Goal: Task Accomplishment & Management: Manage account settings

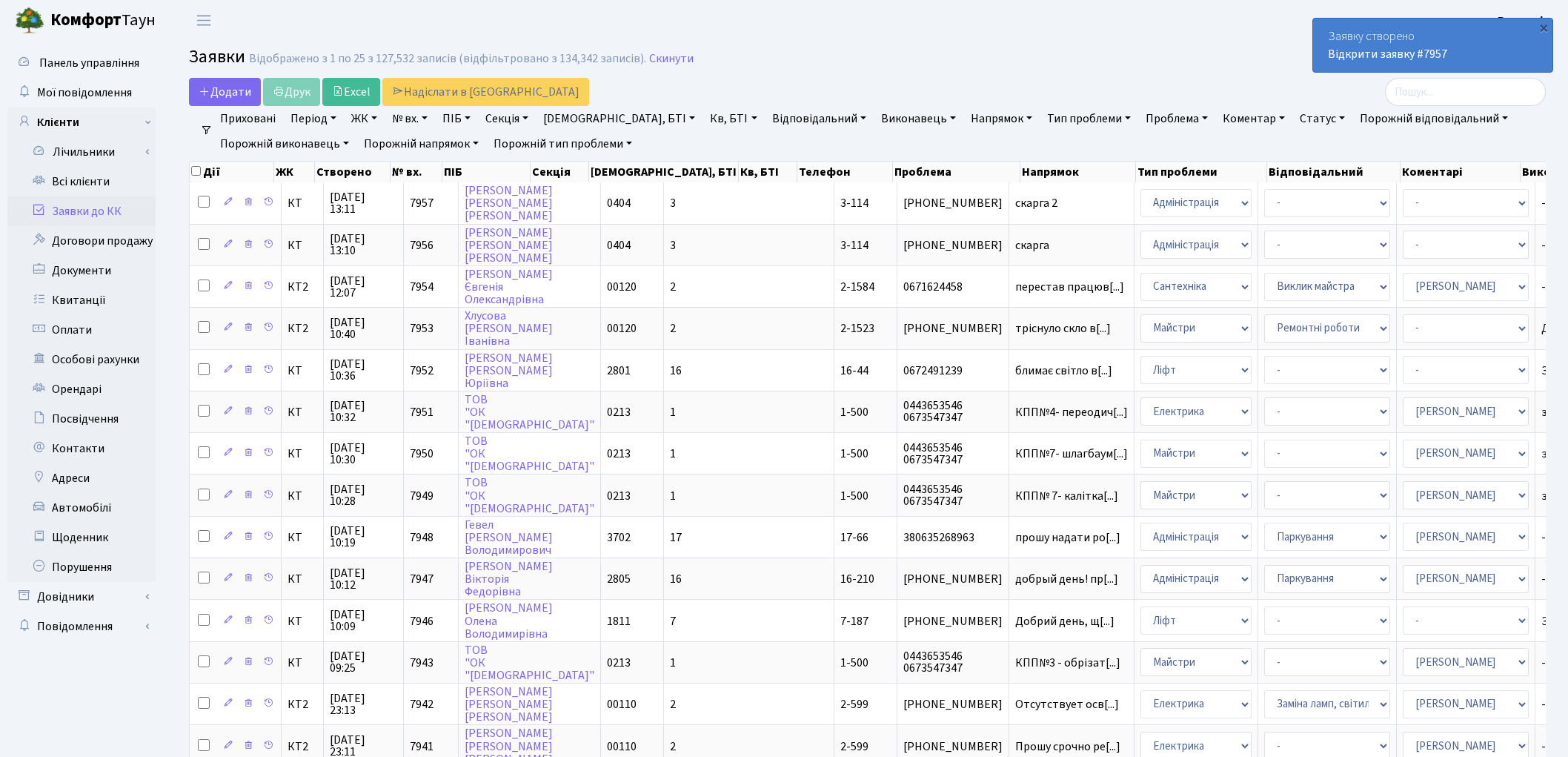
select select "25"
click at [1009, 43] on main "Admin Заявки Список Заявки Відображено з 1 по 25 з 127,532 записів (відфільтров…" at bounding box center [867, 655] width 1401 height 1229
click at [1183, 41] on main "Admin Заявки Список Заявки Відображено з 1 по 25 з 127,532 записів (відфільтров…" at bounding box center [867, 655] width 1401 height 1229
click at [92, 175] on link "Всі клієнти" at bounding box center [81, 182] width 148 height 30
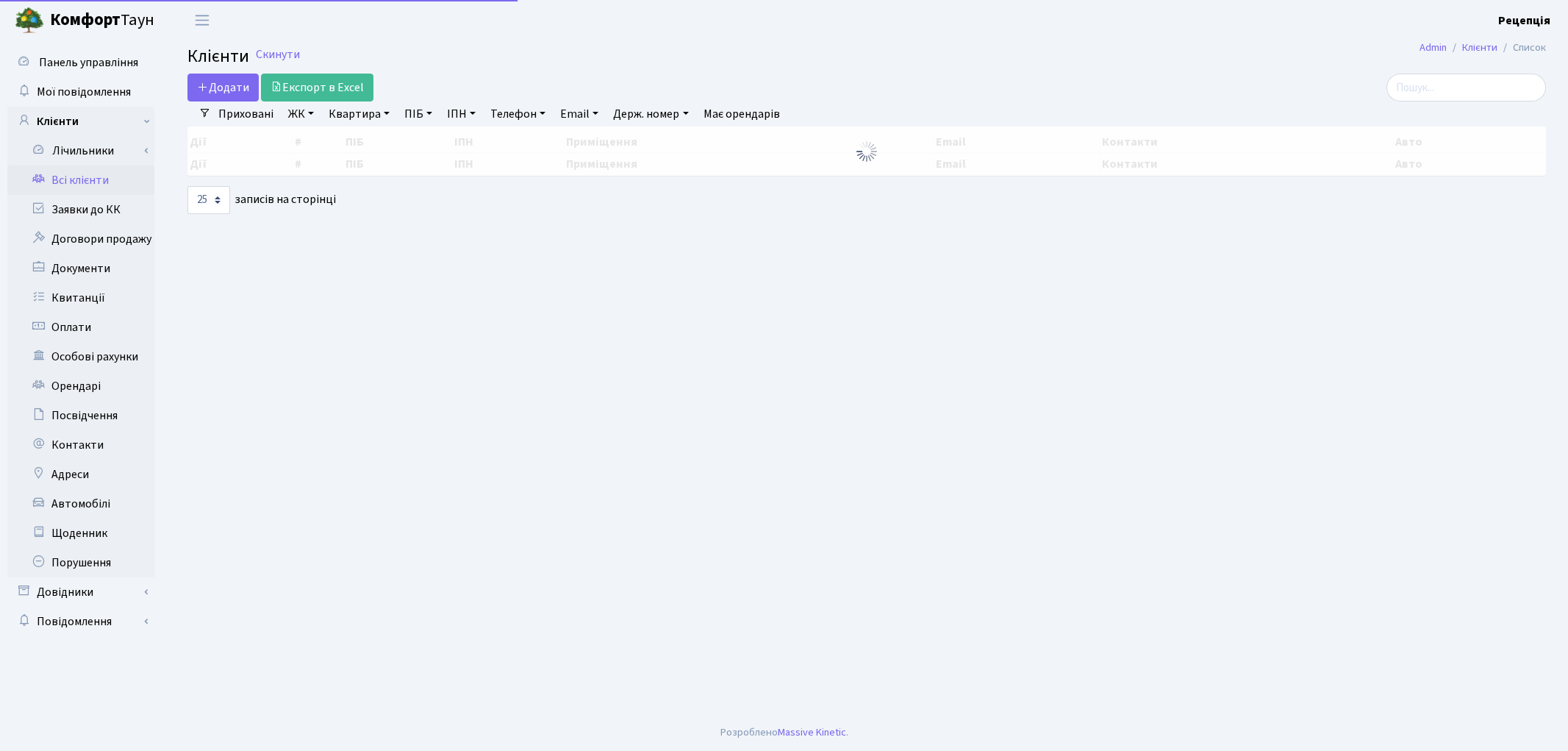
select select "25"
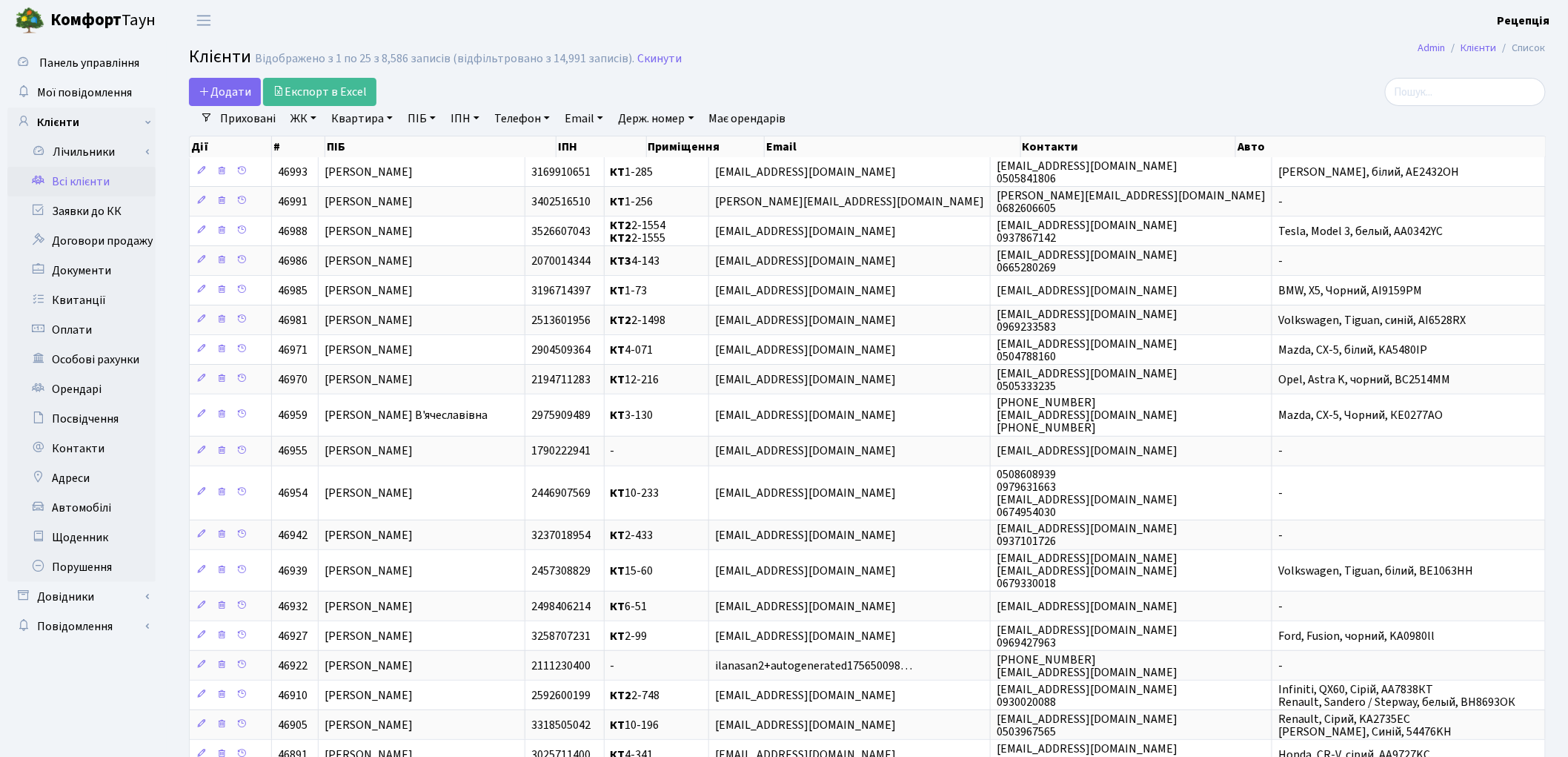
click at [421, 123] on link "ПІБ" at bounding box center [421, 118] width 40 height 25
type input "[PERSON_NAME]"
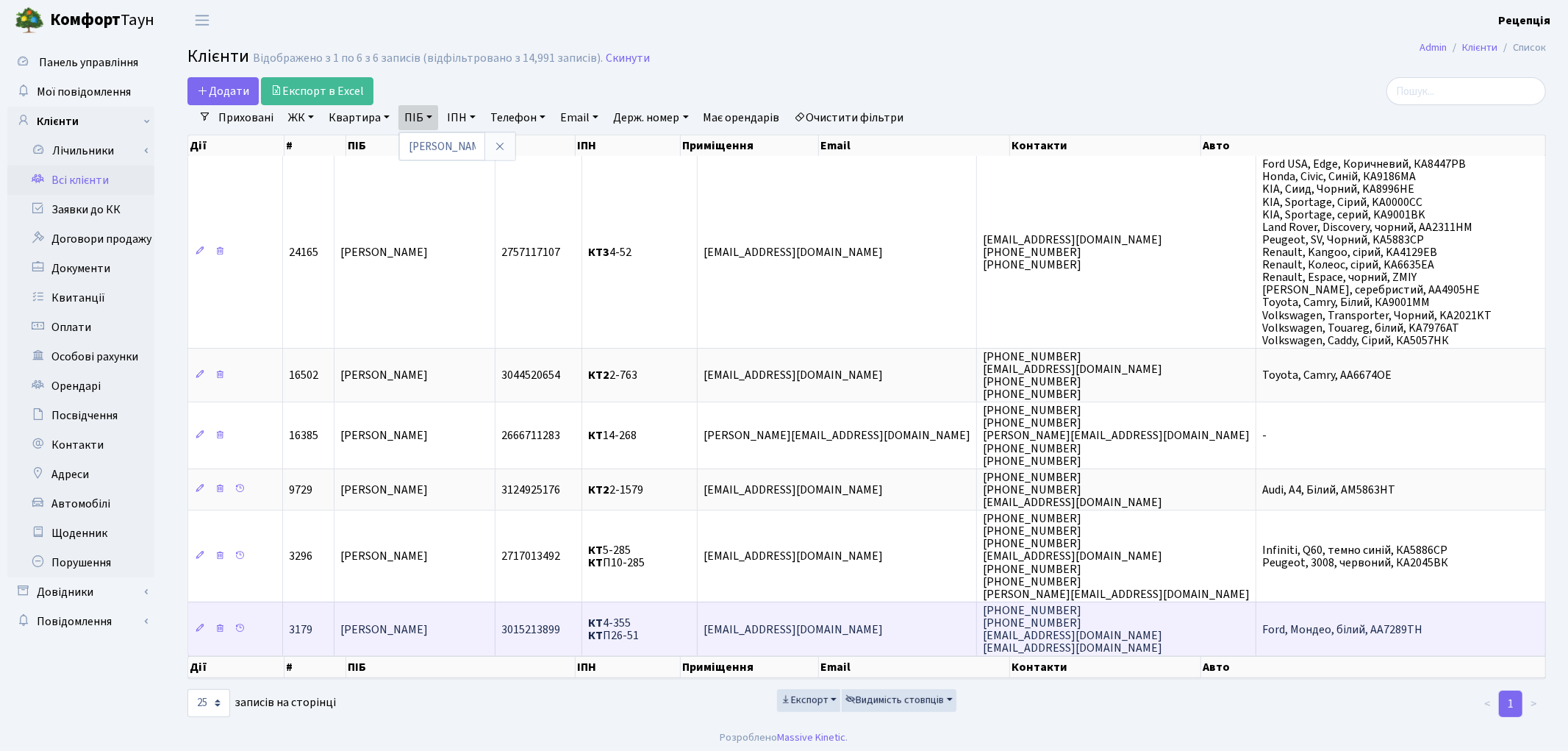
click at [428, 621] on span "[PERSON_NAME]" at bounding box center [384, 628] width 87 height 16
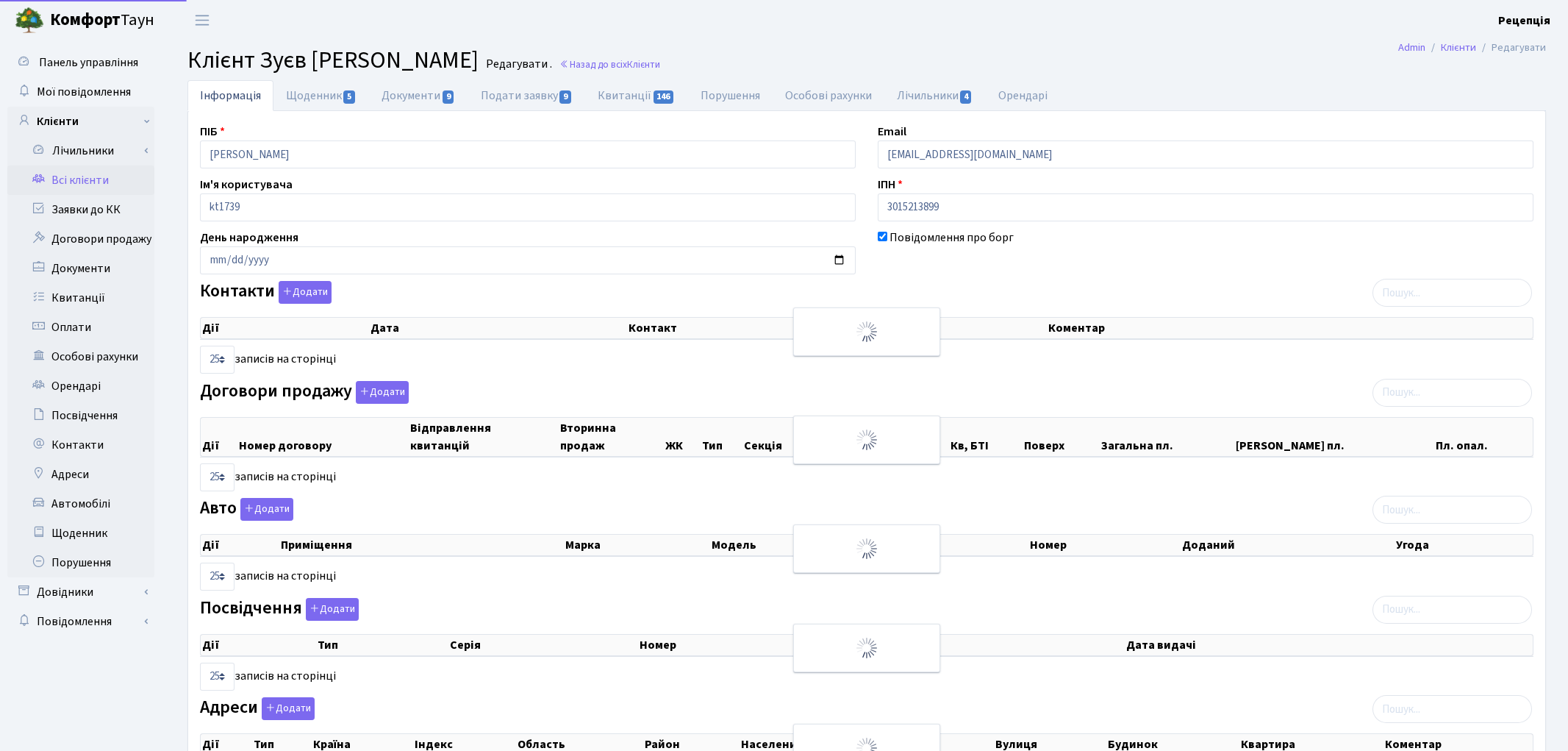
select select "25"
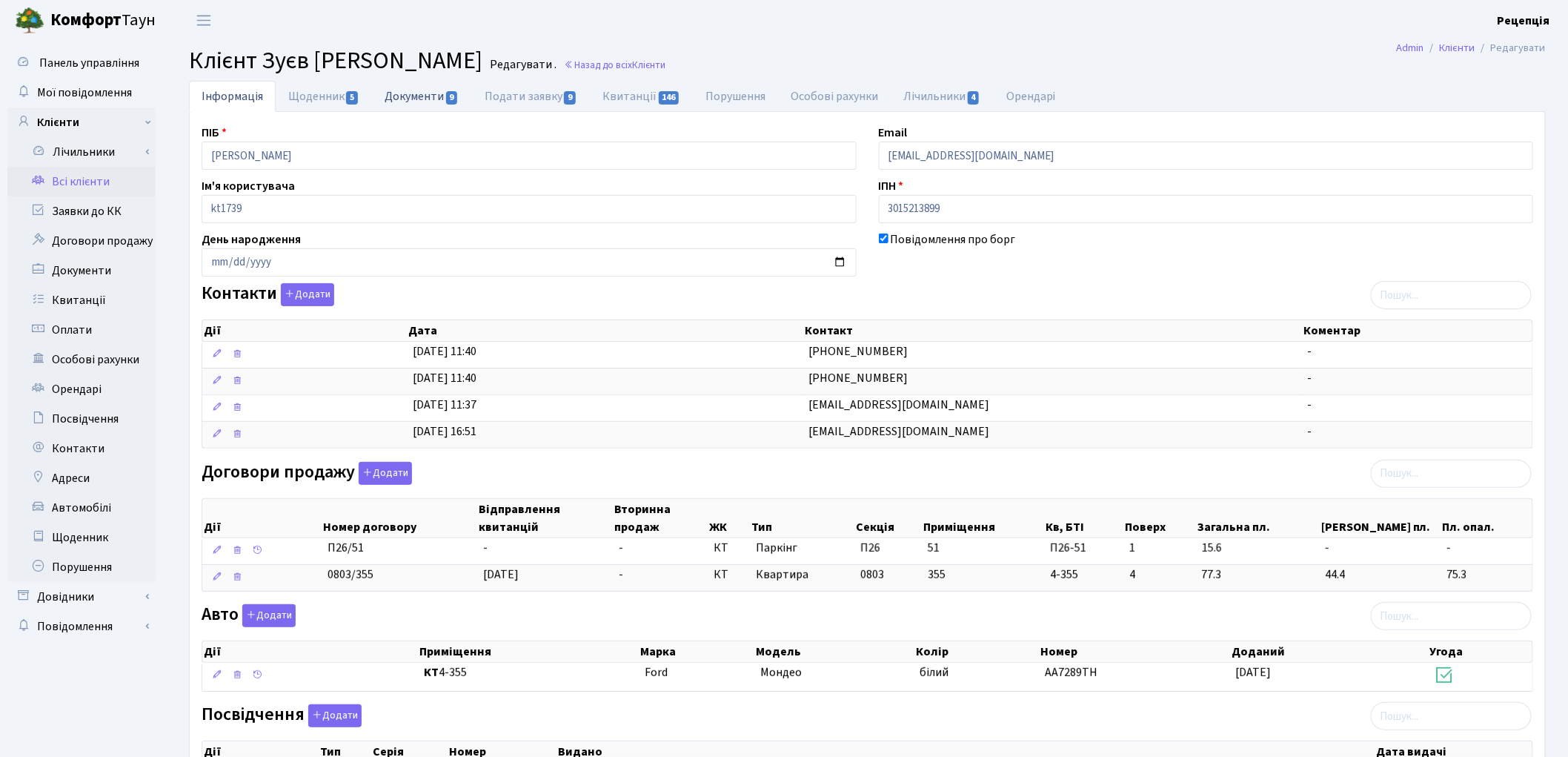
click at [432, 96] on link "Документи 9" at bounding box center [422, 95] width 99 height 30
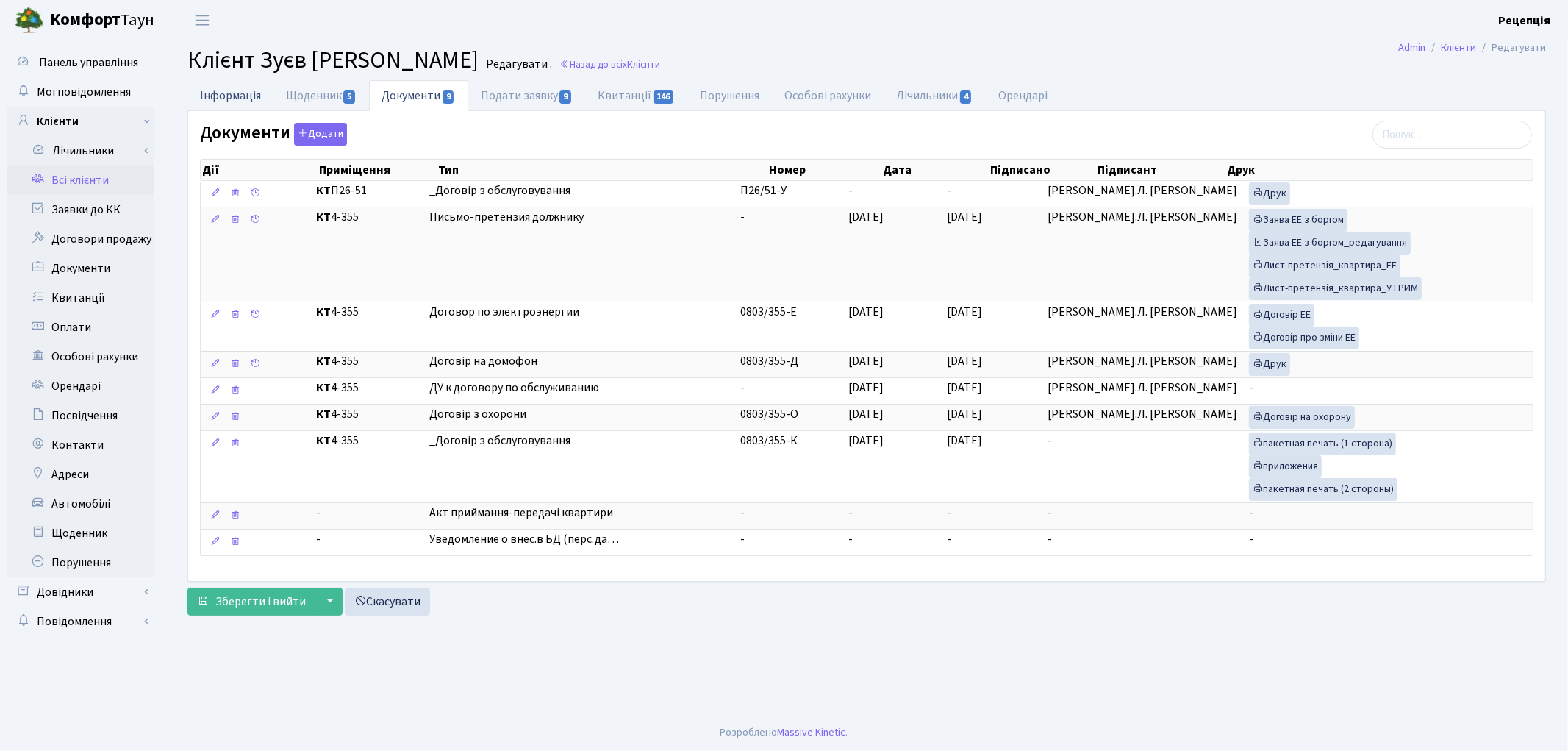
click at [251, 100] on link "Інформація" at bounding box center [230, 95] width 86 height 30
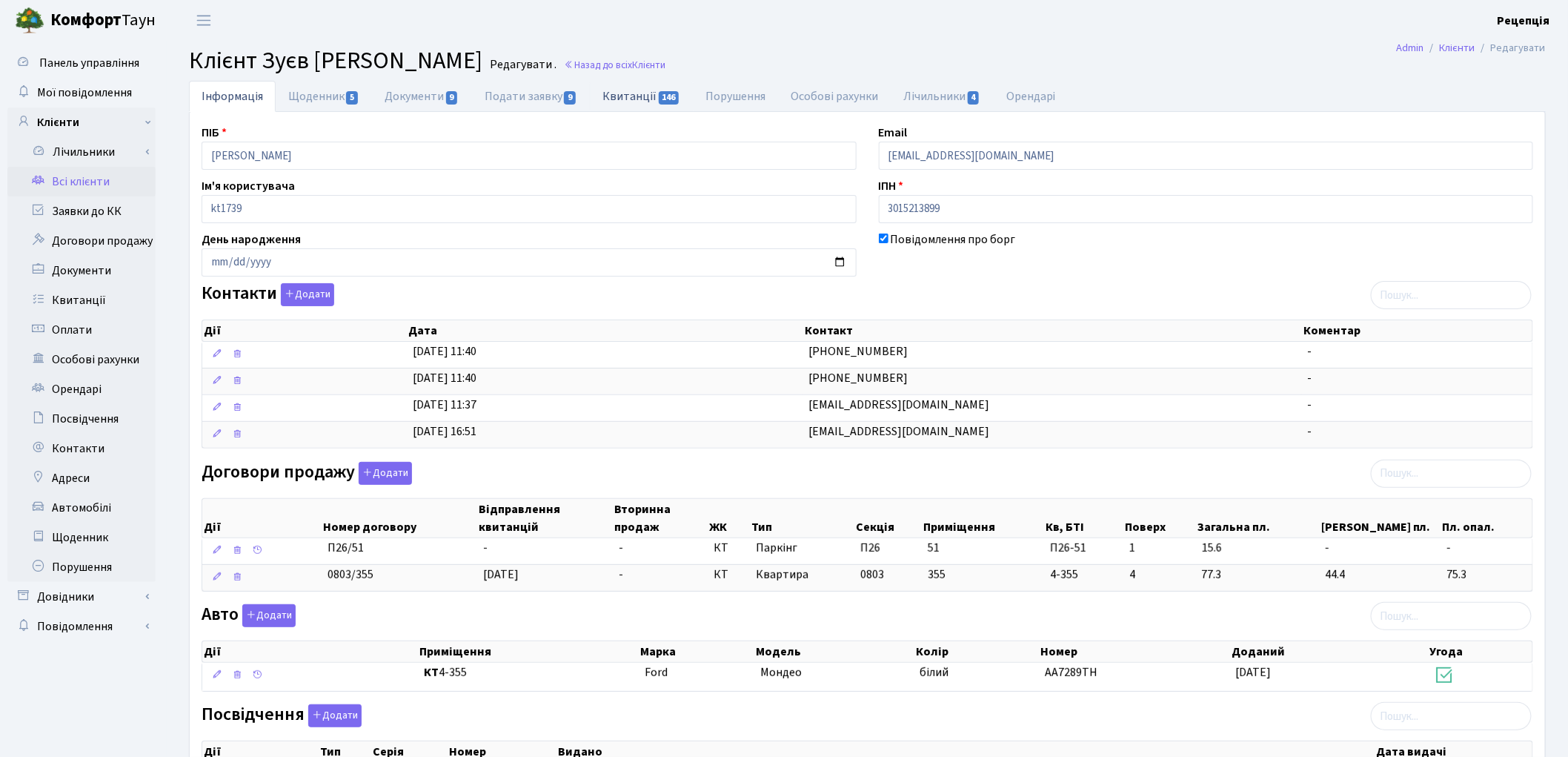
click at [625, 102] on link "Квитанції 146" at bounding box center [642, 95] width 103 height 30
select select "25"
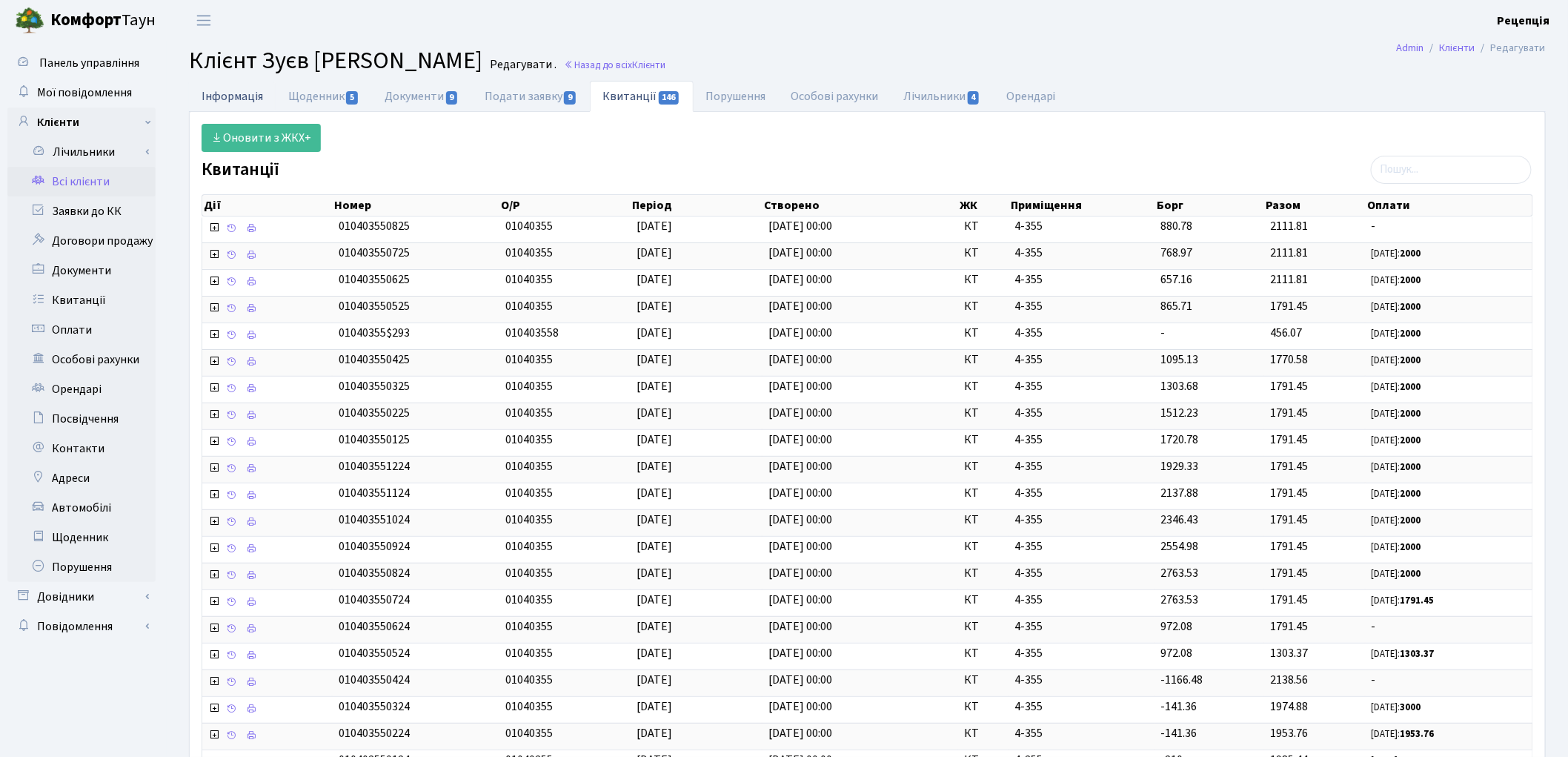
click at [225, 97] on link "Інформація" at bounding box center [232, 95] width 87 height 30
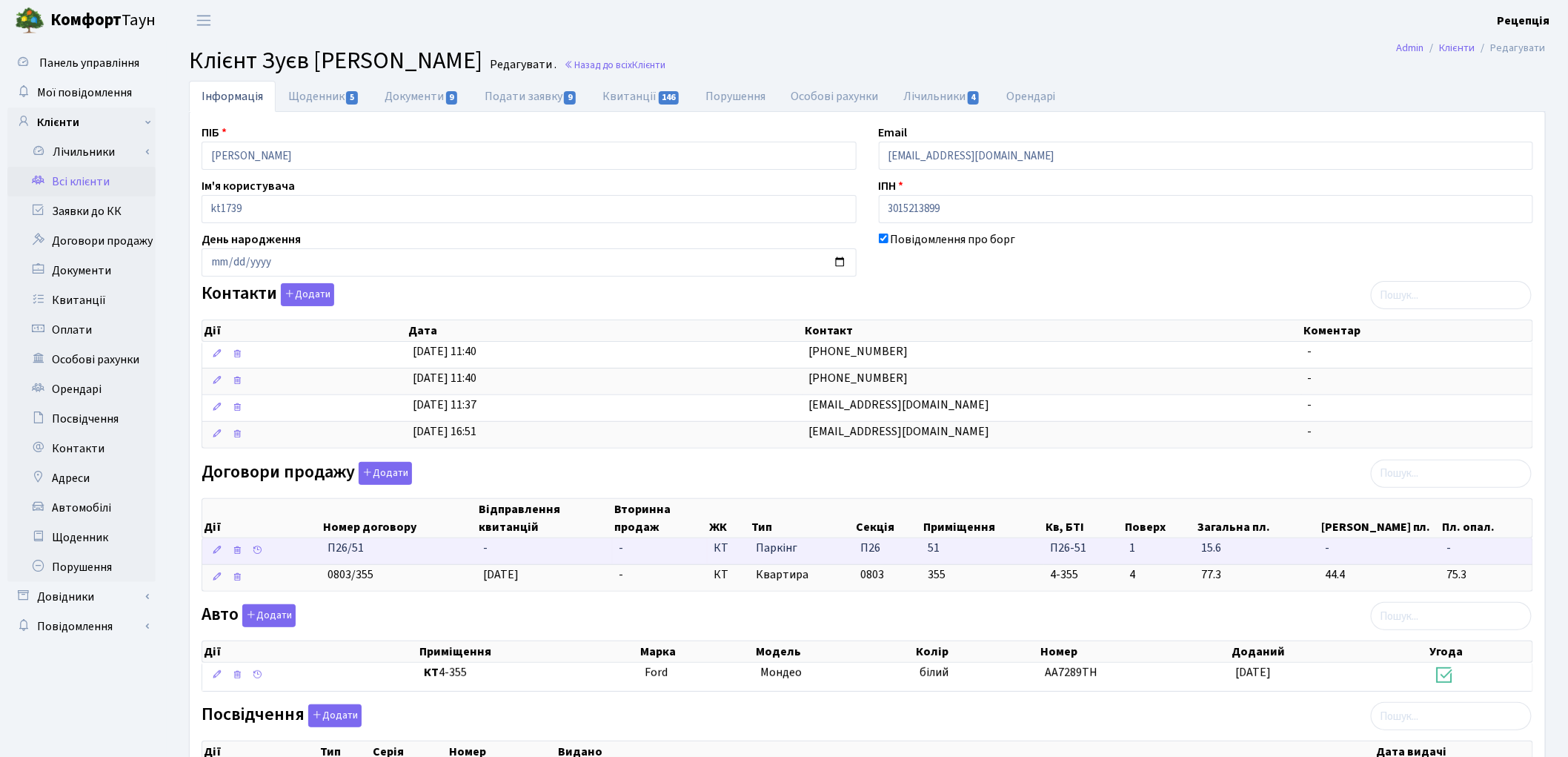
click at [594, 552] on td "-" at bounding box center [544, 551] width 136 height 26
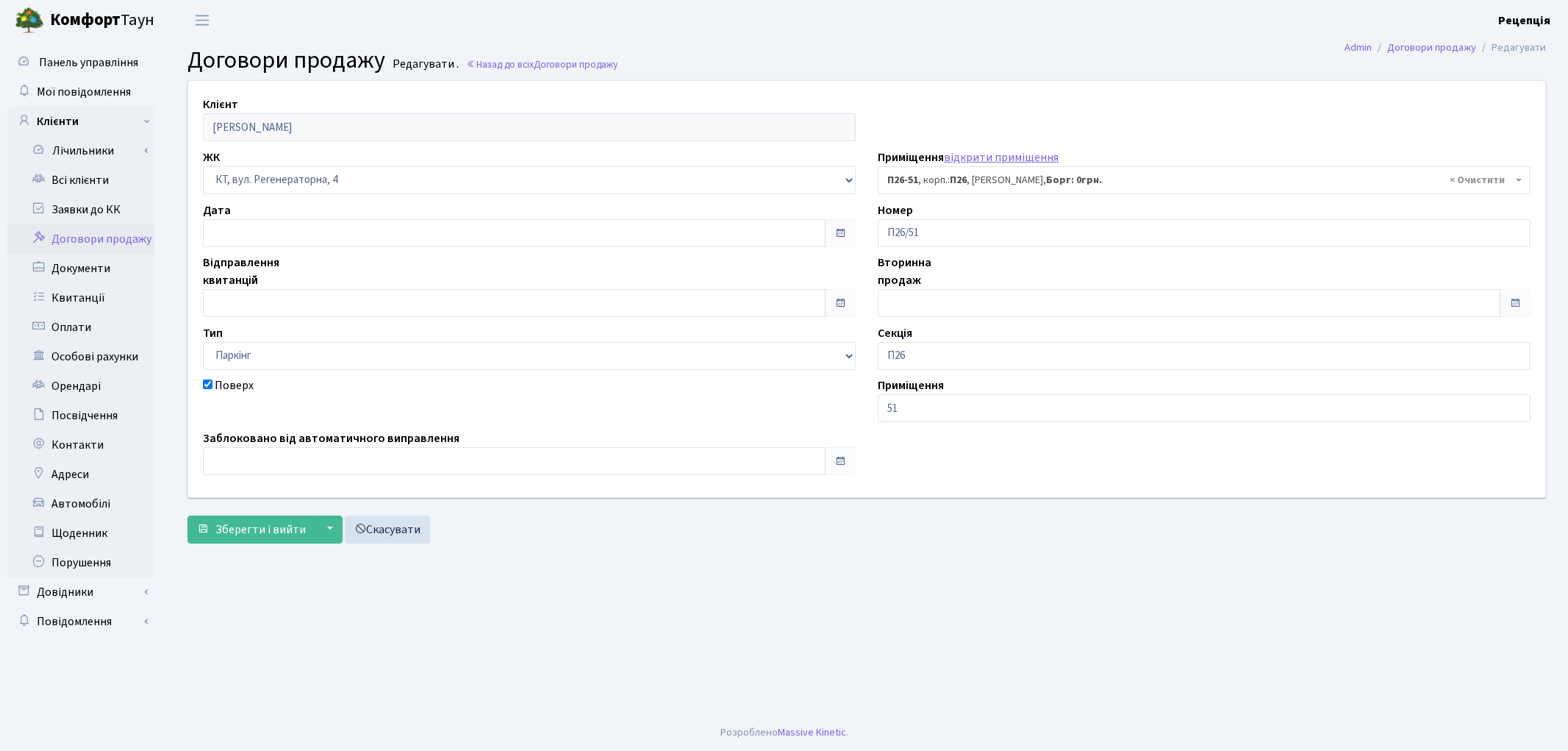
select select "8312"
click at [232, 314] on input "text" at bounding box center [514, 303] width 623 height 28
click at [302, 182] on td "12" at bounding box center [306, 185] width 22 height 22
type input "12.09.2025"
click at [255, 522] on span "Зберегти і вийти" at bounding box center [260, 529] width 90 height 16
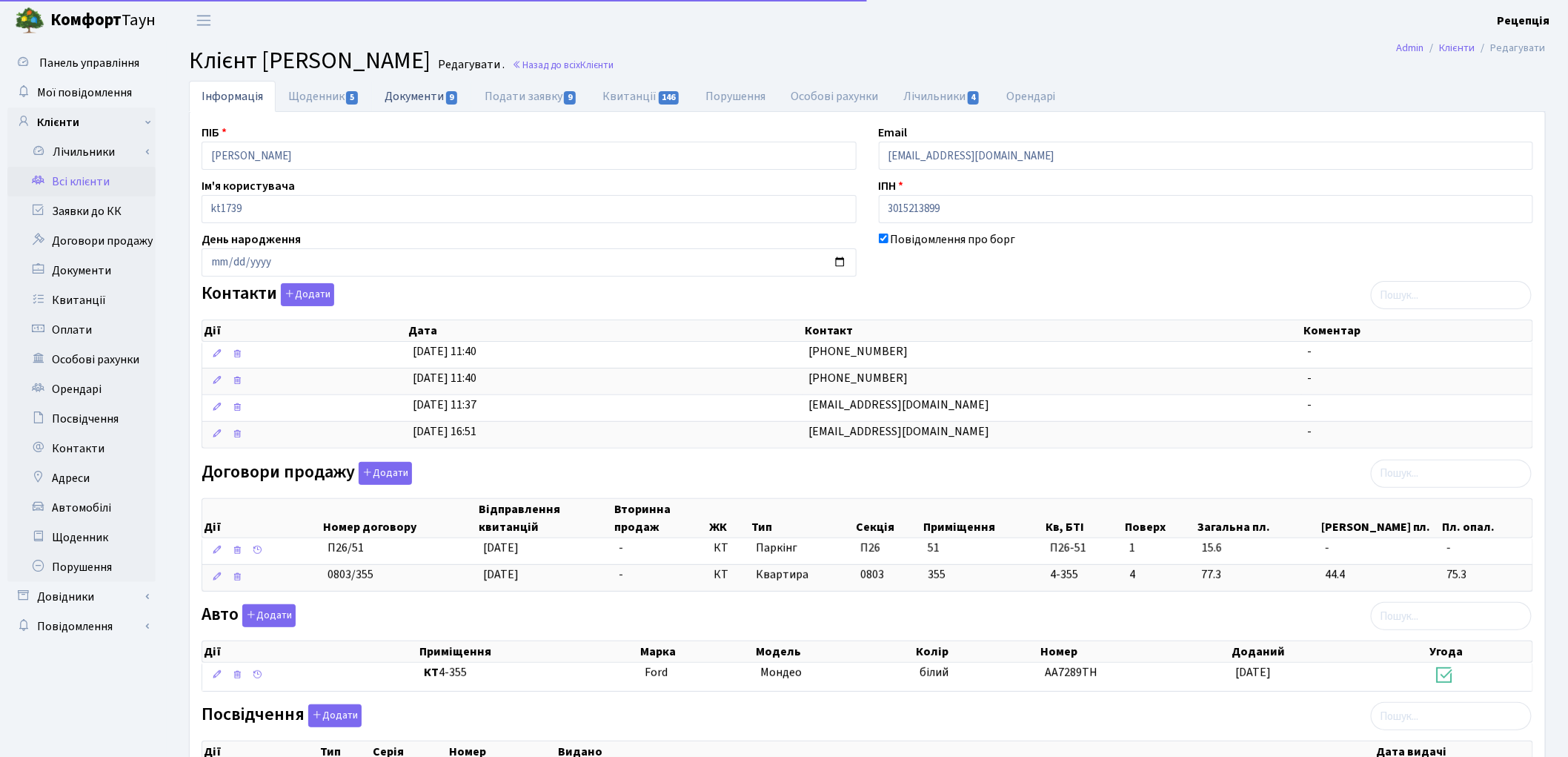
click at [424, 85] on link "Документи 9" at bounding box center [422, 95] width 99 height 30
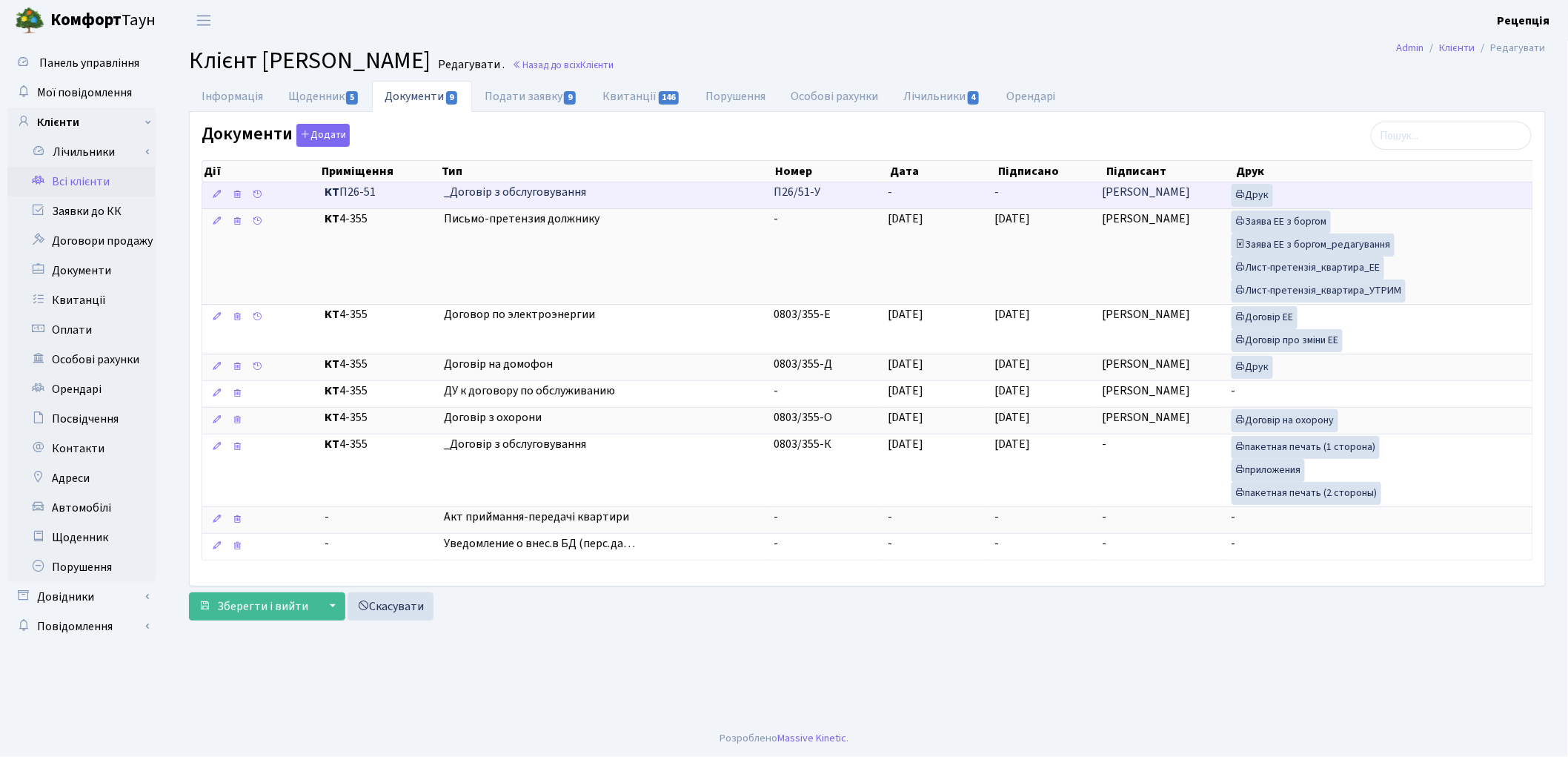
click at [644, 191] on span "_Договір з обслуговування" at bounding box center [603, 192] width 318 height 17
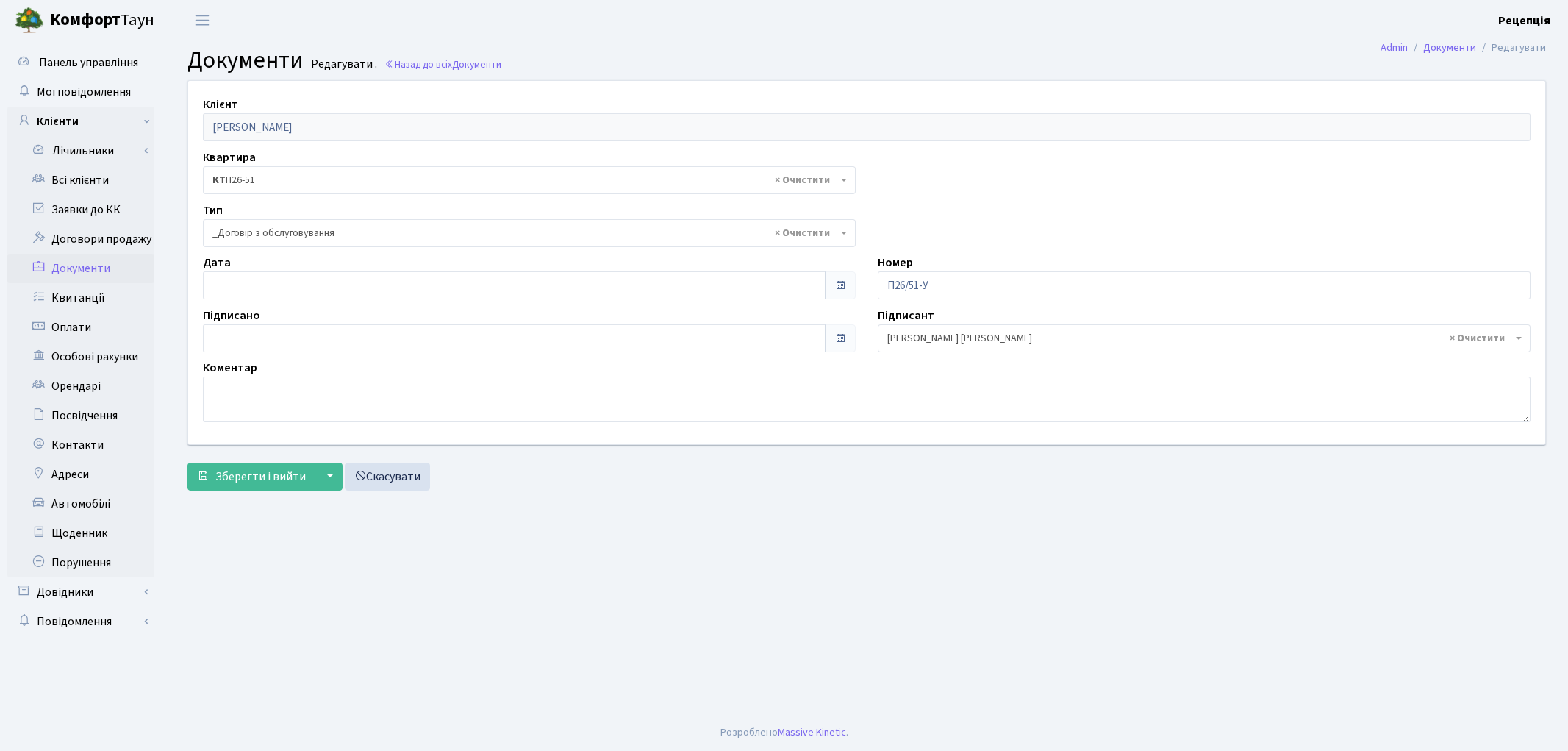
select select "289"
type input "[DATE]"
click at [212, 291] on input "[DATE]" at bounding box center [514, 285] width 623 height 28
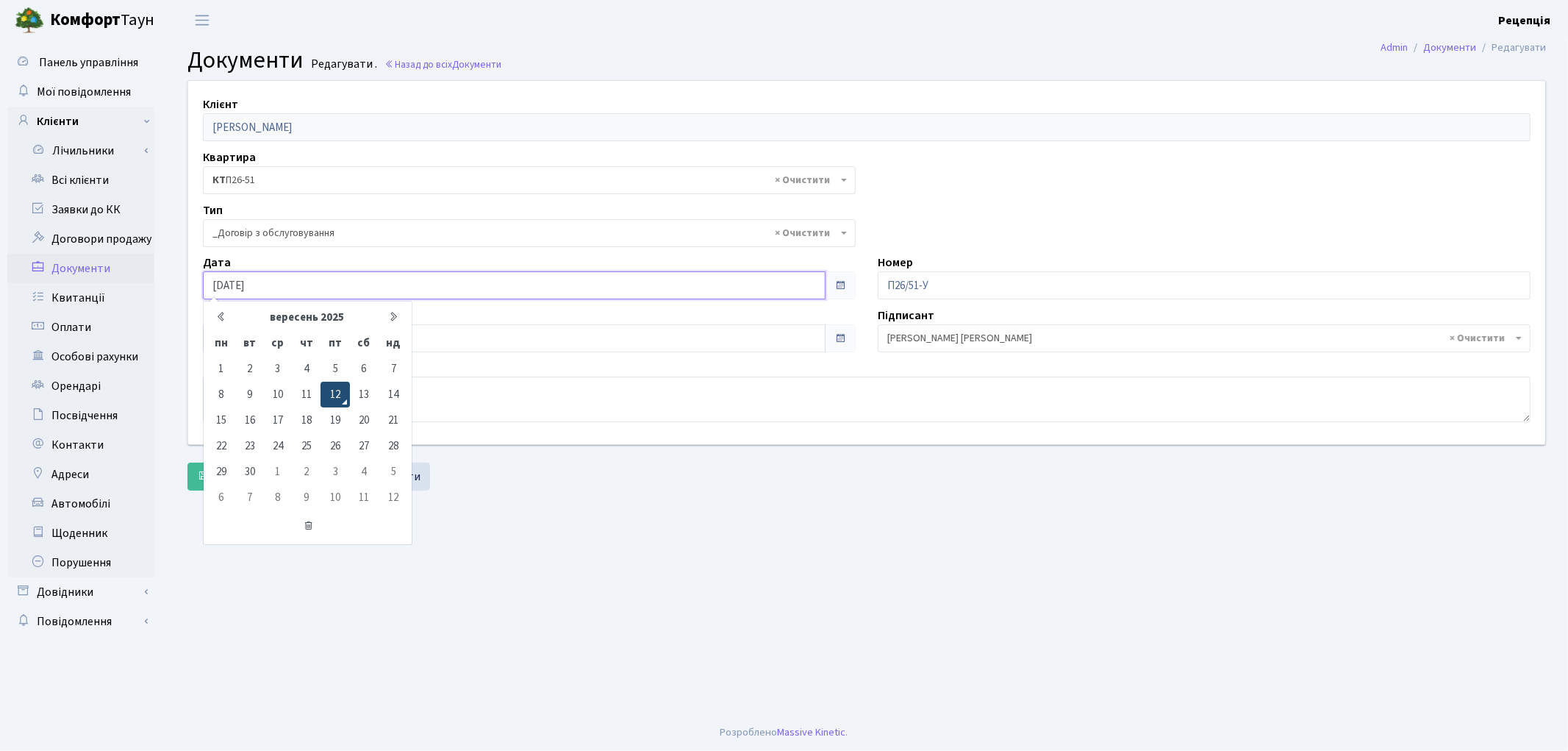
click at [339, 393] on td "12" at bounding box center [334, 395] width 29 height 26
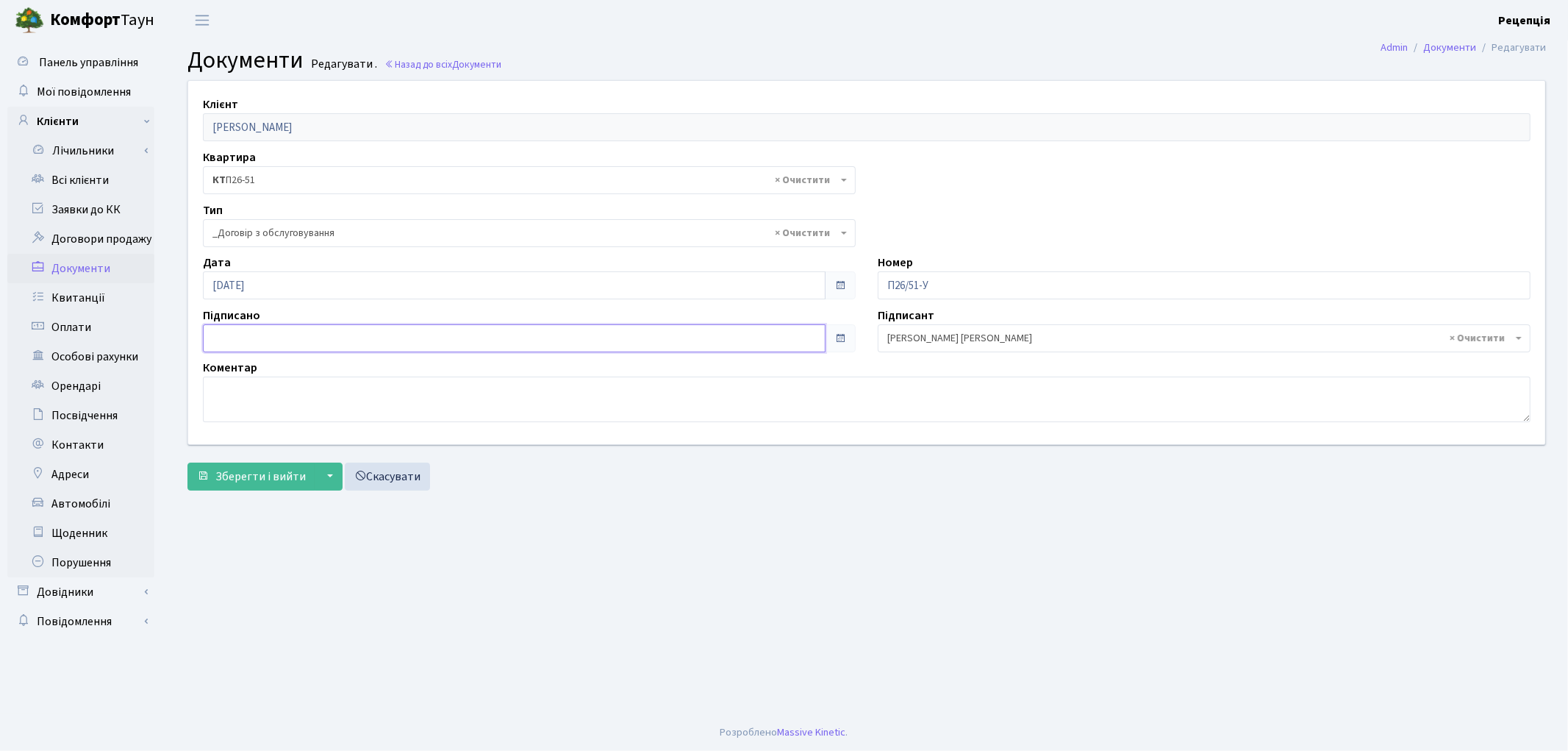
type input "[DATE]"
click at [276, 342] on input "12.09.2025" at bounding box center [514, 338] width 623 height 28
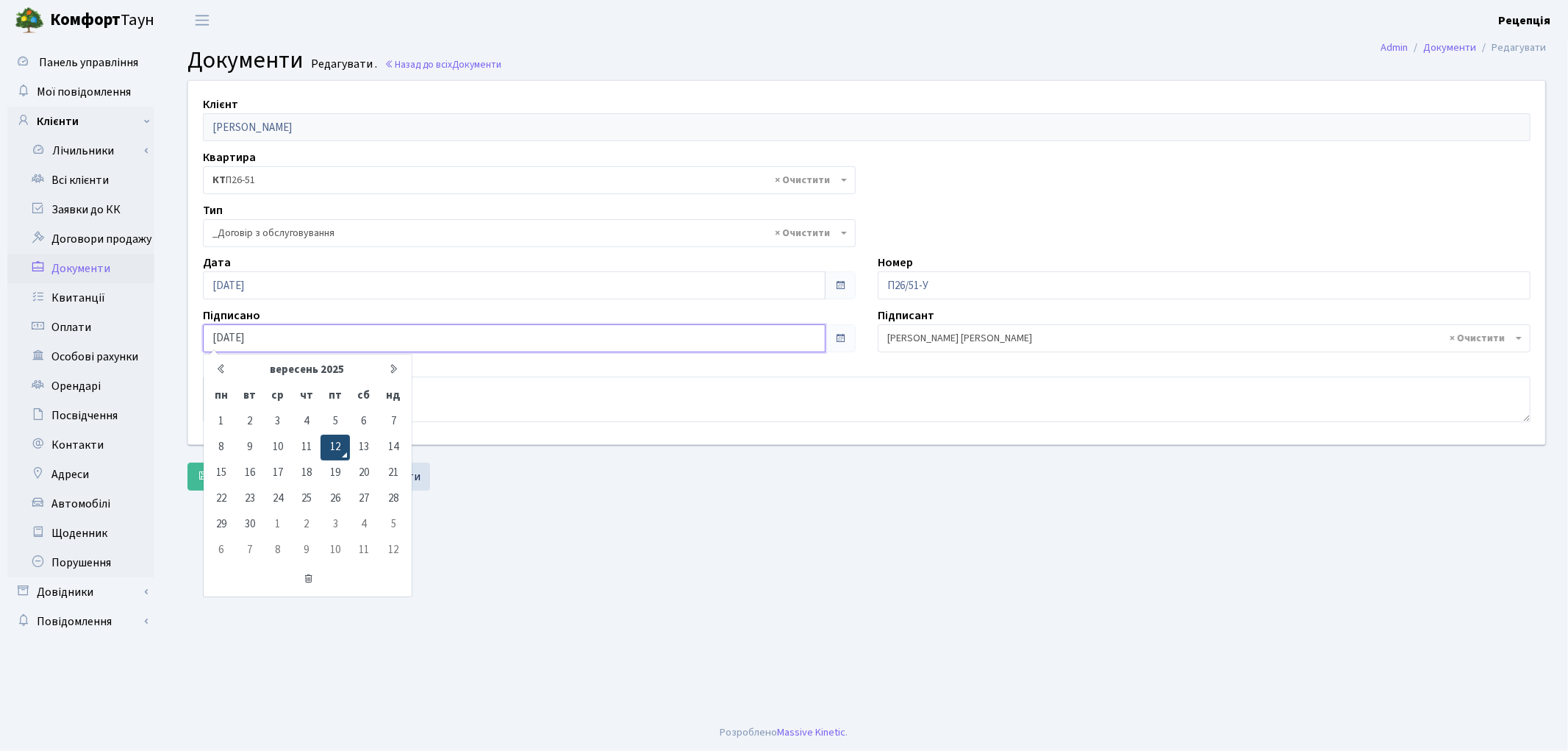
click at [334, 443] on td "12" at bounding box center [334, 447] width 29 height 26
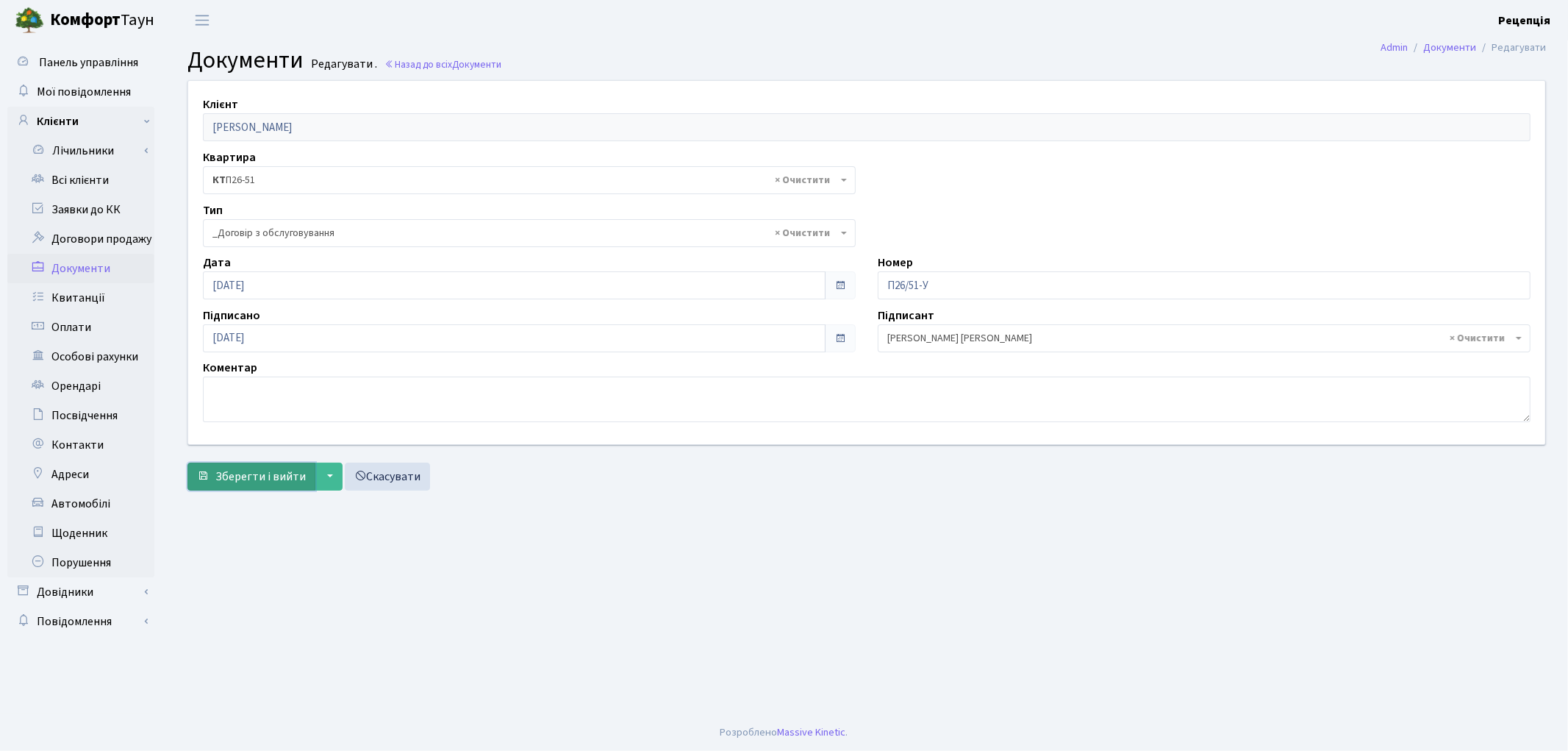
click at [274, 480] on span "Зберегти і вийти" at bounding box center [260, 476] width 90 height 16
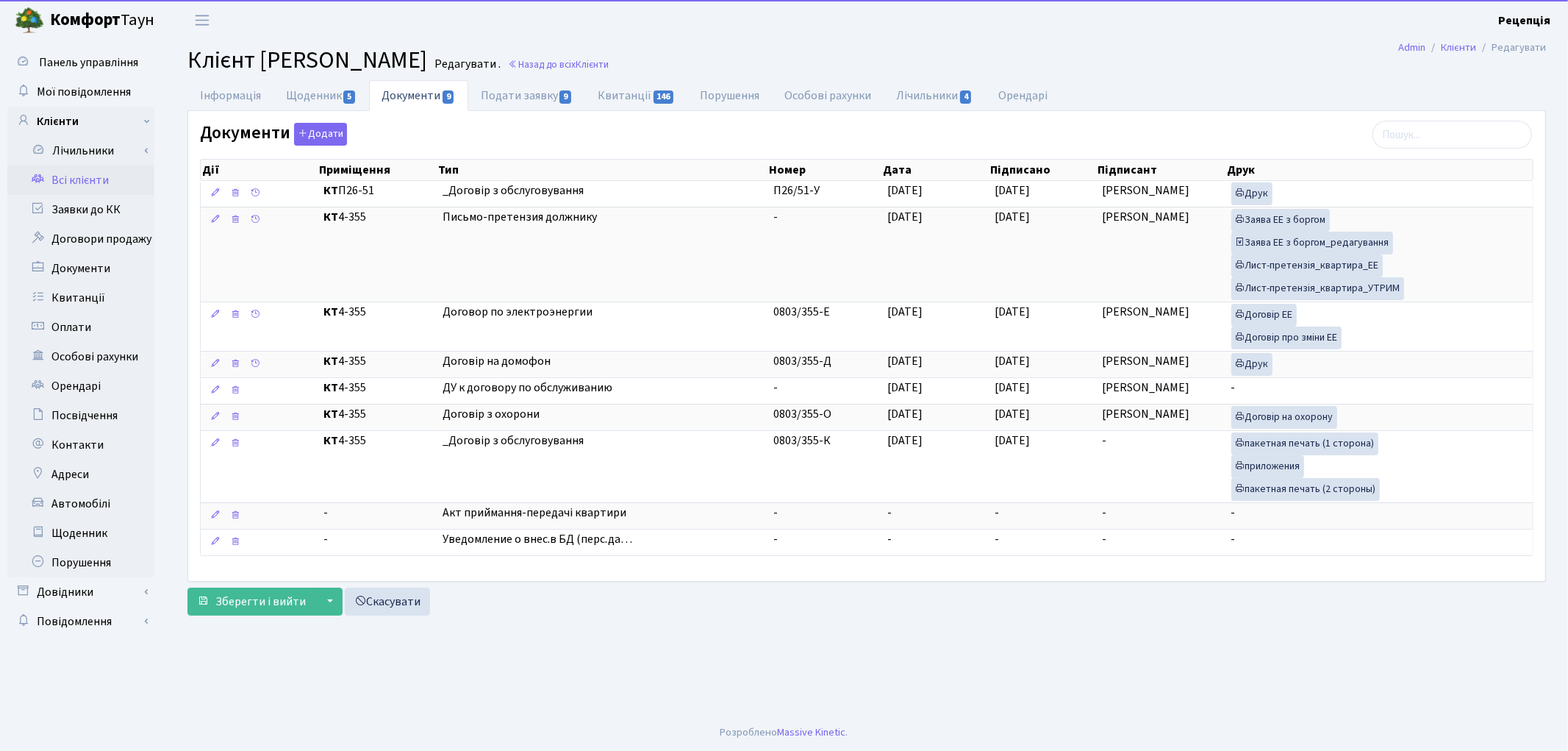
click at [88, 174] on link "Всі клієнти" at bounding box center [81, 180] width 147 height 30
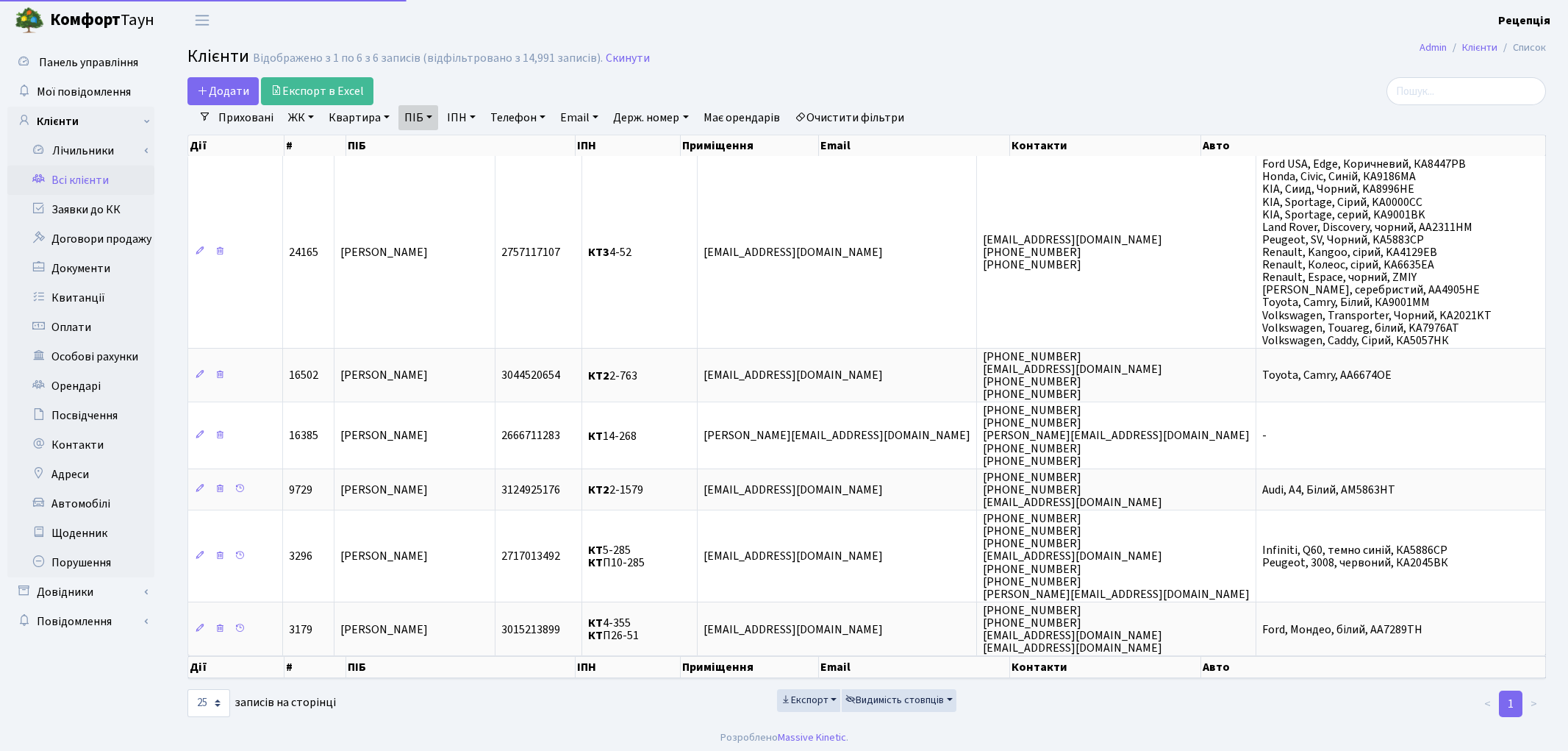
select select "25"
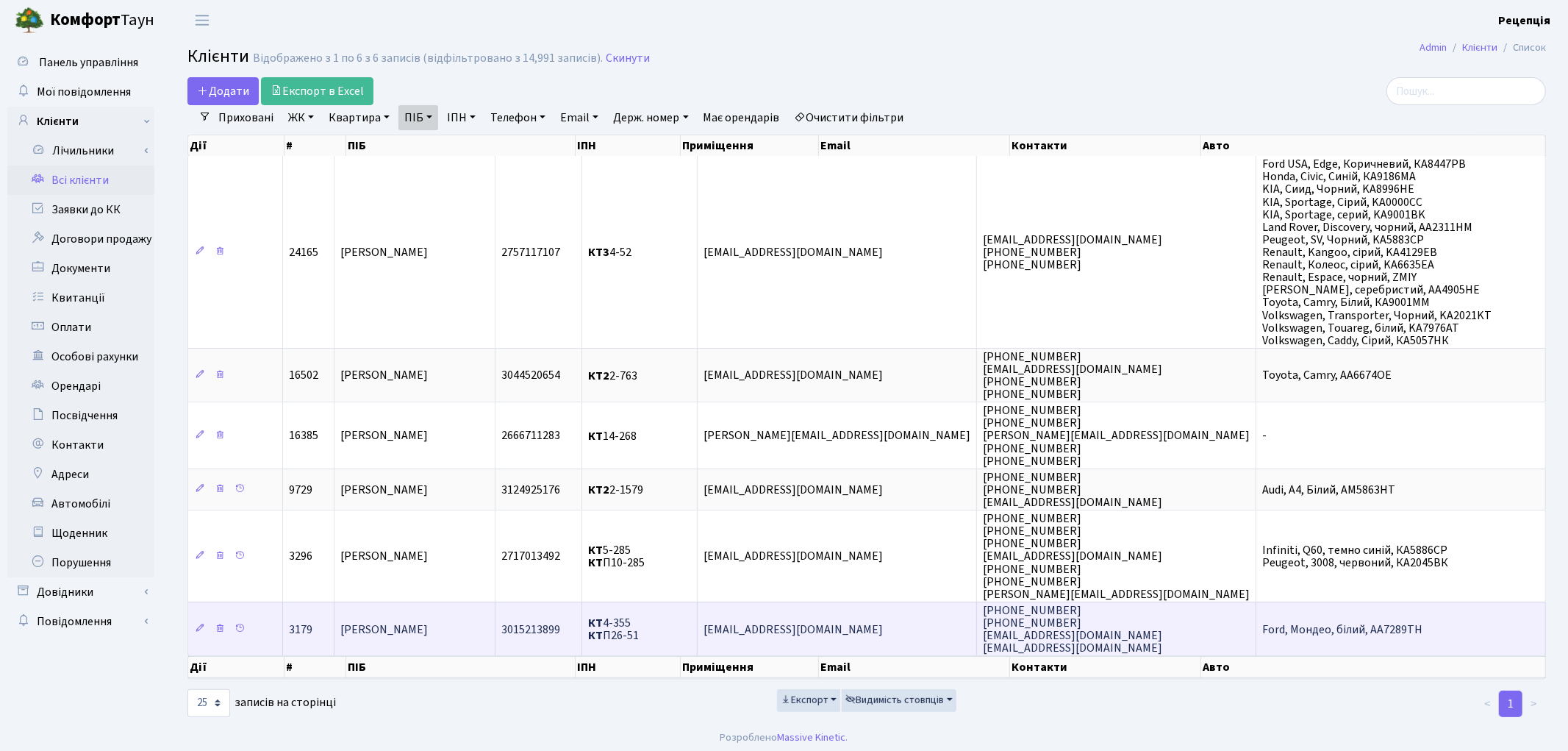
click at [456, 602] on td "[PERSON_NAME]" at bounding box center [414, 628] width 161 height 54
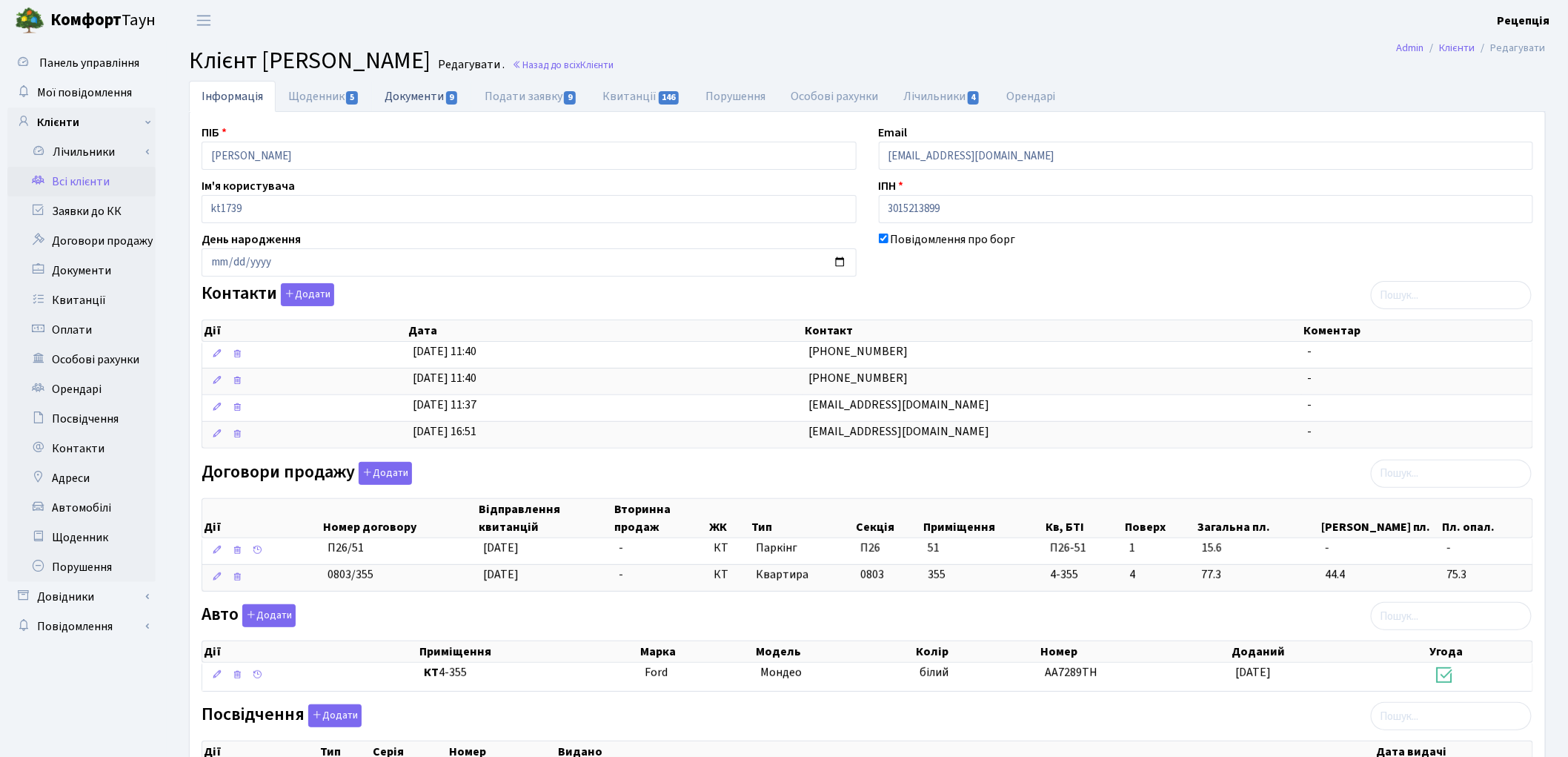
click at [423, 95] on link "Документи 9" at bounding box center [422, 95] width 99 height 30
select select "25"
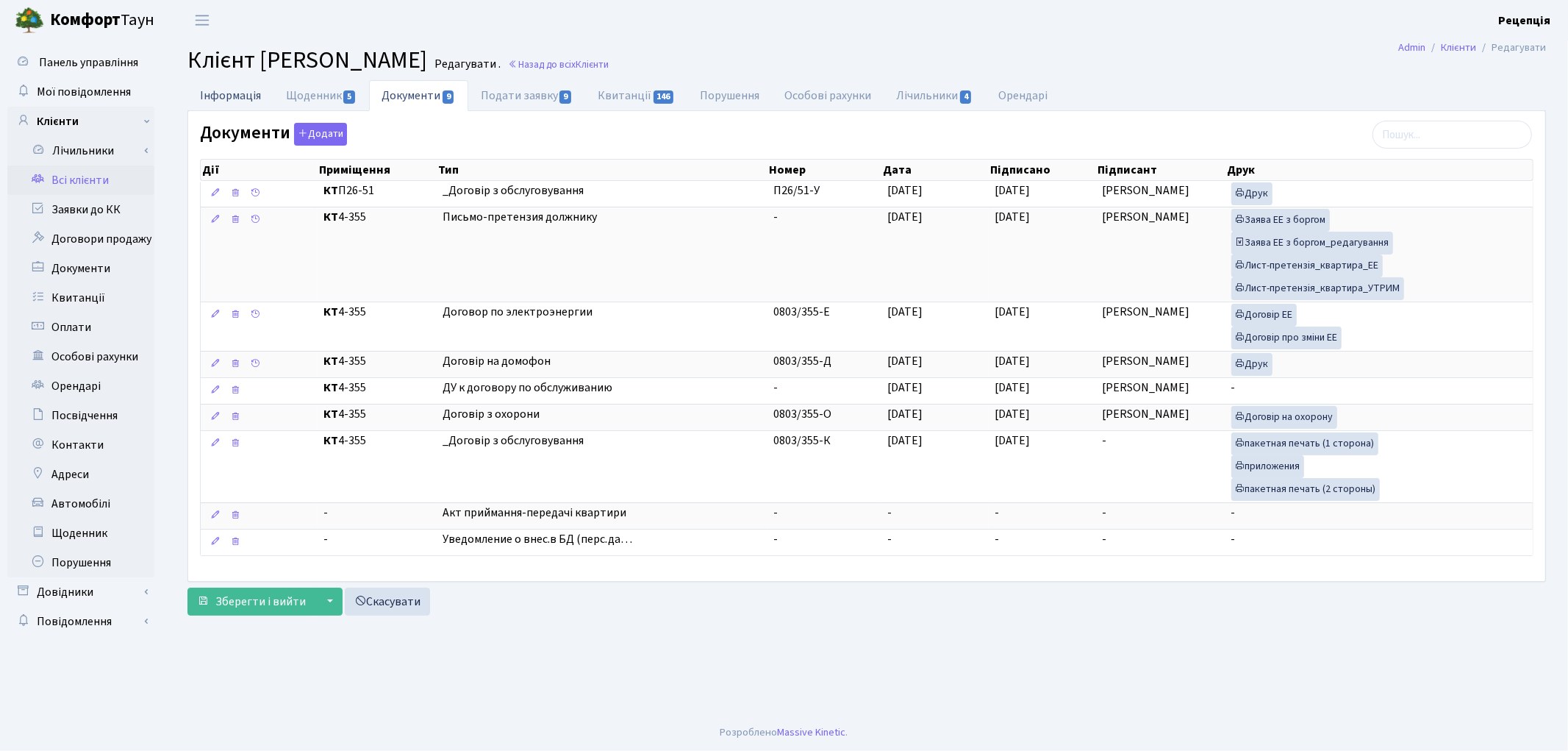
click at [239, 94] on link "Інформація" at bounding box center [230, 95] width 86 height 30
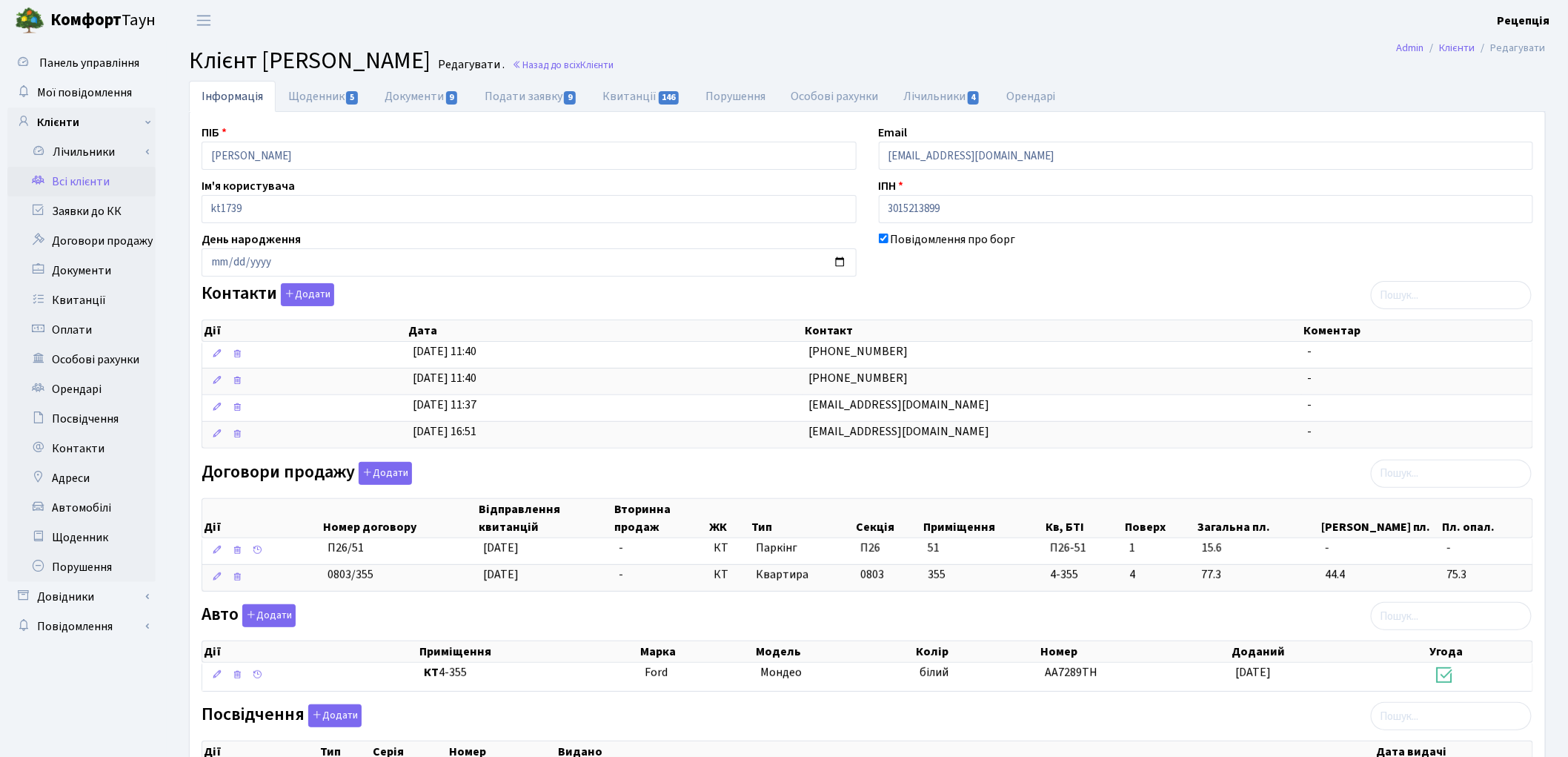
click at [87, 181] on link "Всі клієнти" at bounding box center [81, 182] width 148 height 30
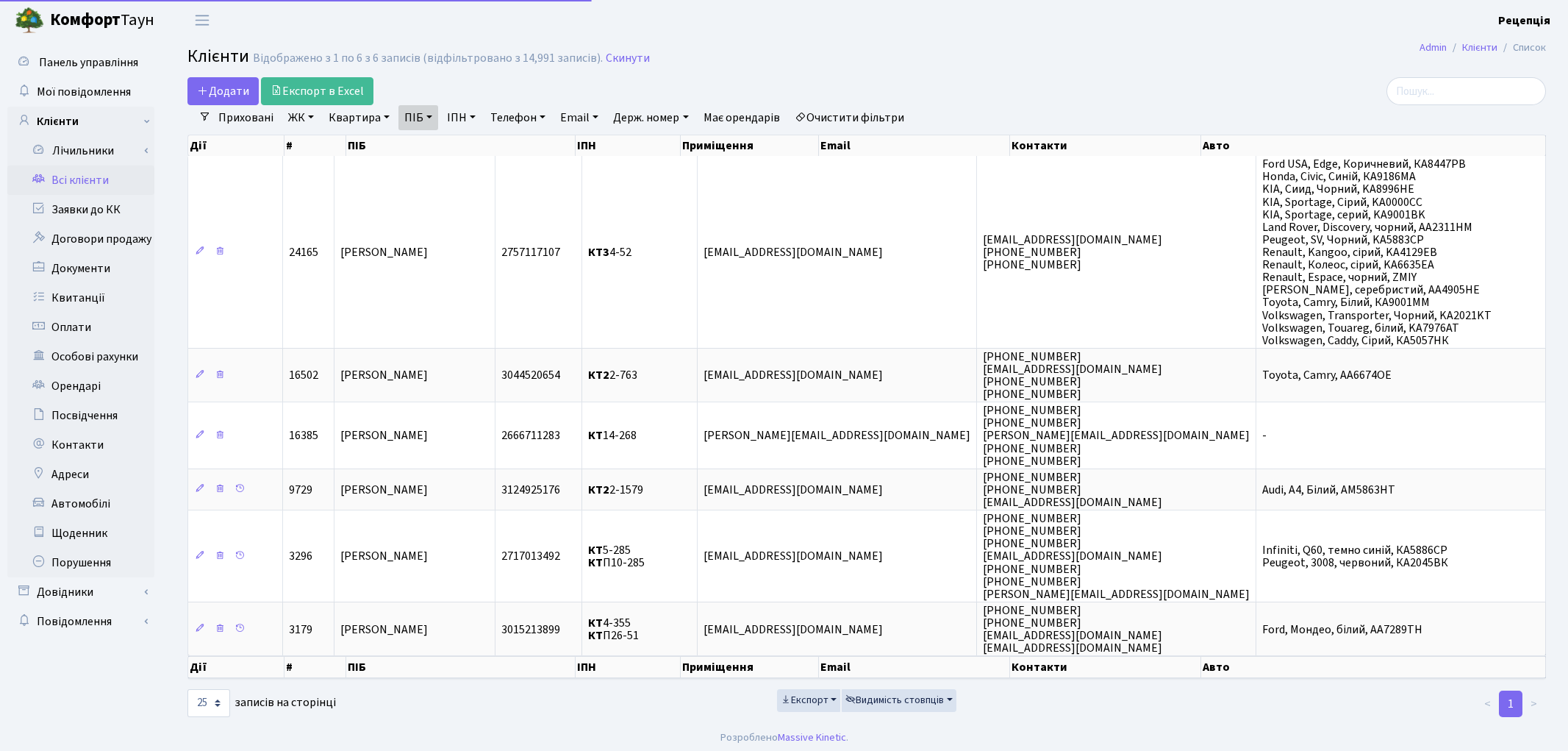
select select "25"
click at [848, 111] on link "Очистити фільтри" at bounding box center [849, 117] width 122 height 25
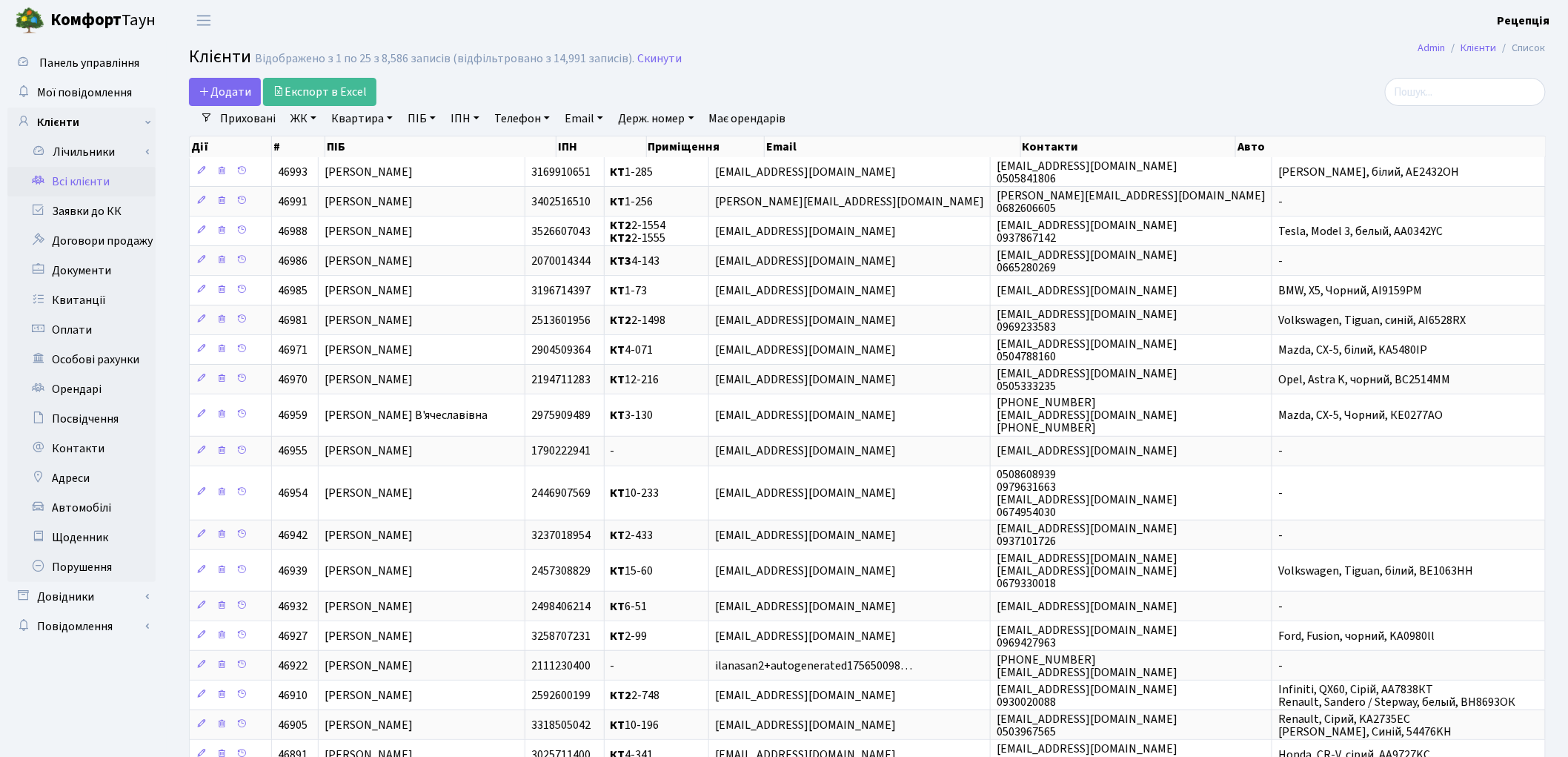
click at [319, 120] on link "ЖК" at bounding box center [303, 118] width 37 height 25
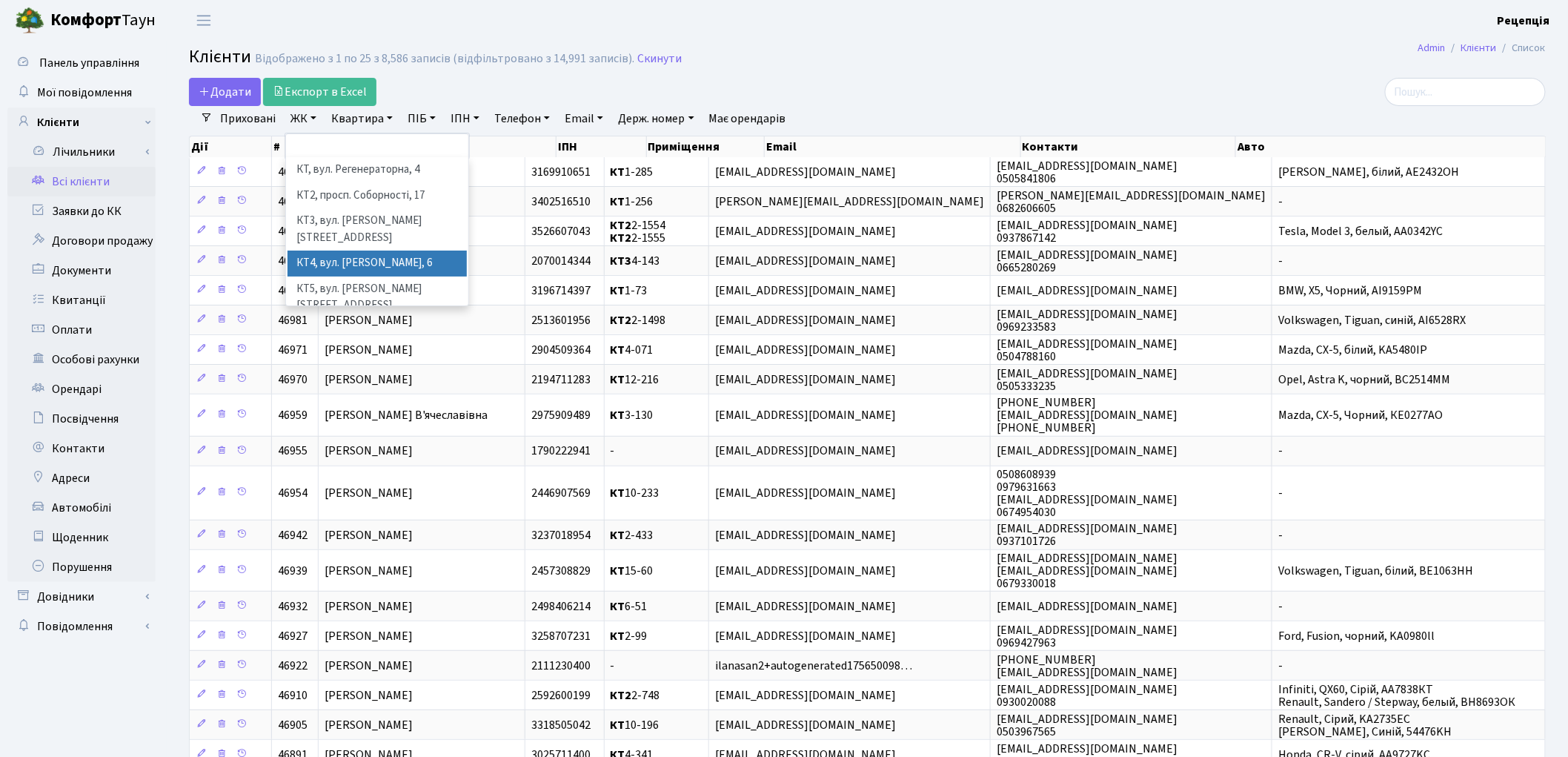
click at [372, 251] on li "КТ4, вул. Юрія Липи, 6" at bounding box center [377, 264] width 180 height 26
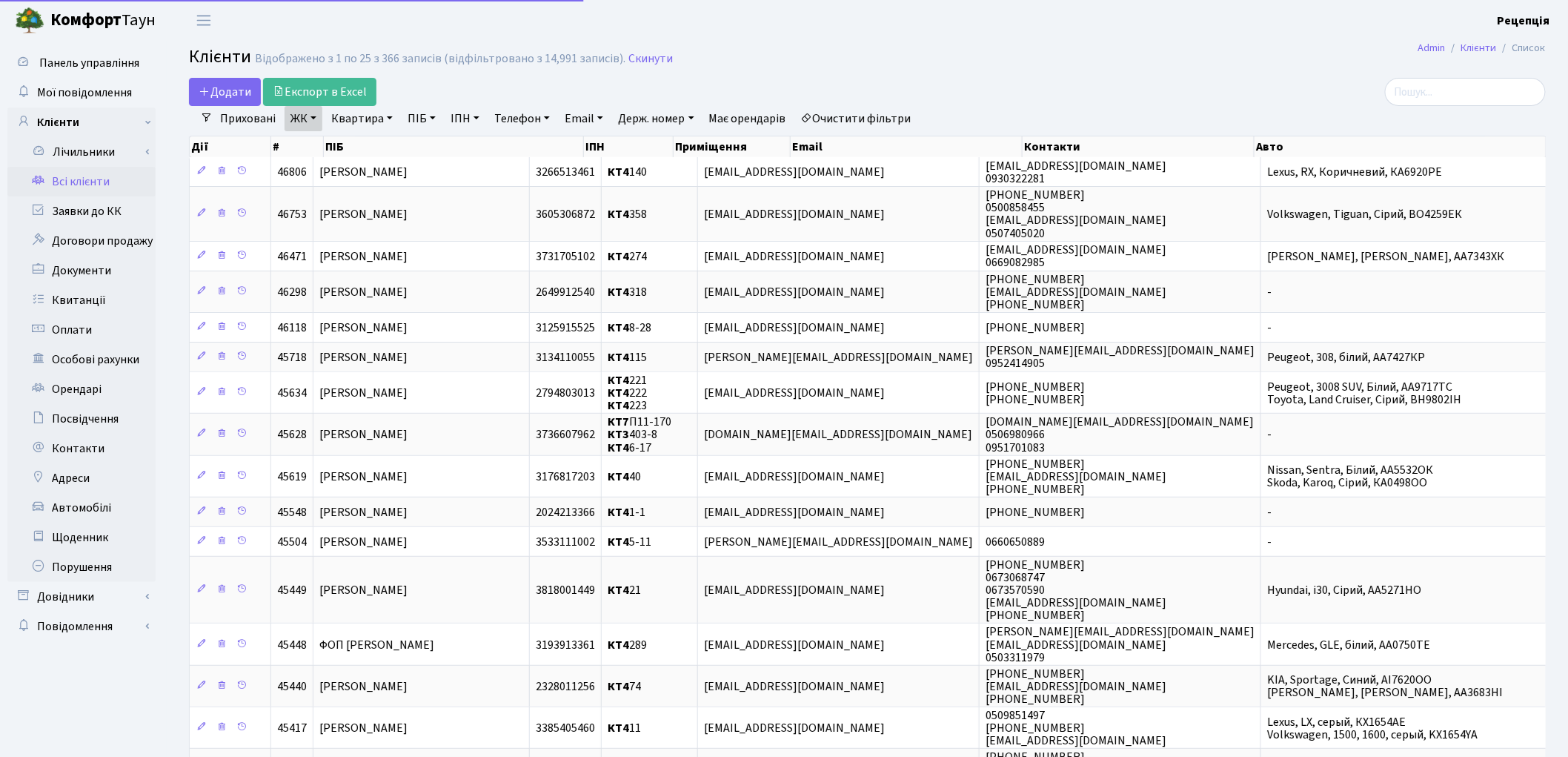
click at [365, 115] on link "Квартира" at bounding box center [362, 118] width 73 height 25
type input "297"
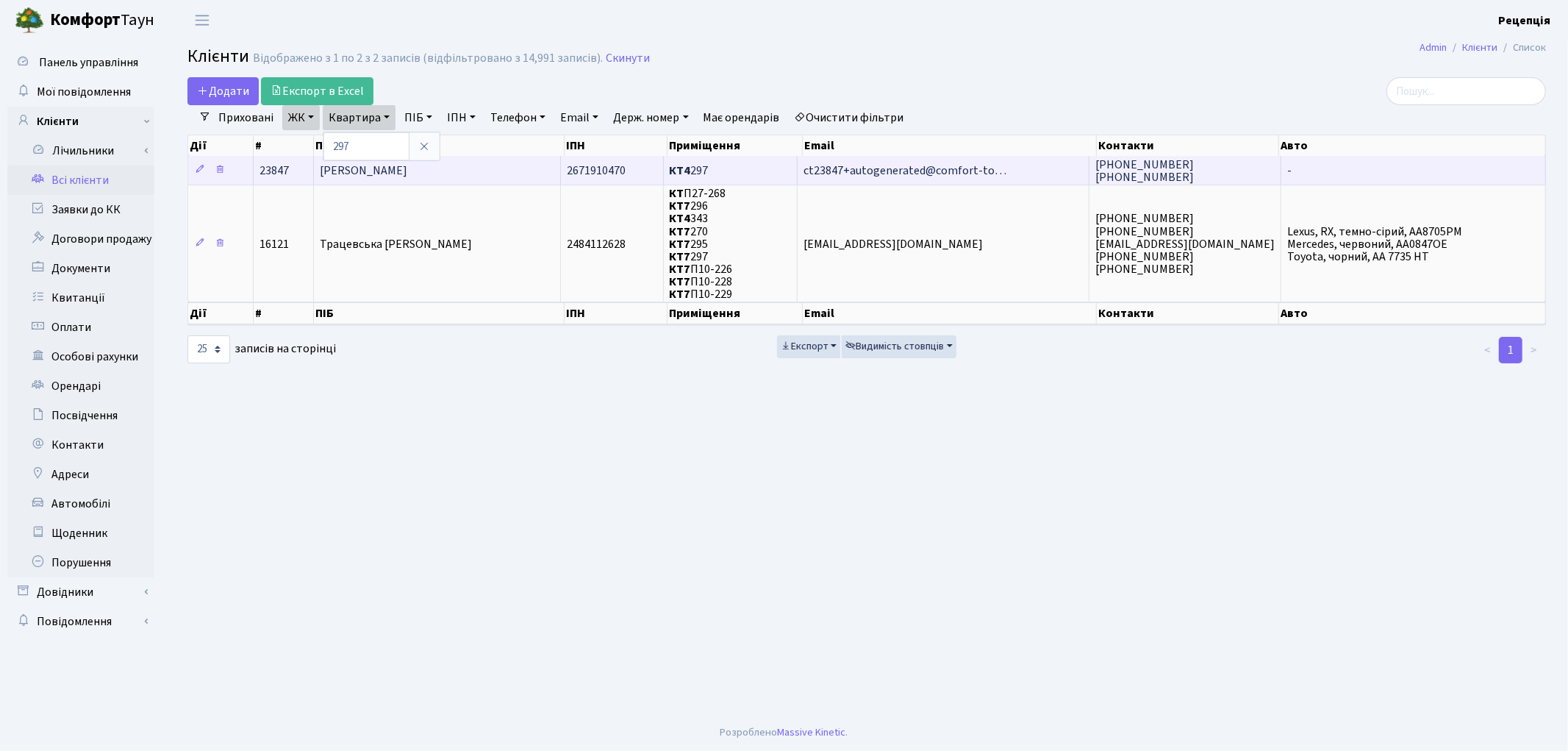
click at [531, 164] on td "[PERSON_NAME]" at bounding box center [437, 170] width 248 height 29
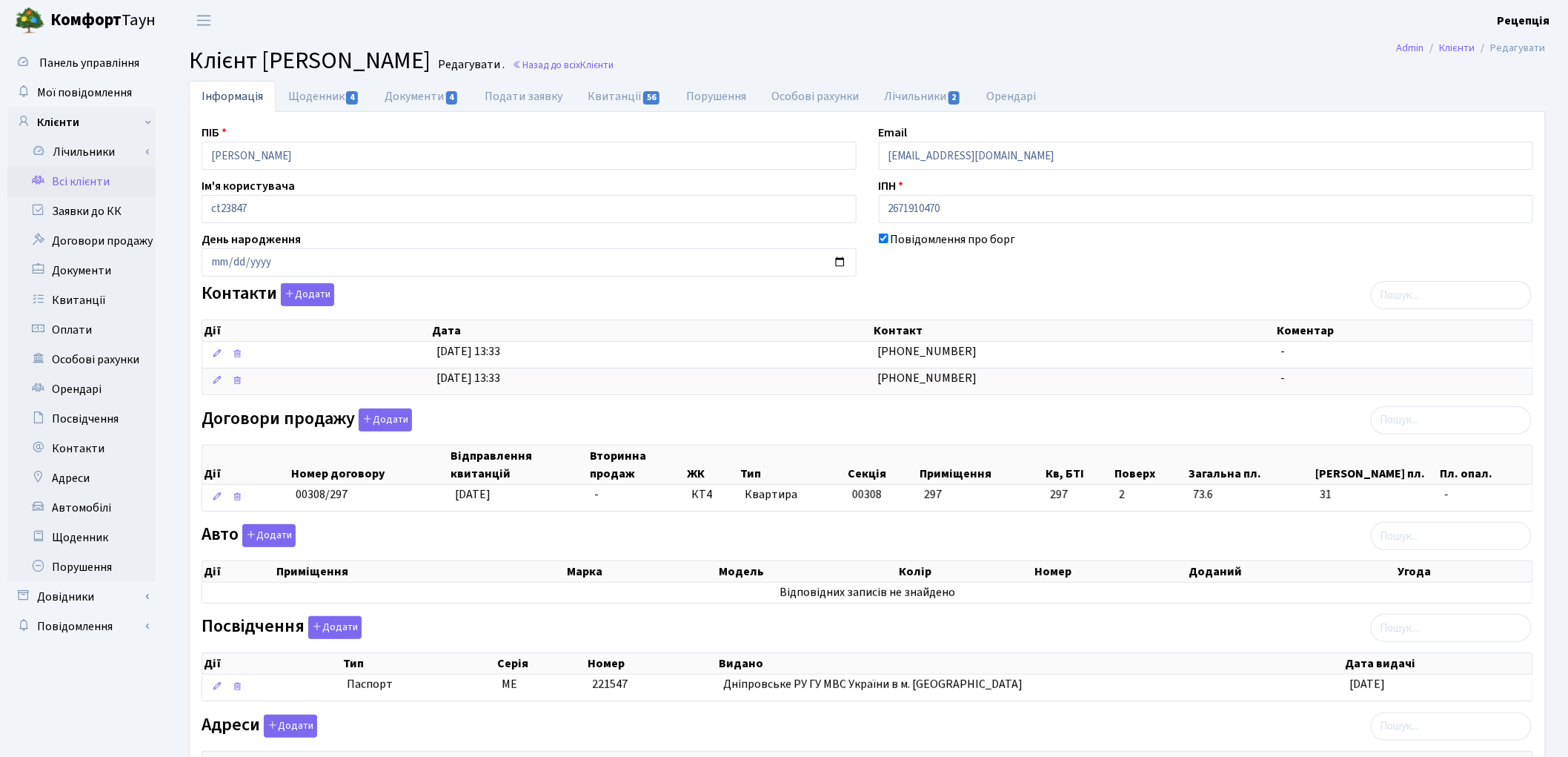
click at [84, 183] on link "Всі клієнти" at bounding box center [81, 182] width 148 height 30
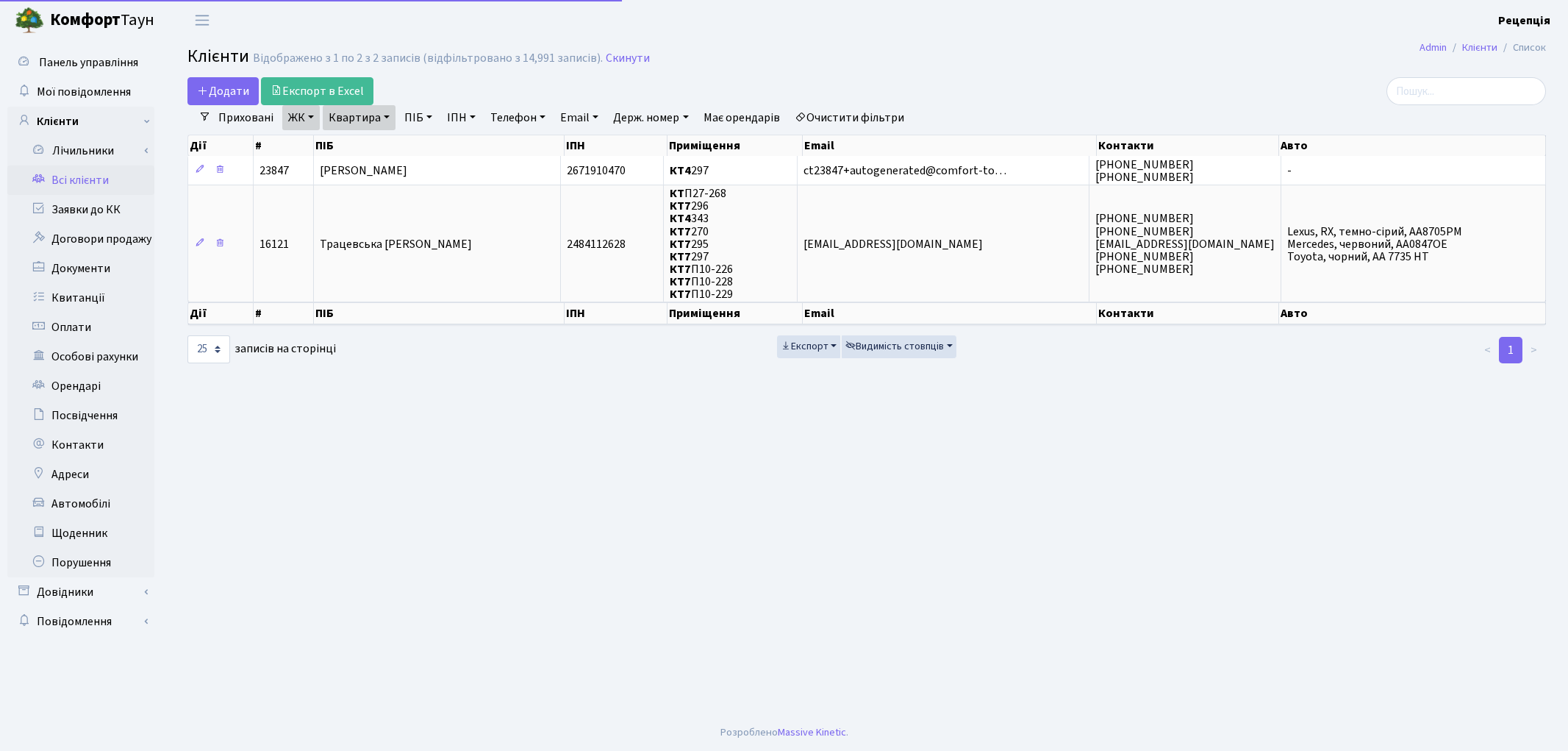
select select "25"
click at [860, 118] on link "Очистити фільтри" at bounding box center [849, 117] width 122 height 25
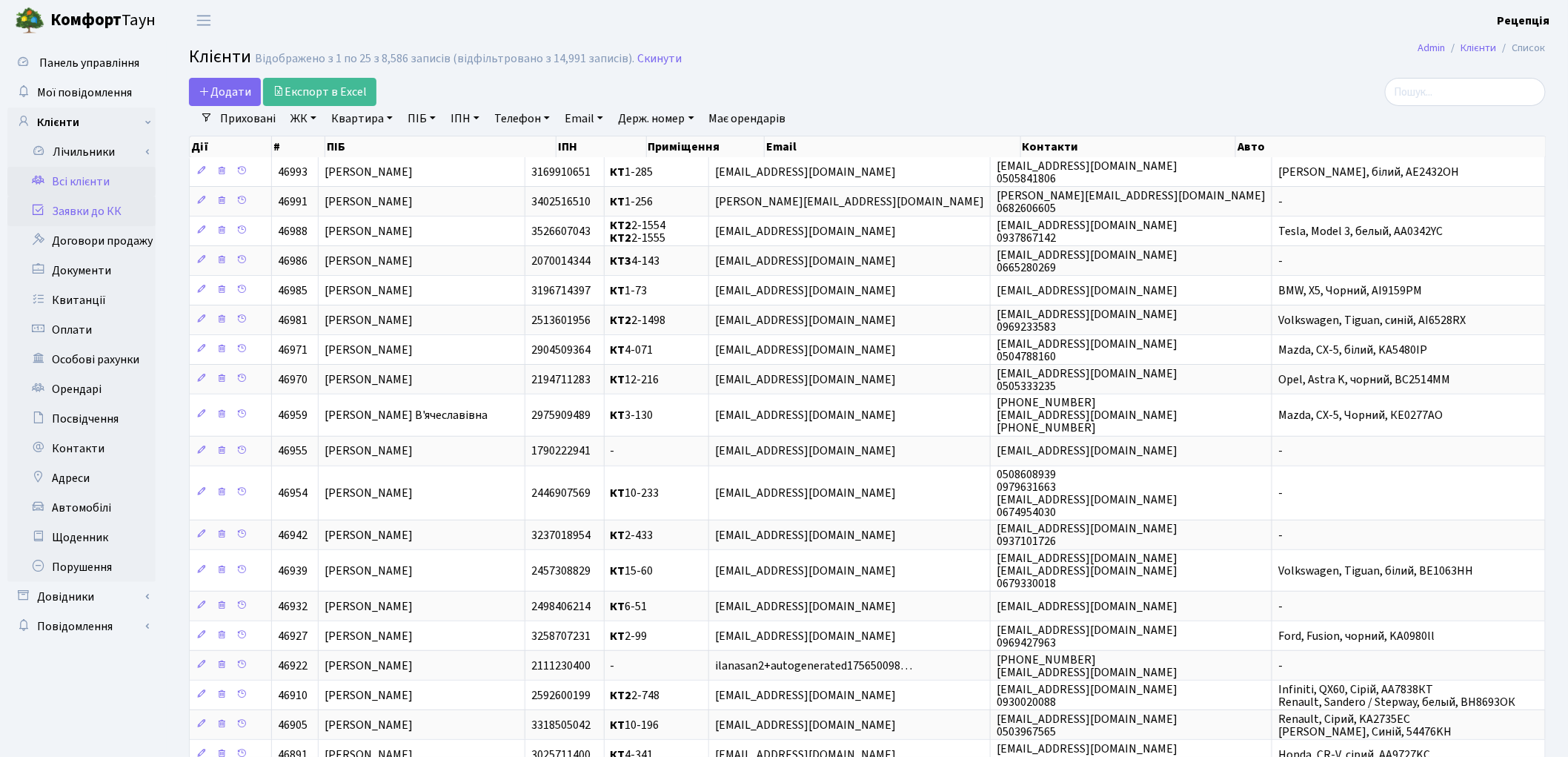
click at [126, 212] on link "Заявки до КК" at bounding box center [81, 211] width 148 height 30
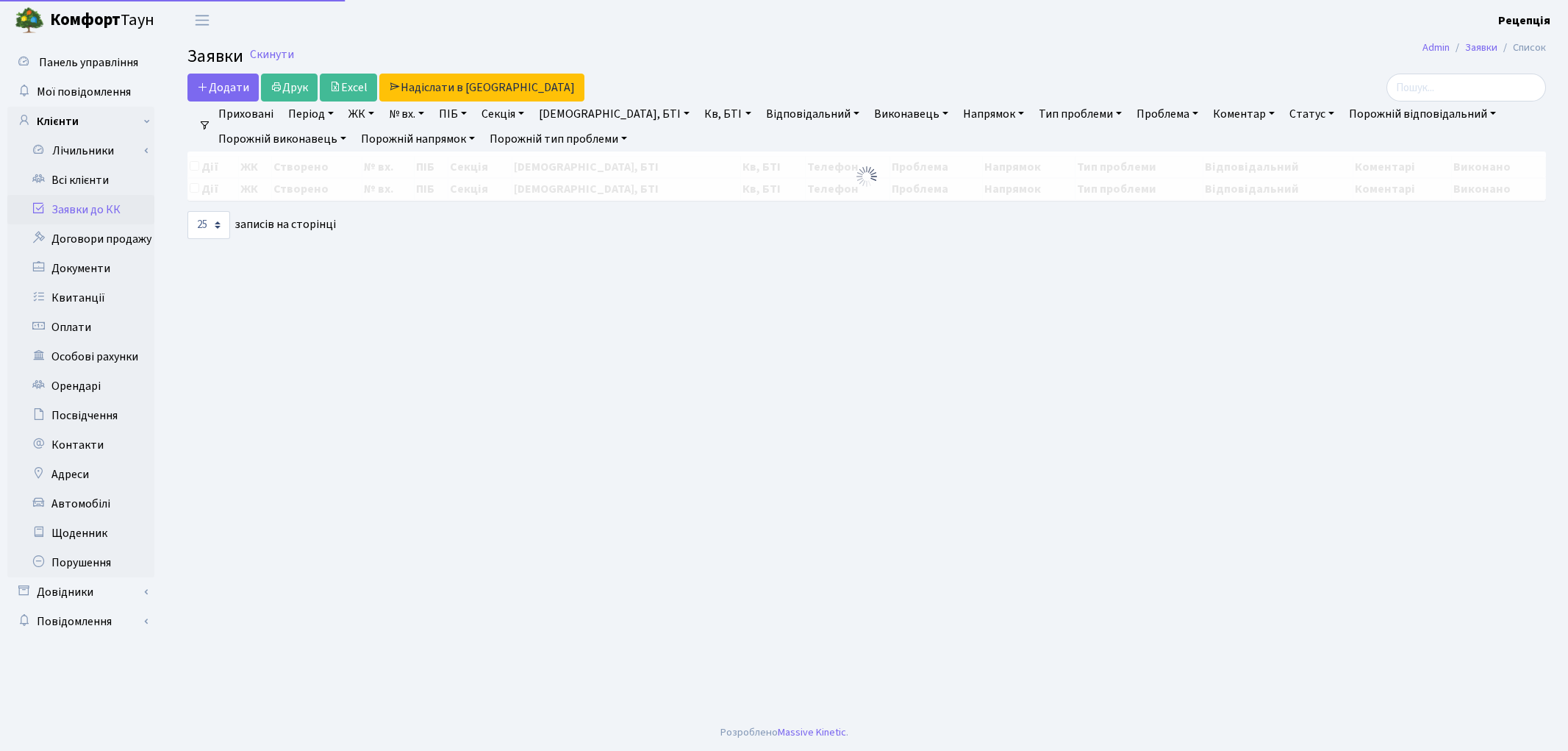
select select "25"
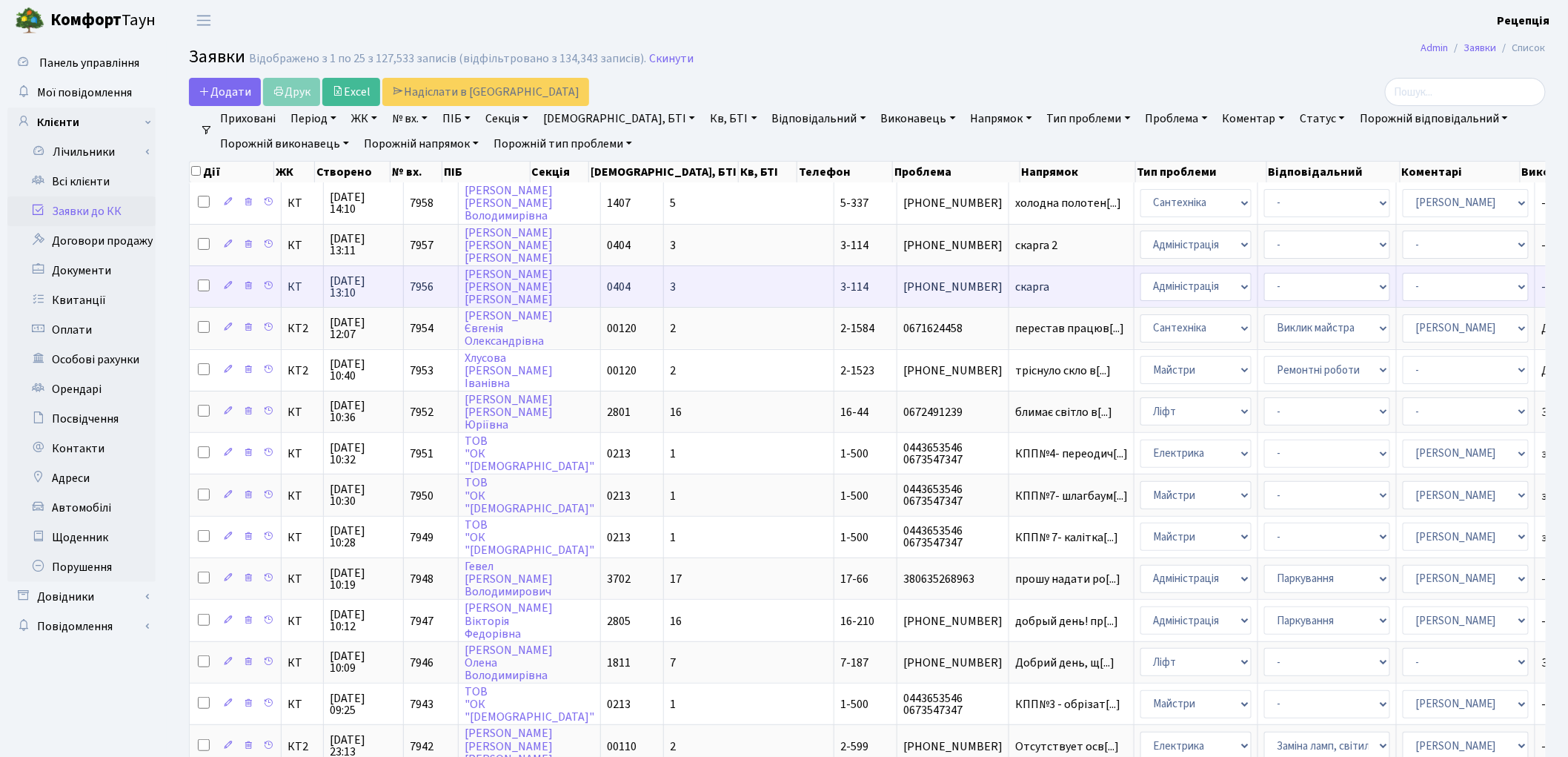
click at [835, 284] on td "3-114" at bounding box center [865, 286] width 63 height 41
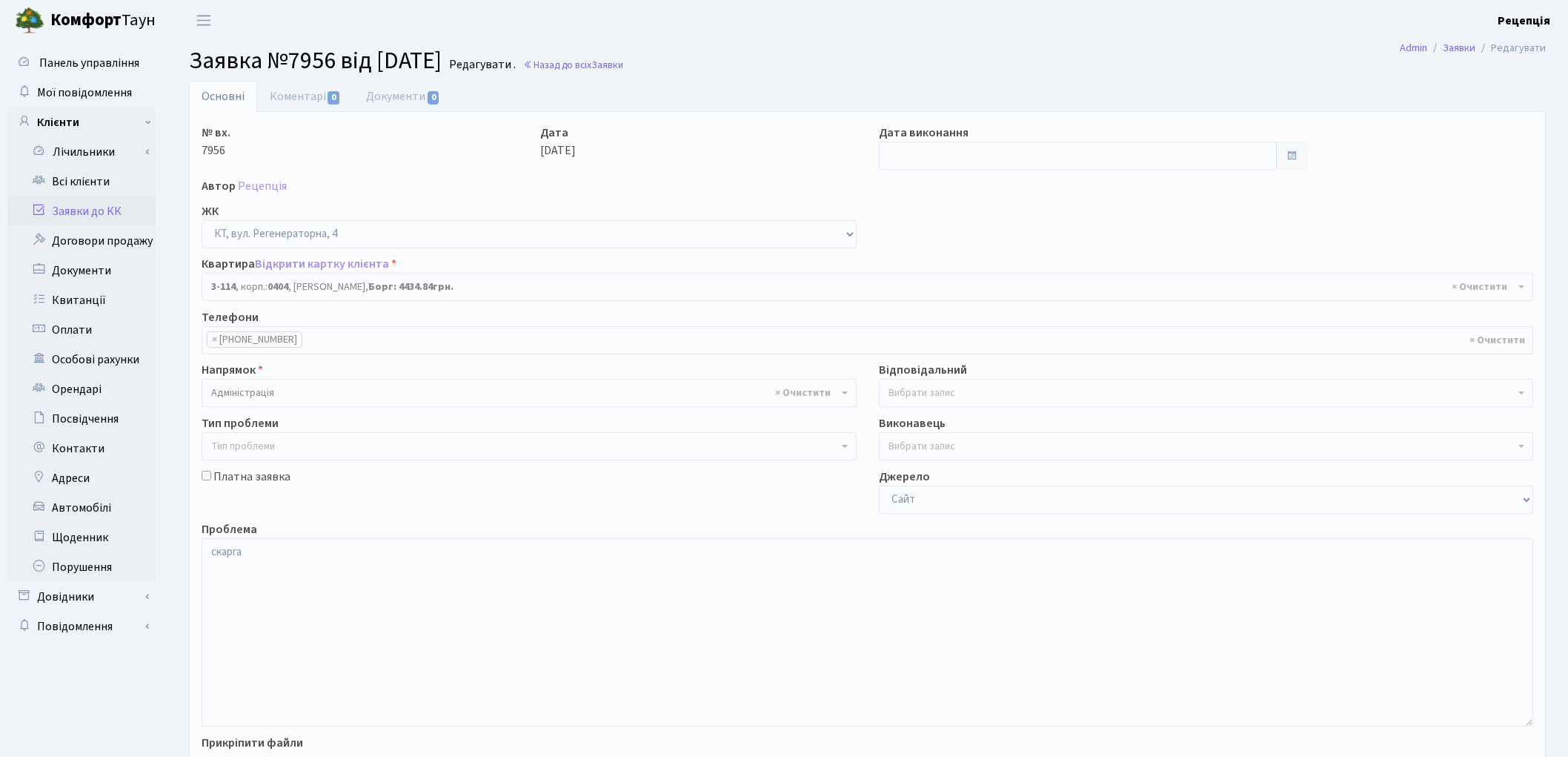
select select "923"
click at [267, 554] on textarea "скарга" at bounding box center [866, 632] width 1331 height 188
type textarea "с"
type textarea "С"
click at [272, 551] on textarea "скарга" at bounding box center [866, 632] width 1331 height 188
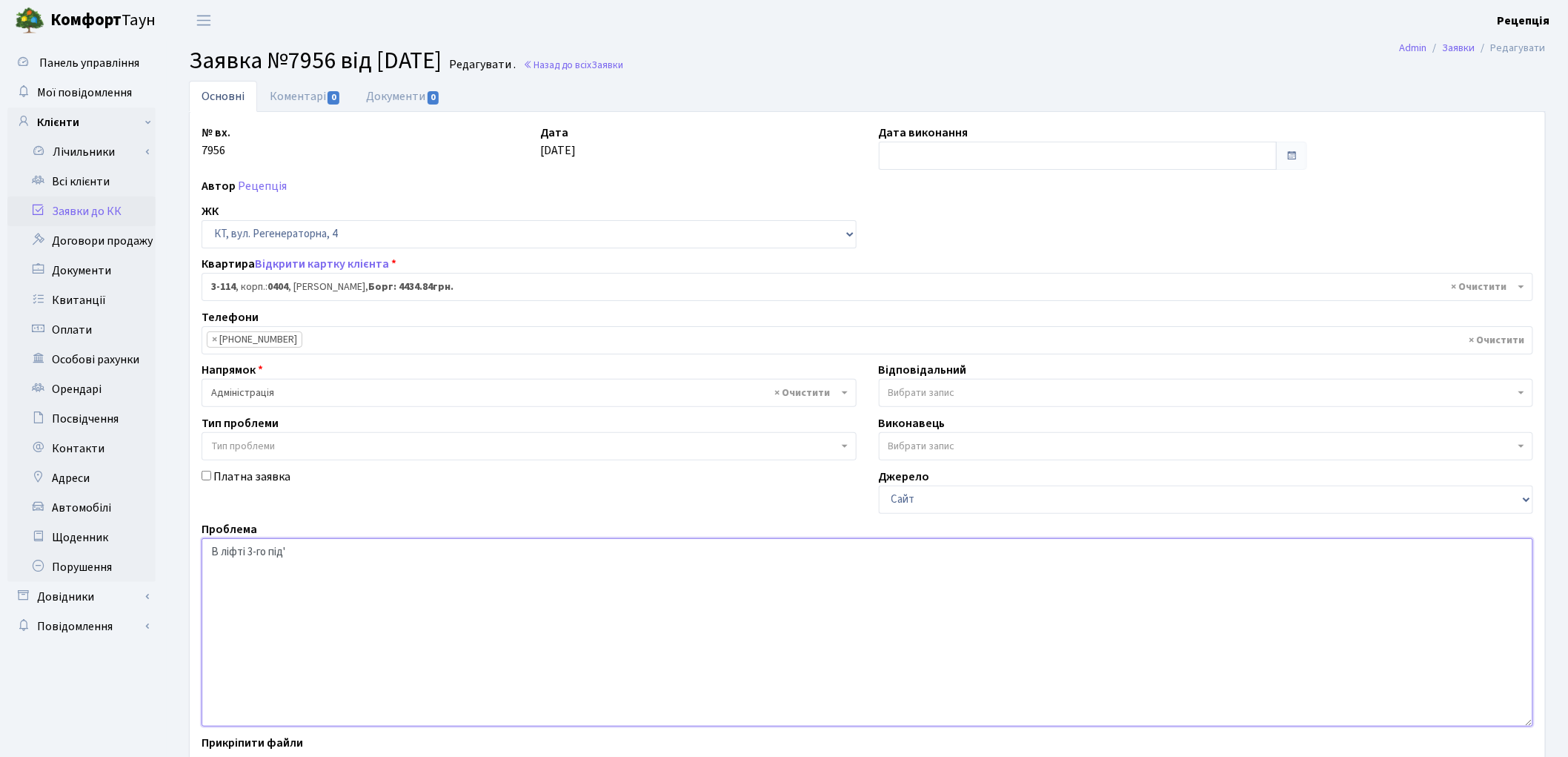
click at [294, 547] on textarea "скарга" at bounding box center [866, 632] width 1331 height 188
click at [269, 552] on textarea "скарга" at bounding box center [866, 632] width 1331 height 188
click at [376, 553] on textarea "скарга" at bounding box center [866, 632] width 1331 height 188
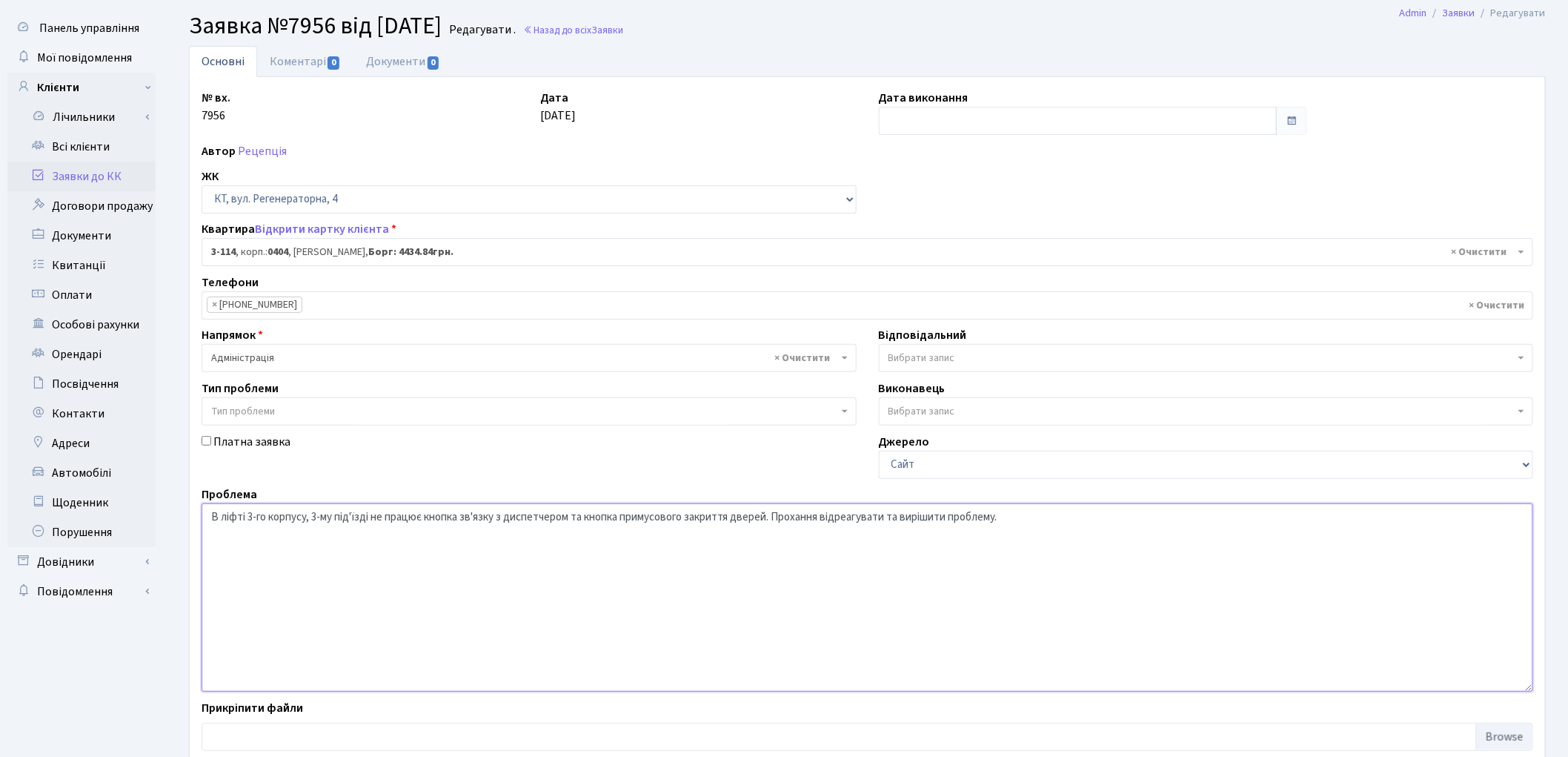
scroll to position [127, 0]
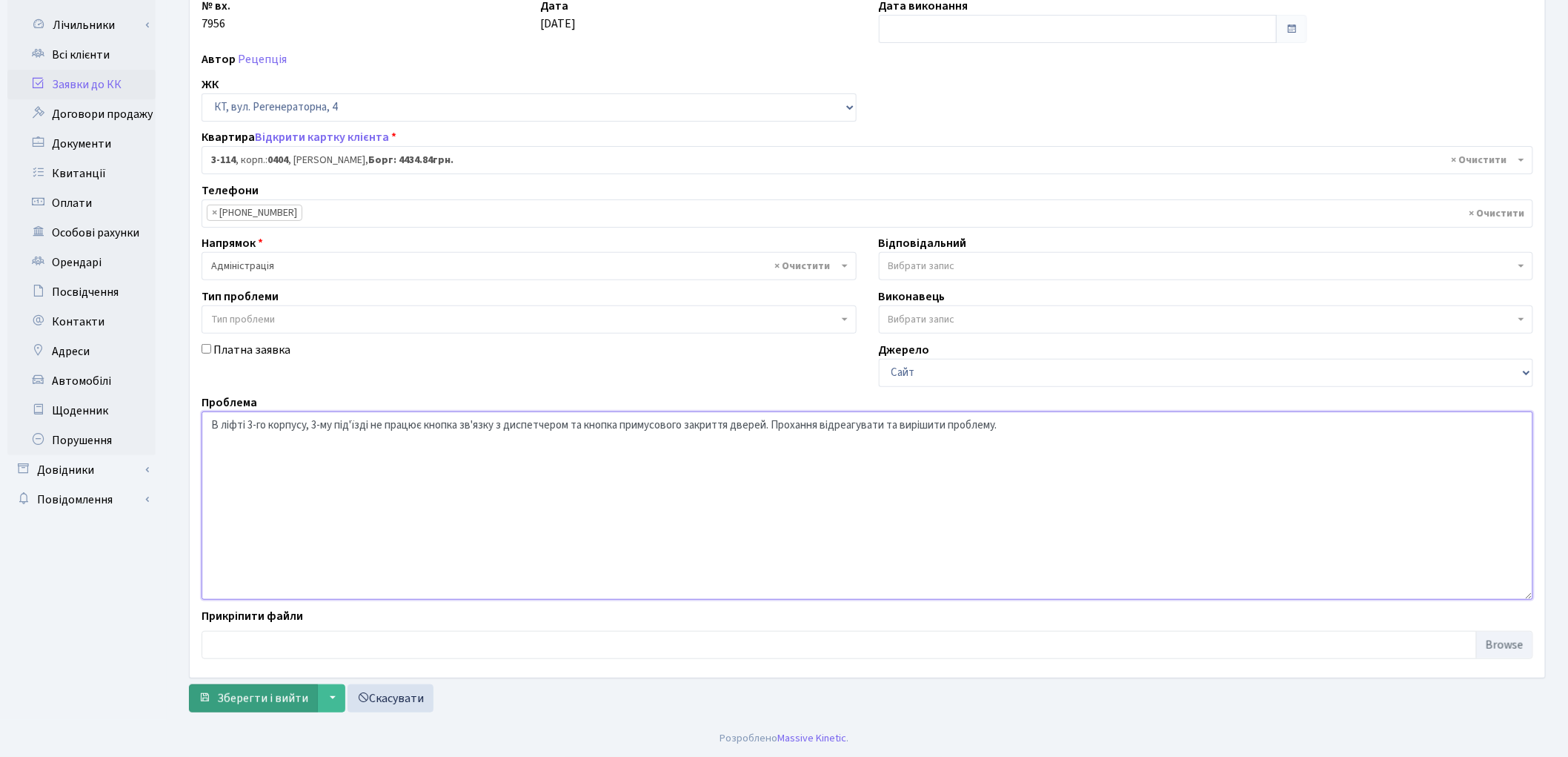
type textarea "В ліфті 3-го корпусу, 3-му під'їзді не працює кнопка зв'язку з диспетчером та к…"
click at [245, 690] on span "Зберегти і вийти" at bounding box center [262, 697] width 91 height 16
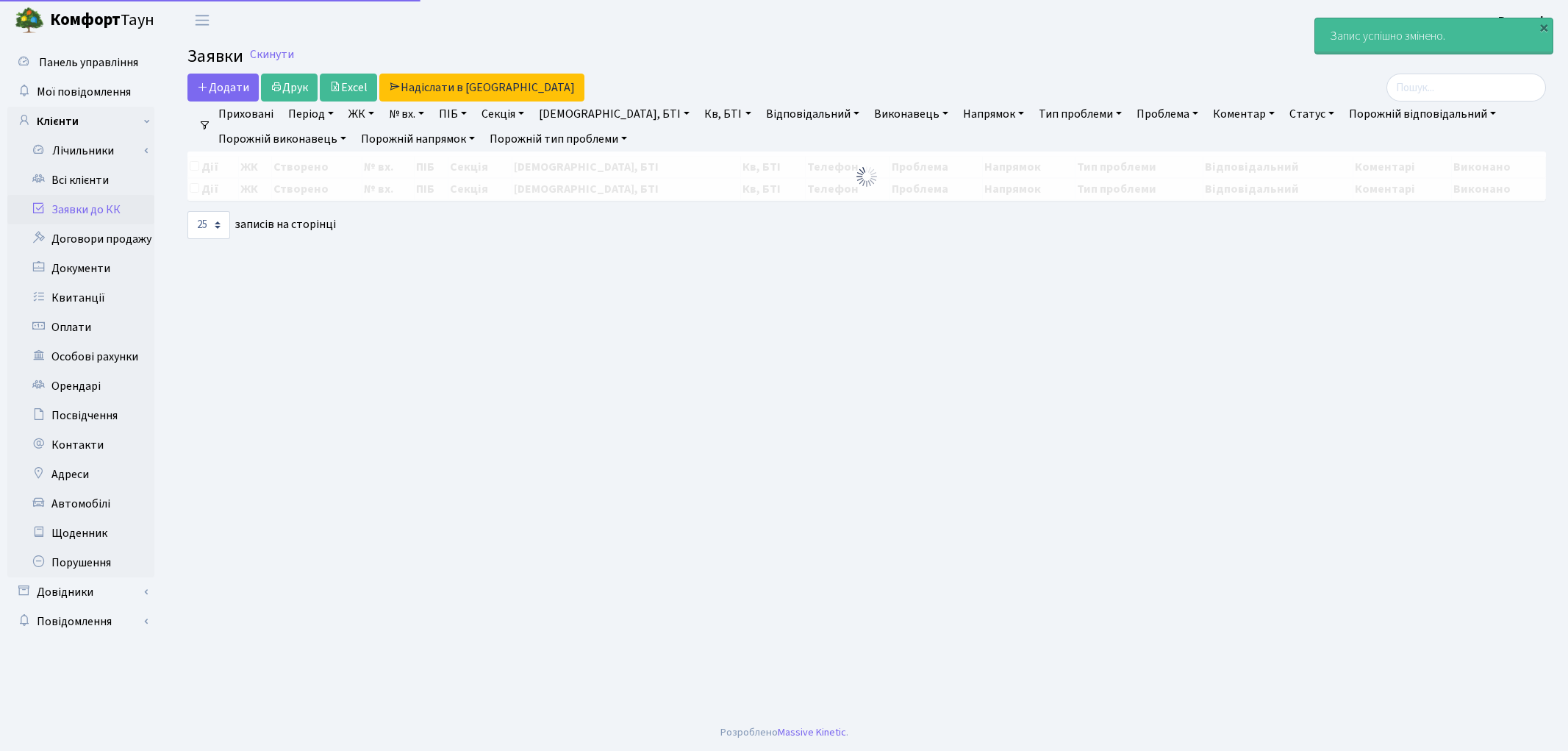
select select "25"
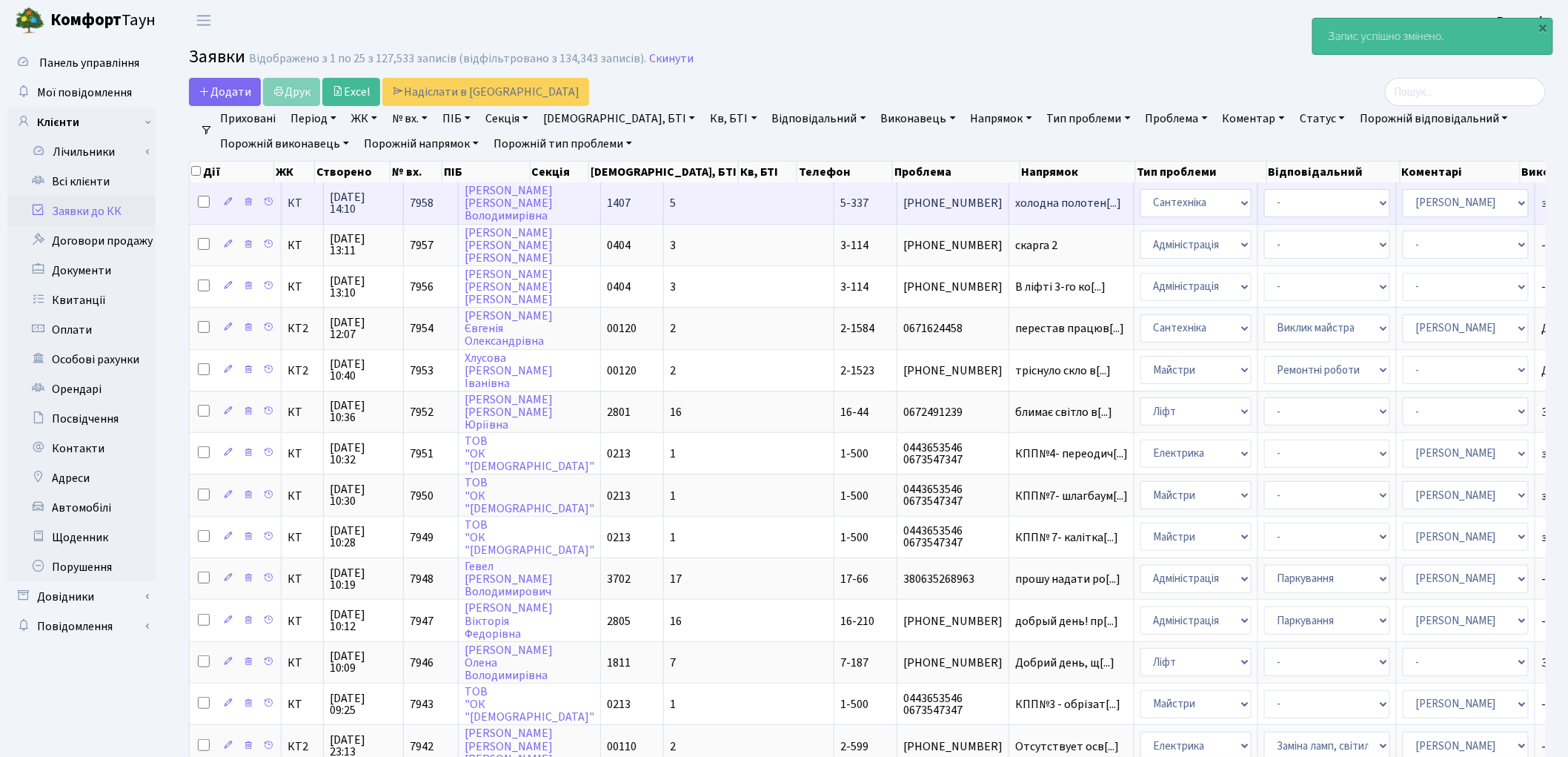
click at [607, 197] on span "1407" at bounding box center [618, 202] width 23 height 16
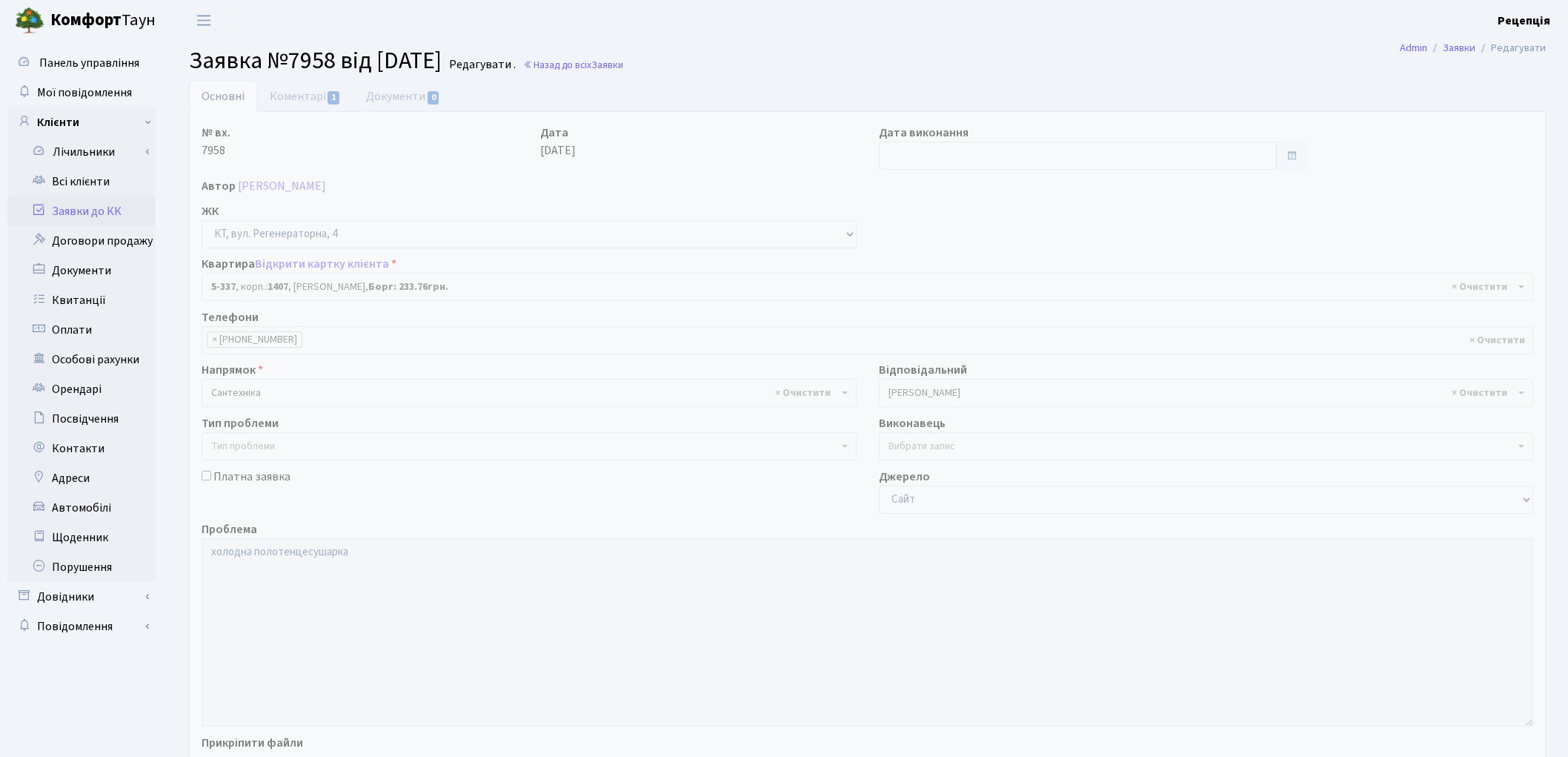
select select "2172"
click at [83, 211] on link "Заявки до КК" at bounding box center [81, 211] width 148 height 30
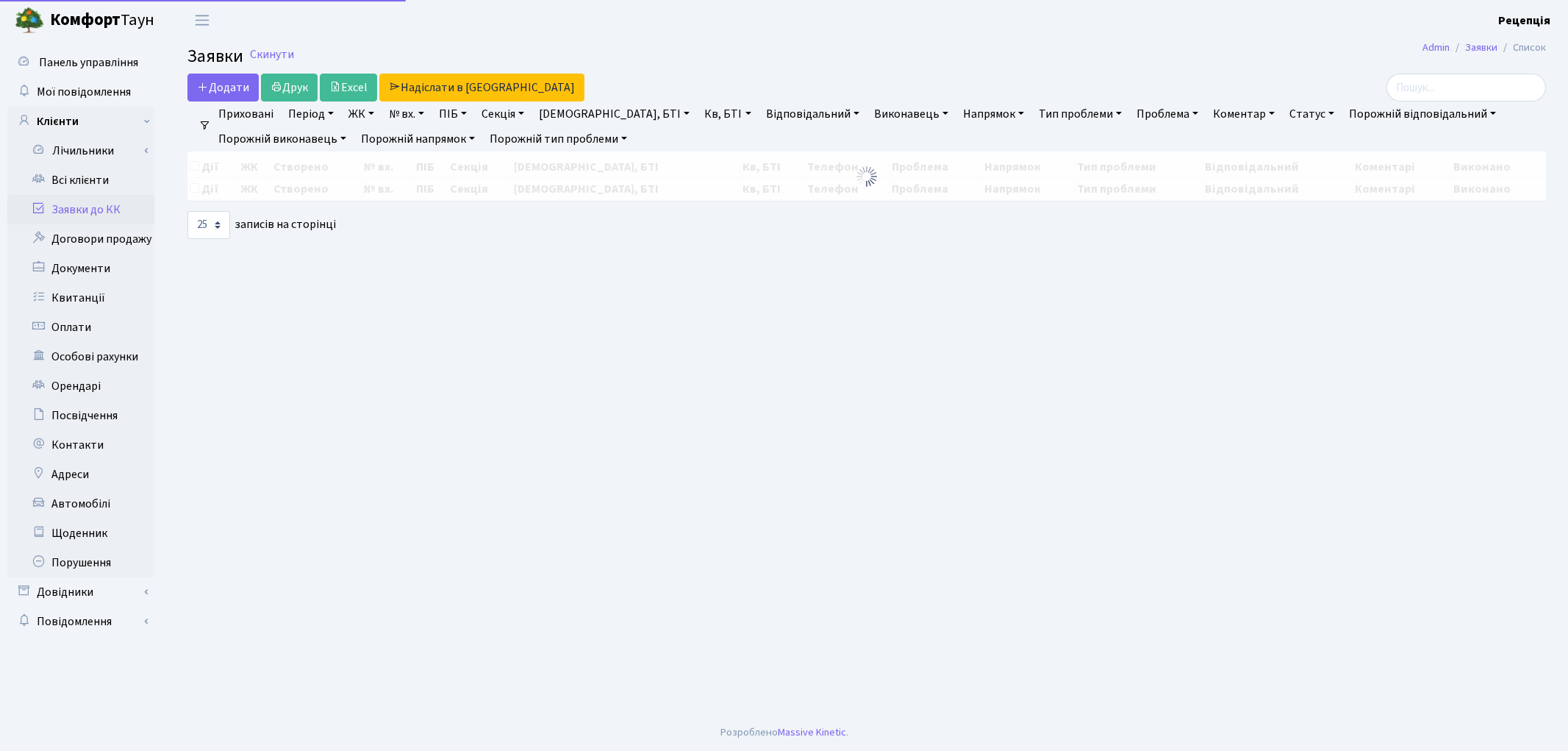
select select "25"
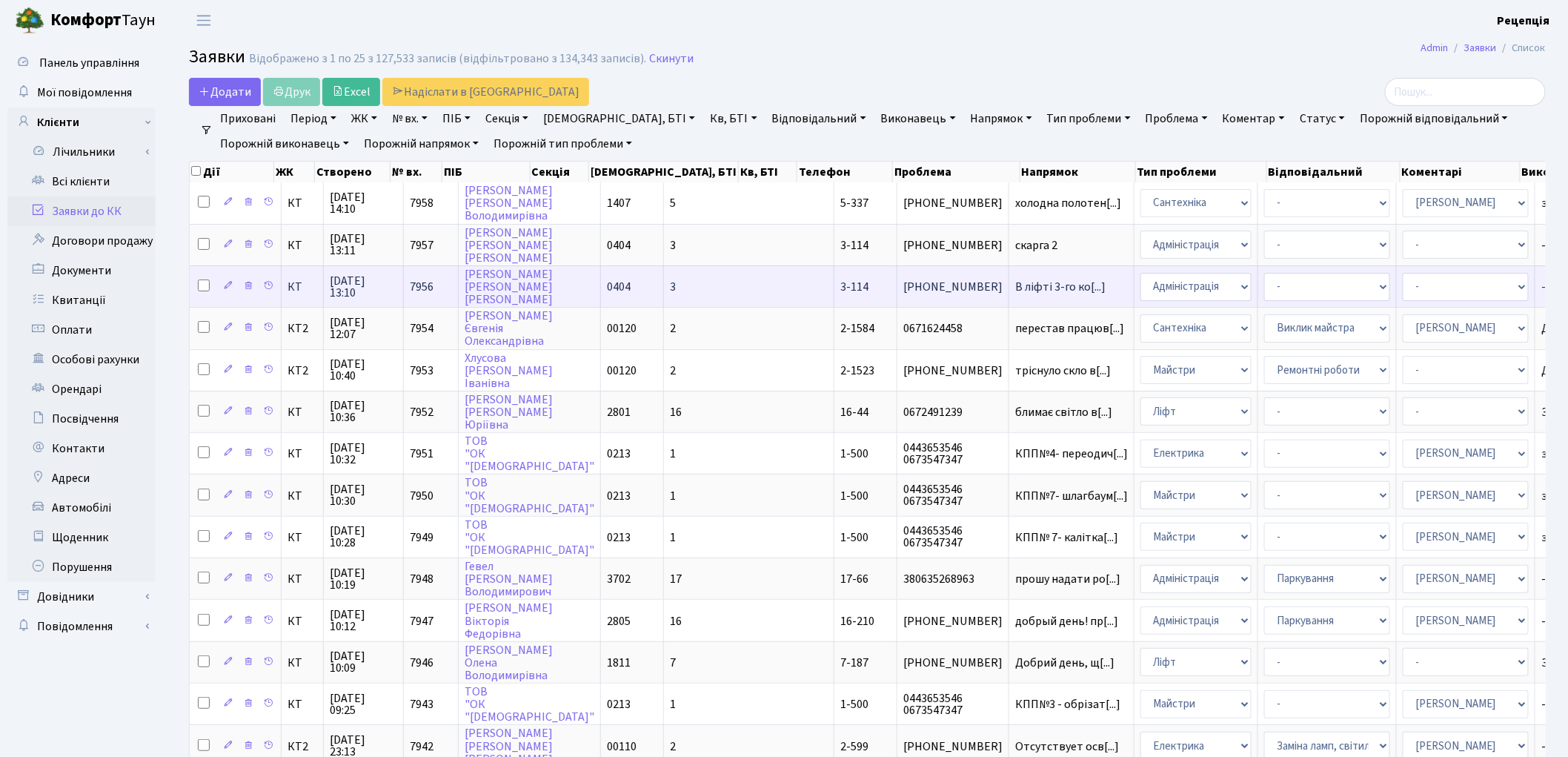
click at [840, 280] on span "3-114" at bounding box center [854, 286] width 28 height 16
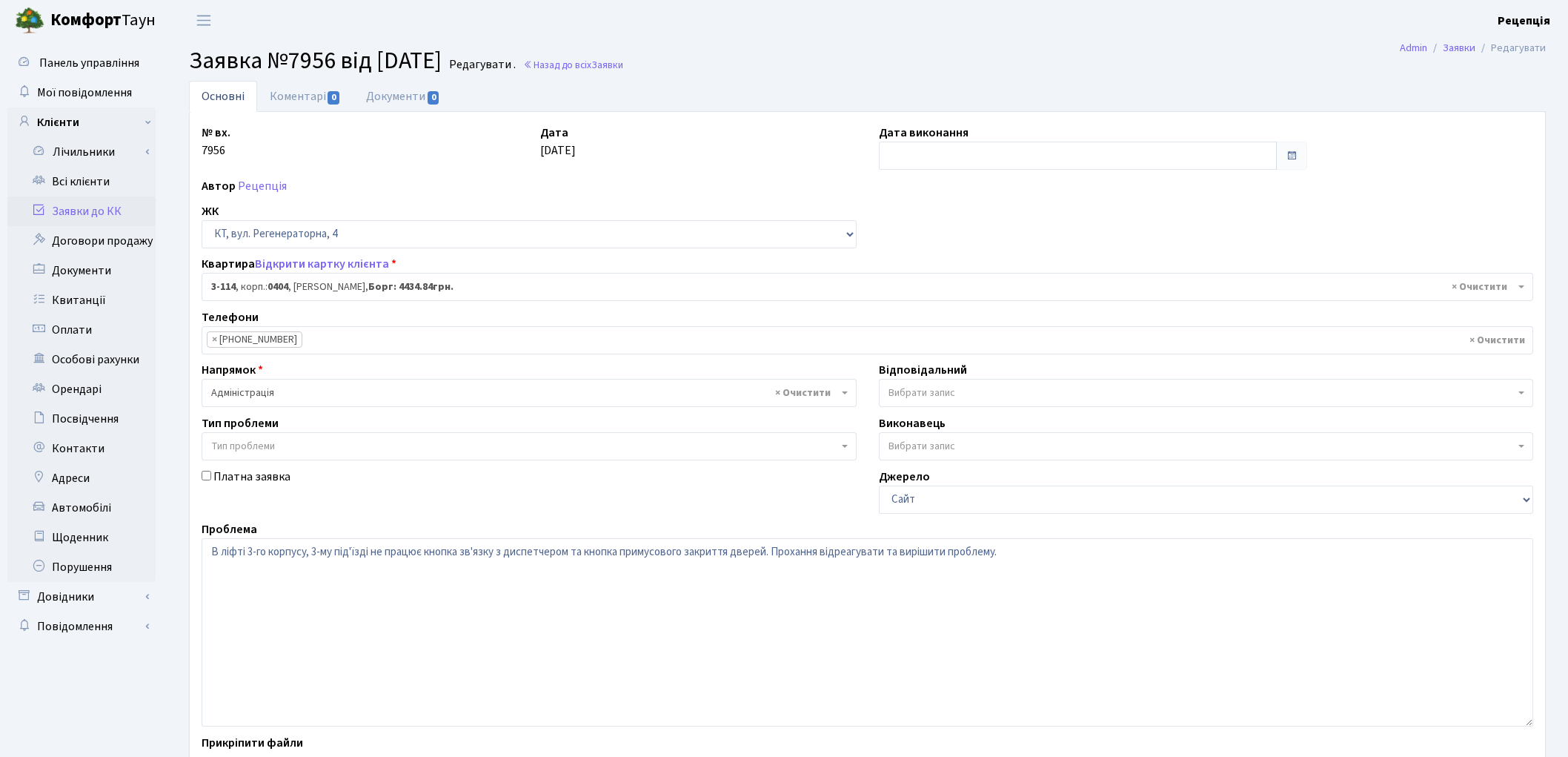
select select "923"
click at [356, 90] on link "Документи 0" at bounding box center [403, 95] width 99 height 30
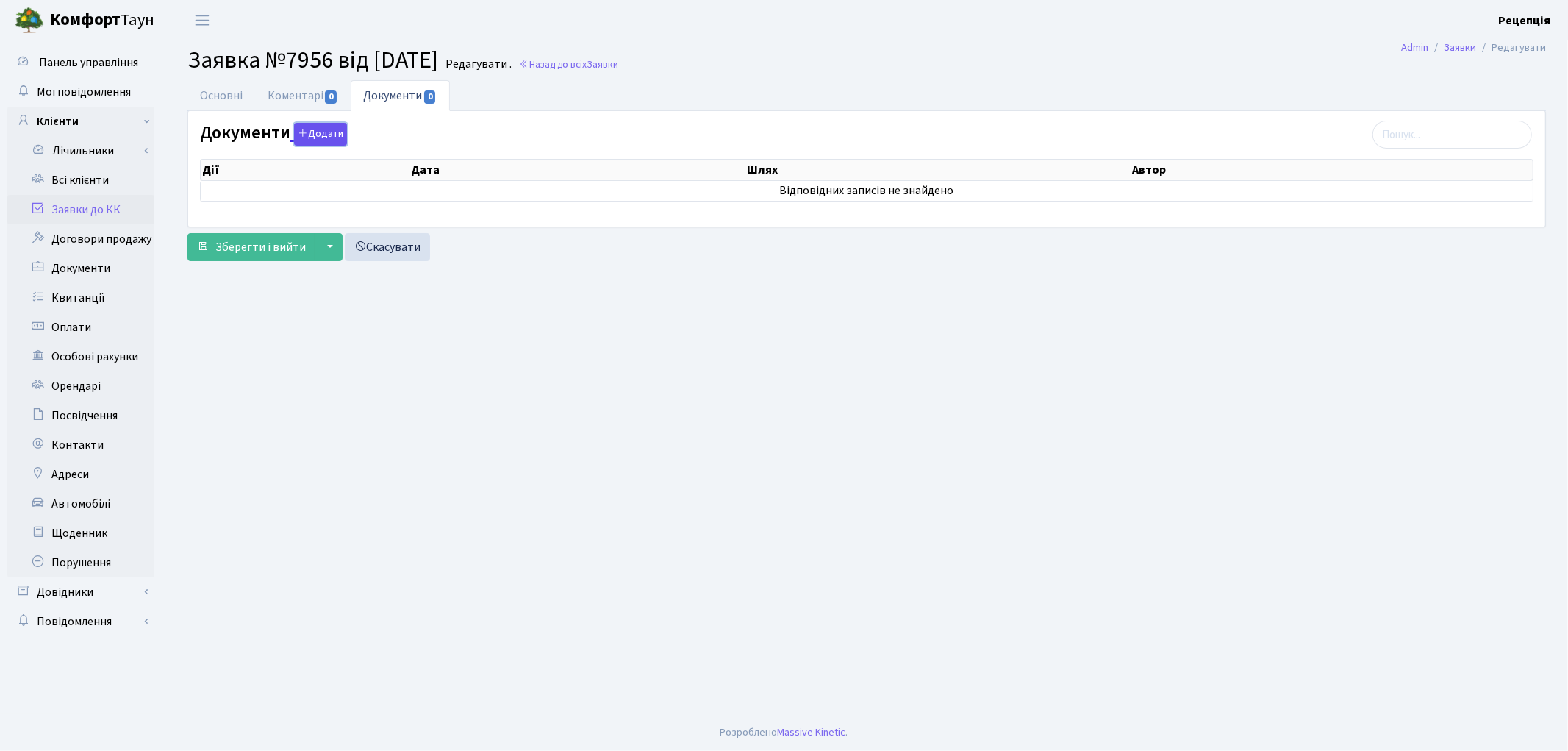
click at [325, 133] on button "Додати" at bounding box center [320, 134] width 53 height 23
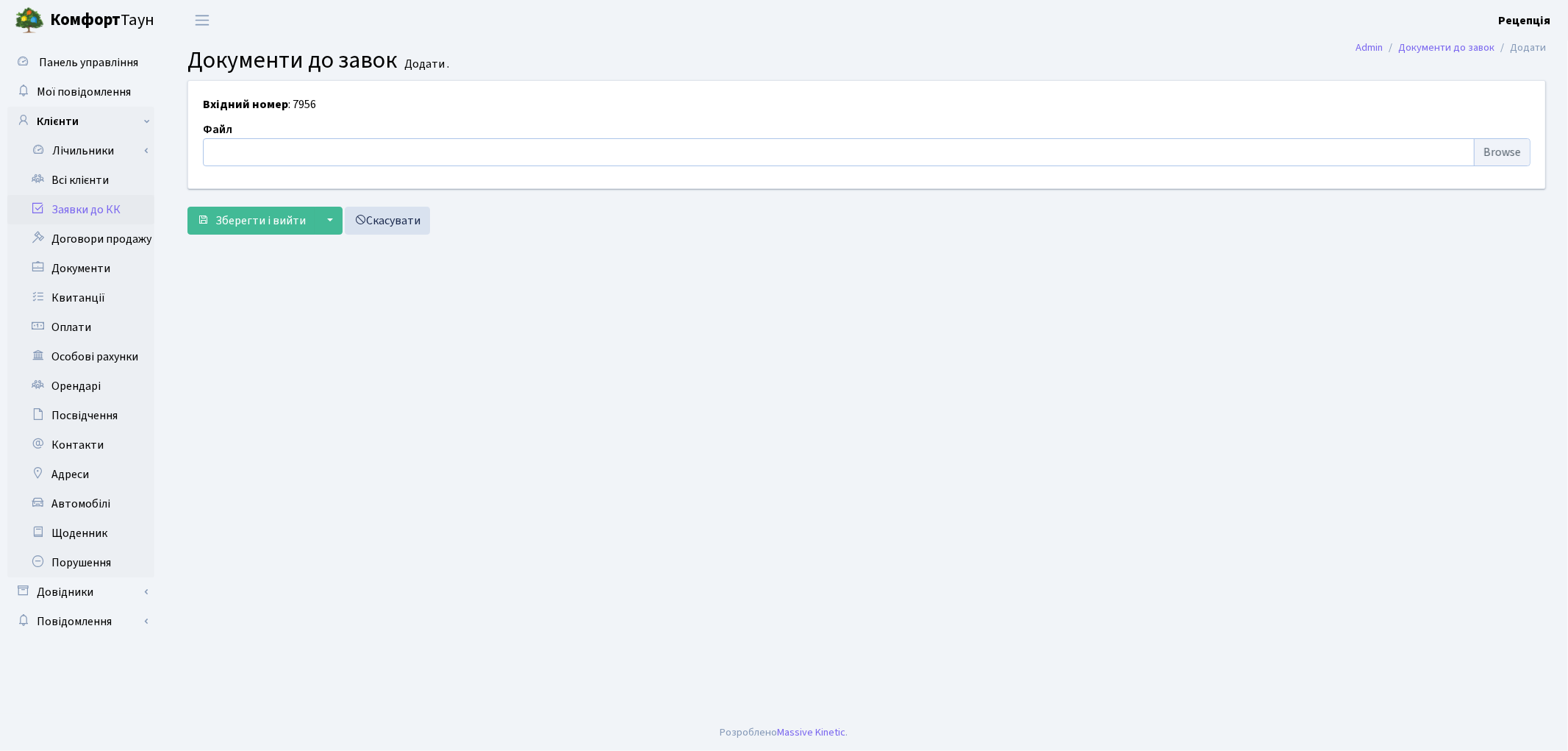
click at [1501, 155] on input "file" at bounding box center [867, 152] width 1328 height 28
type input "C:\fakepath\сканирование0650.pdf"
click at [268, 224] on span "Зберегти і вийти" at bounding box center [260, 220] width 90 height 16
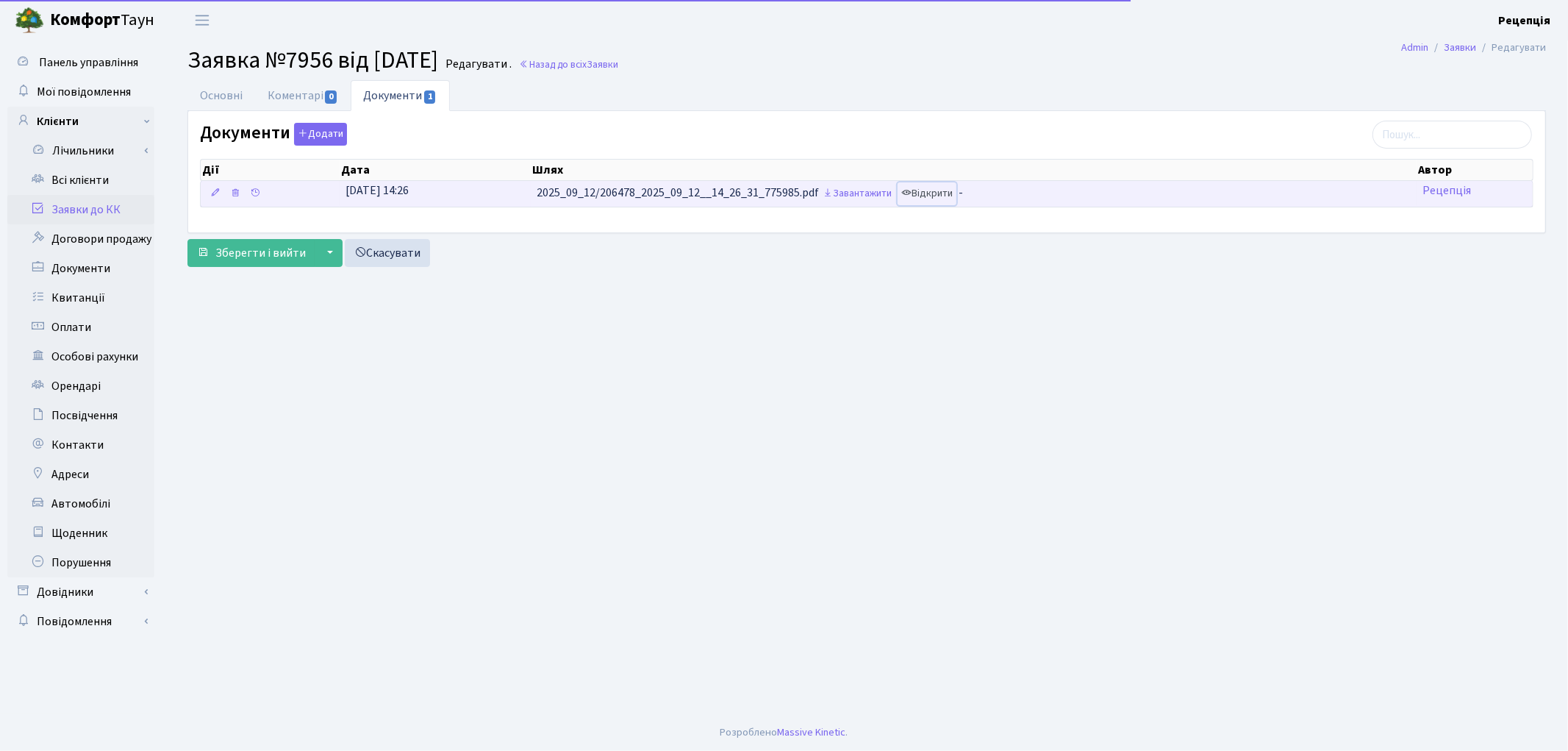
click at [942, 189] on link "Відкрити" at bounding box center [926, 193] width 58 height 23
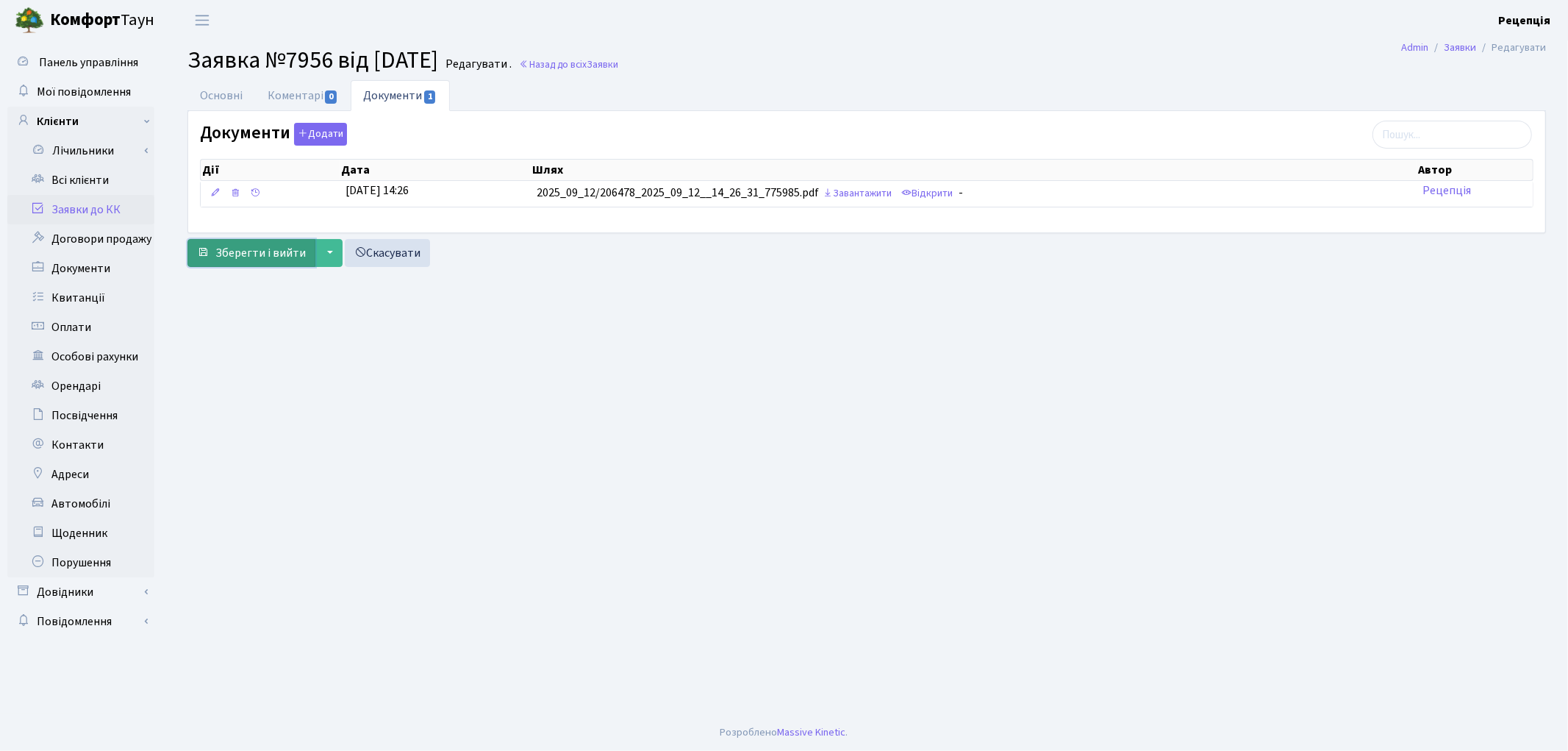
click at [254, 252] on span "Зберегти і вийти" at bounding box center [260, 252] width 90 height 16
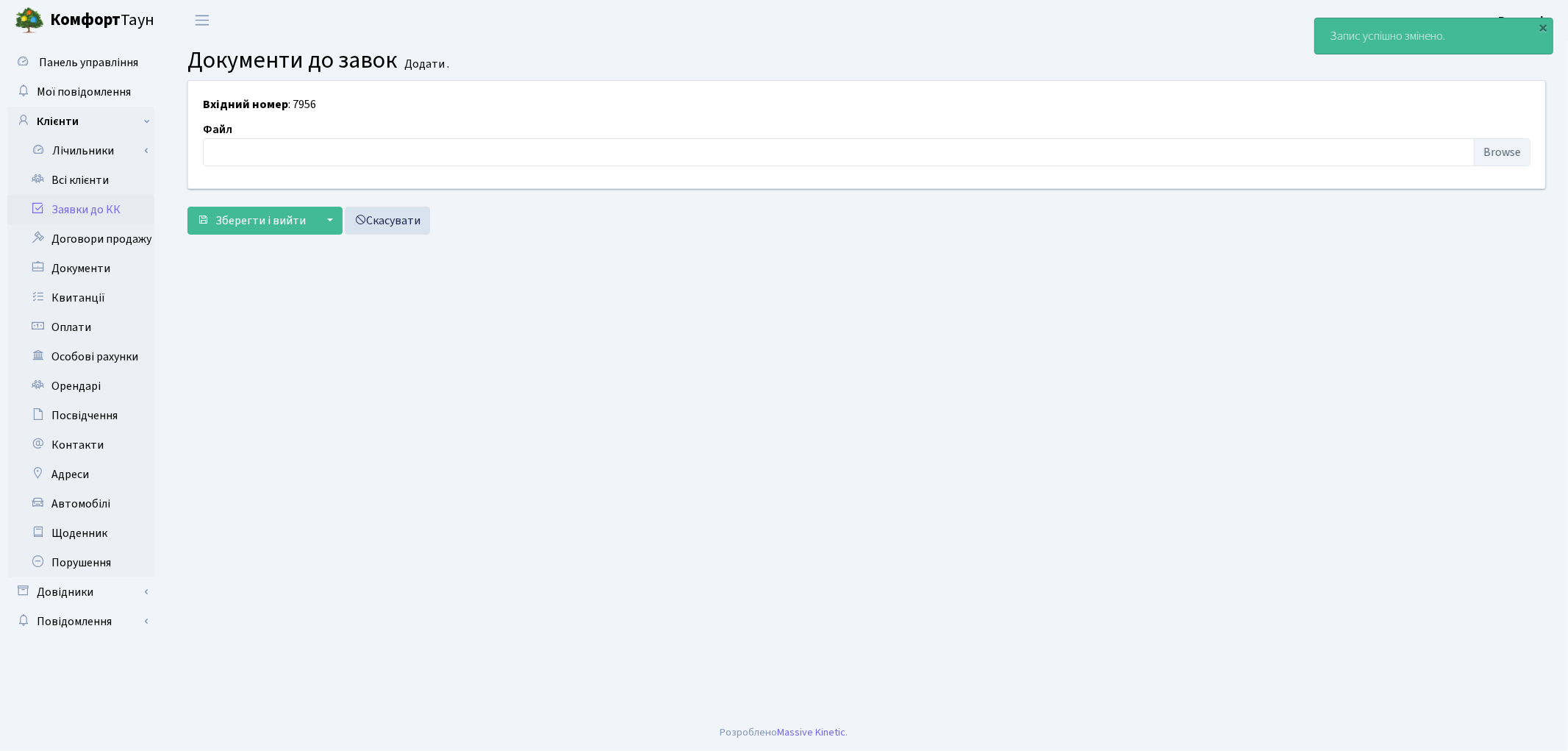
click at [104, 203] on link "Заявки до КК" at bounding box center [81, 210] width 147 height 30
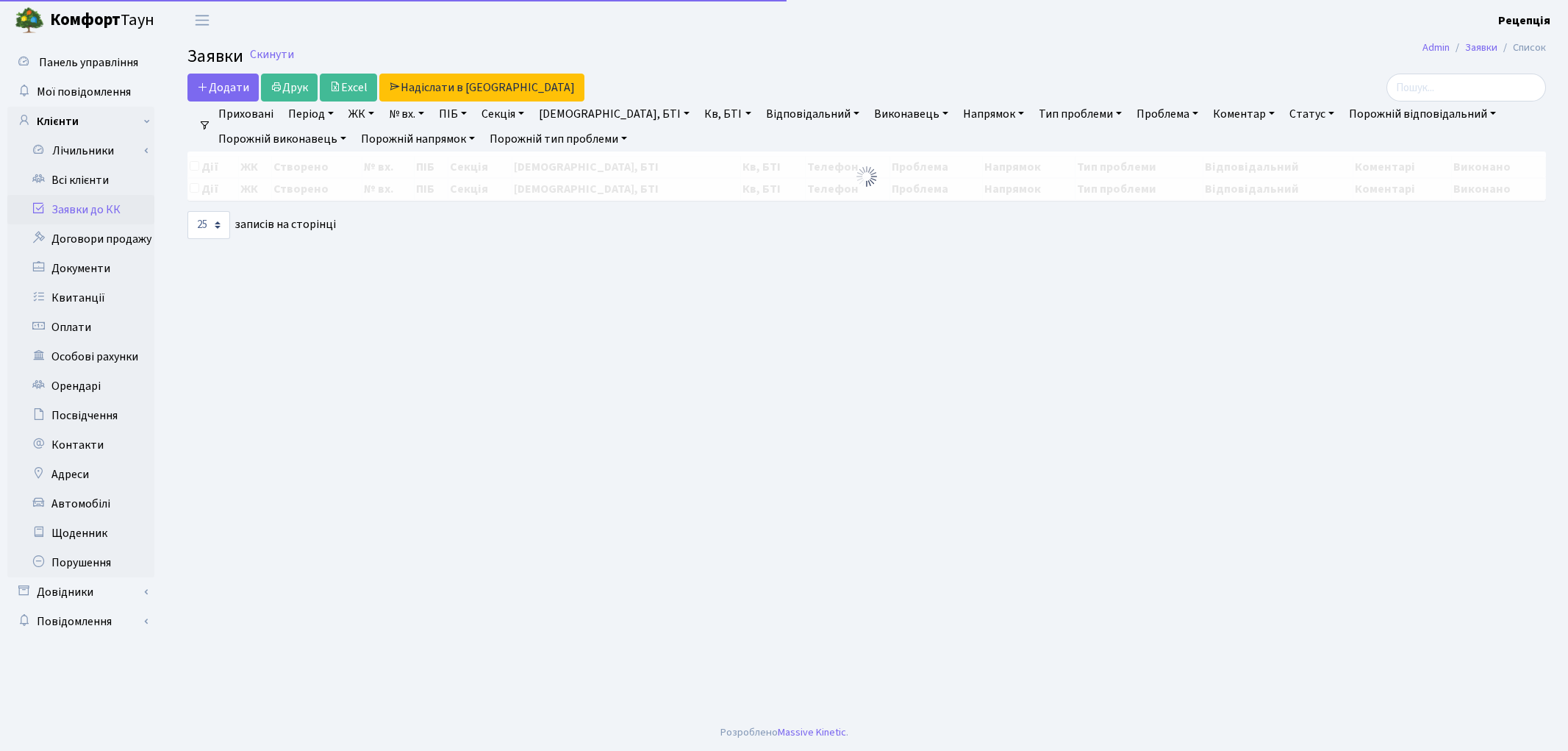
select select "25"
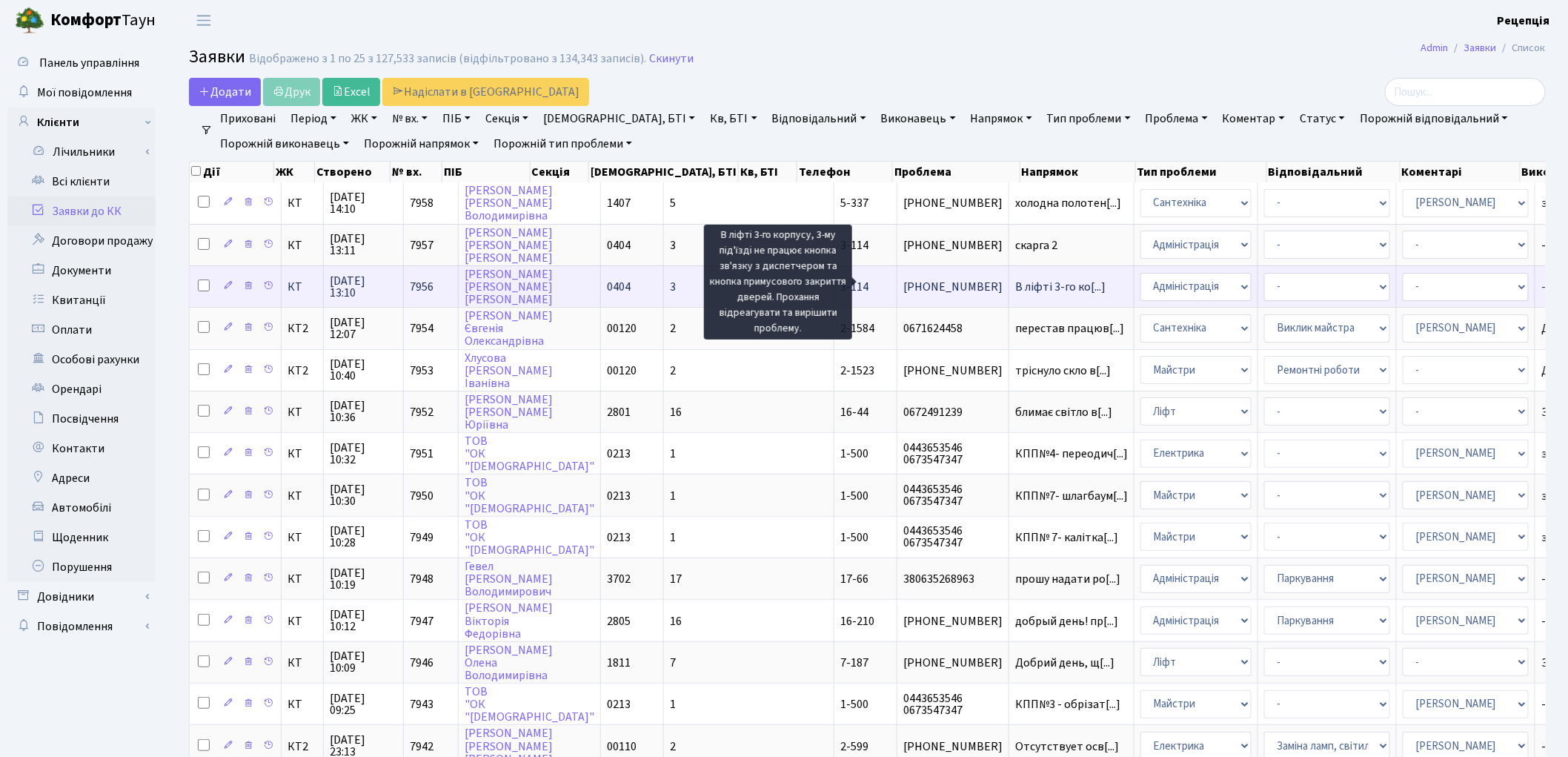
click at [1015, 286] on span "В ліфті 3-го ко[...]" at bounding box center [1060, 286] width 91 height 16
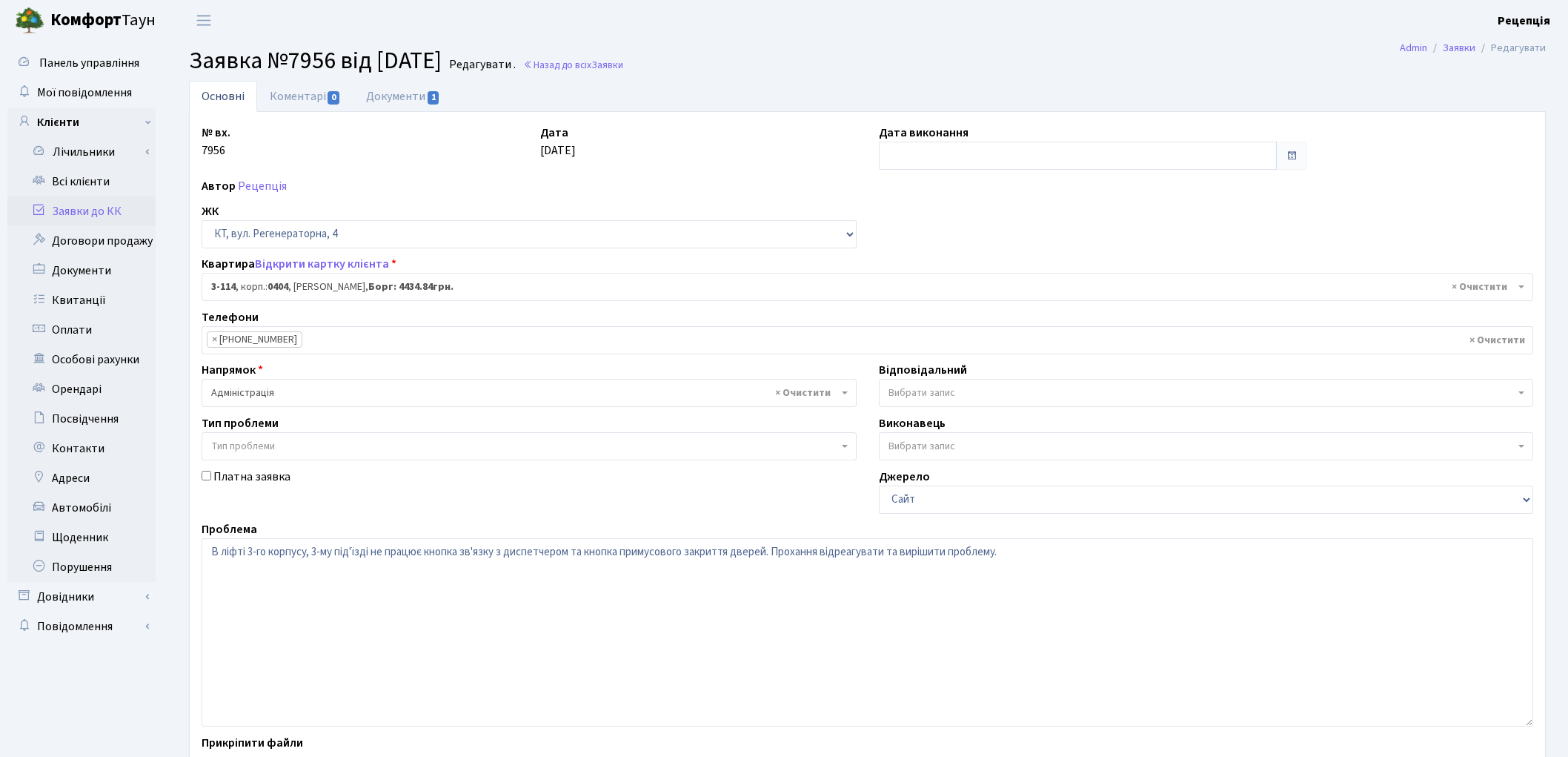
select select "923"
click at [240, 384] on span "× Адміністрація" at bounding box center [529, 393] width 655 height 28
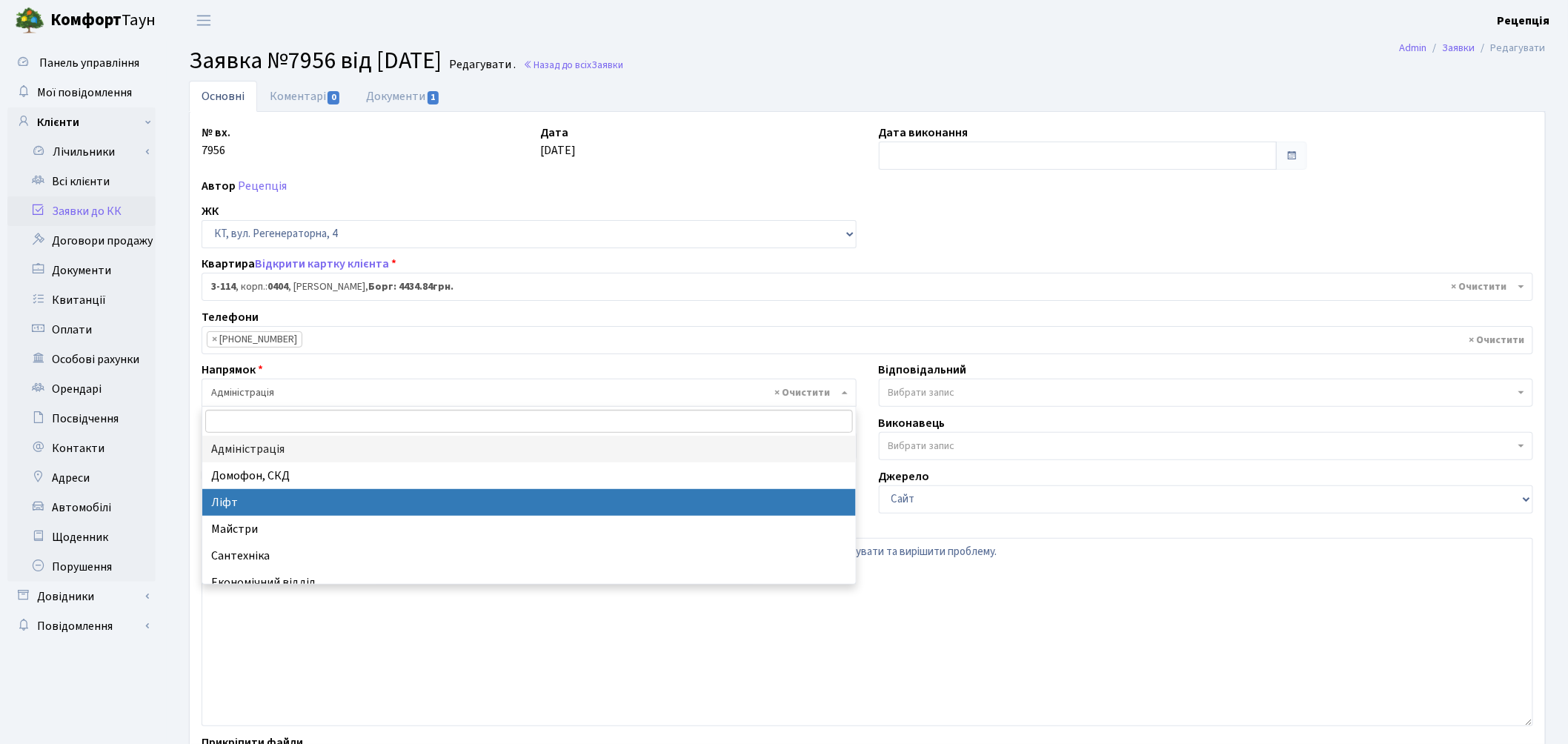
select select "16"
select select
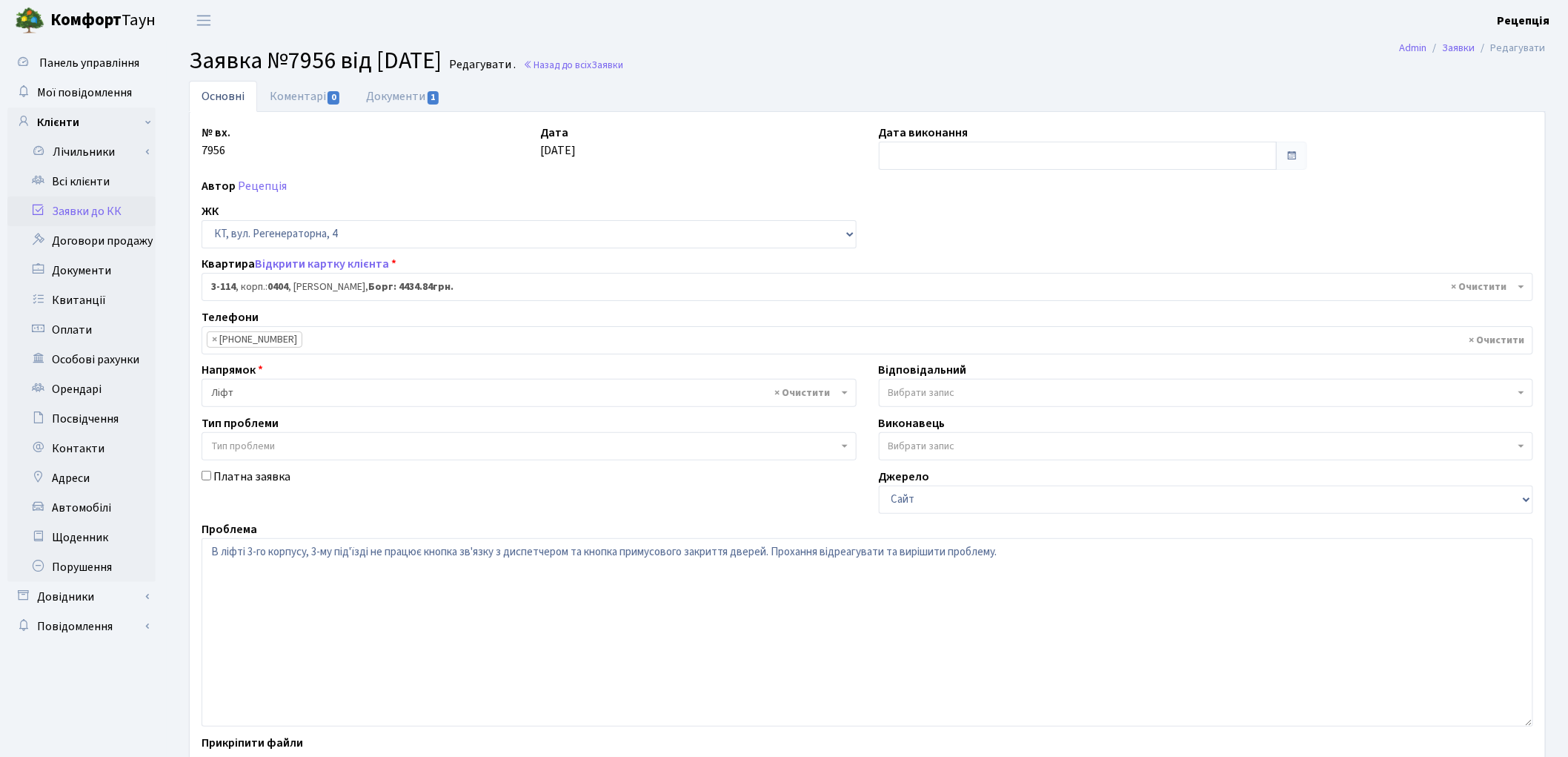
click at [248, 449] on span "Тип проблеми" at bounding box center [243, 446] width 64 height 15
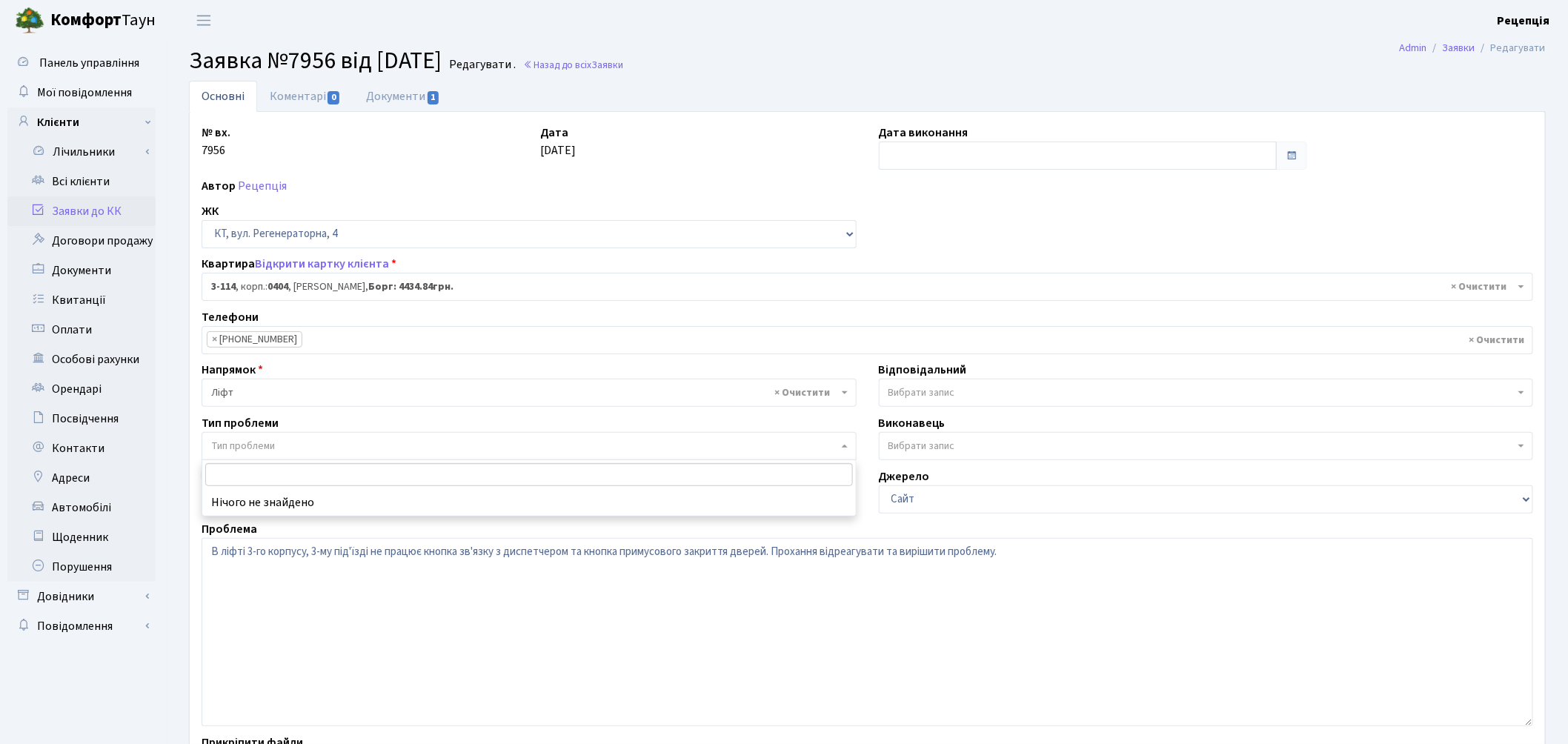
click at [248, 449] on span "Тип проблеми" at bounding box center [243, 446] width 64 height 15
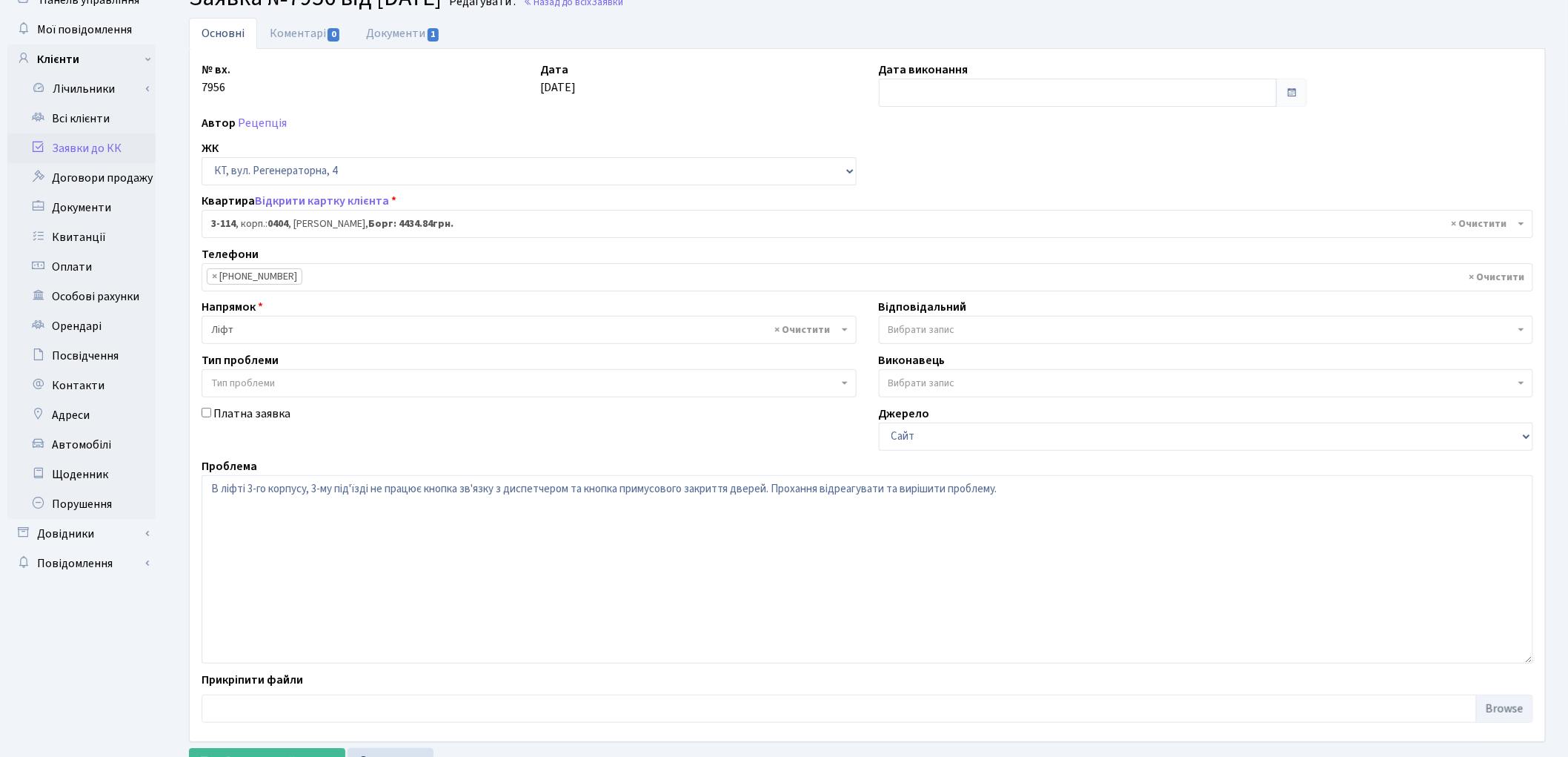
scroll to position [127, 0]
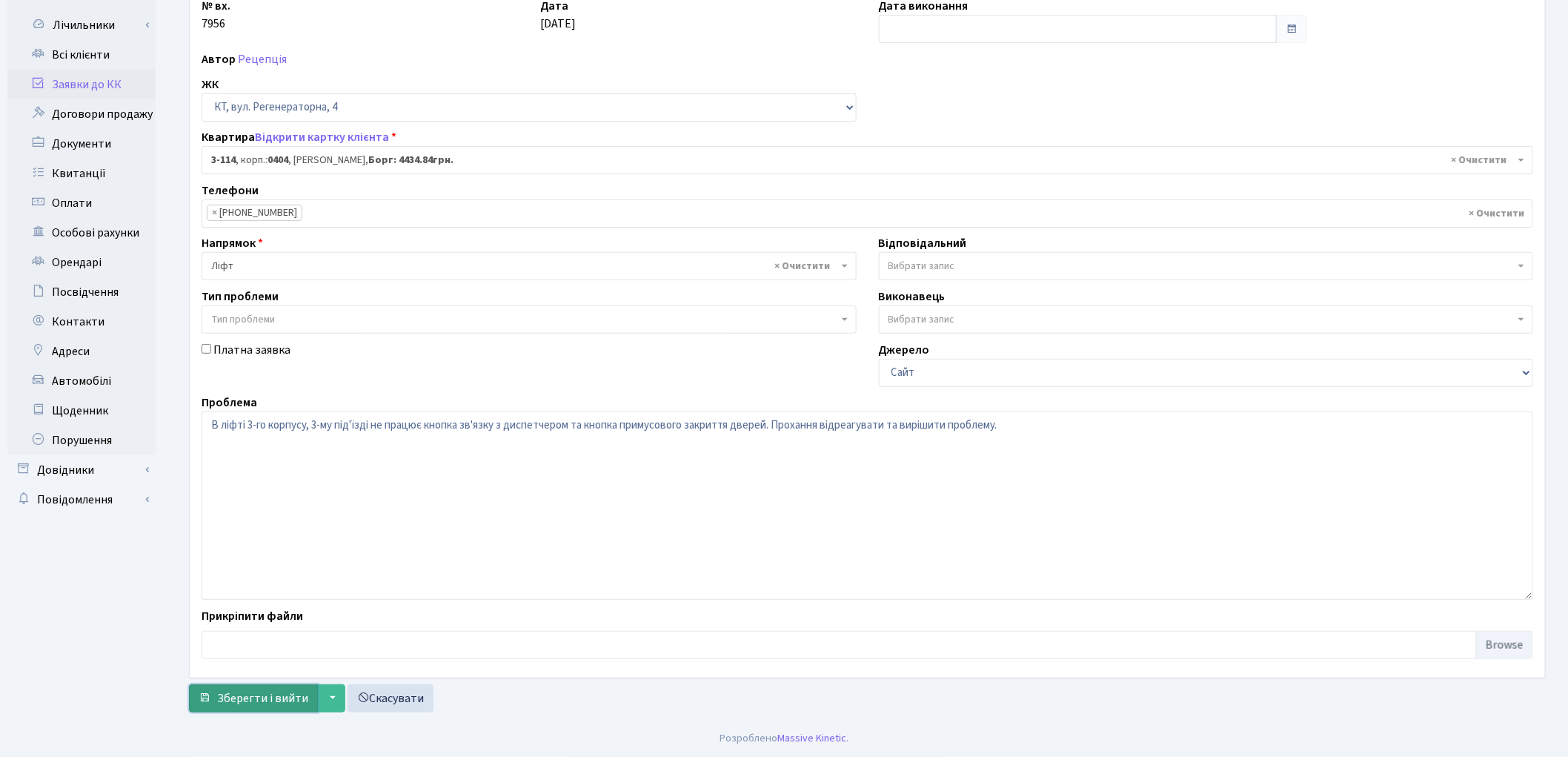
click at [252, 708] on button "Зберегти і вийти" at bounding box center [254, 698] width 129 height 28
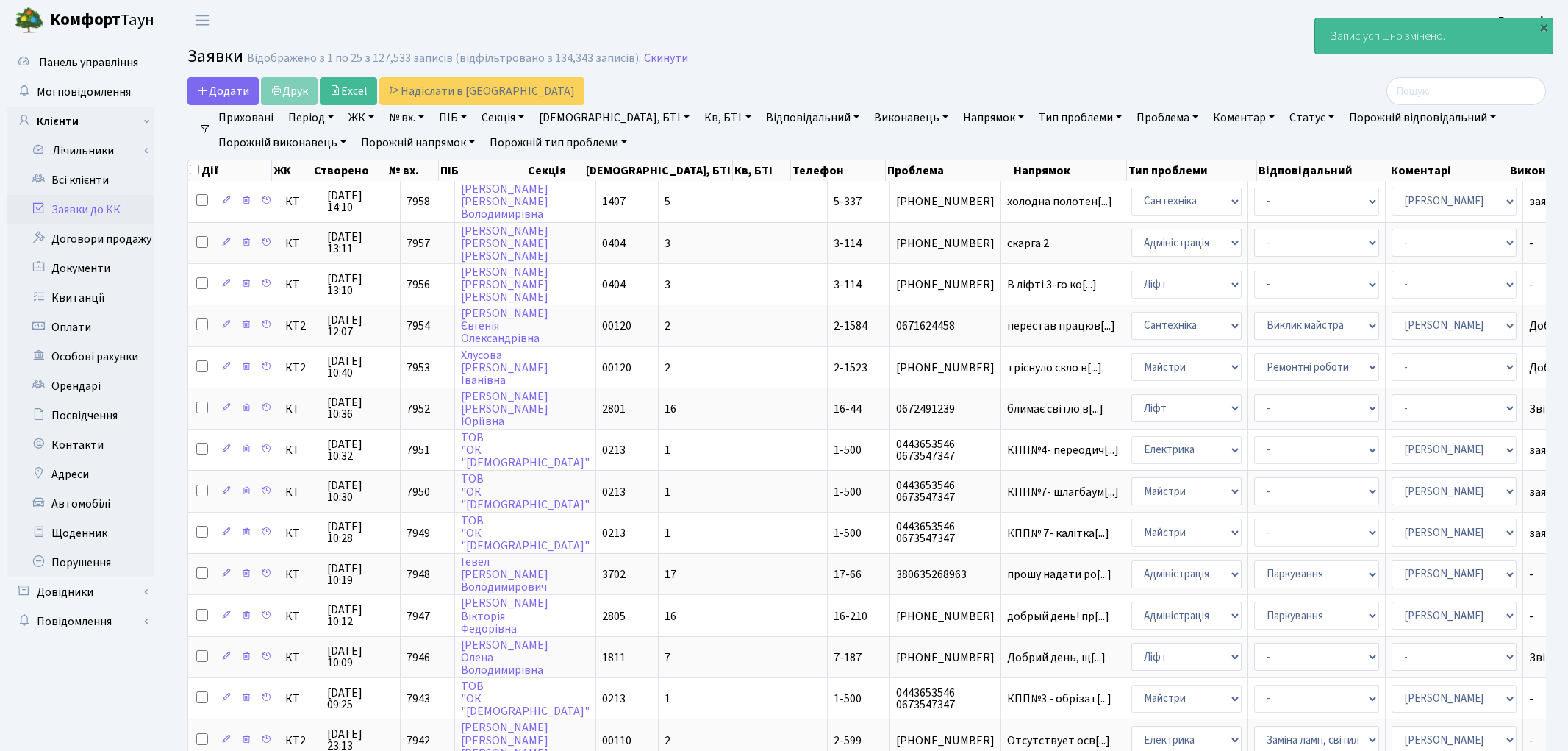
select select "25"
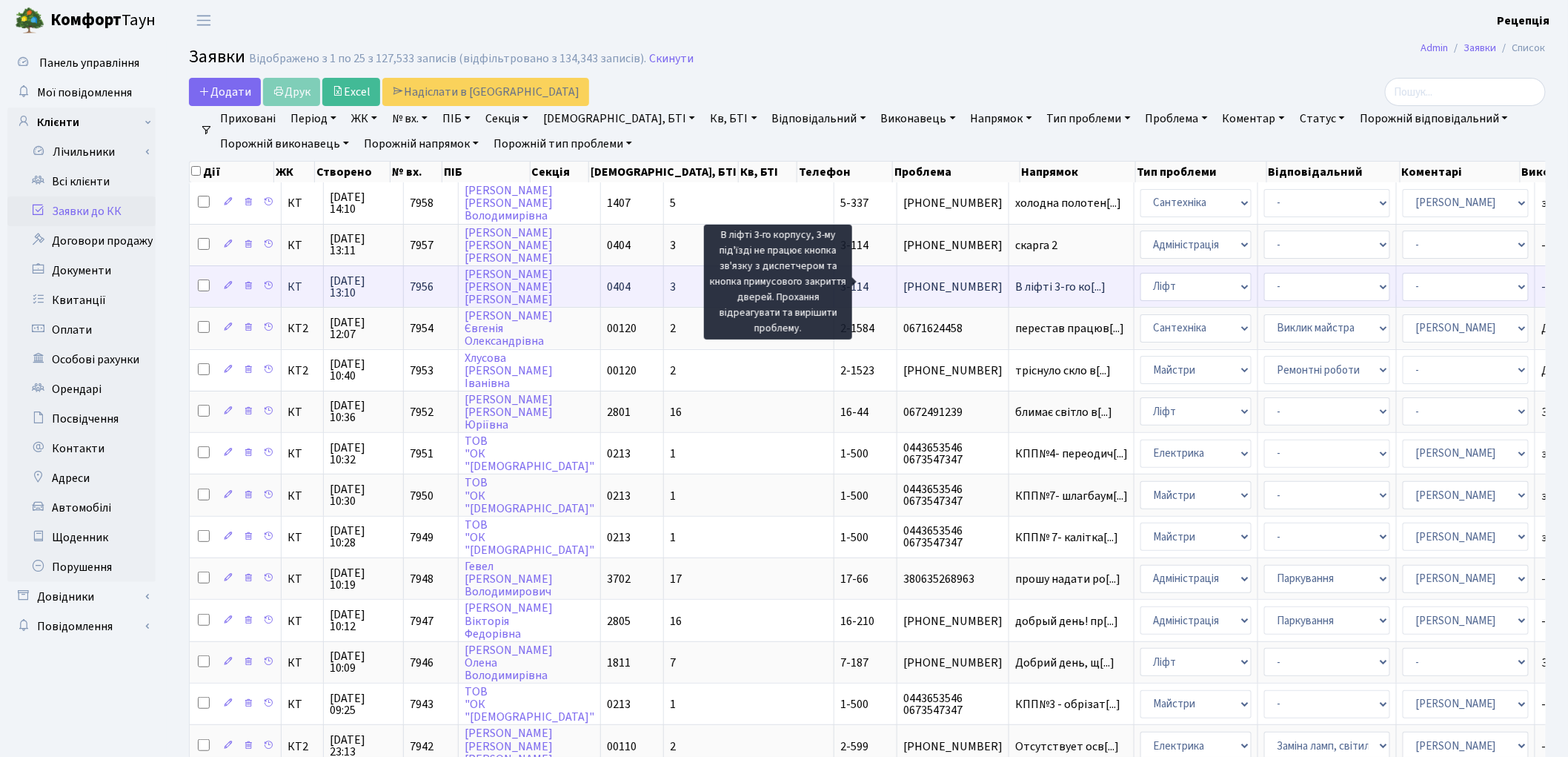
click at [1015, 285] on span "В ліфті 3-го ко[...]" at bounding box center [1060, 286] width 91 height 16
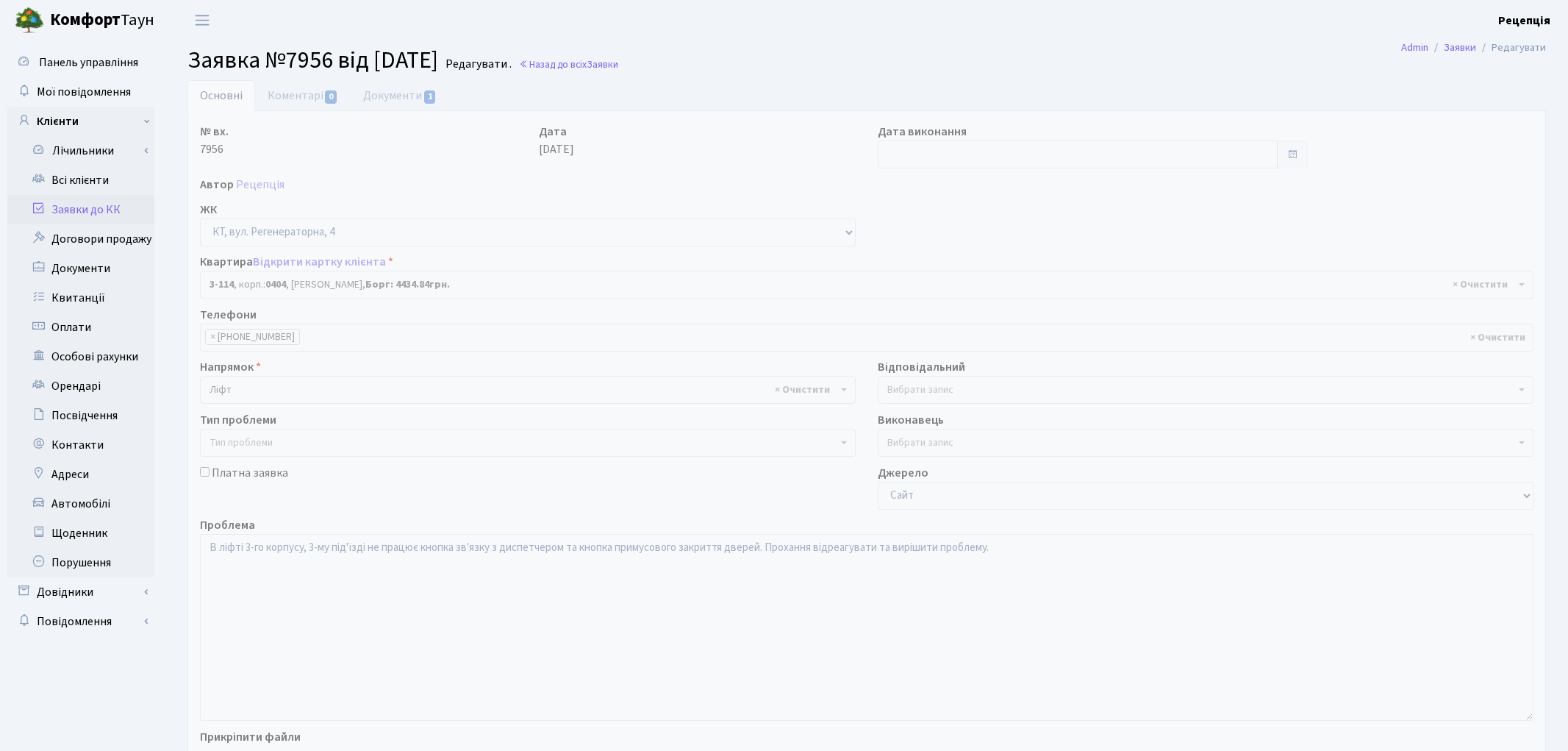
select select "923"
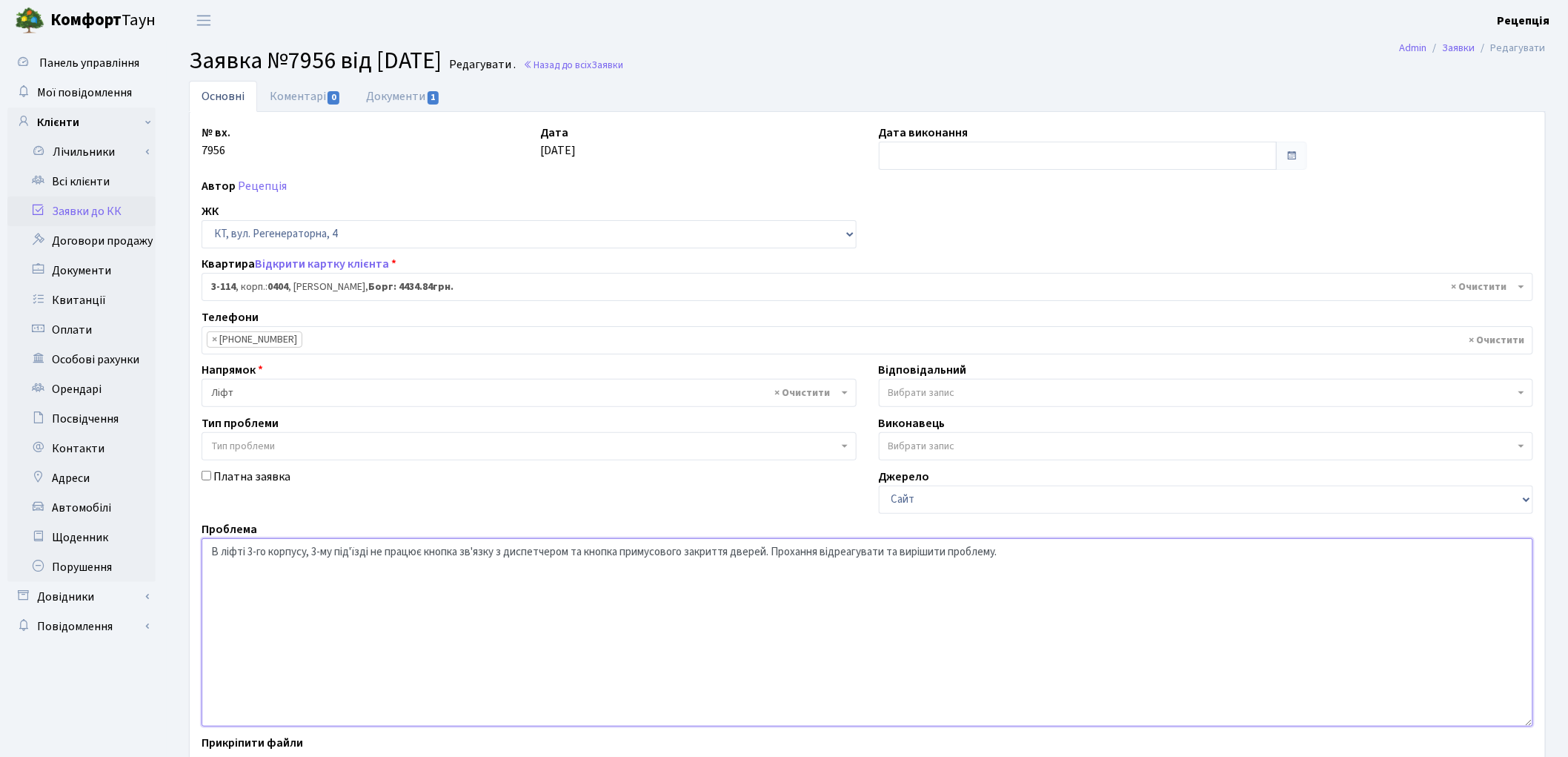
click at [313, 554] on textarea "В ліфті 3-го корпусу, 3-му під'їзді не працює кнопка зв'язку з диспетчером та к…" at bounding box center [866, 632] width 1331 height 188
click at [1010, 556] on textarea "В ліфті 3-го корпусу, 3-му під'їзді не працює кнопка зв'язку з диспетчером та к…" at bounding box center [866, 632] width 1331 height 188
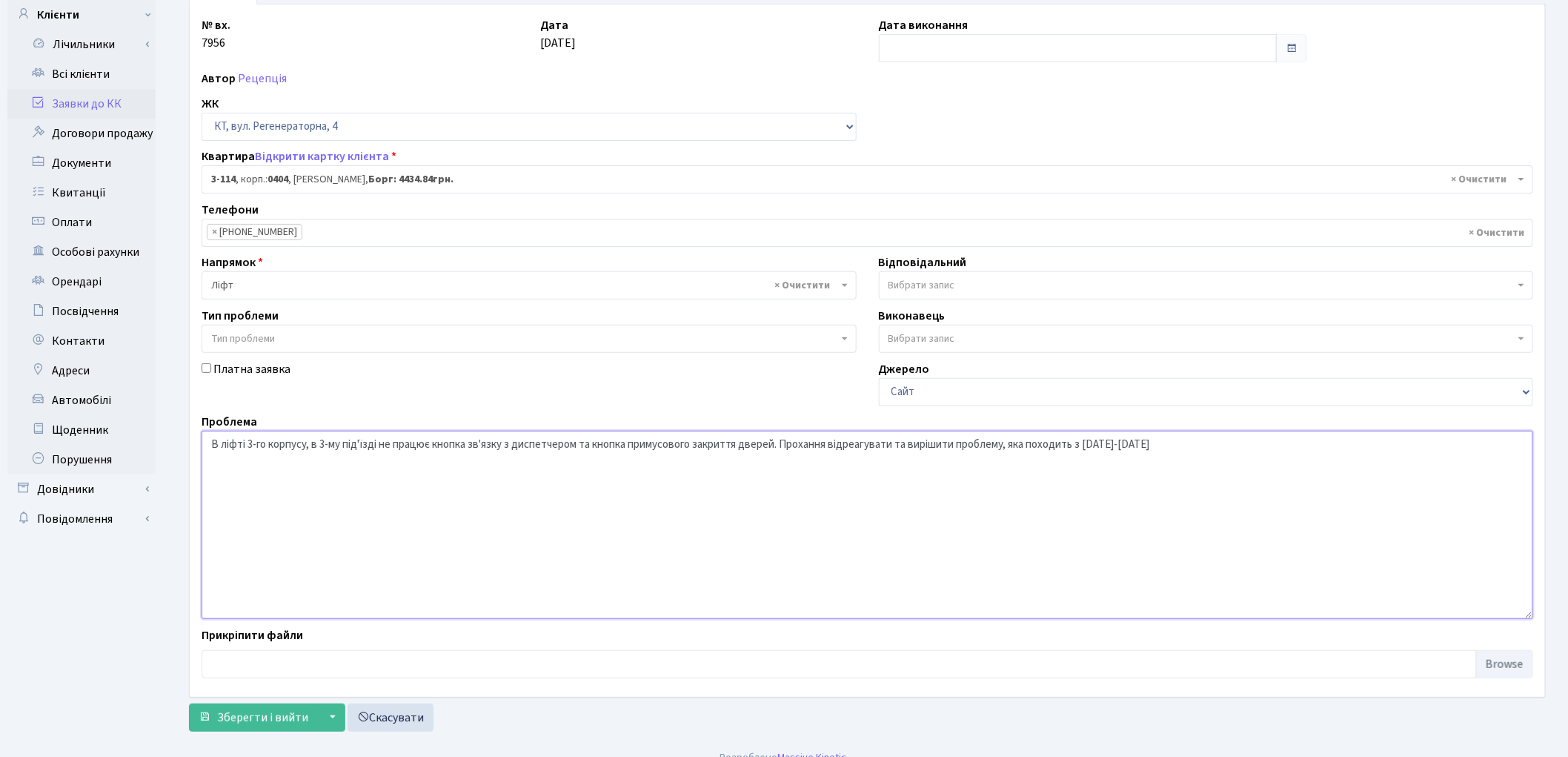
scroll to position [109, 0]
type textarea "В ліфті 3-го корпусу, в 3-му під'їзді не працює кнопка зв'язку з диспетчером та…"
click at [227, 713] on span "Зберегти і вийти" at bounding box center [262, 715] width 91 height 16
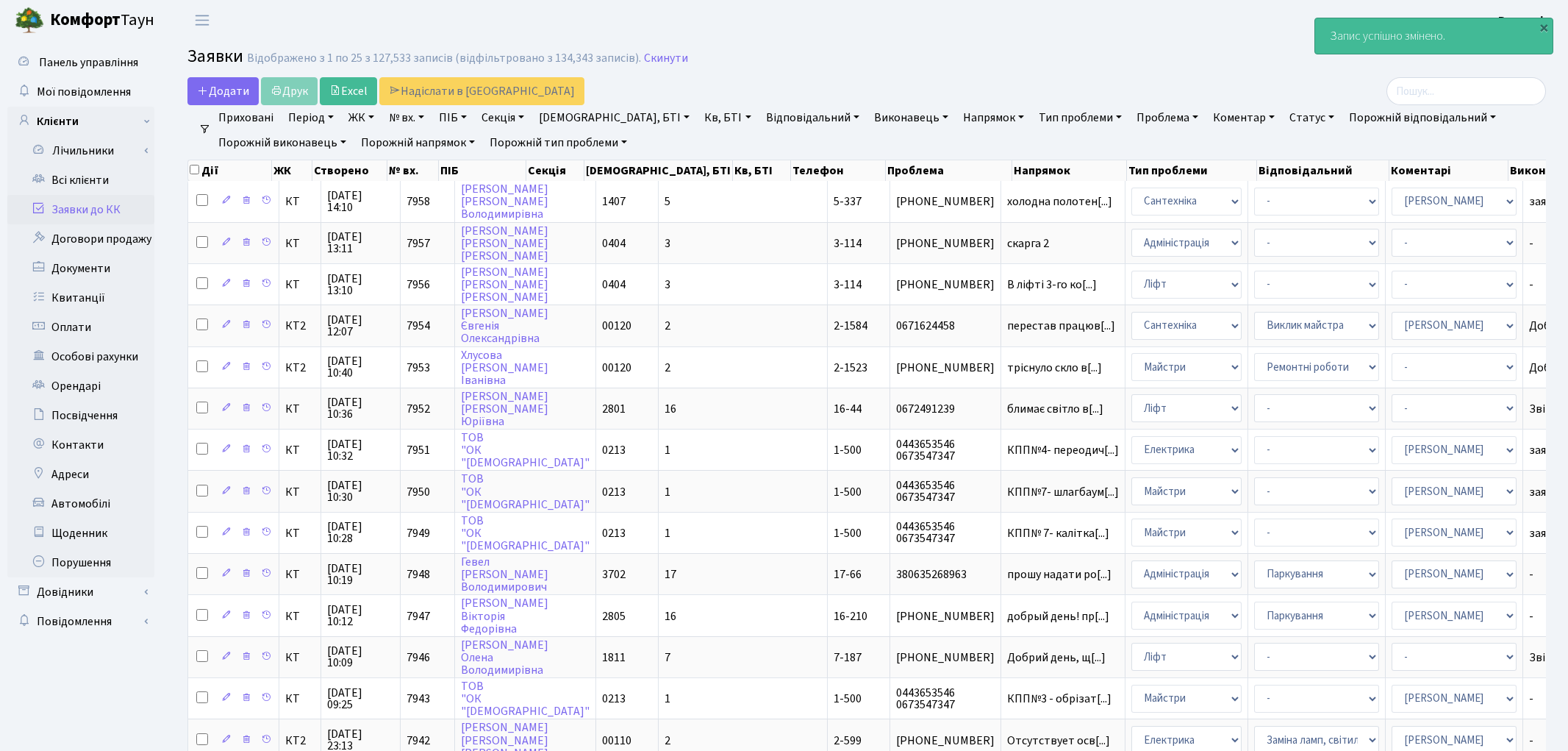
select select "25"
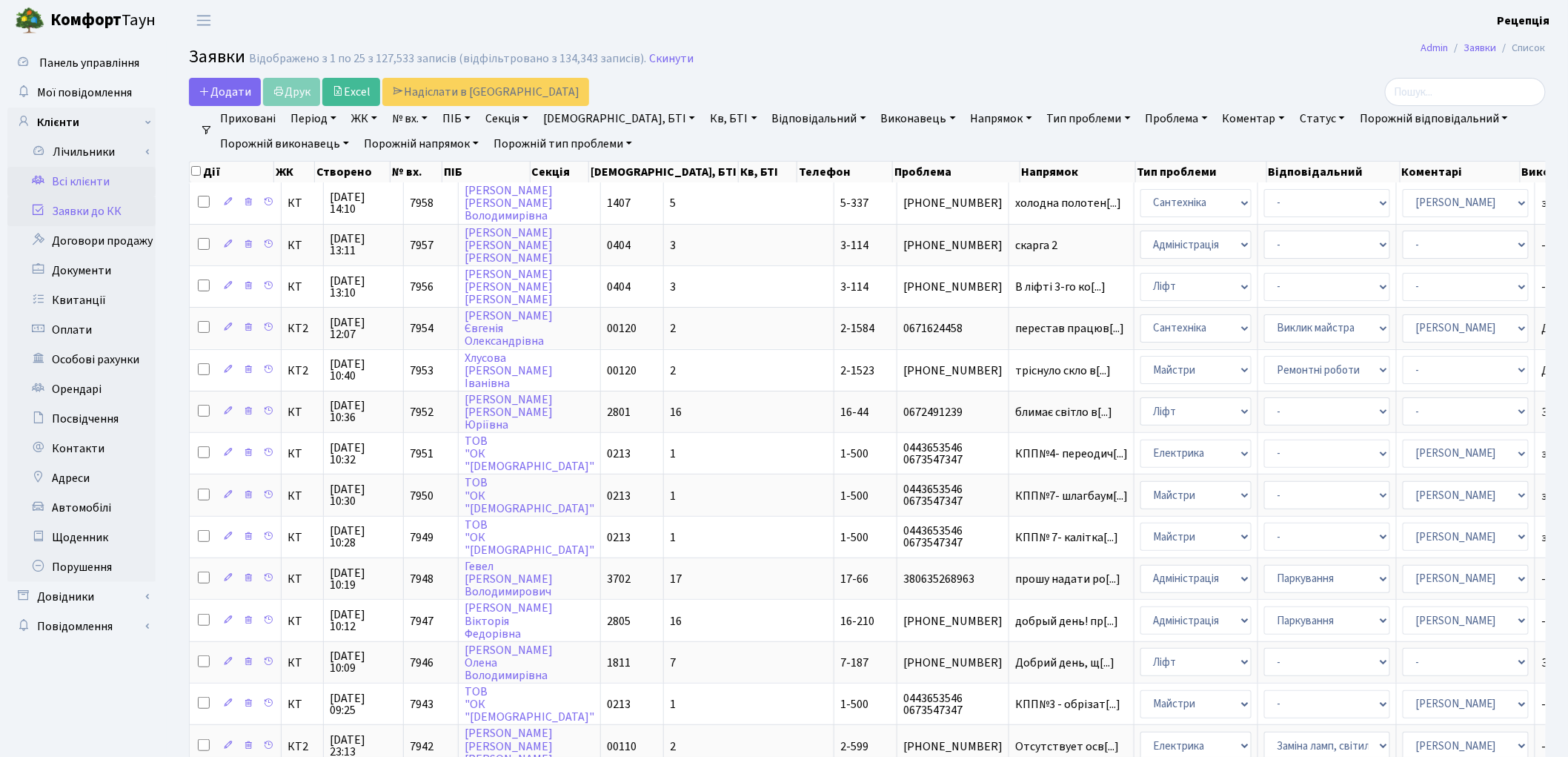
click at [105, 173] on link "Всі клієнти" at bounding box center [81, 182] width 148 height 30
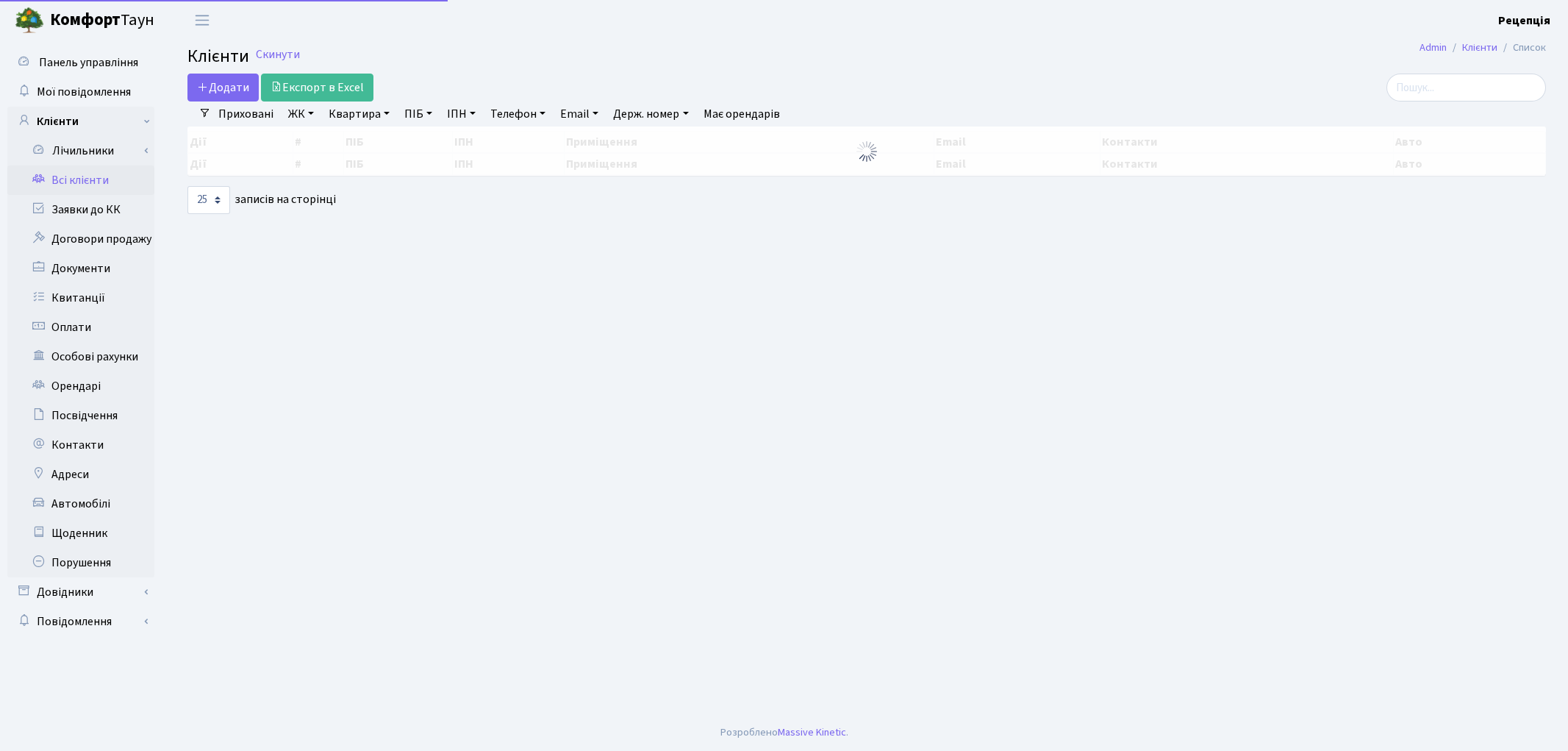
select select "25"
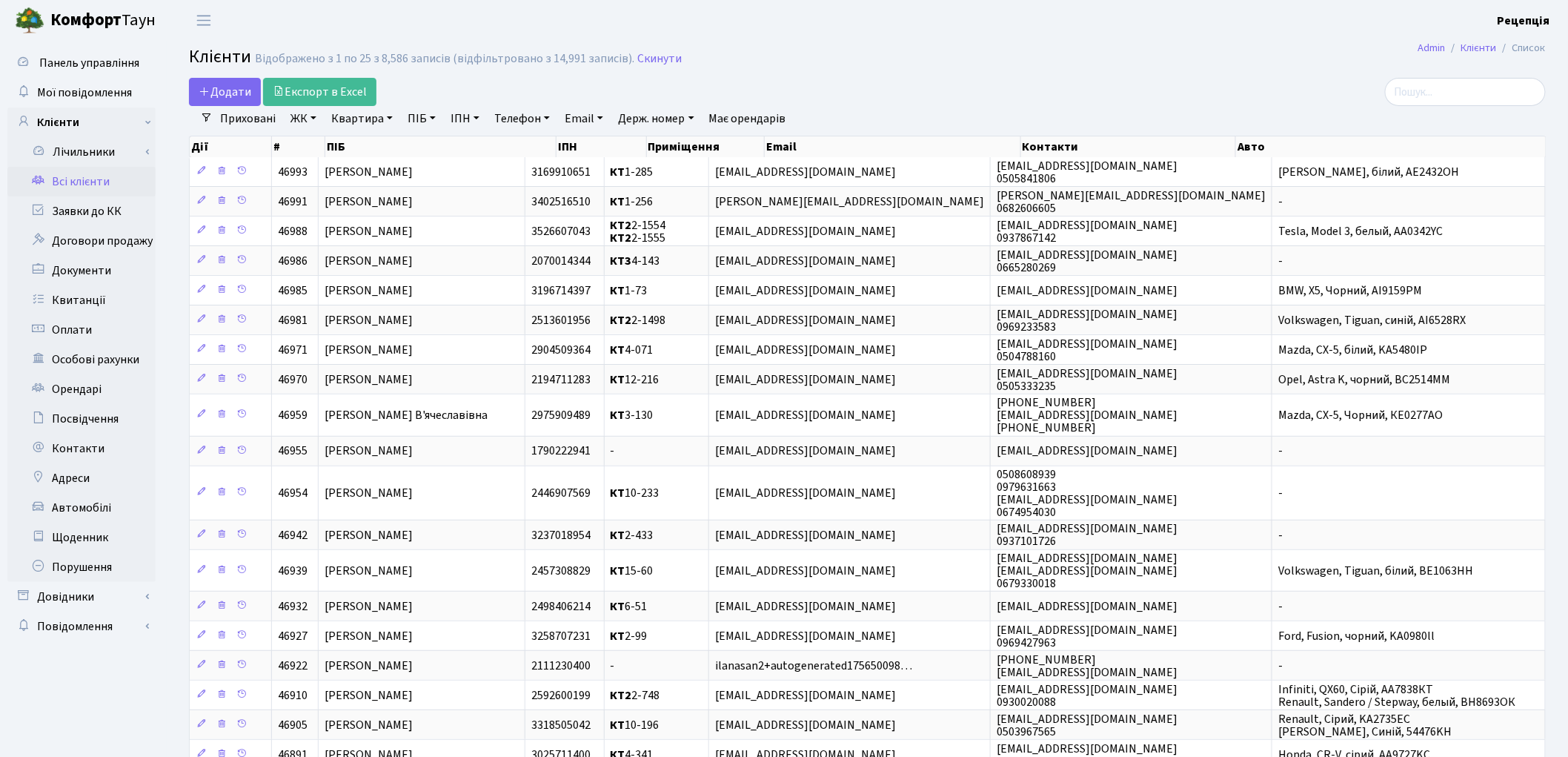
click at [424, 116] on link "ПІБ" at bounding box center [421, 118] width 40 height 25
type input "собчук"
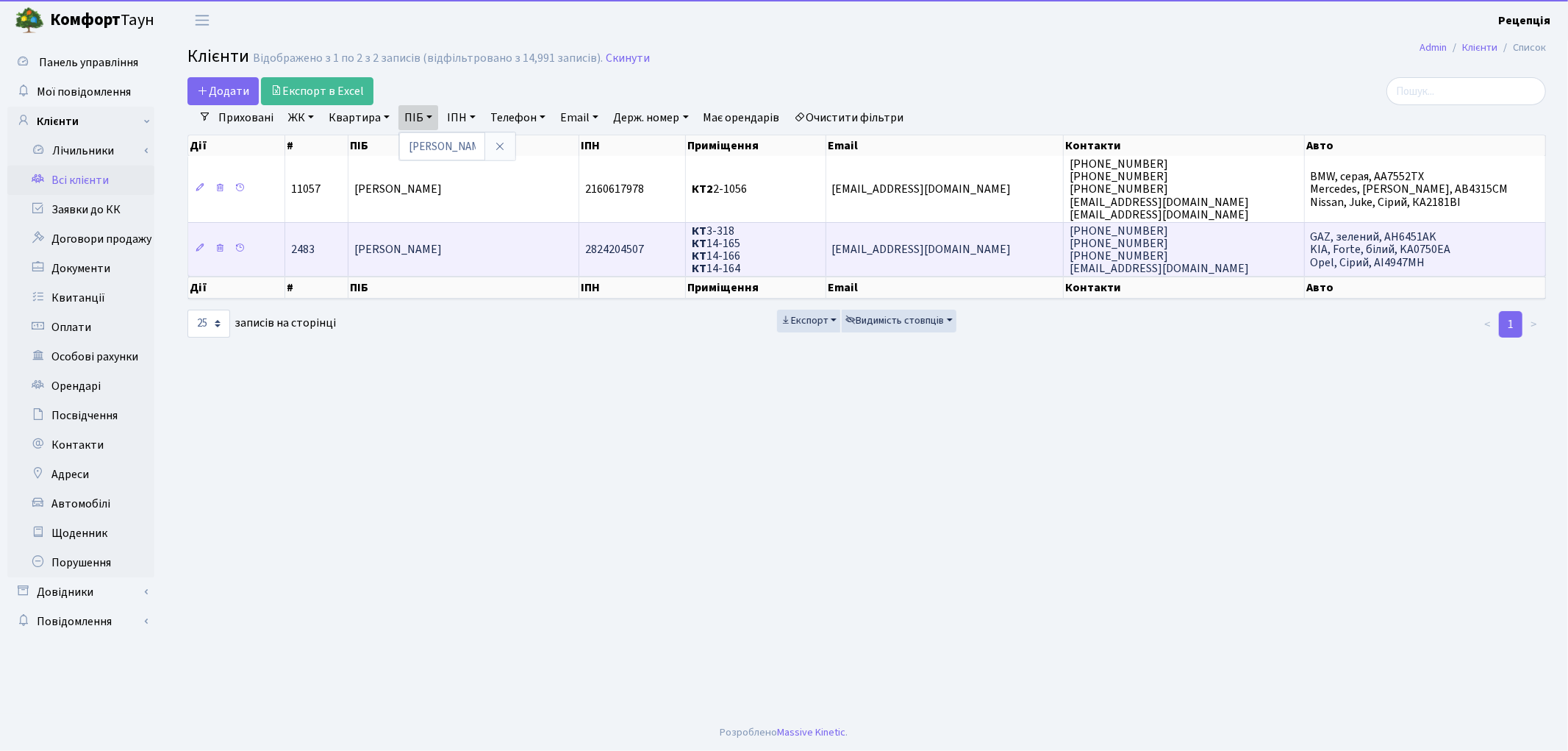
click at [392, 242] on span "Собчук Наталія Іванівна" at bounding box center [398, 250] width 87 height 16
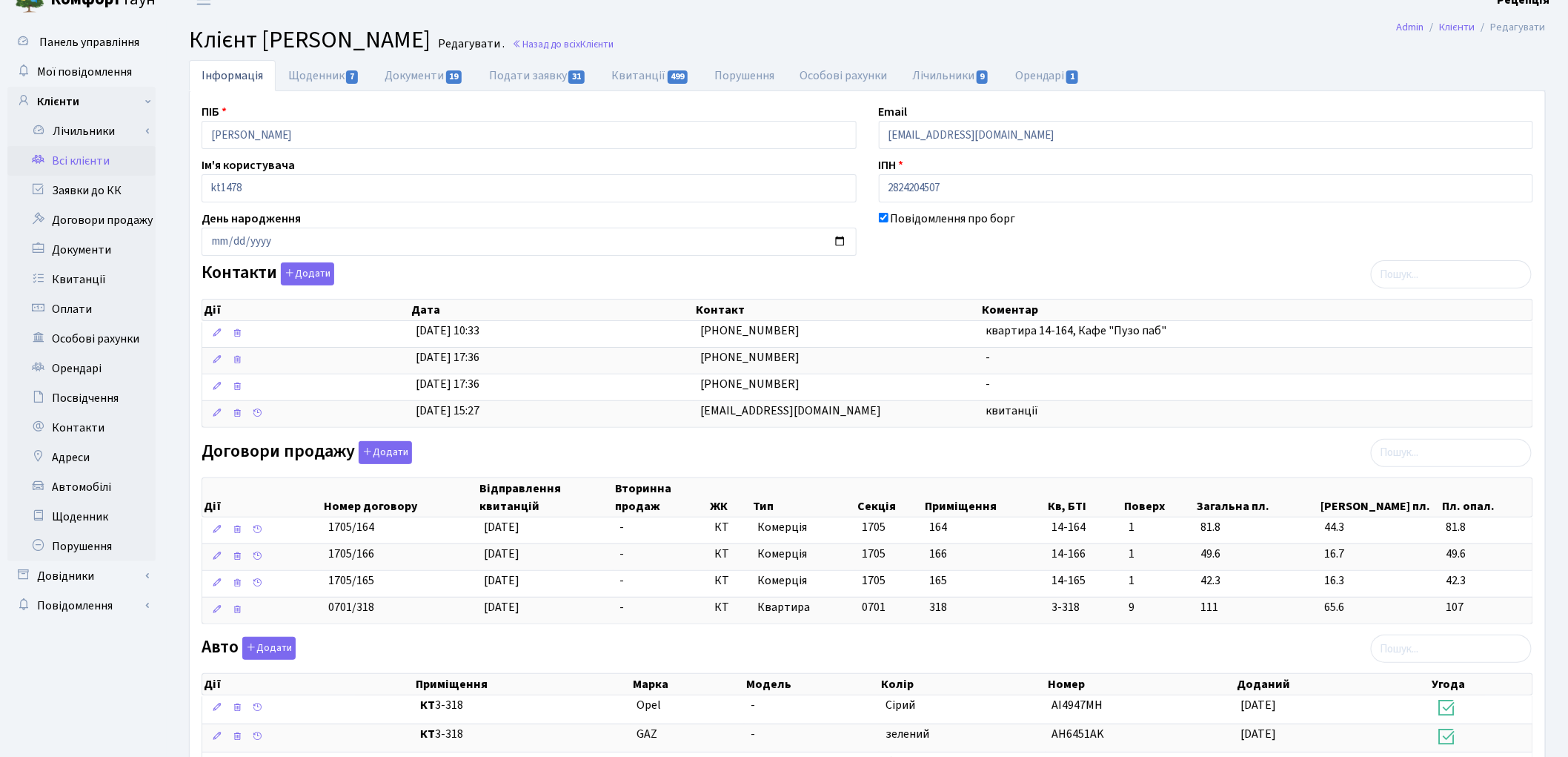
scroll to position [5, 0]
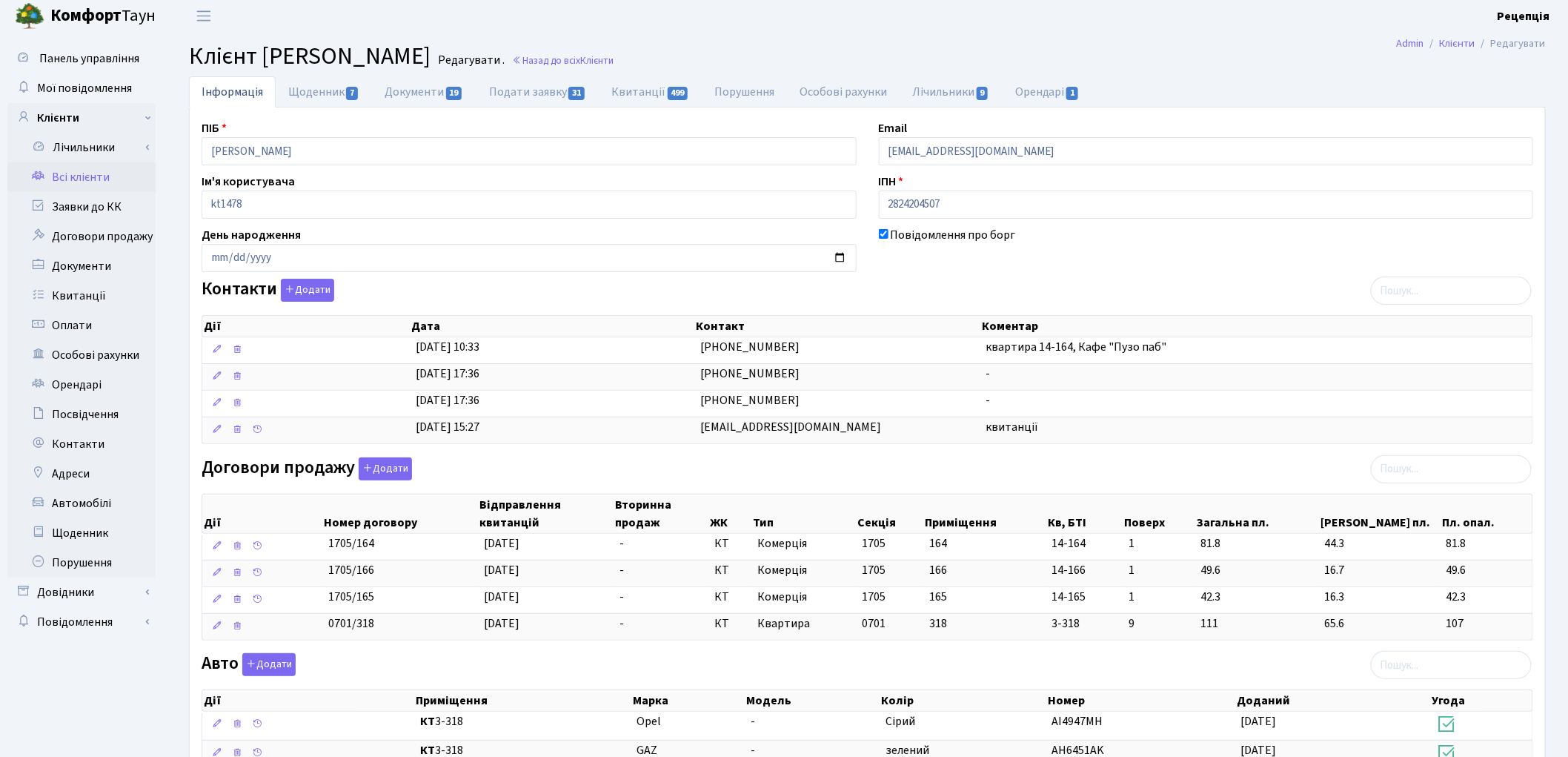
click at [87, 172] on link "Всі клієнти" at bounding box center [81, 177] width 148 height 30
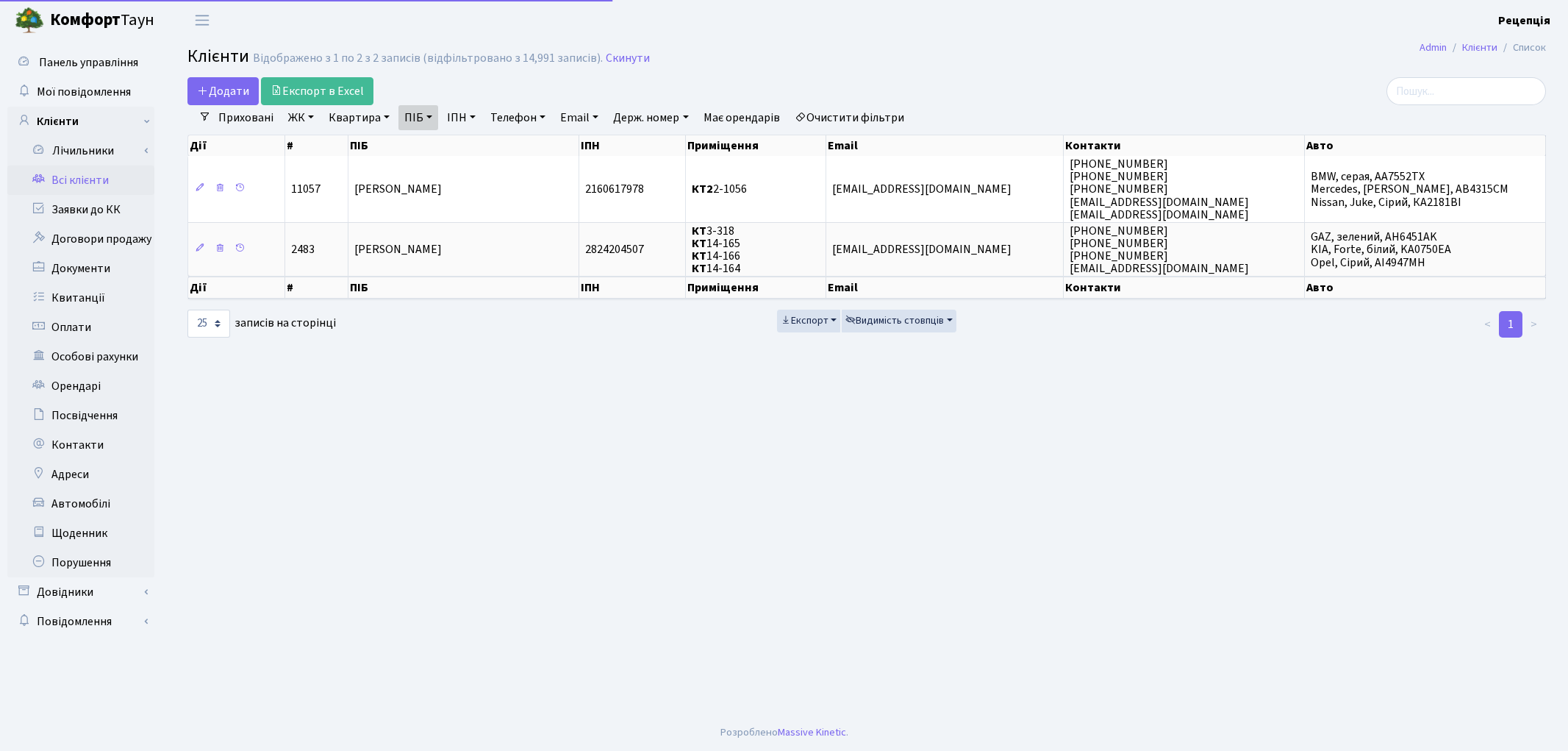
select select "25"
click at [850, 113] on link "Очистити фільтри" at bounding box center [849, 117] width 122 height 25
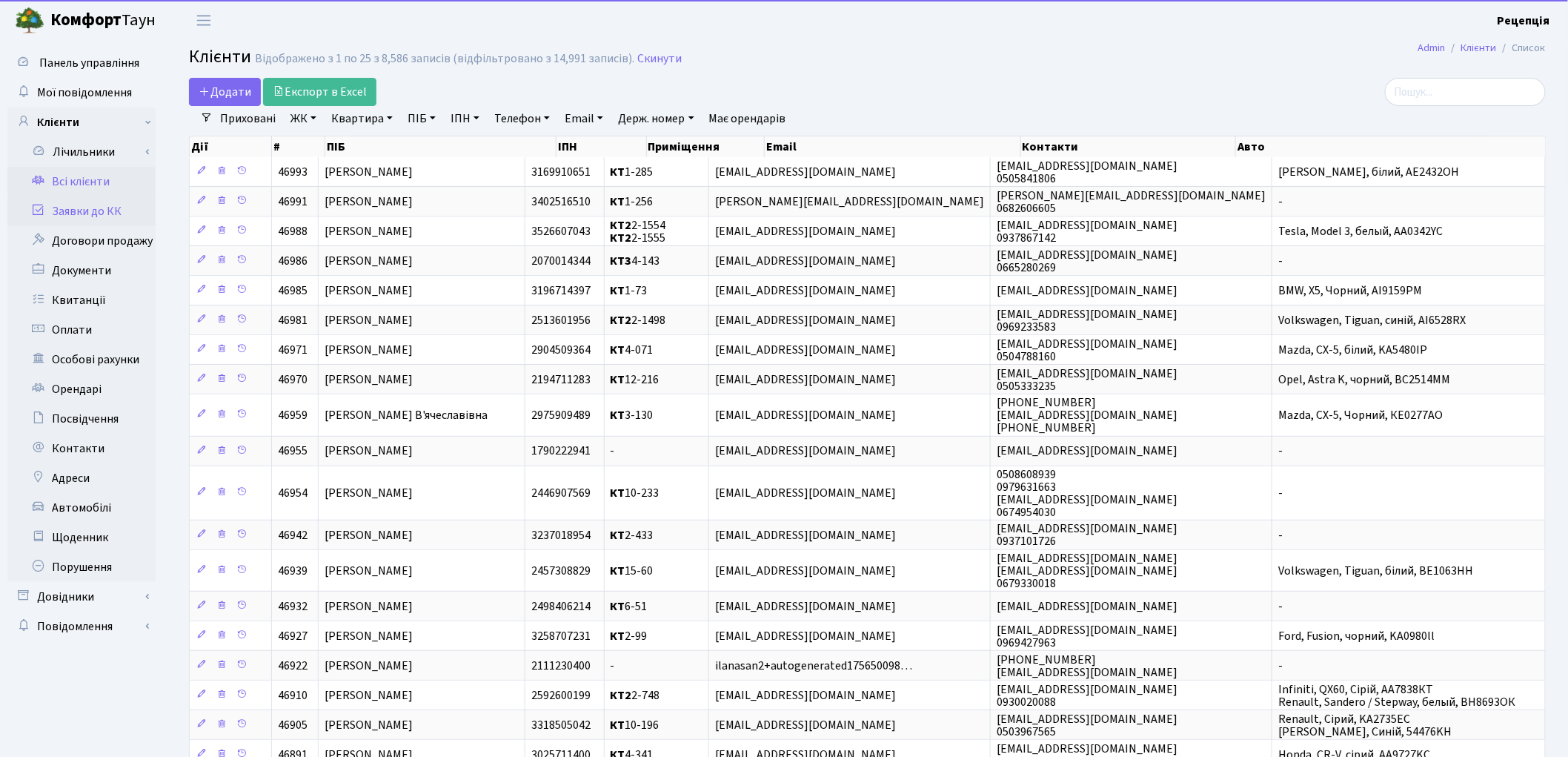
click at [101, 209] on link "Заявки до КК" at bounding box center [81, 211] width 148 height 30
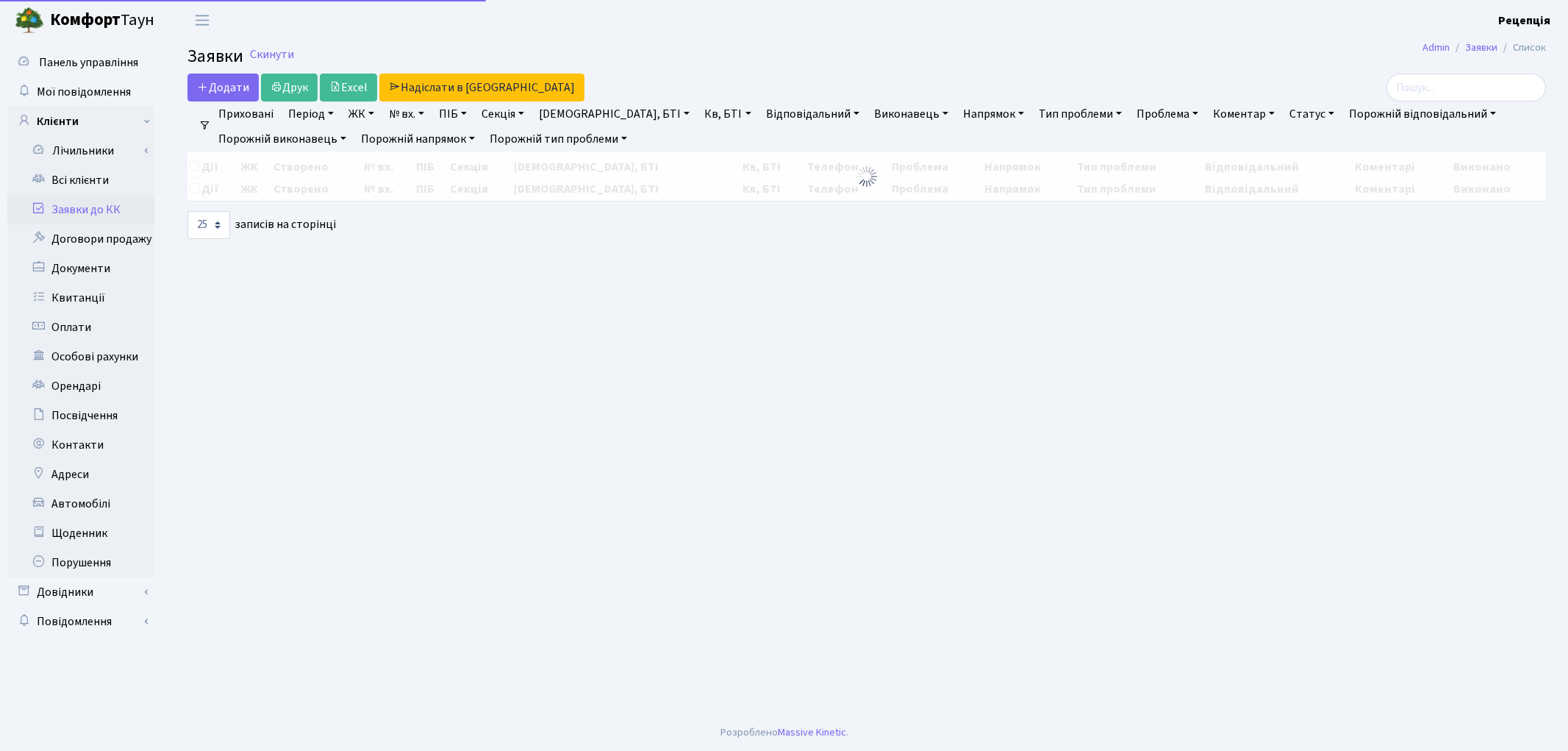
select select "25"
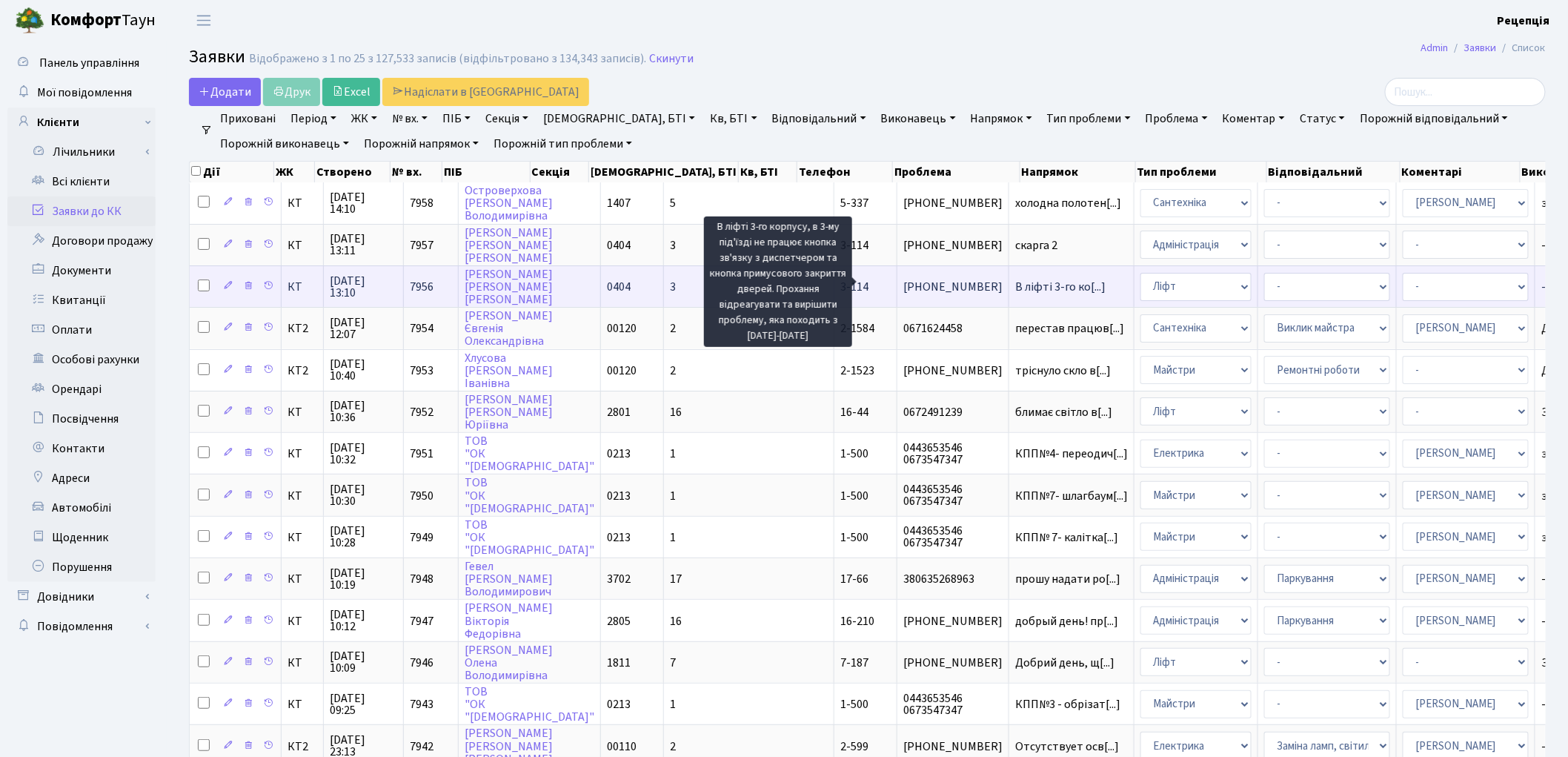
click at [1015, 282] on span "В ліфті 3-го ко[...]" at bounding box center [1060, 286] width 91 height 16
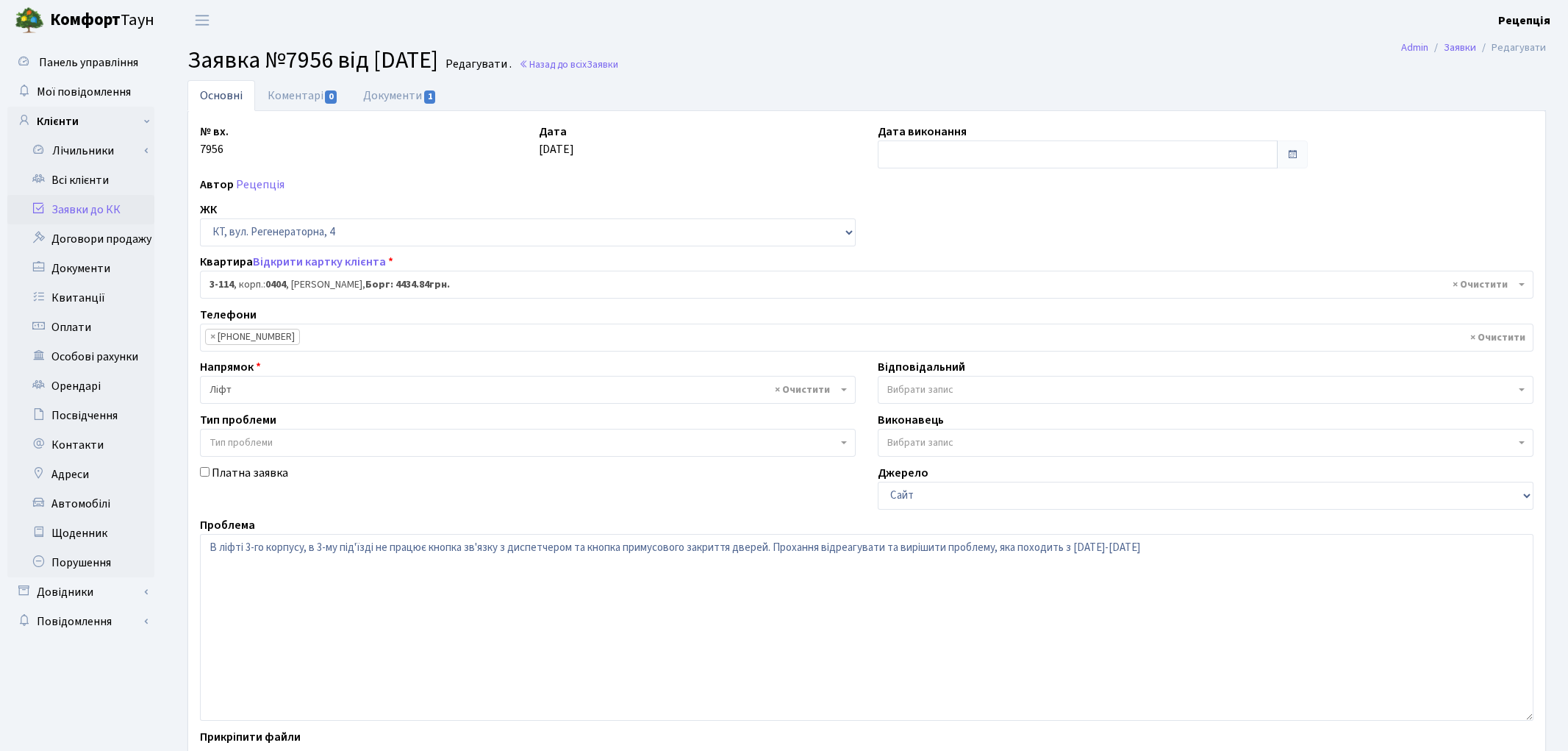
select select "923"
click at [425, 90] on span "1" at bounding box center [430, 97] width 12 height 13
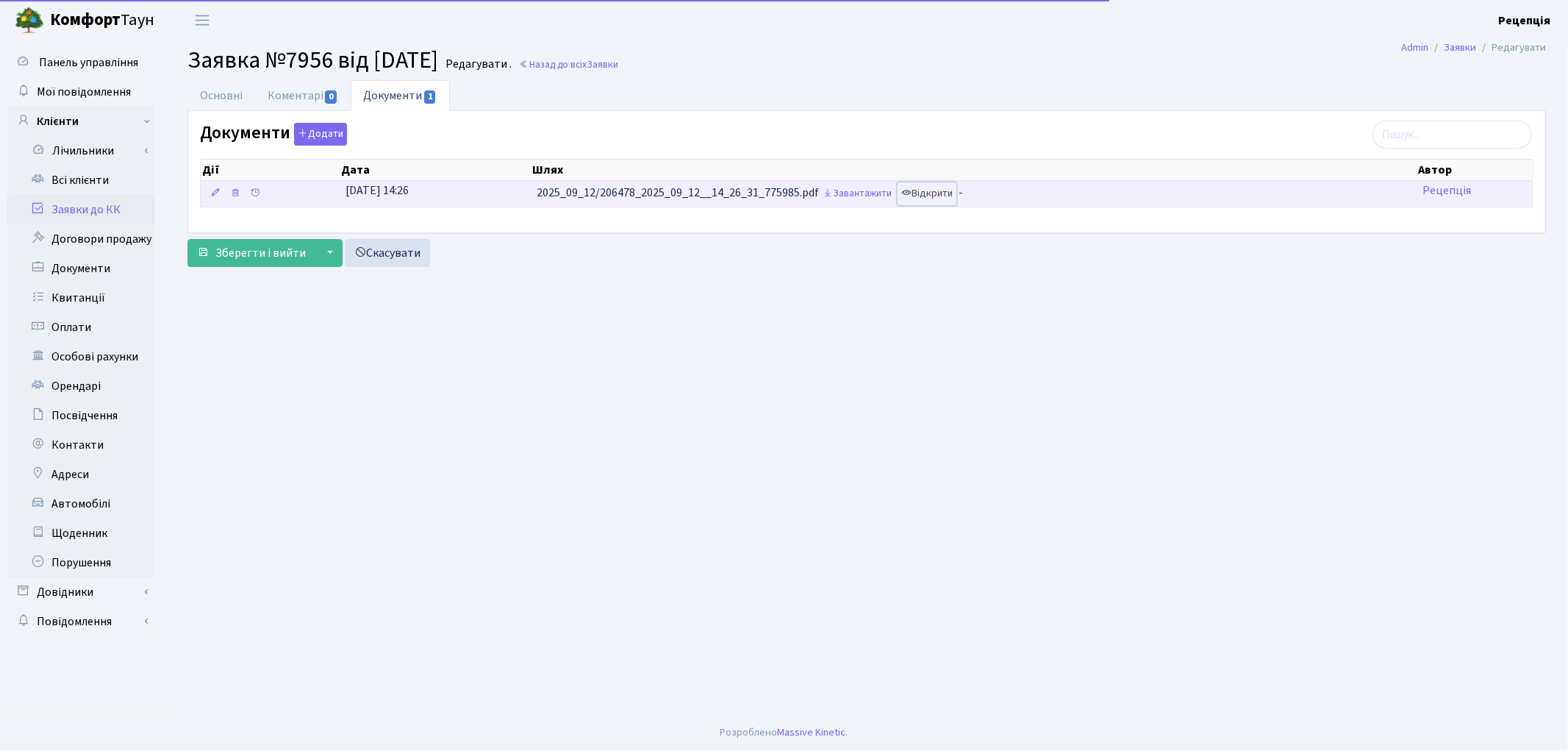
click at [949, 192] on link "Відкрити" at bounding box center [926, 193] width 58 height 23
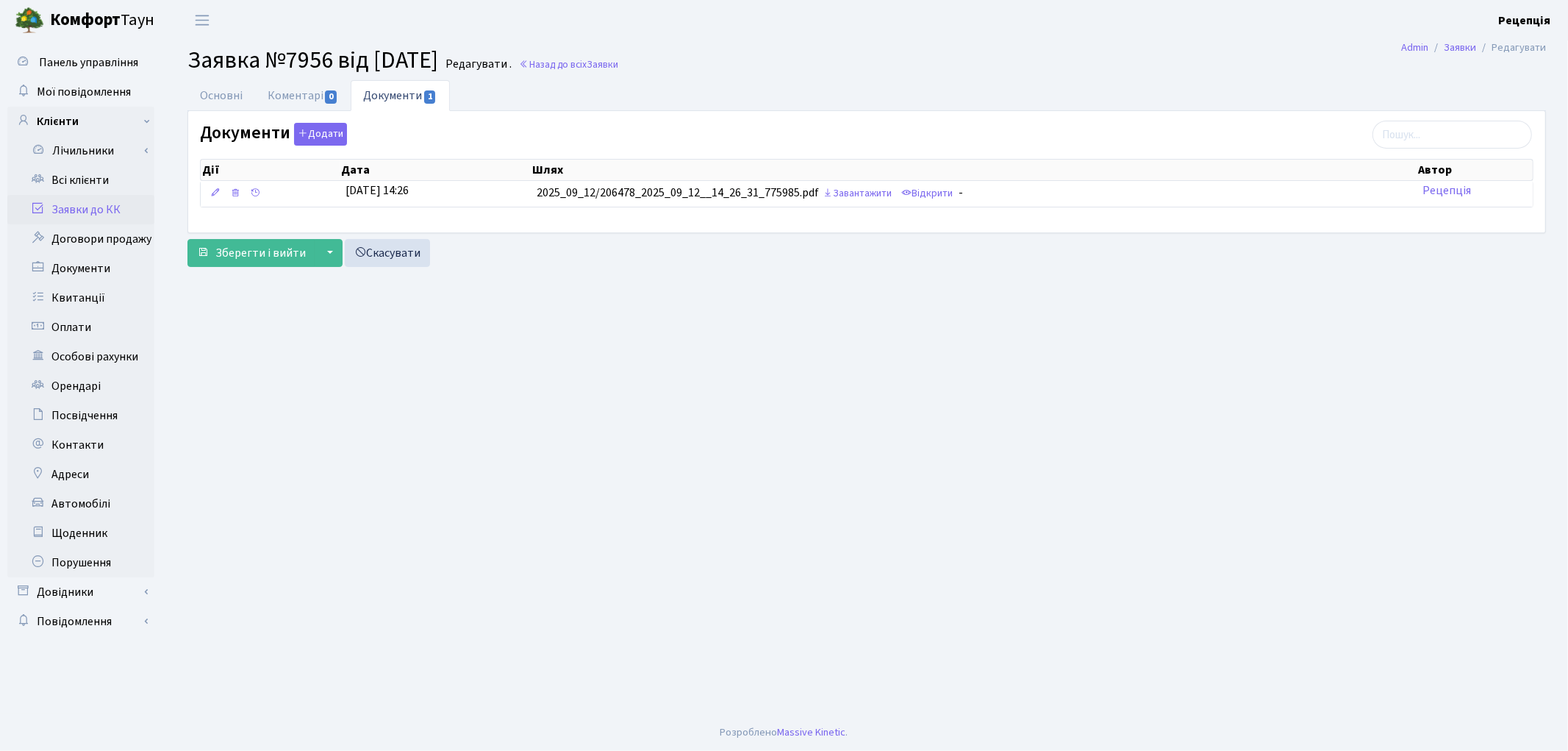
click at [84, 207] on link "Заявки до КК" at bounding box center [81, 210] width 147 height 30
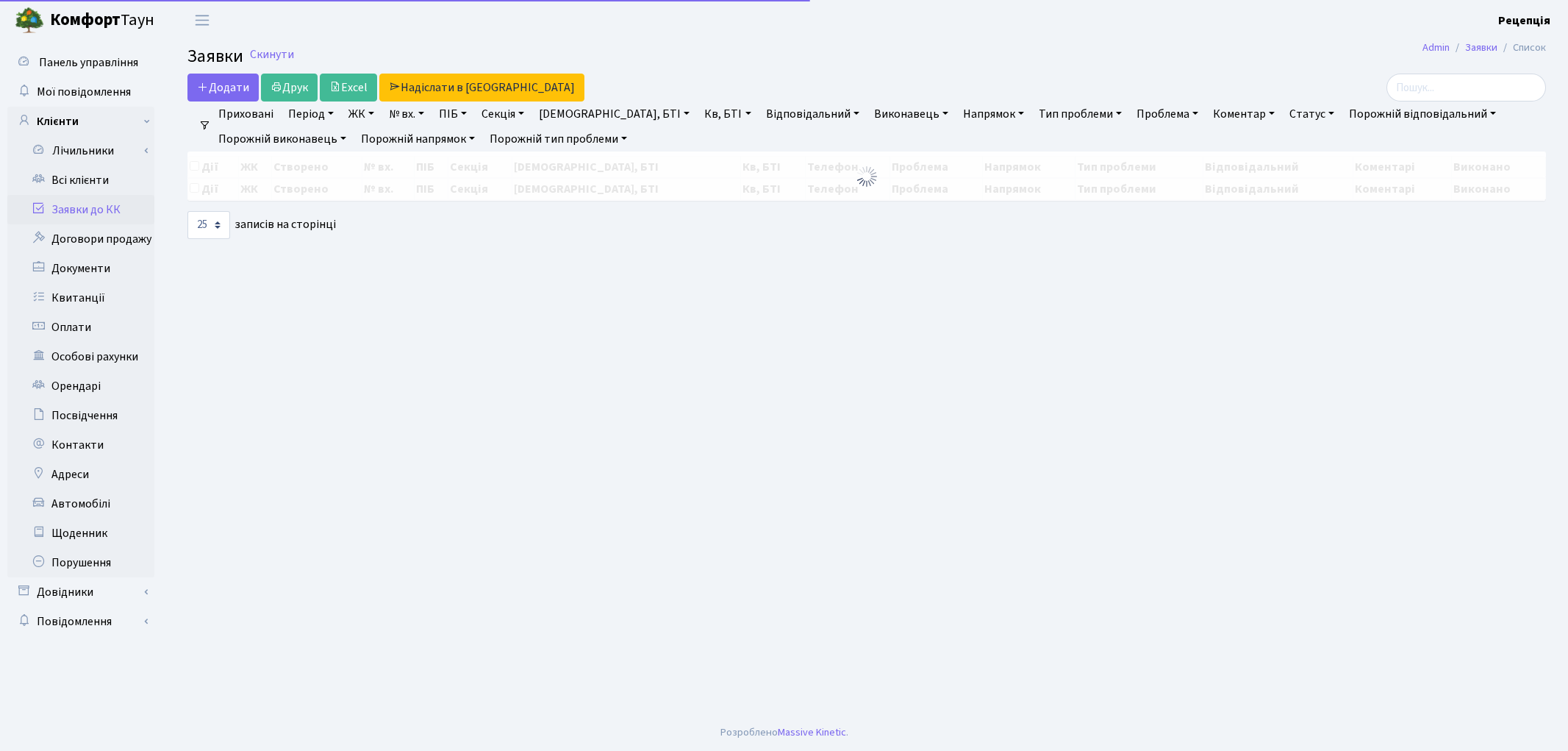
select select "25"
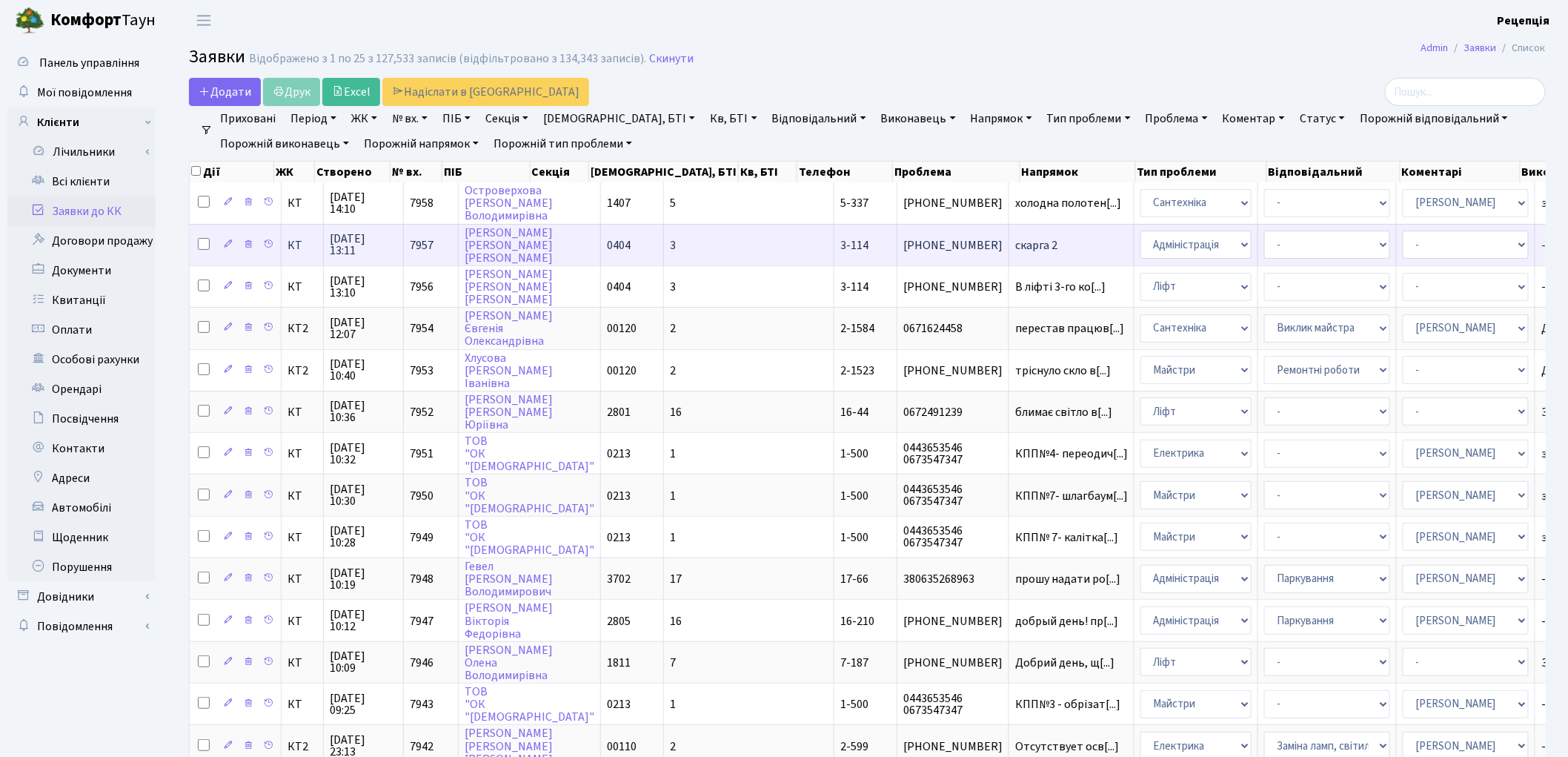
click at [1015, 240] on span "скарга 2" at bounding box center [1071, 245] width 112 height 12
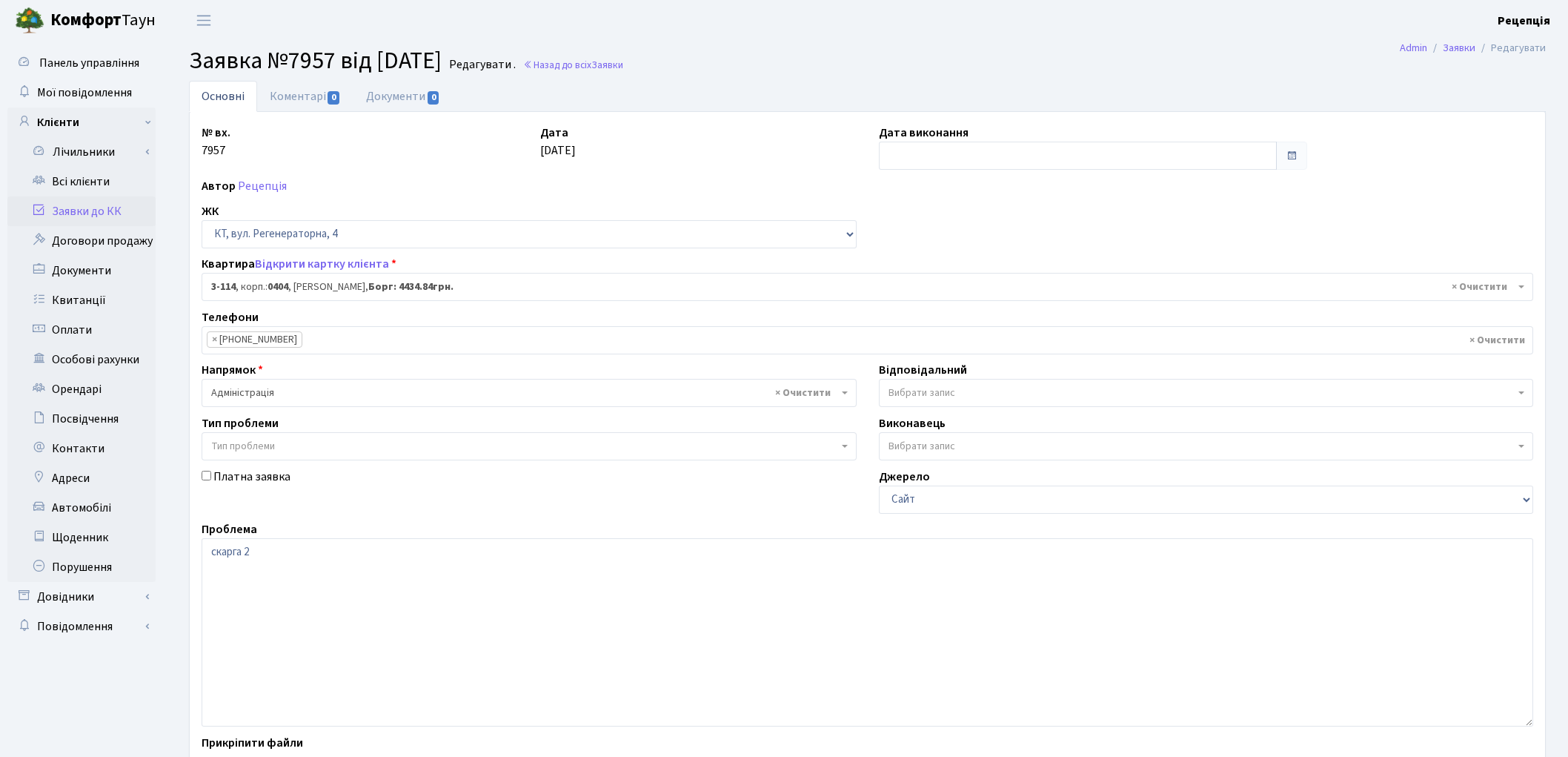
select select "923"
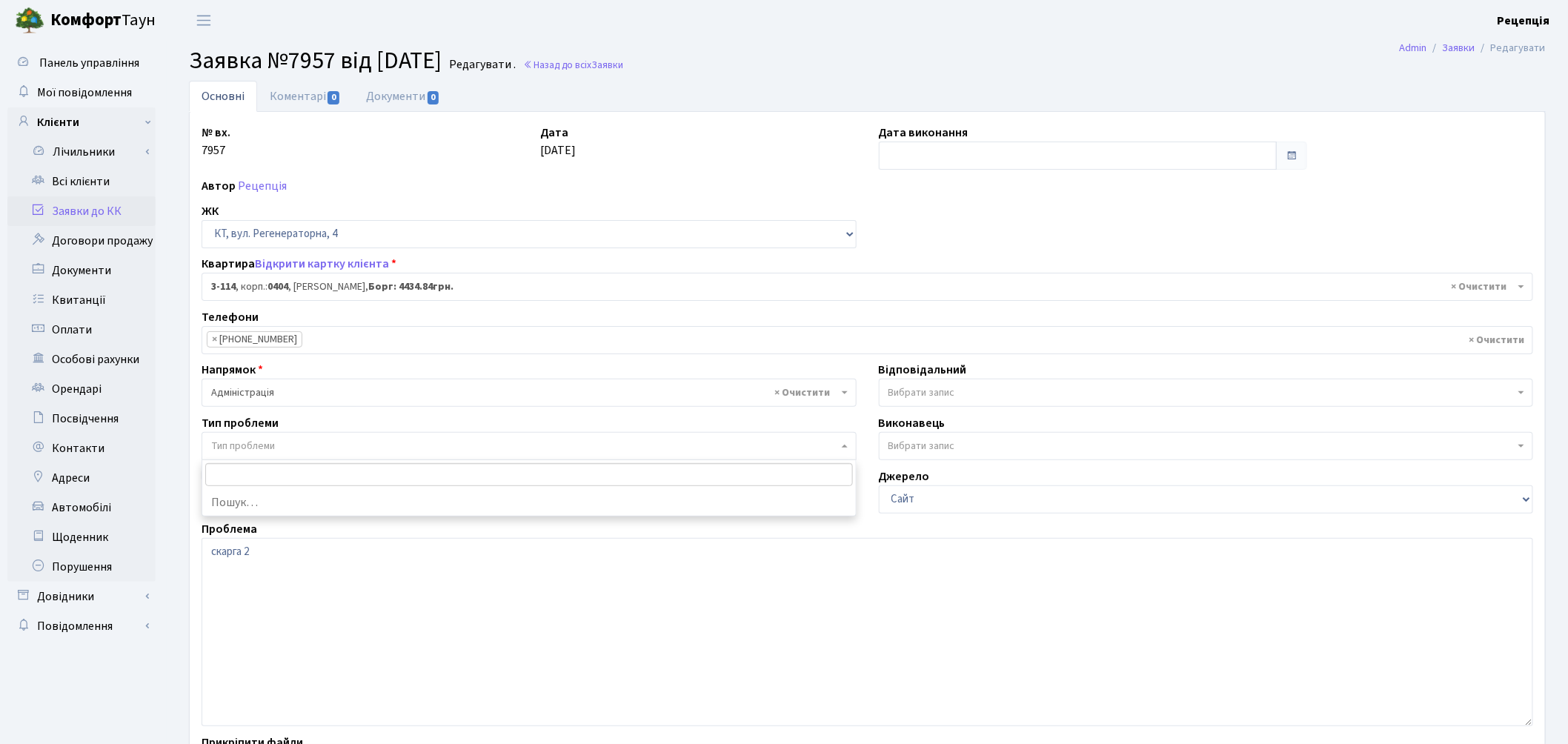
click at [286, 444] on span "Тип проблеми" at bounding box center [525, 446] width 627 height 15
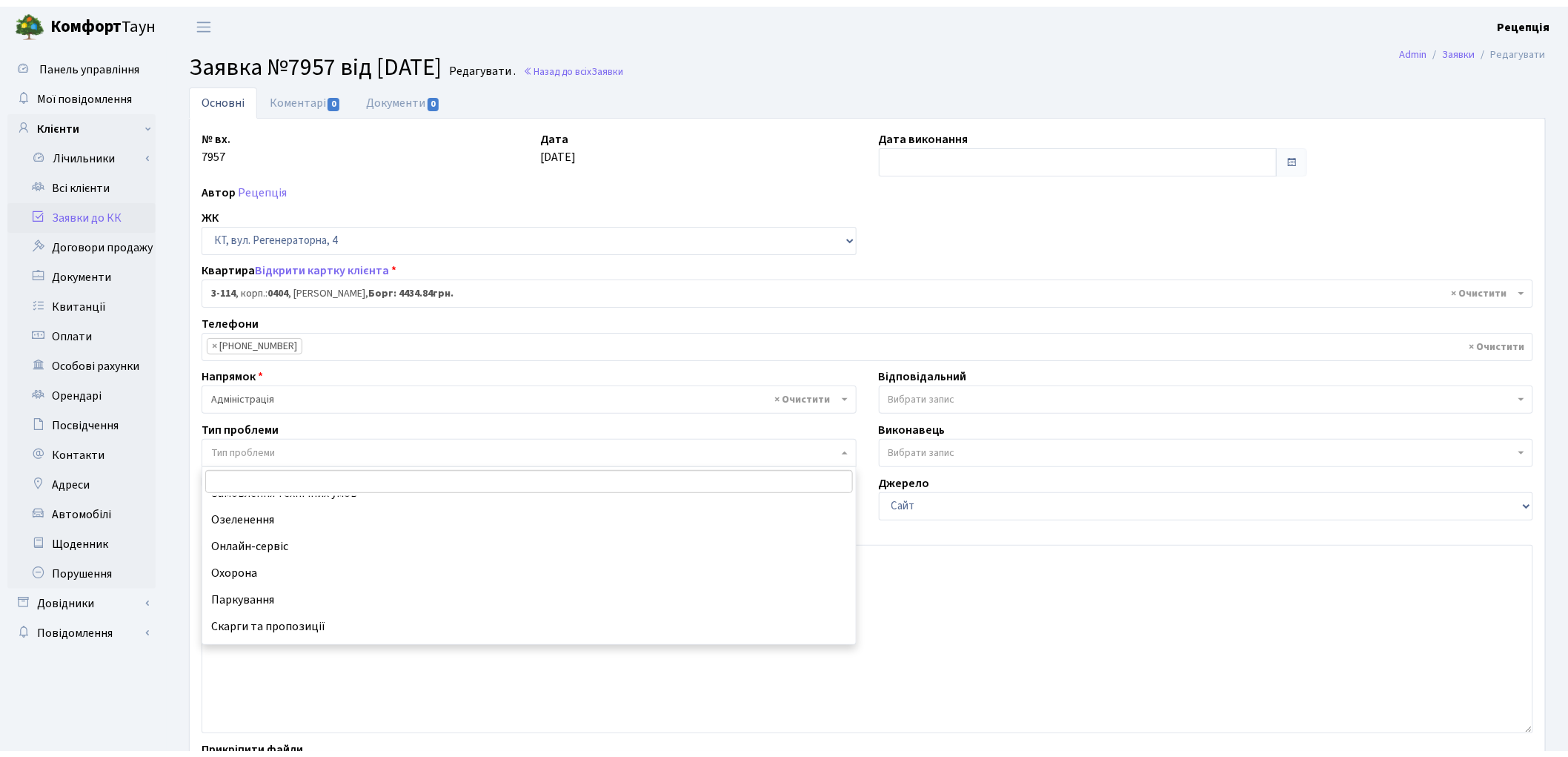
scroll to position [116, 0]
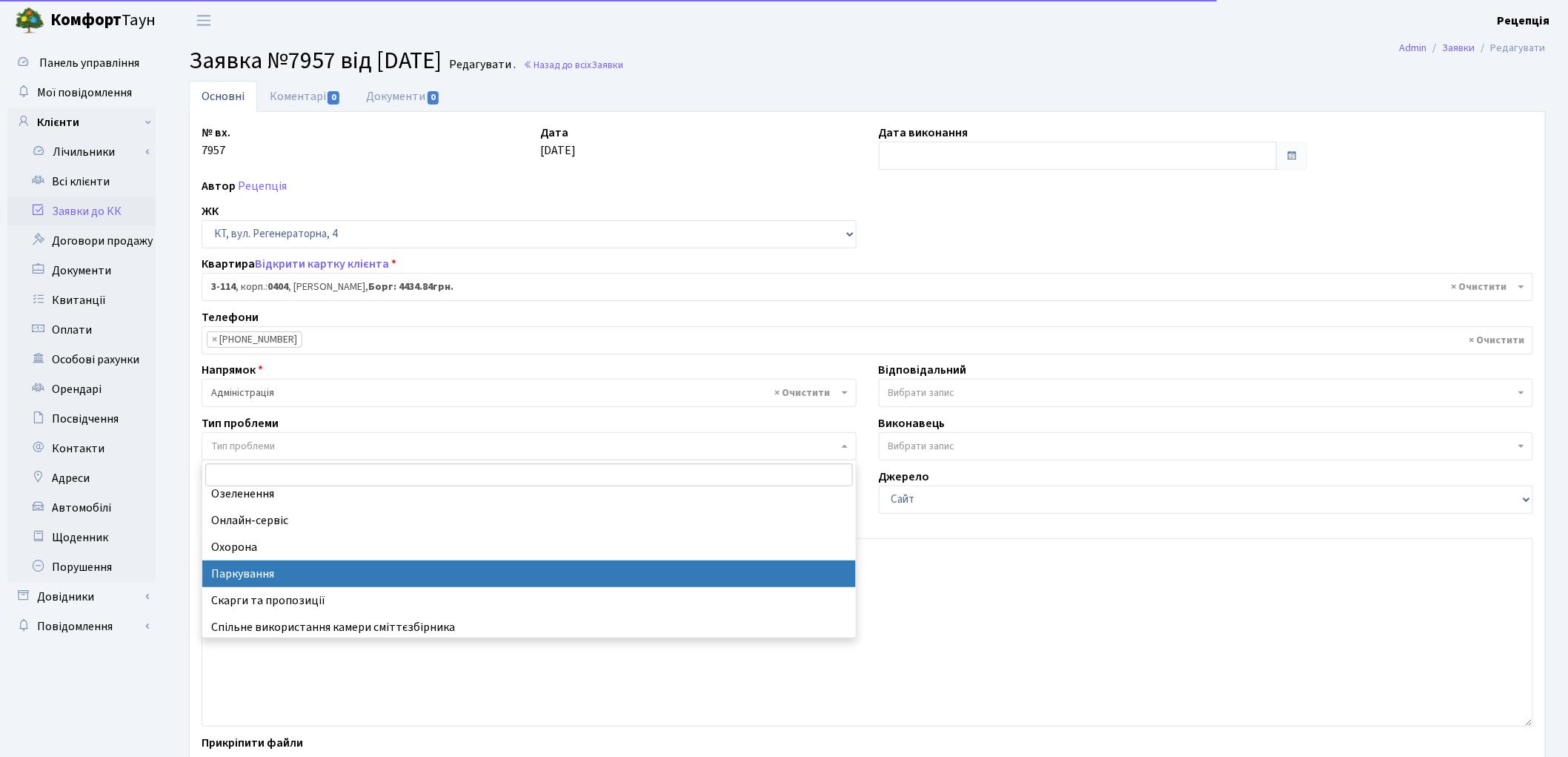
select select "66"
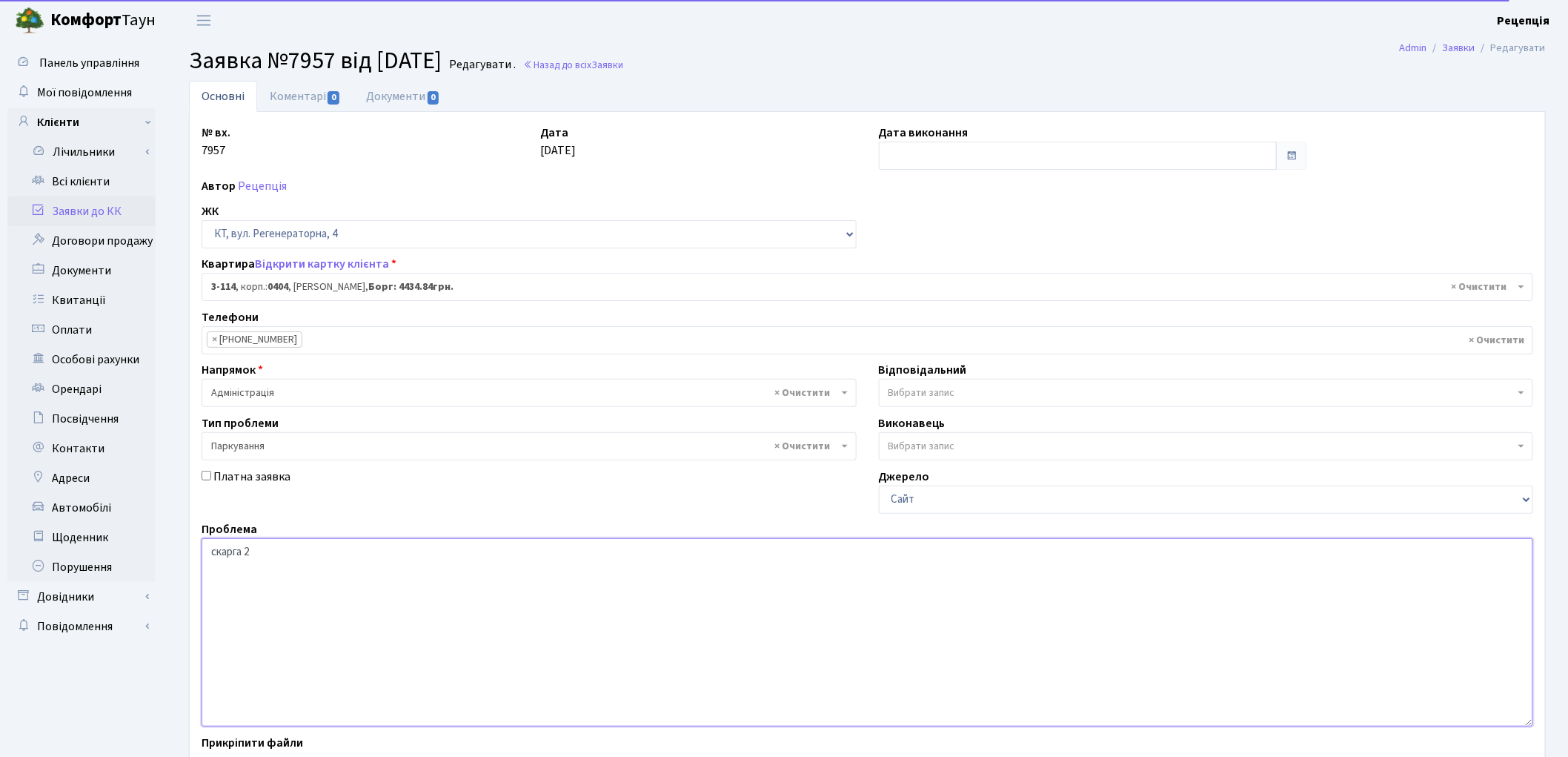
click at [337, 561] on textarea "скарга 2" at bounding box center [866, 632] width 1331 height 188
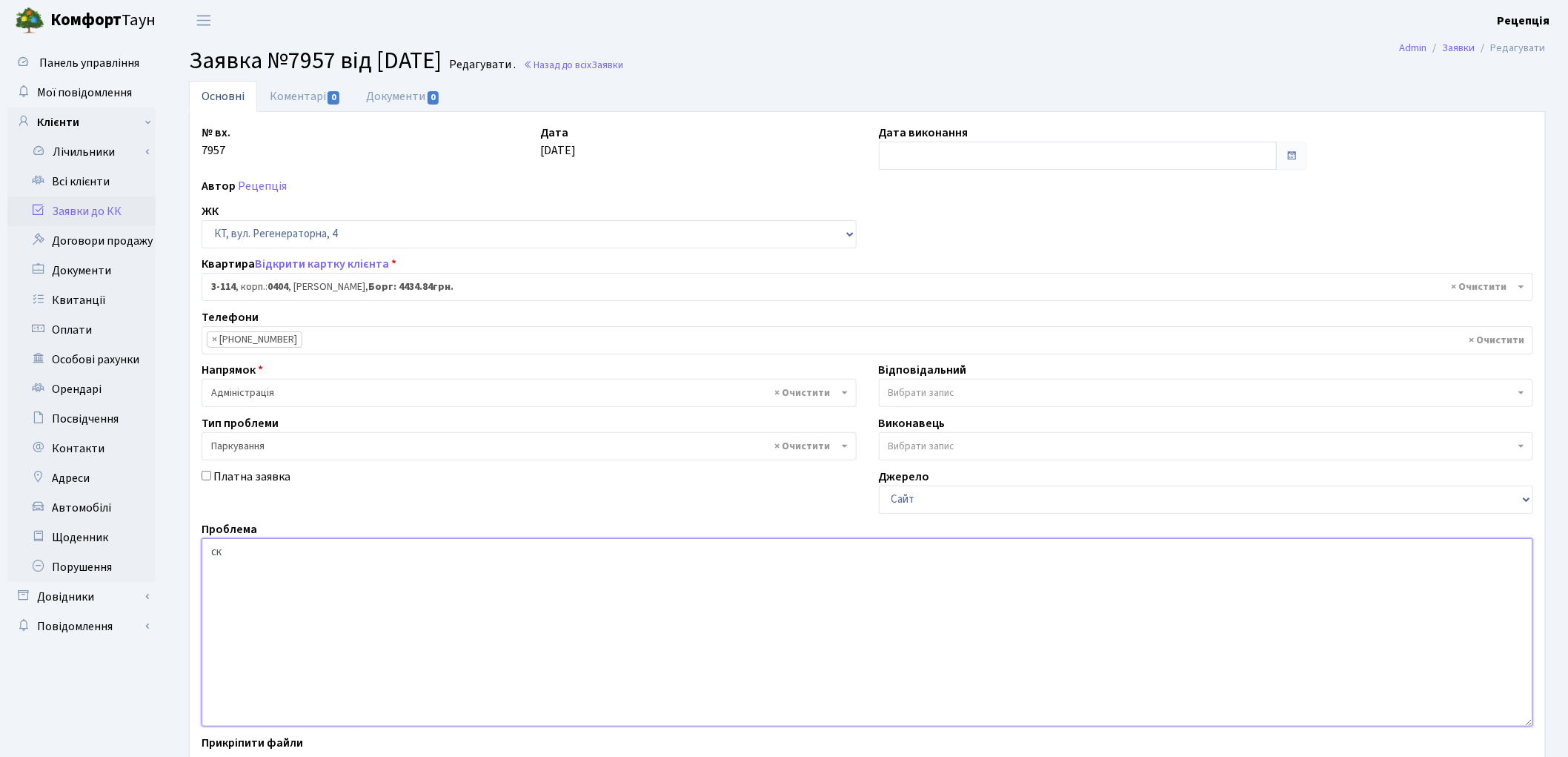
type textarea "с"
click at [305, 554] on textarea "скарга 2" at bounding box center [866, 632] width 1331 height 188
click at [398, 553] on textarea "скарга 2" at bounding box center [866, 632] width 1331 height 188
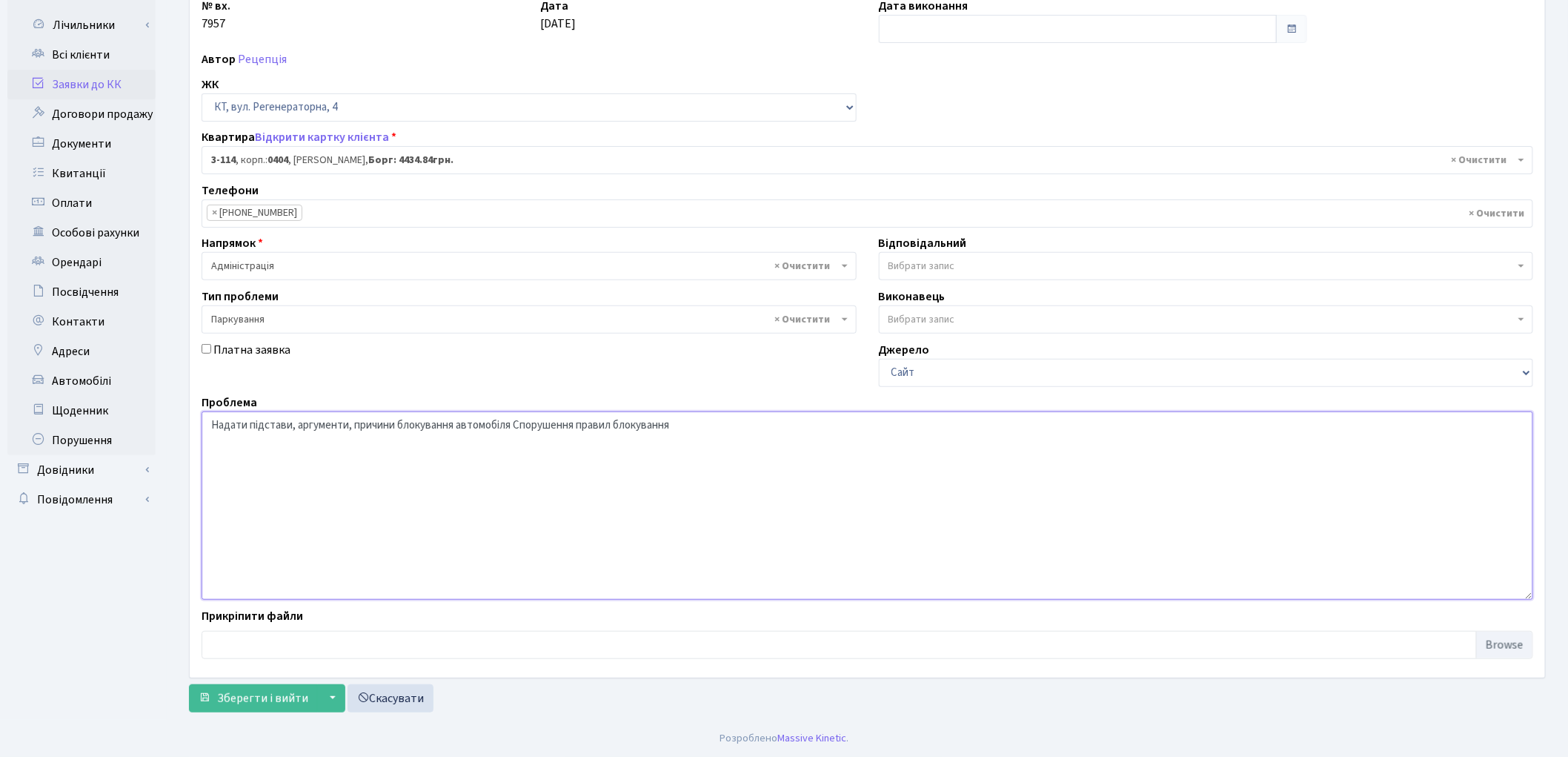
click at [520, 431] on textarea "скарга 2" at bounding box center [866, 505] width 1331 height 188
drag, startPoint x: 552, startPoint y: 426, endPoint x: 721, endPoint y: 429, distance: 169.0
click at [721, 429] on textarea "скарга 2" at bounding box center [866, 505] width 1331 height 188
type textarea "Надати підстави, аргументи, причини блокування автомобіля С3316С"
click at [268, 703] on span "Зберегти і вийти" at bounding box center [262, 697] width 91 height 16
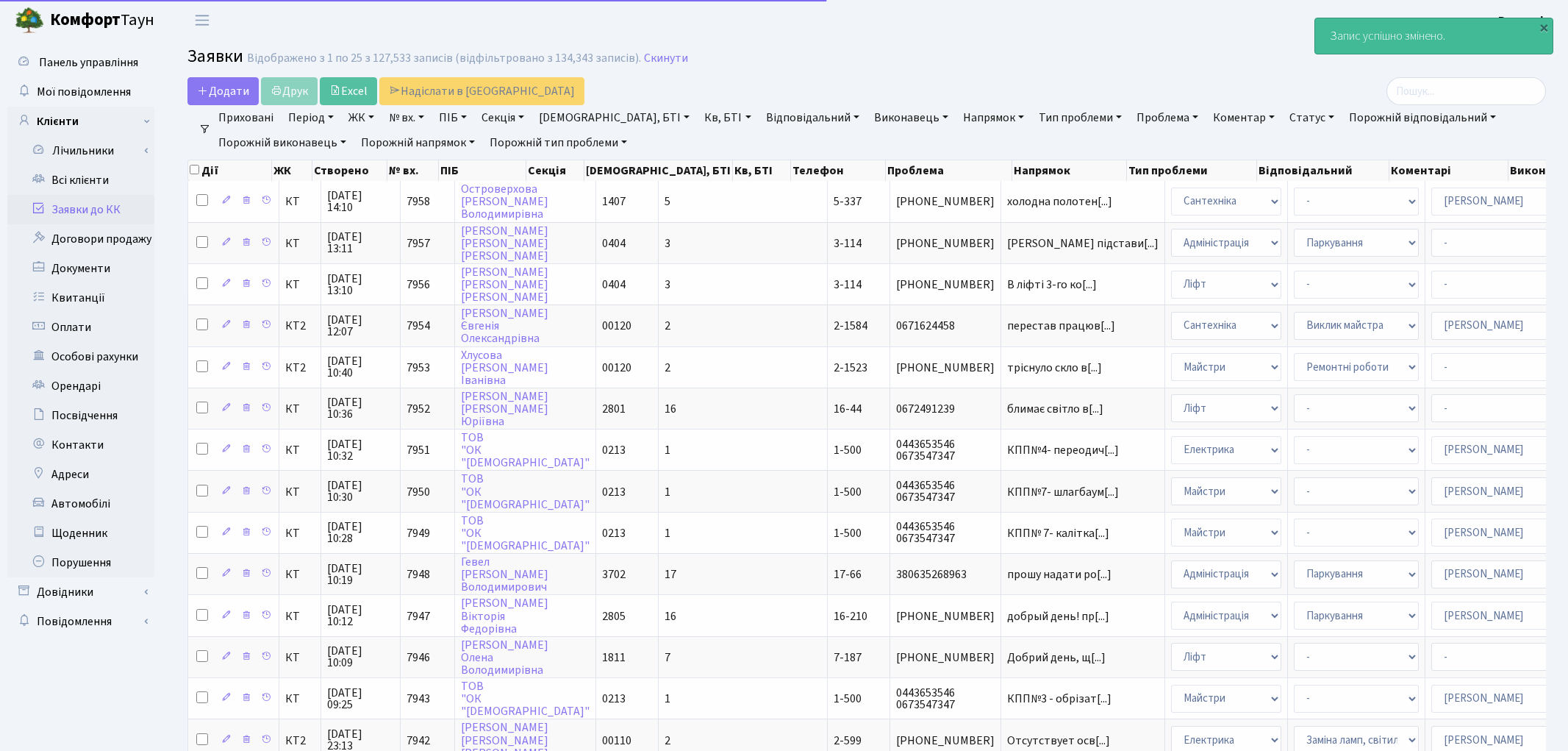
select select "25"
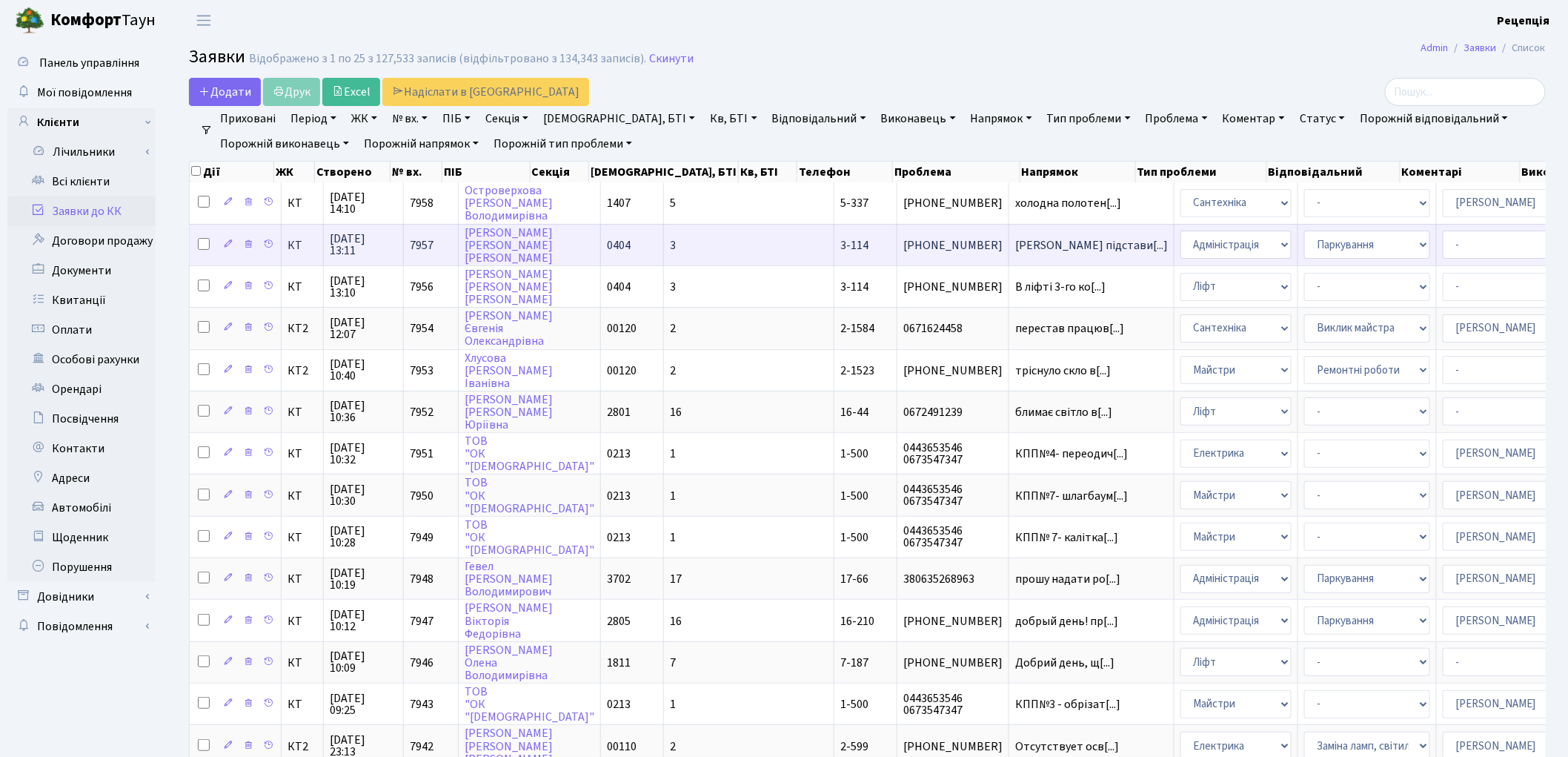
click at [676, 248] on td "3" at bounding box center [749, 244] width 170 height 41
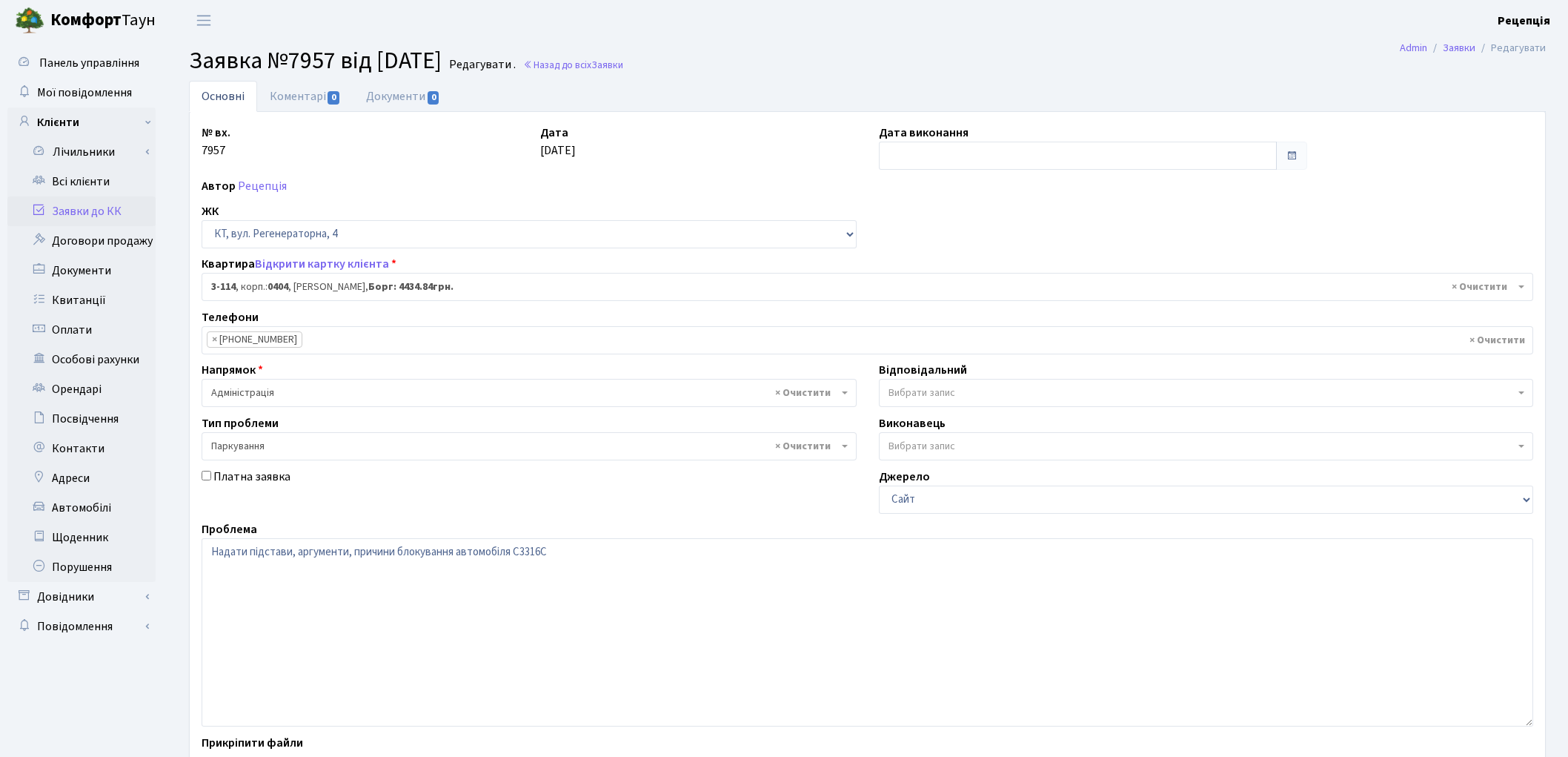
select select "923"
select select "66"
click at [558, 551] on textarea "Надати підстави, аргументи, причини блокування автомобіля С3316С" at bounding box center [866, 632] width 1331 height 188
click at [209, 550] on textarea "Надати підстави, аргументи, причини блокування автомобіля С3316С" at bounding box center [866, 632] width 1331 height 188
drag, startPoint x: 530, startPoint y: 554, endPoint x: 878, endPoint y: 556, distance: 348.0
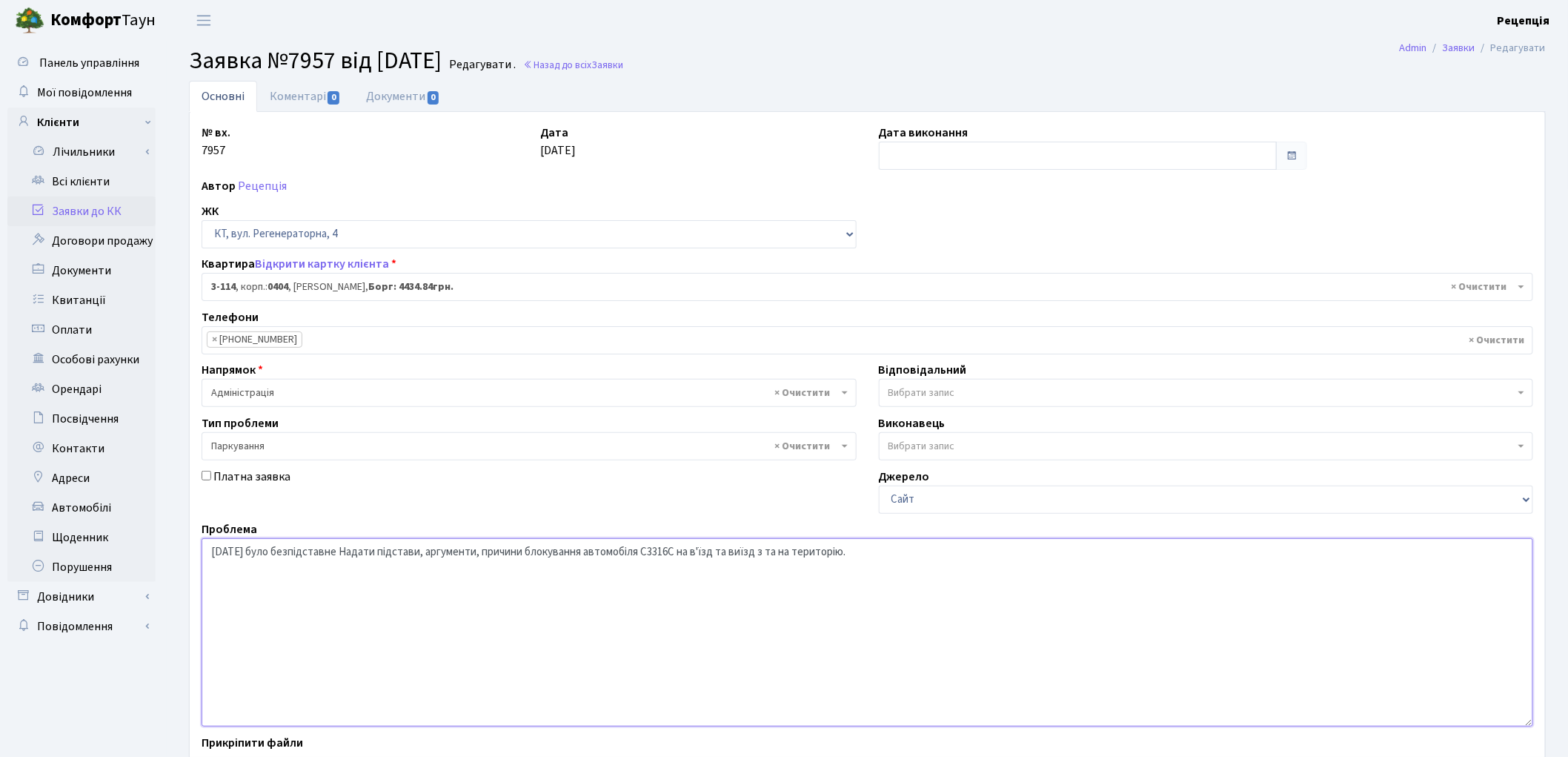
click at [878, 556] on textarea "Надати підстави, аргументи, причини блокування автомобіля С3316С" at bounding box center [866, 632] width 1331 height 188
drag, startPoint x: 276, startPoint y: 552, endPoint x: 254, endPoint y: 551, distance: 22.0
click at [254, 551] on textarea "Надати підстави, аргументи, причини блокування автомобіля С3316С" at bounding box center [866, 632] width 1331 height 188
click at [255, 551] on textarea "Надати підстави, аргументи, причини блокування автомобіля С3316С" at bounding box center [866, 632] width 1331 height 188
click at [373, 553] on textarea "Надати підстави, аргументи, причини блокування автомобіля С3316С" at bounding box center [866, 632] width 1331 height 188
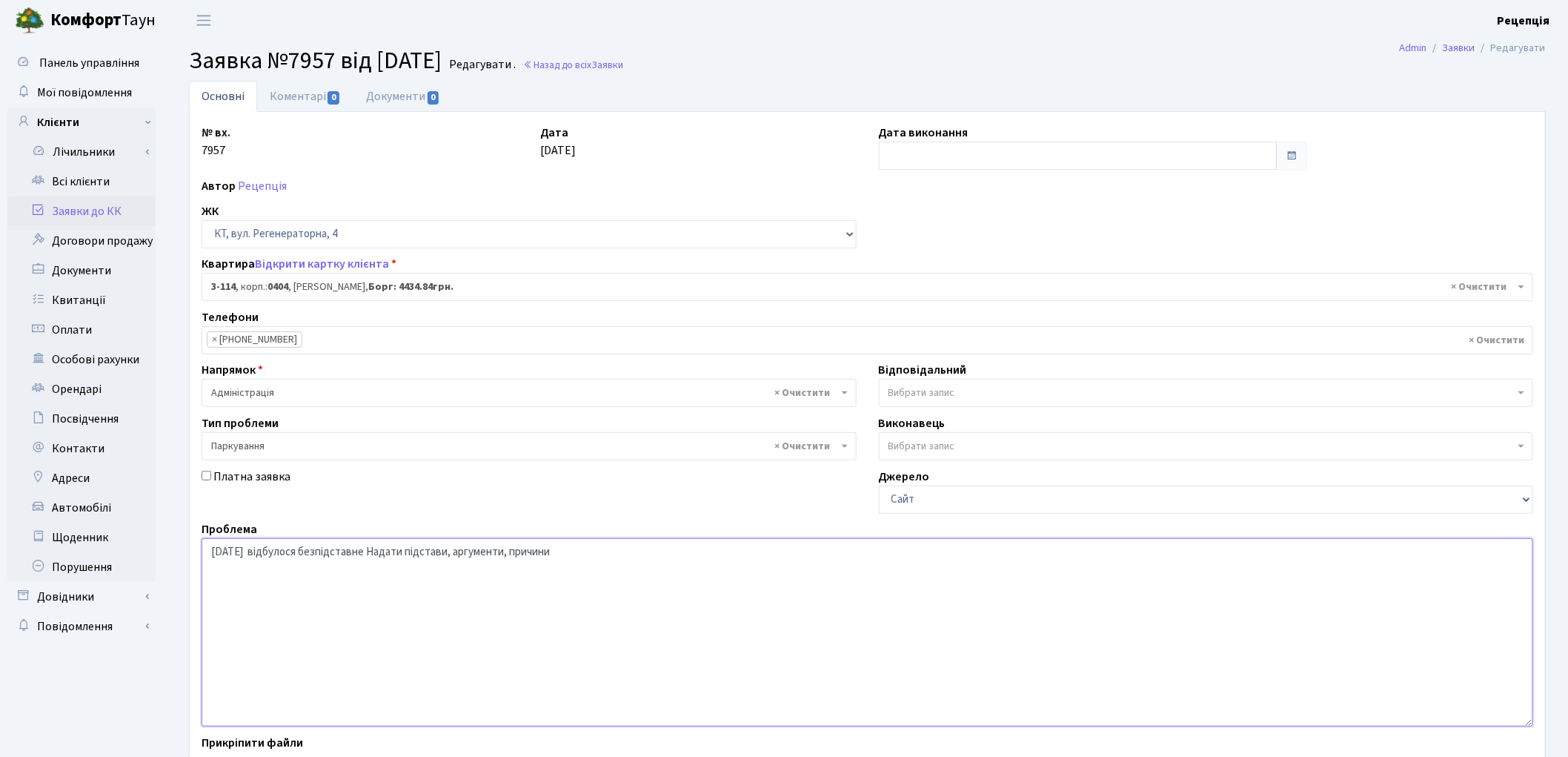
paste textarea "локування автомобіля С3316С на в'їзд та виїзд з та на територію."
click at [614, 554] on textarea "Надати підстави, аргументи, причини блокування автомобіля С3316С" at bounding box center [866, 632] width 1331 height 188
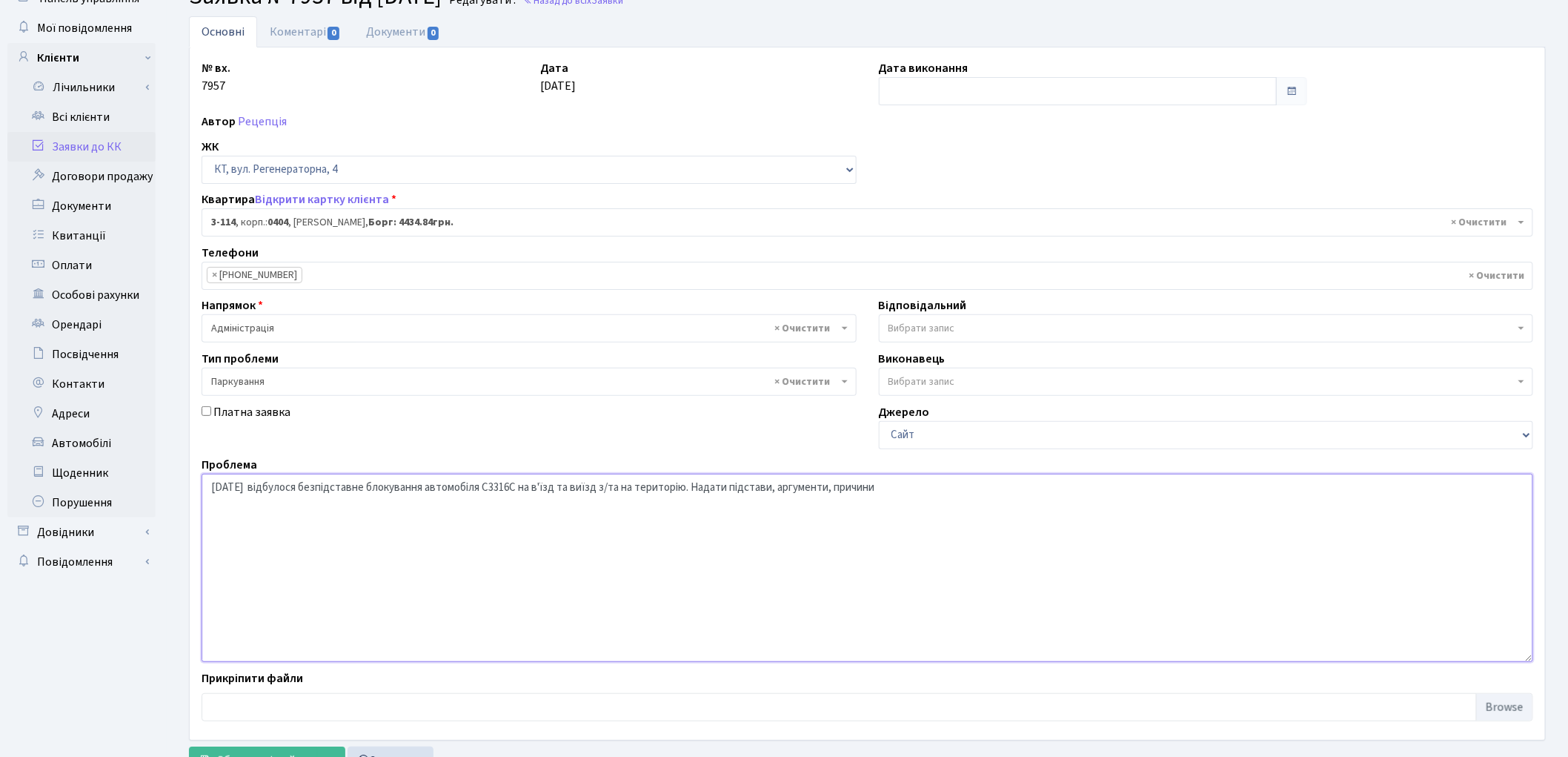
scroll to position [127, 0]
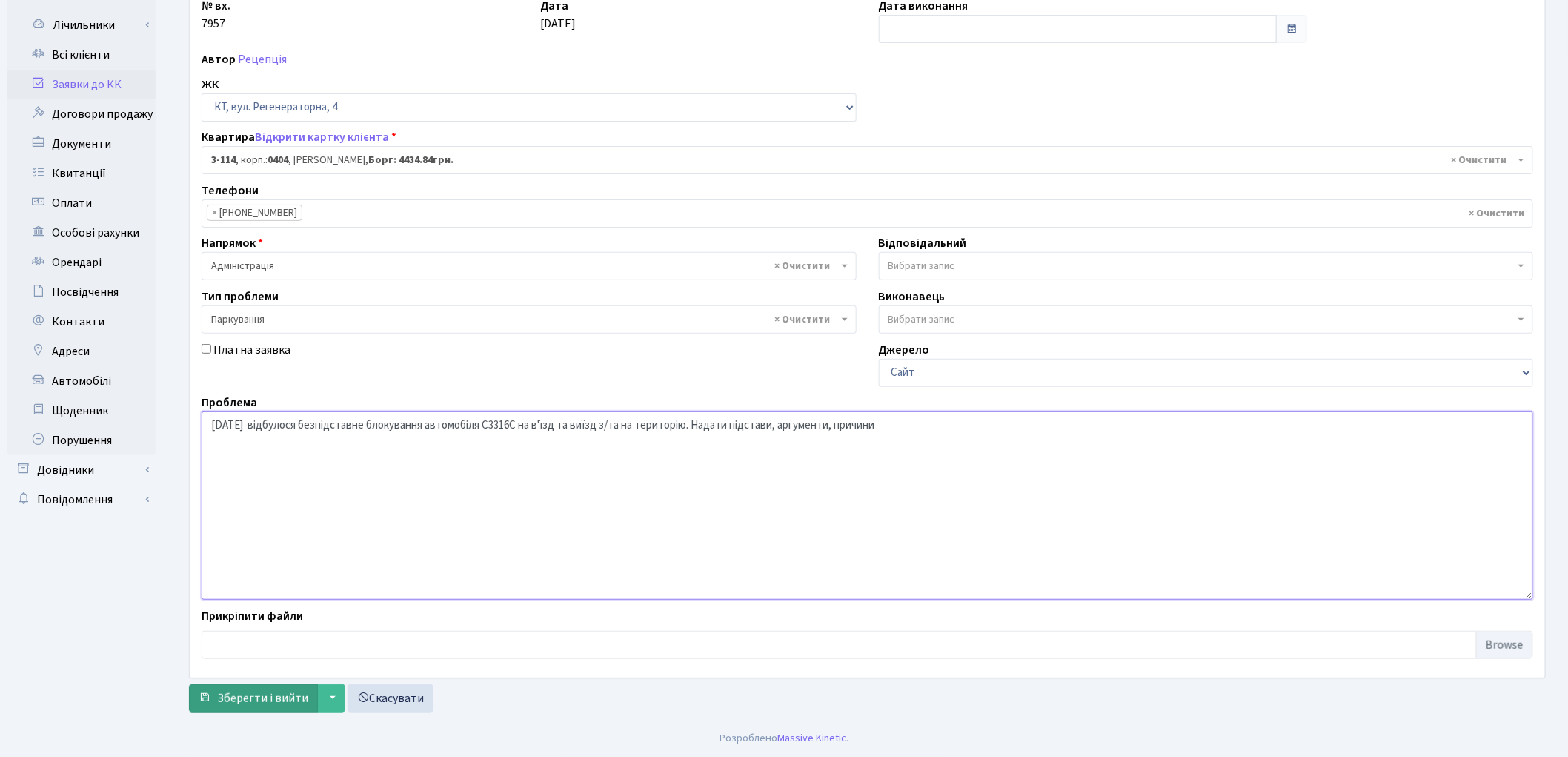
type textarea "12.09.25 відбулося безпідставне блокування автомобіля С3316С на в'їзд та виїзд …"
click at [264, 701] on span "Зберегти і вийти" at bounding box center [262, 697] width 91 height 16
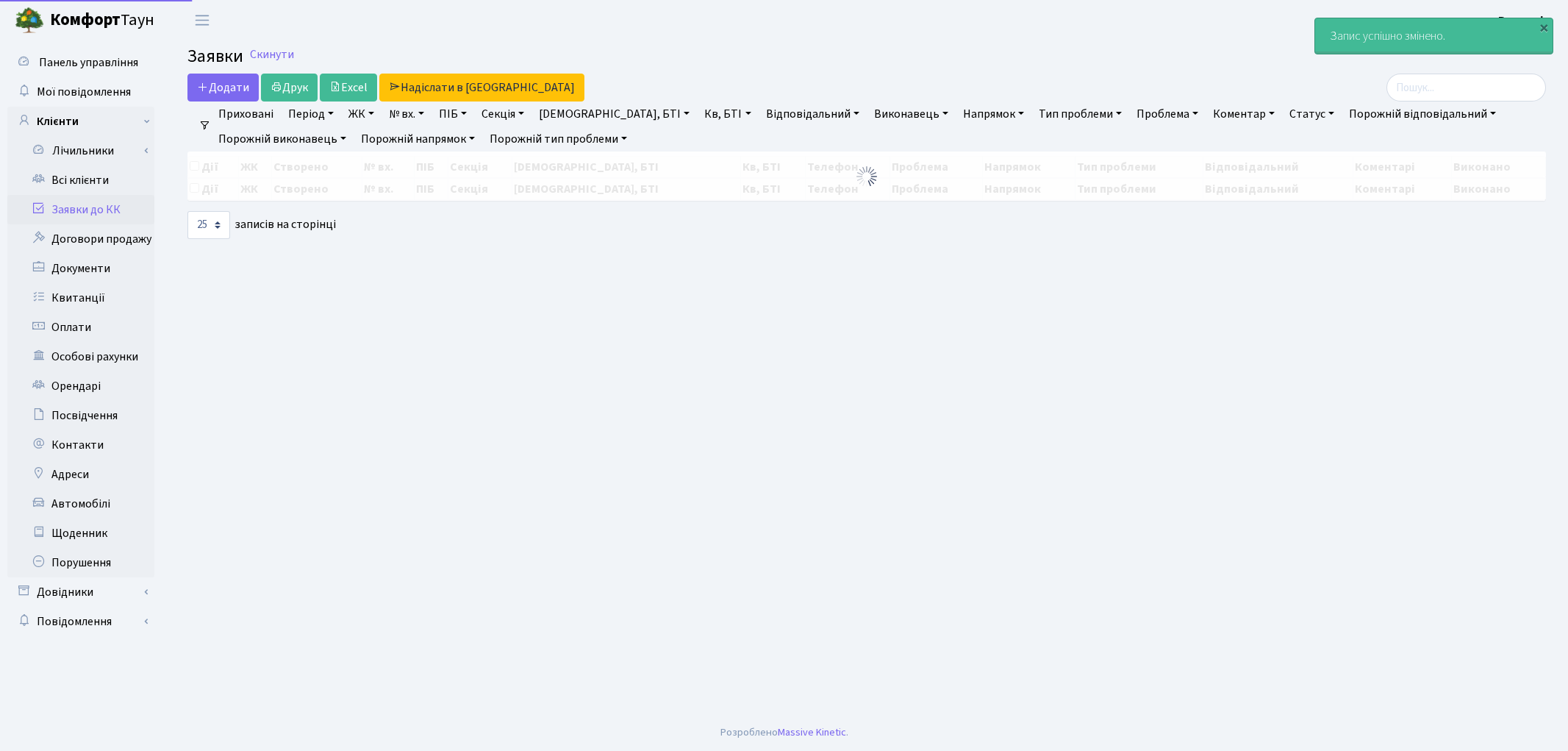
select select "25"
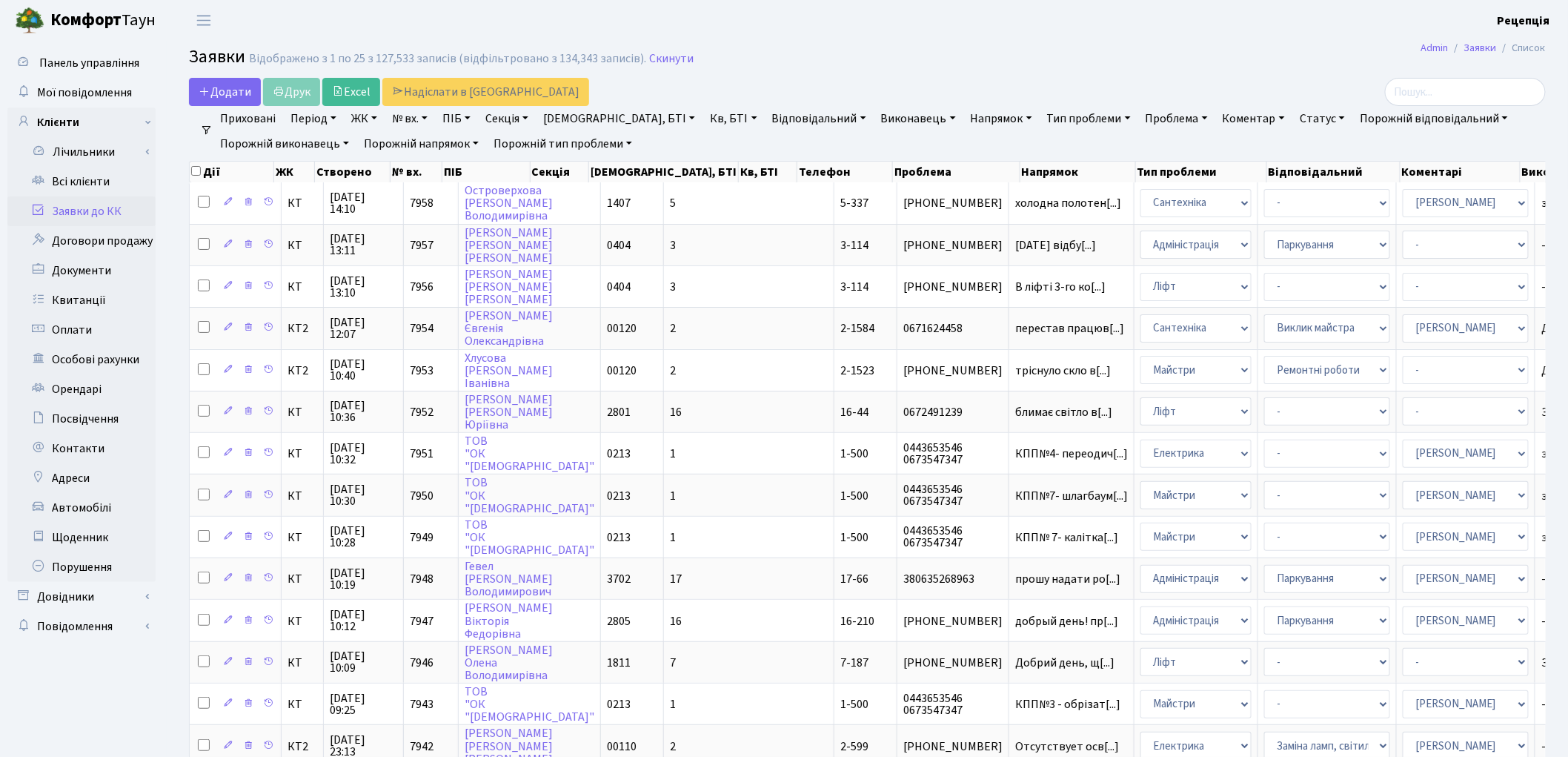
click at [65, 210] on link "Заявки до КК" at bounding box center [81, 211] width 148 height 30
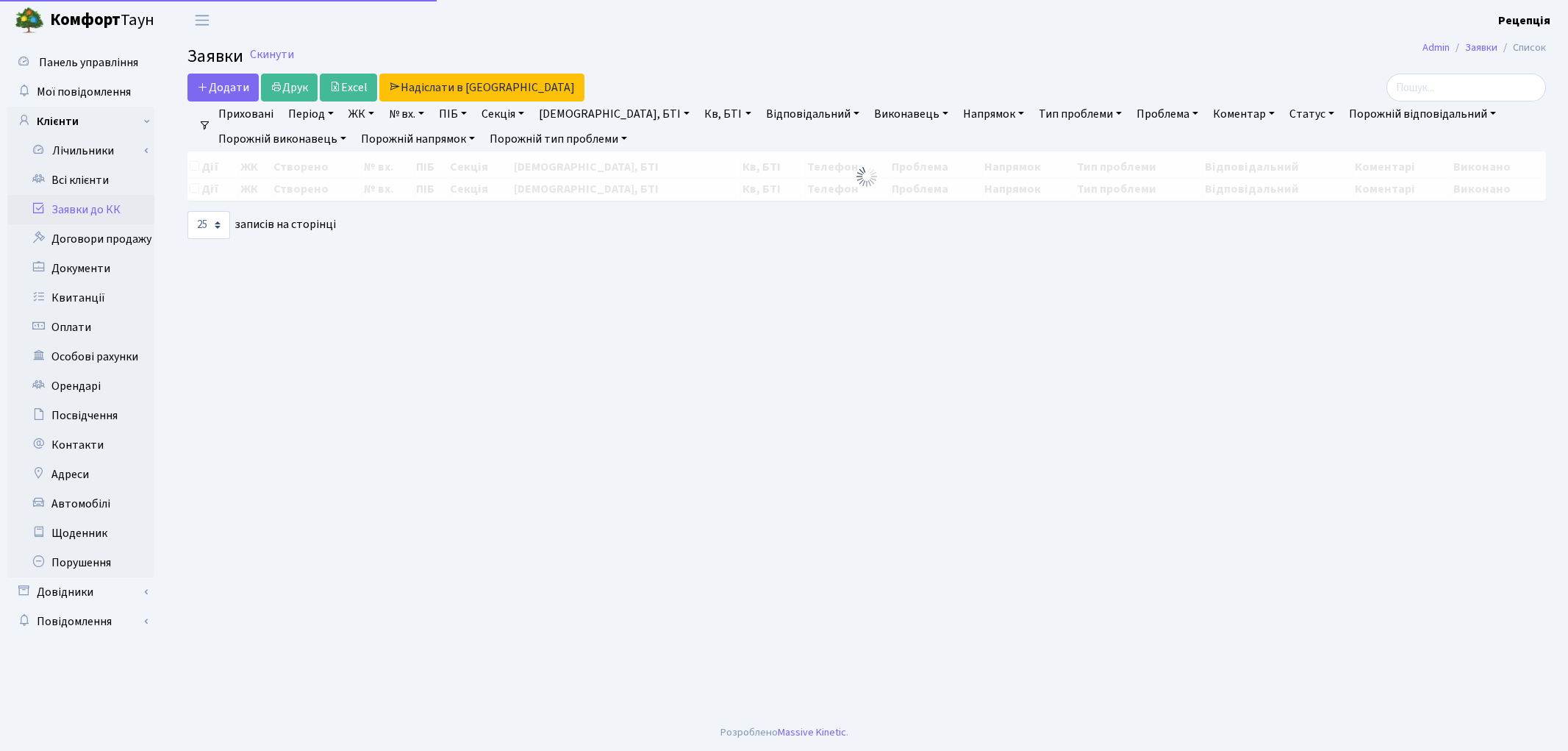
select select "25"
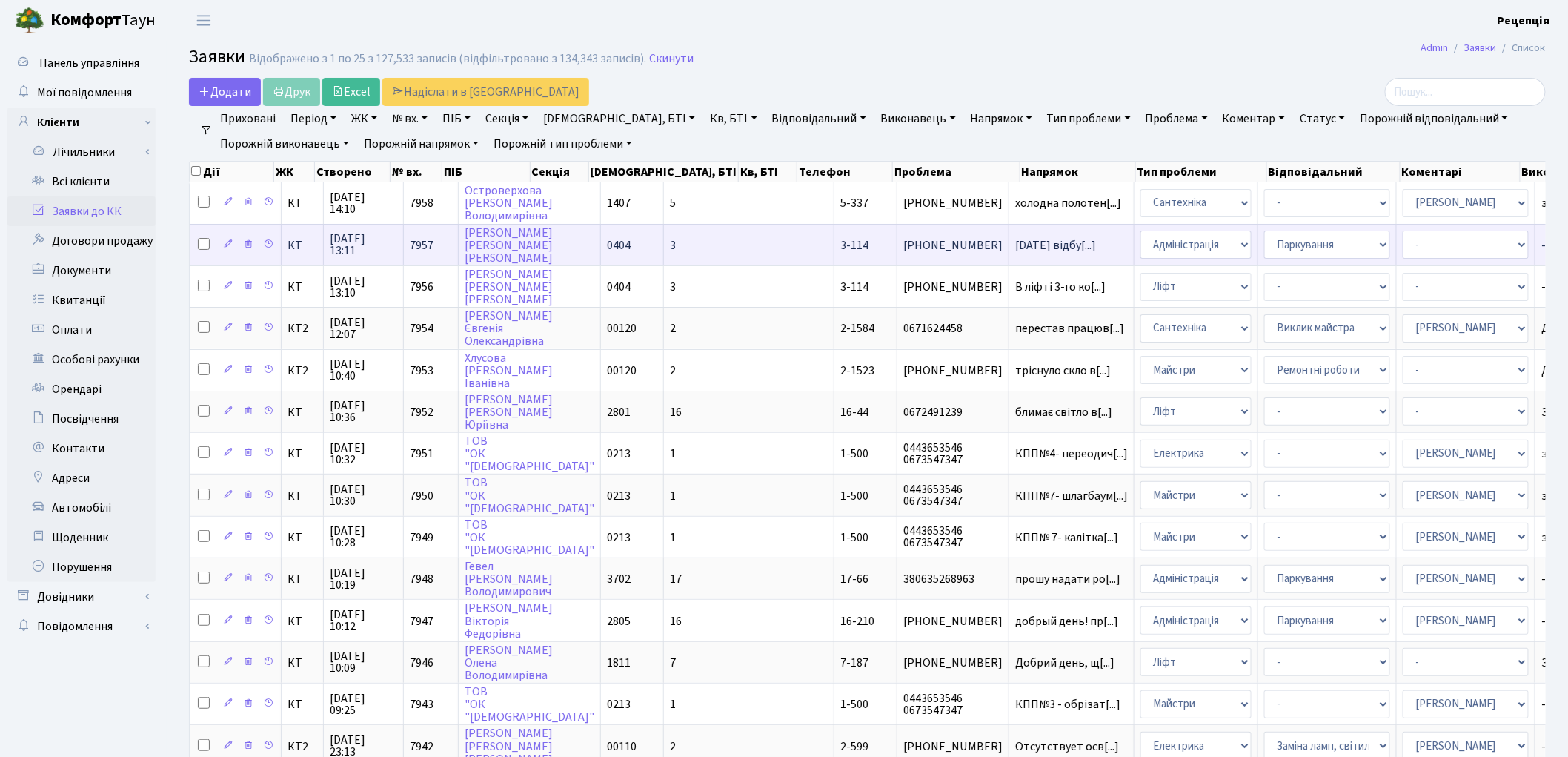
click at [610, 227] on td "0404" at bounding box center [632, 244] width 63 height 41
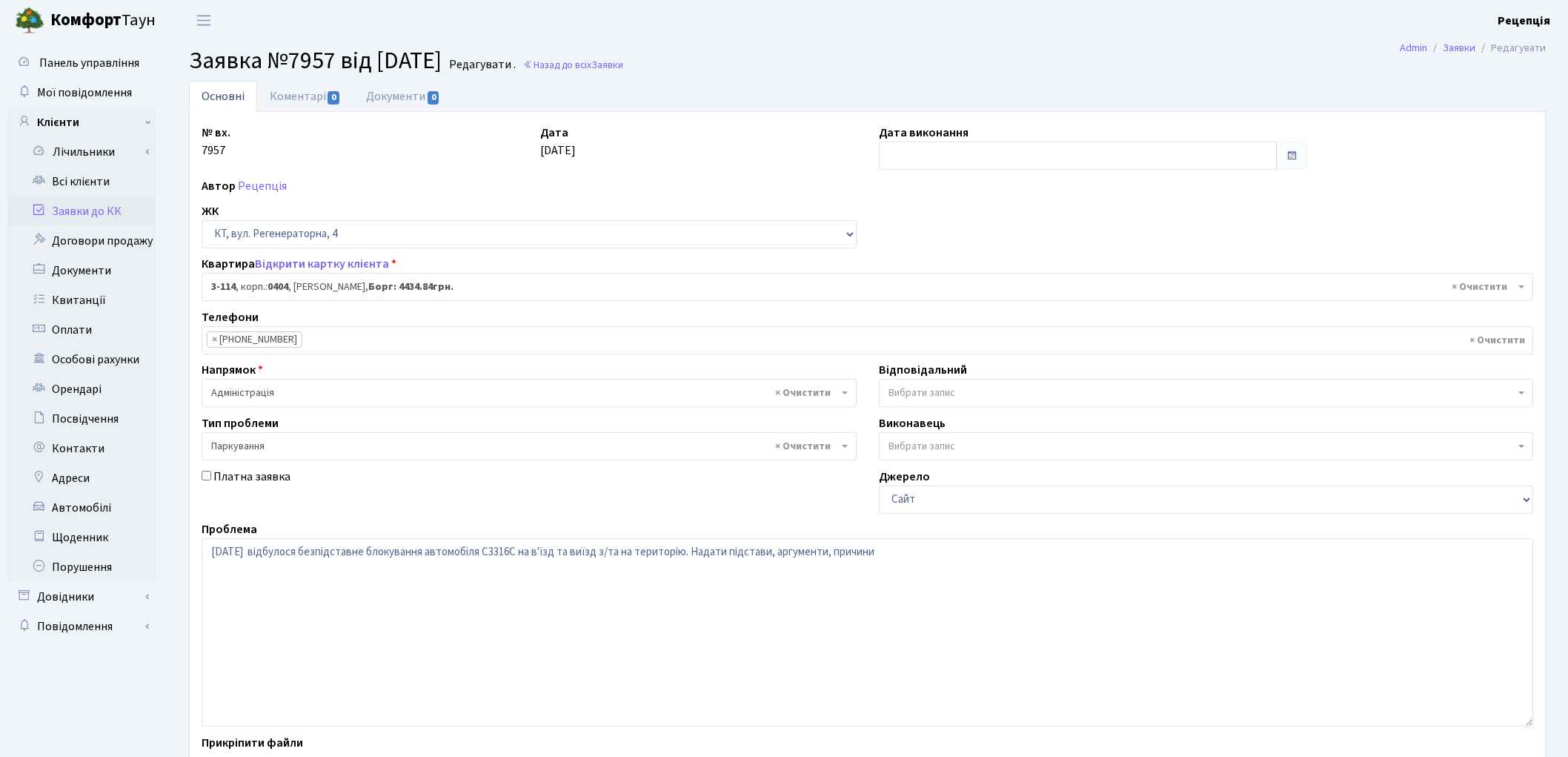
select select "923"
select select "66"
drag, startPoint x: 626, startPoint y: 553, endPoint x: 636, endPoint y: 553, distance: 10.0
click at [636, 553] on textarea "12.09.25 відбулося безпідставне блокування автомобіля С3316С на в'їзд та виїзд …" at bounding box center [866, 632] width 1331 height 188
click at [873, 553] on textarea "12.09.25 відбулося безпідставне блокування автомобіля С3316С на в'їзд та виїзд …" at bounding box center [866, 632] width 1331 height 188
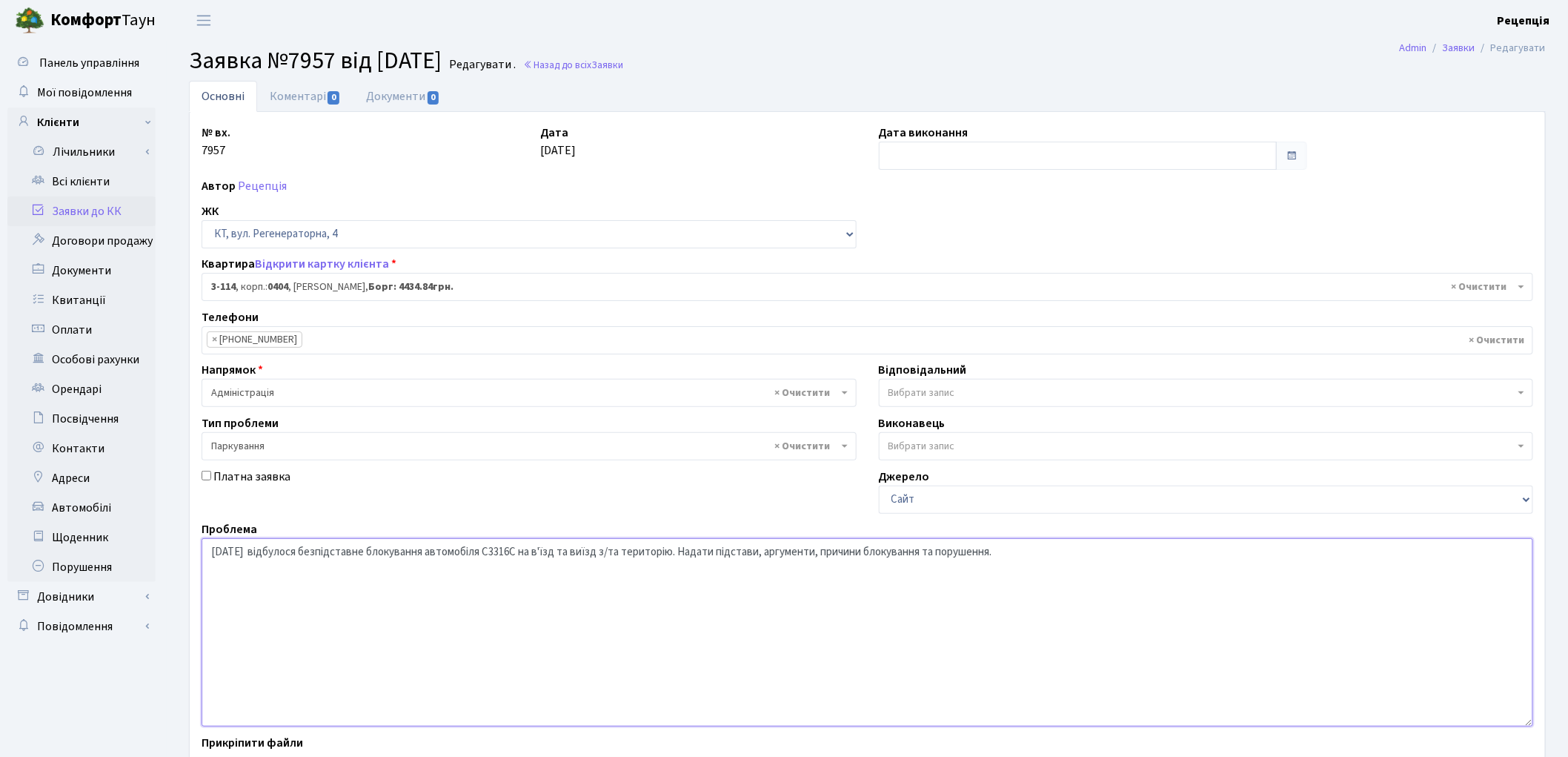
click at [930, 552] on textarea "12.09.25 відбулося безпідставне блокування автомобіля С3316С на в'їзд та виїзд …" at bounding box center [866, 632] width 1331 height 188
click at [942, 551] on textarea "12.09.25 відбулося безпідставне блокування автомобіля С3316С на в'їзд та виїзд …" at bounding box center [866, 632] width 1331 height 188
click at [1107, 556] on textarea "12.09.25 відбулося безпідставне блокування автомобіля С3316С на в'їзд та виїзд …" at bounding box center [866, 632] width 1331 height 188
click at [975, 551] on textarea "12.09.25 відбулося безпідставне блокування автомобіля С3316С на в'їзд та виїзд …" at bounding box center [866, 632] width 1331 height 188
click at [1127, 554] on textarea "12.09.25 відбулося безпідставне блокування автомобіля С3316С на в'їзд та виїзд …" at bounding box center [866, 632] width 1331 height 188
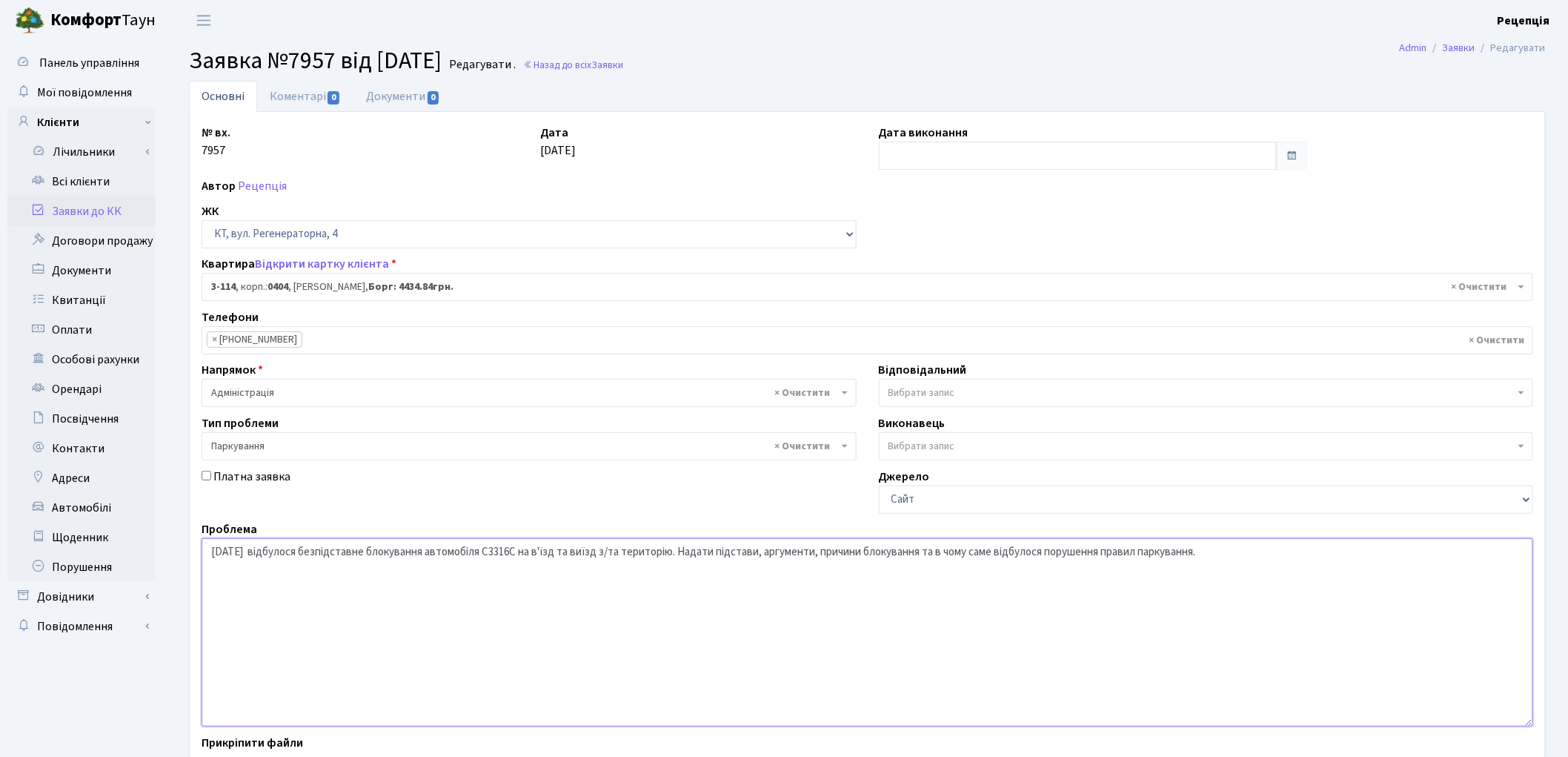
click at [254, 554] on textarea "12.09.25 відбулося безпідставне блокування автомобіля С3316С на в'їзд та виїзд …" at bounding box center [866, 632] width 1331 height 188
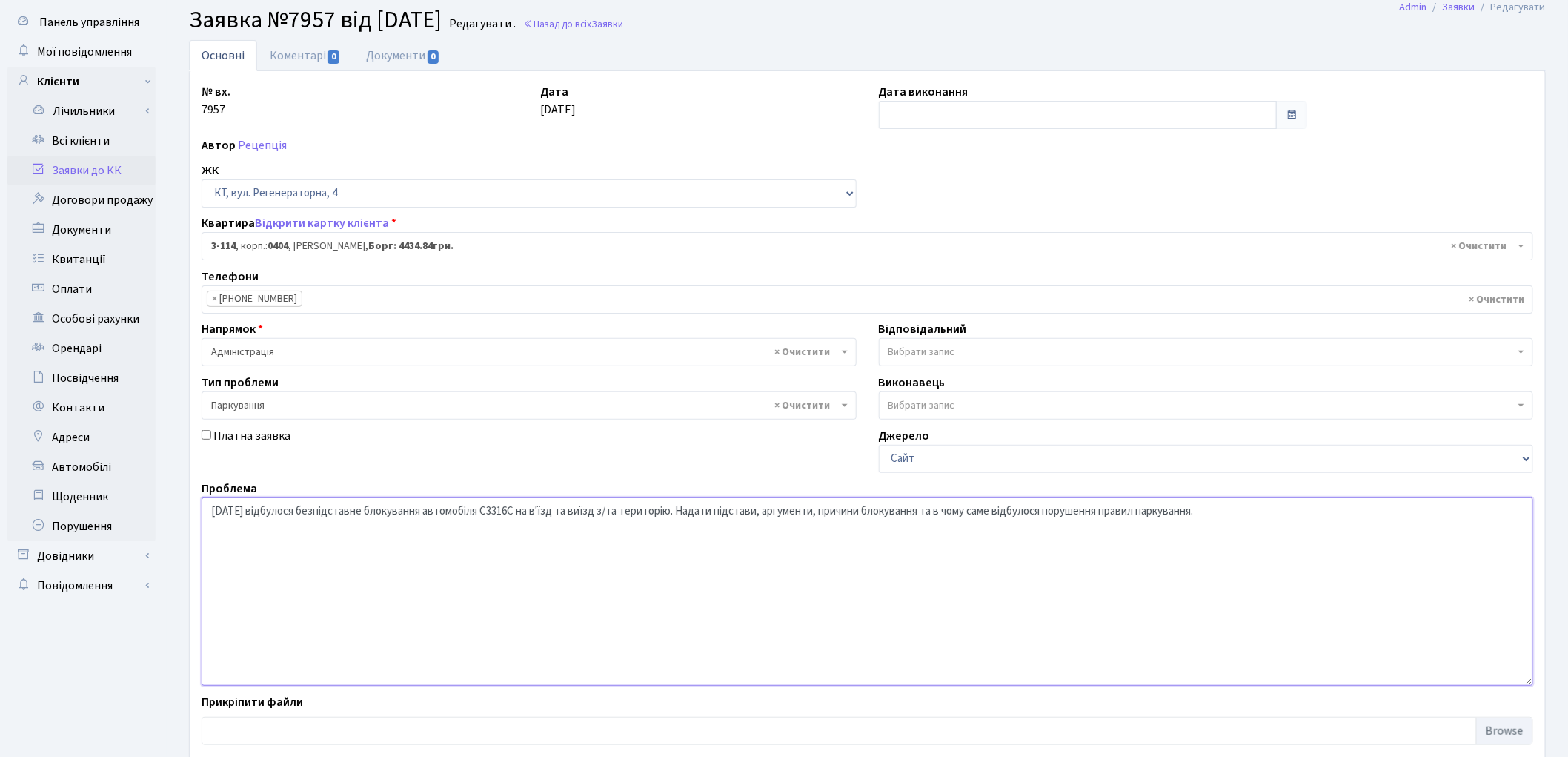
scroll to position [127, 0]
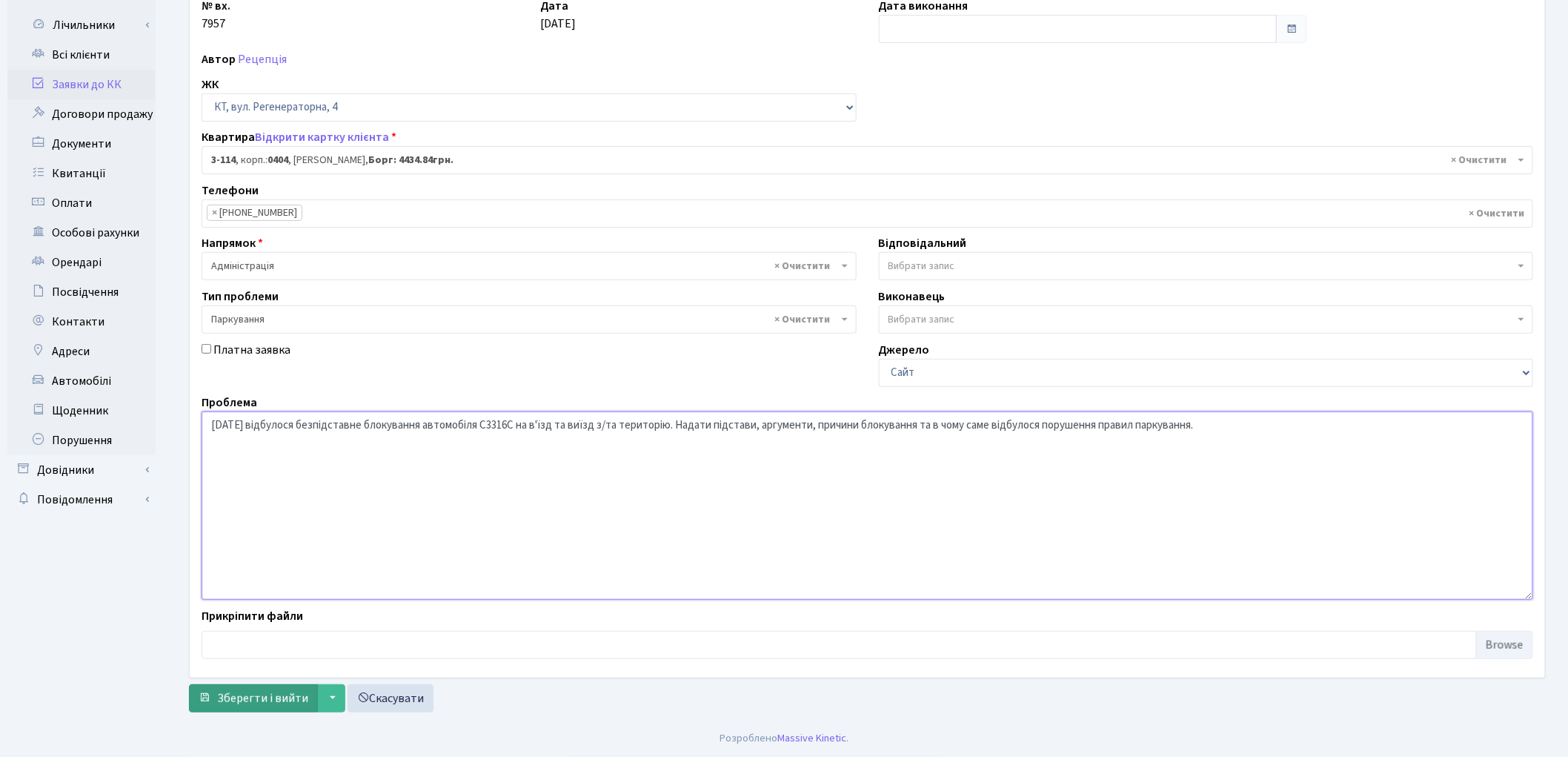
type textarea "12.09.25 відбулося безпідставне блокування автомобіля С3316С на в'їзд та виїзд …"
click at [243, 698] on span "Зберегти і вийти" at bounding box center [262, 697] width 91 height 16
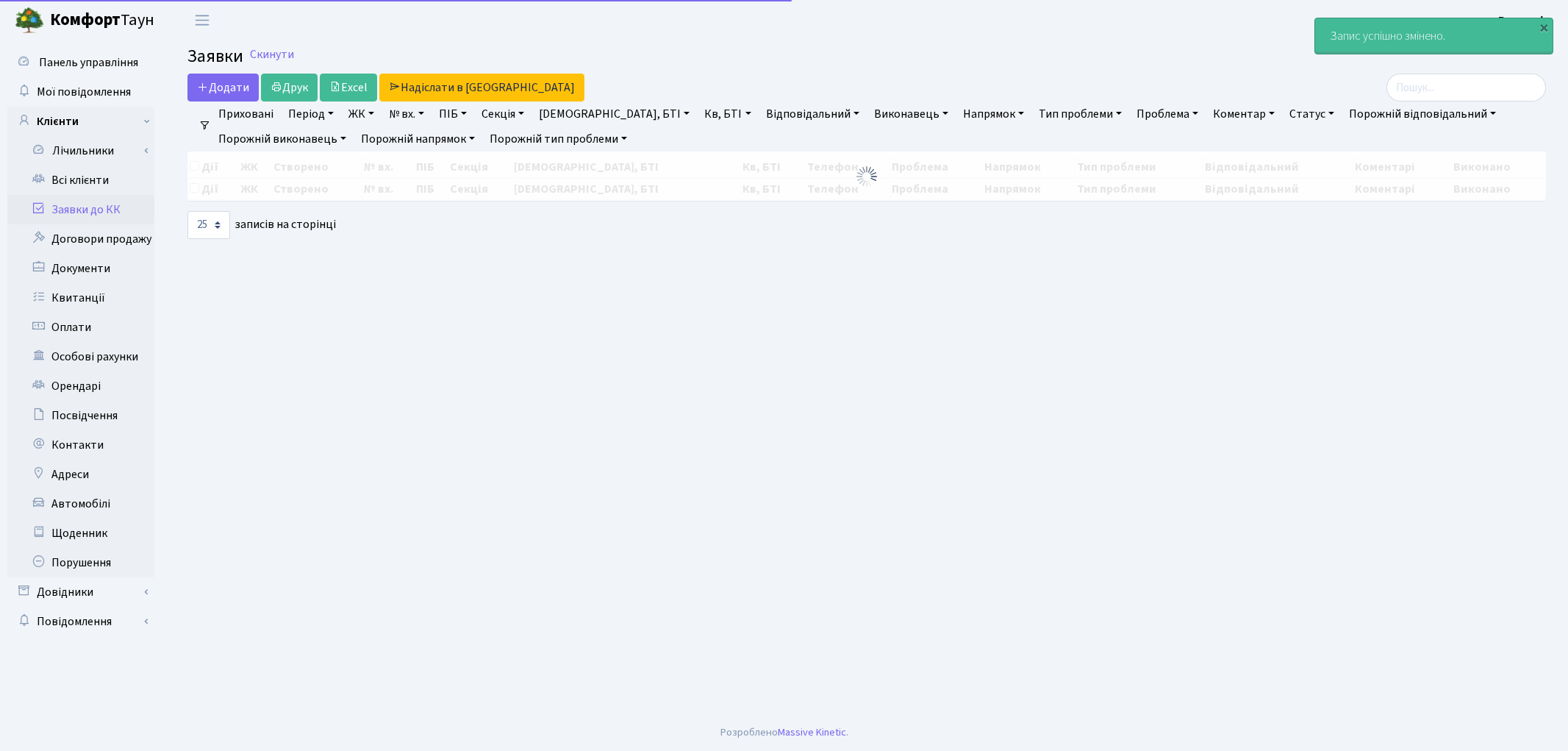
select select "25"
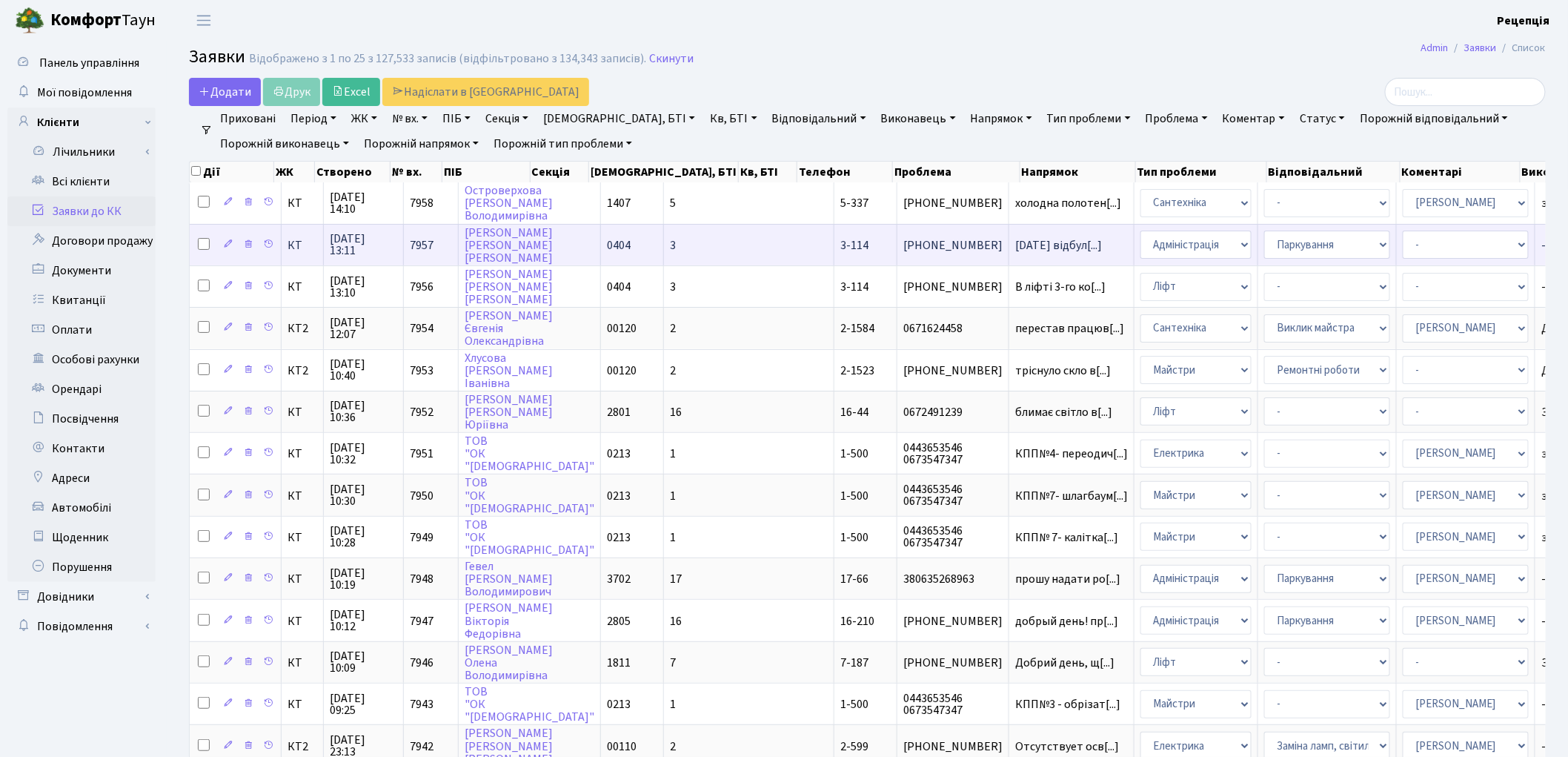
click at [840, 237] on span "3-114" at bounding box center [854, 244] width 28 height 16
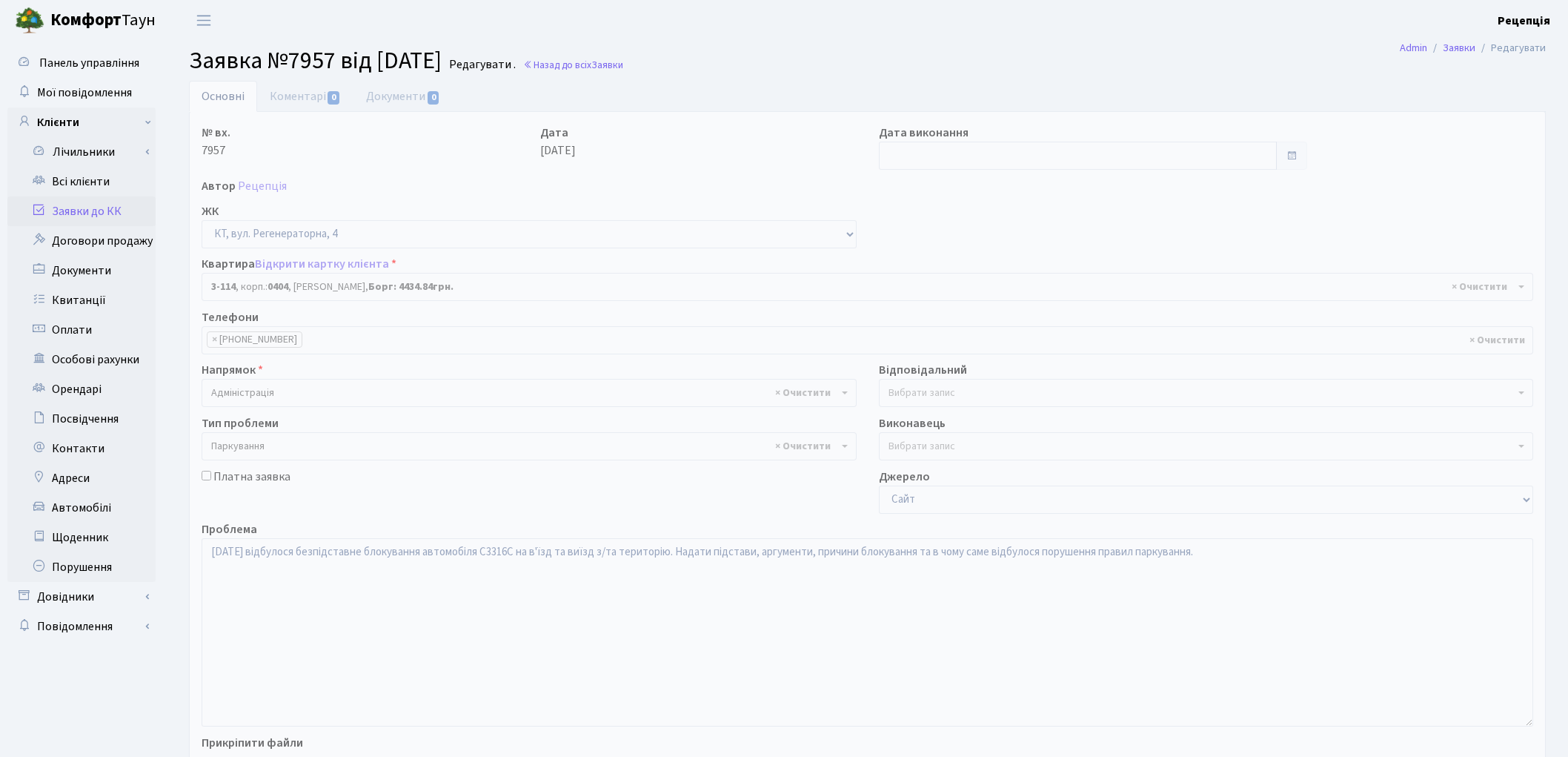
select select "923"
select select "66"
click at [409, 95] on link "Документи 0" at bounding box center [403, 95] width 99 height 30
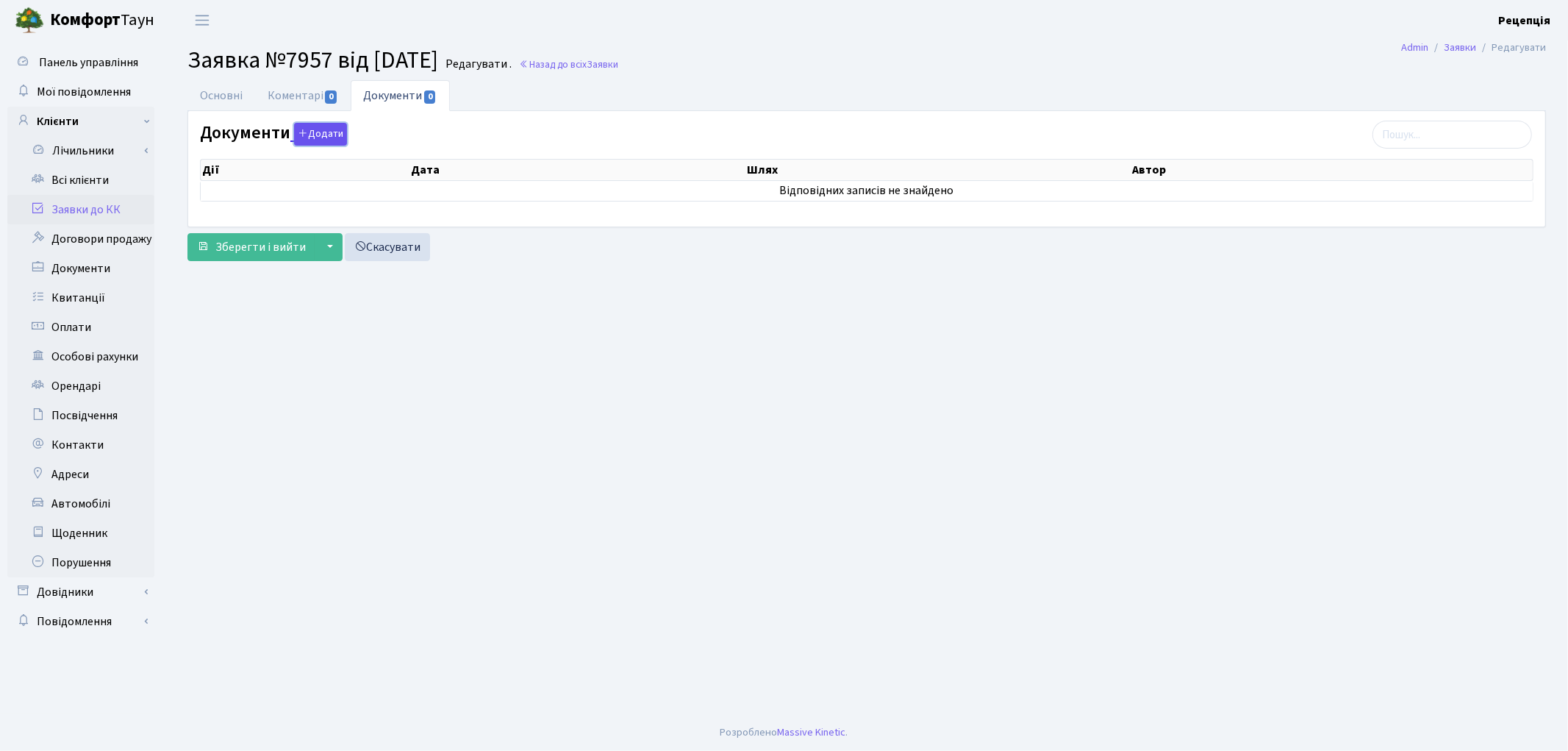
click at [313, 129] on button "Додати" at bounding box center [320, 134] width 53 height 23
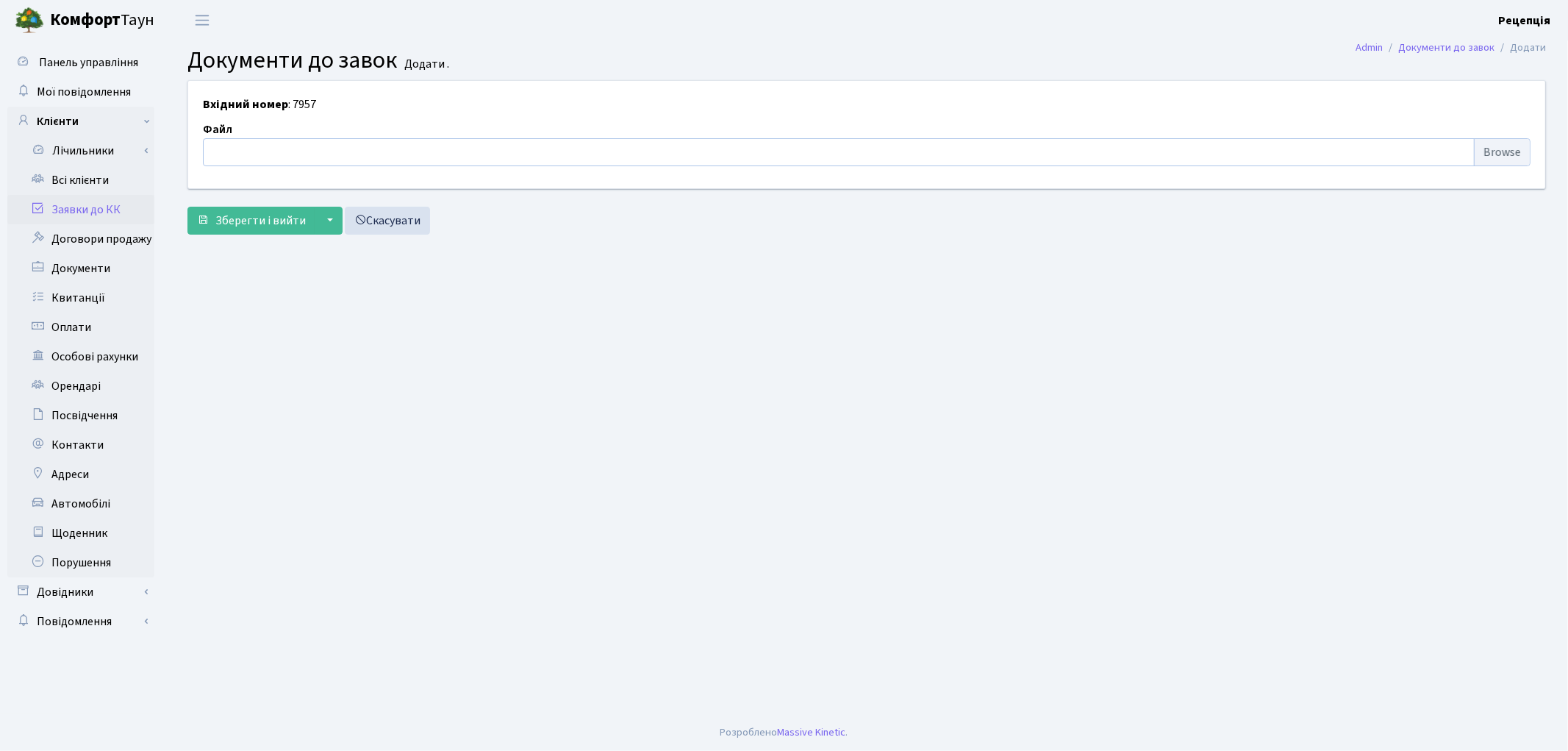
click at [1489, 149] on input "file" at bounding box center [867, 152] width 1328 height 28
type input "C:\fakepath\сканирование0651.pdf"
click at [277, 223] on span "Зберегти і вийти" at bounding box center [260, 220] width 90 height 16
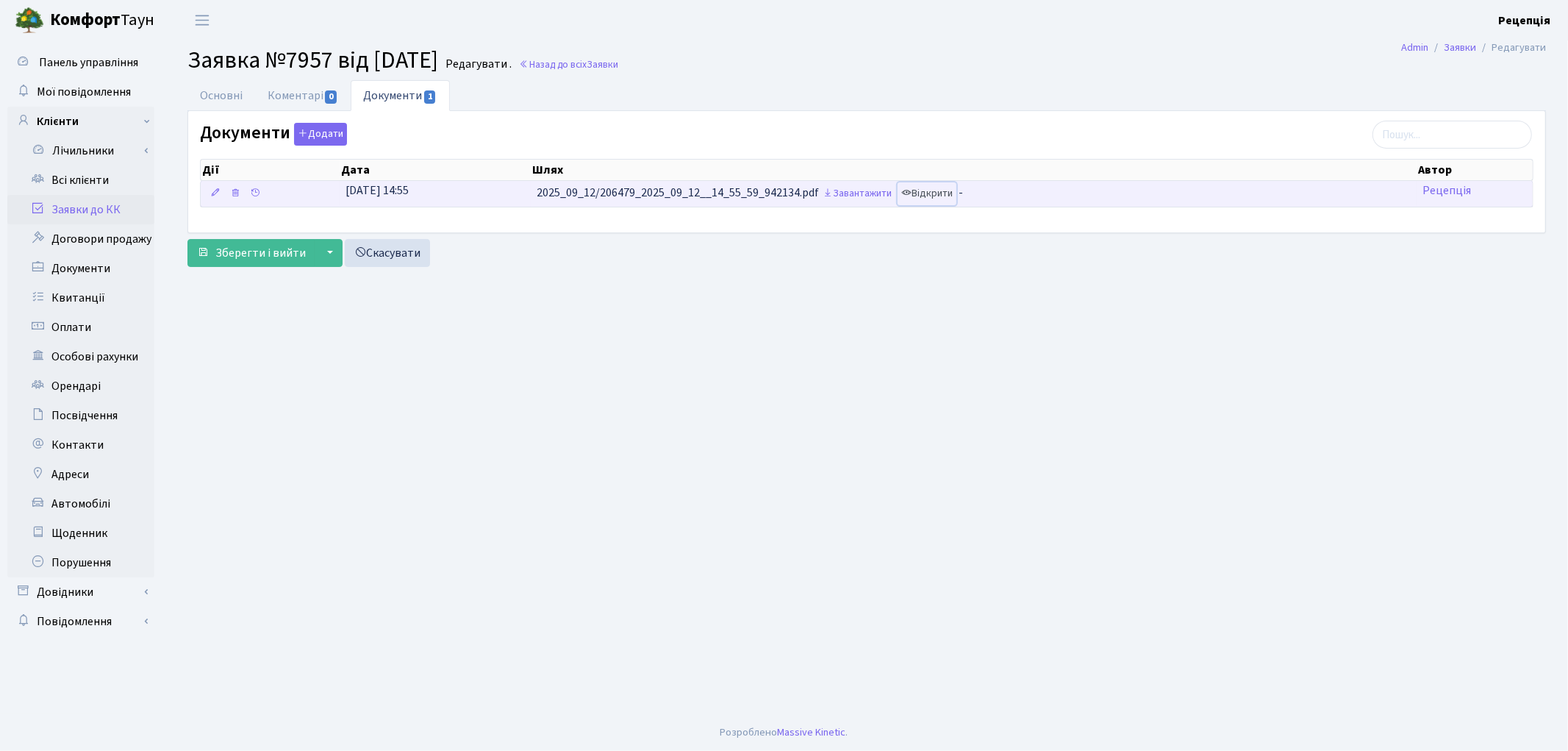
click at [945, 196] on link "Відкрити" at bounding box center [926, 193] width 58 height 23
click at [231, 196] on icon at bounding box center [235, 192] width 10 height 10
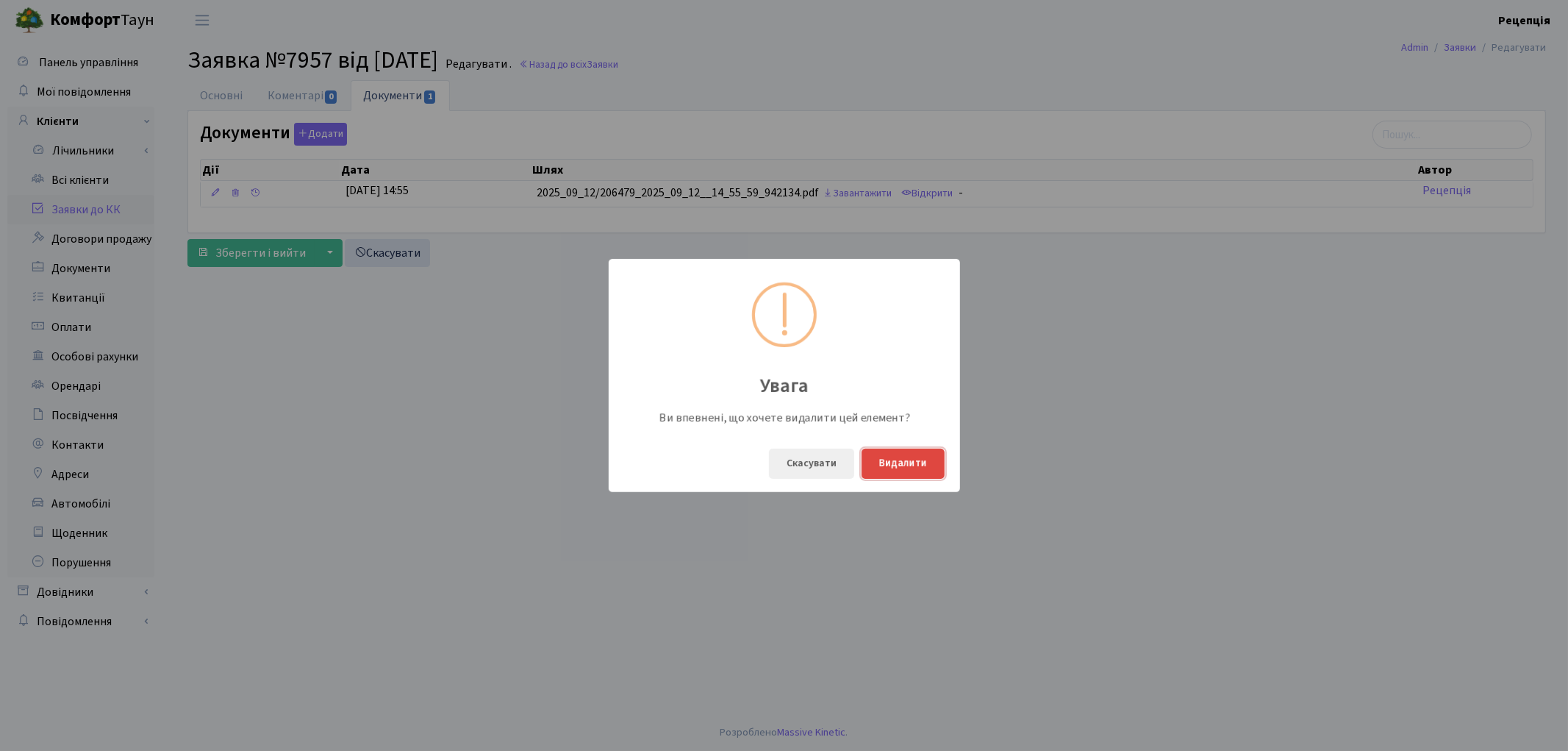
click at [895, 469] on button "Видалити" at bounding box center [903, 463] width 84 height 30
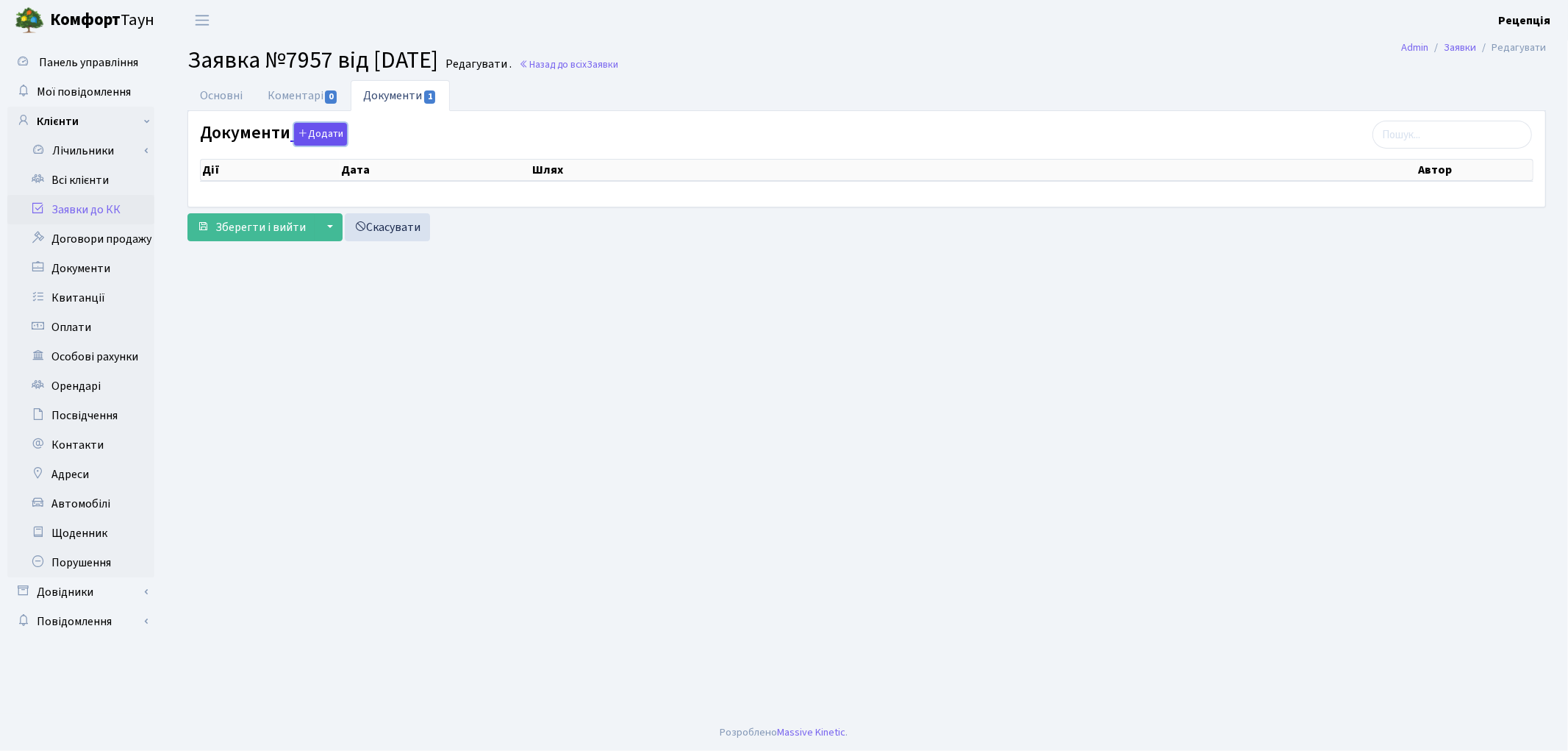
click at [325, 136] on button "Додати" at bounding box center [320, 134] width 53 height 23
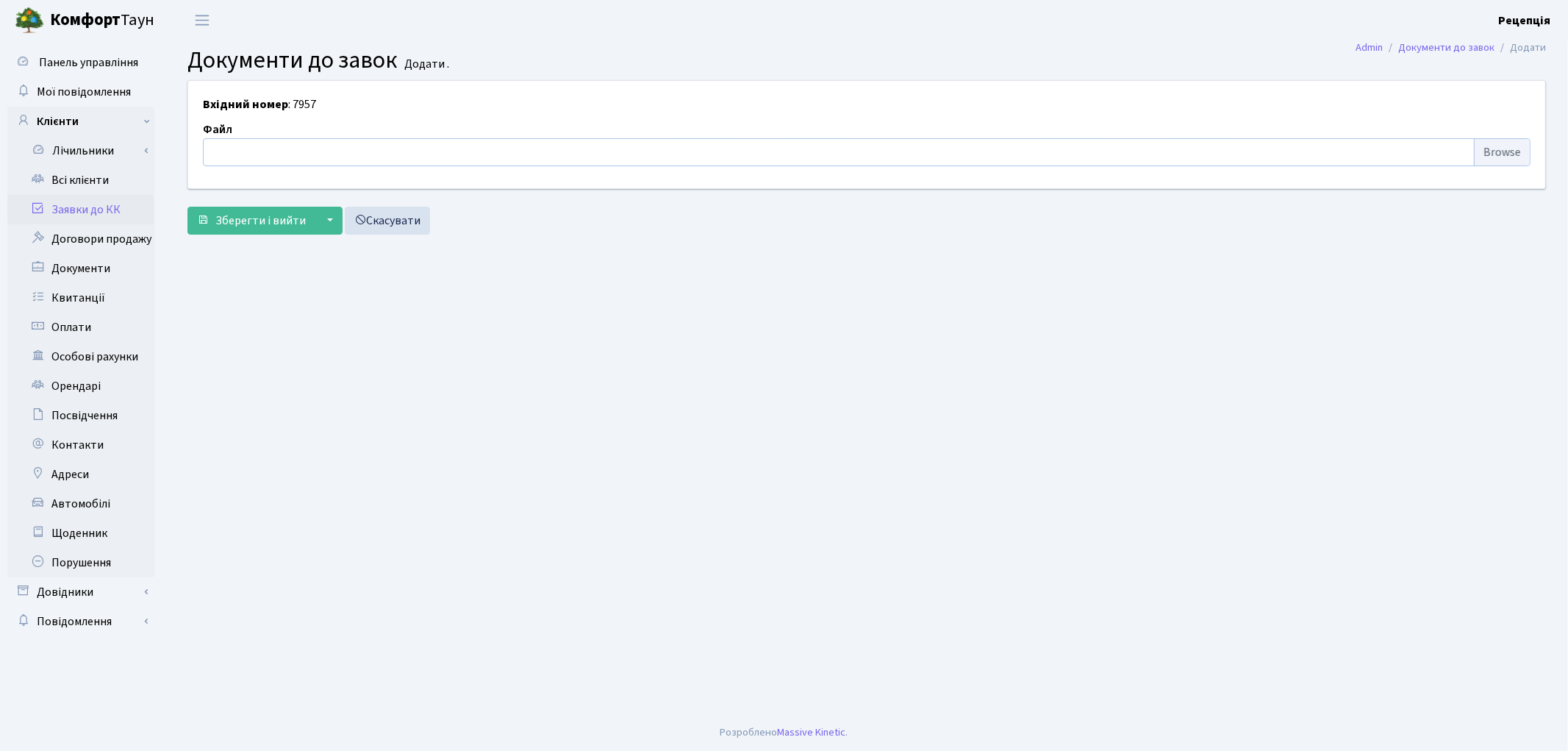
click at [1518, 148] on input "file" at bounding box center [867, 152] width 1328 height 28
type input "C:\fakepath\сканирование0652.pdf"
click at [264, 228] on span "Зберегти і вийти" at bounding box center [260, 220] width 90 height 16
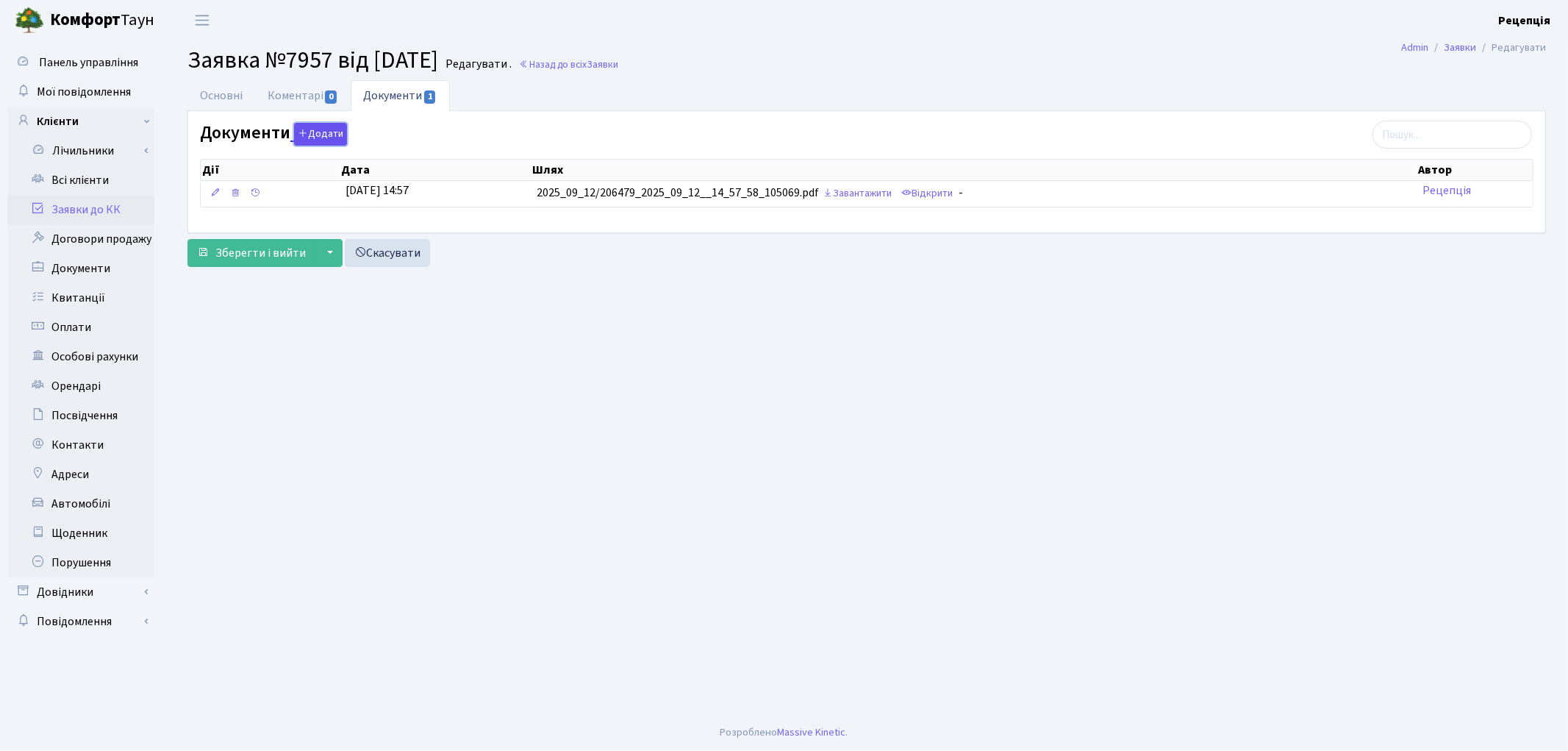
click at [311, 130] on button "Додати" at bounding box center [320, 134] width 53 height 23
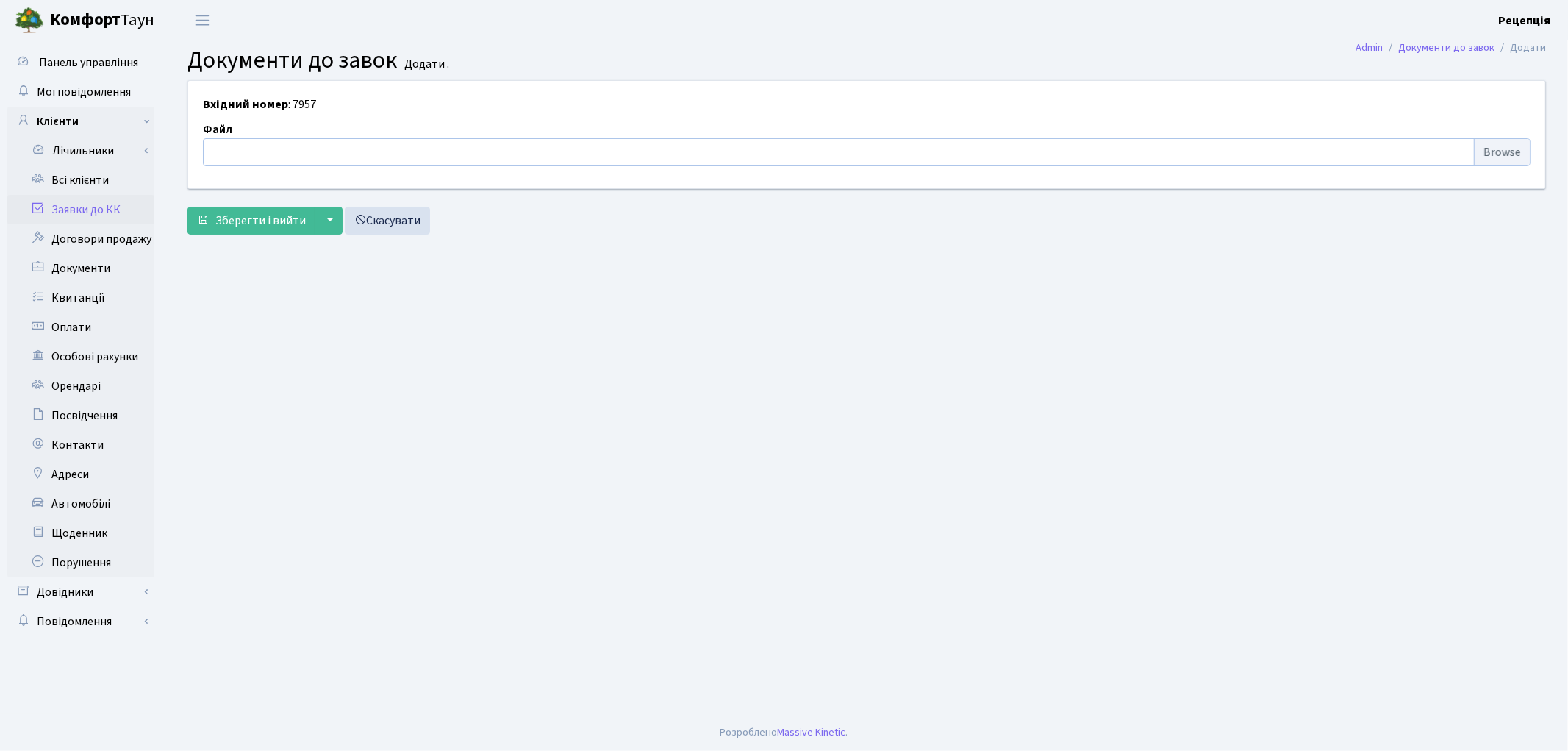
click at [1503, 146] on input "file" at bounding box center [867, 152] width 1328 height 28
type input "C:\fakepath\сканирование0651.pdf"
click at [269, 221] on span "Зберегти і вийти" at bounding box center [260, 220] width 90 height 16
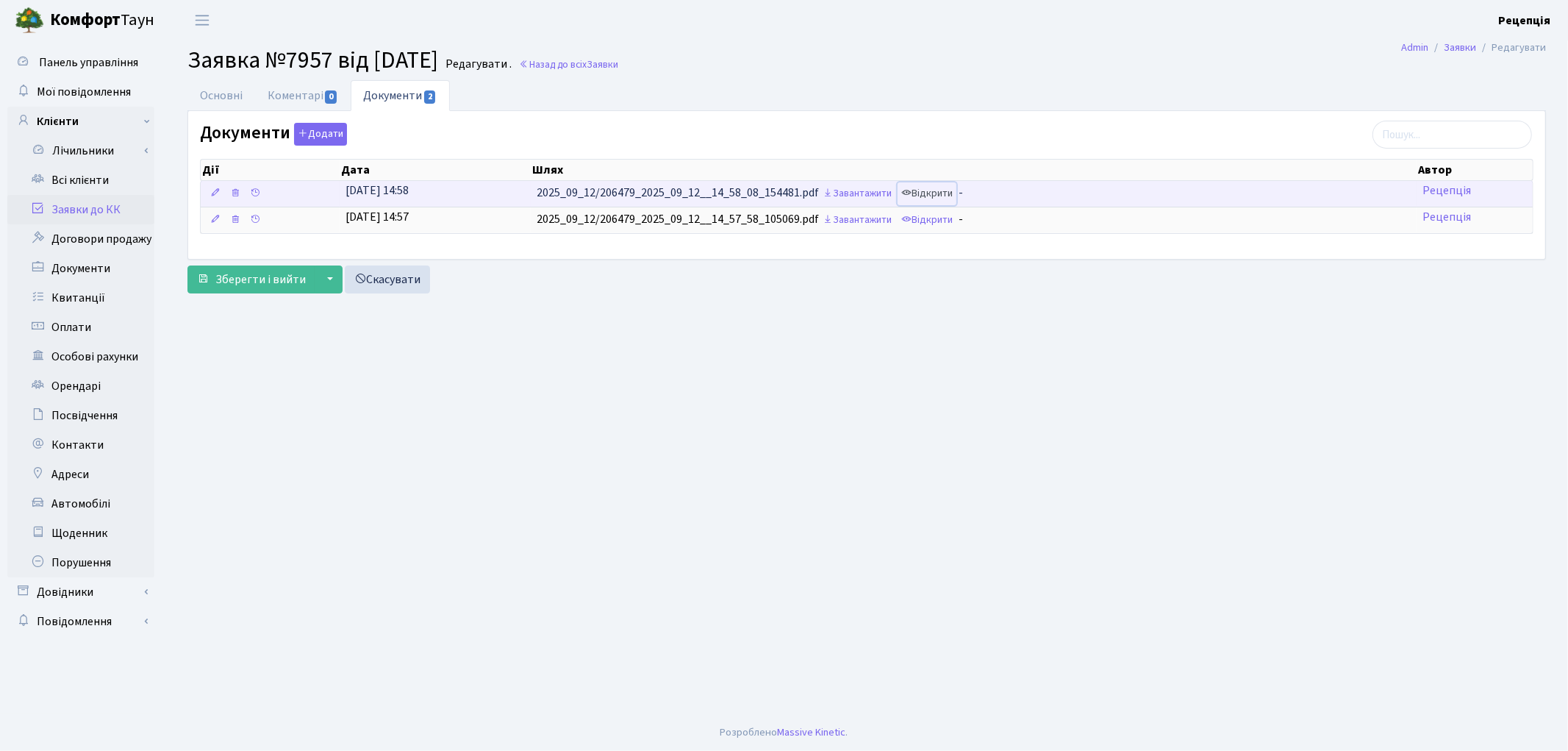
click at [941, 195] on link "Відкрити" at bounding box center [926, 193] width 58 height 23
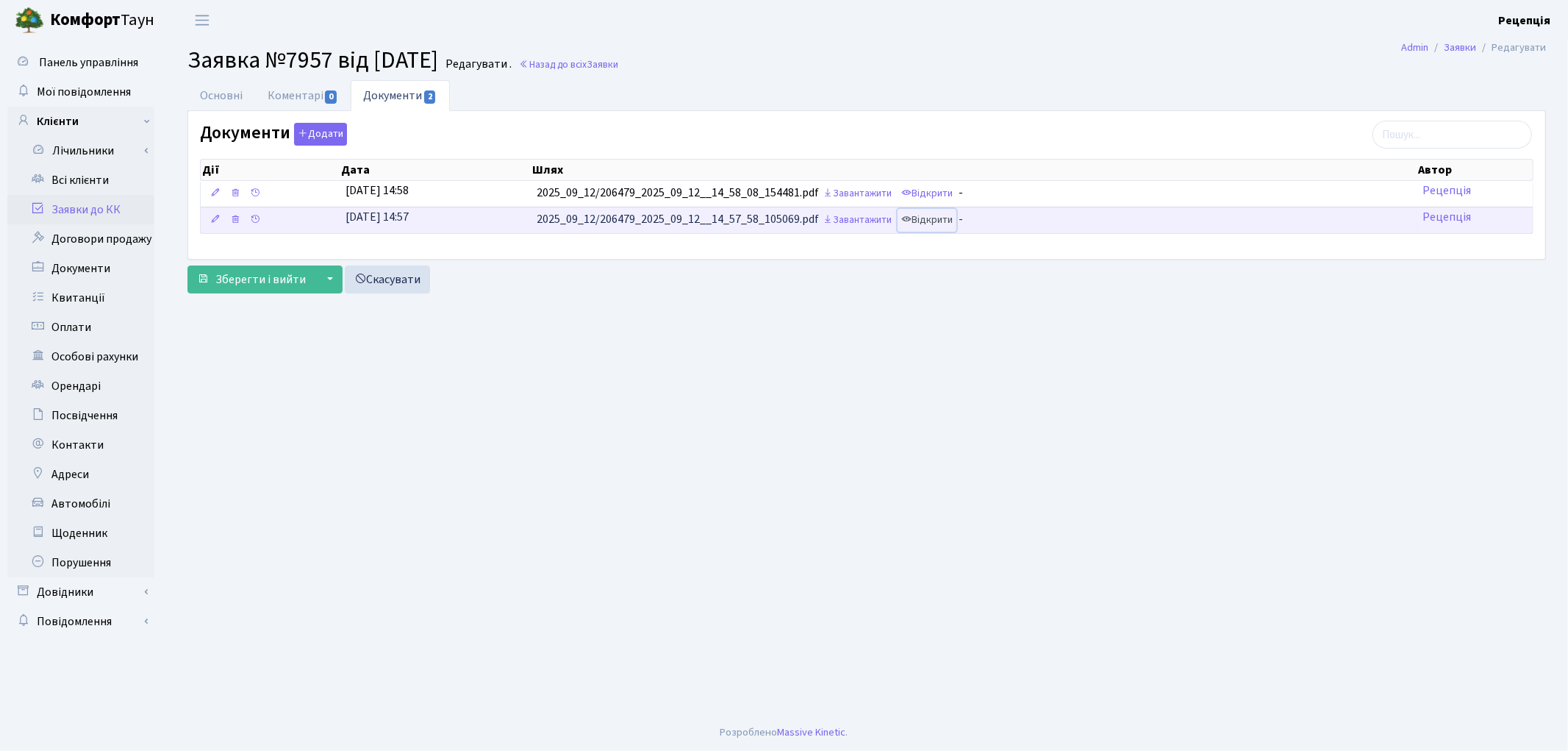
click at [935, 217] on link "Відкрити" at bounding box center [926, 220] width 58 height 23
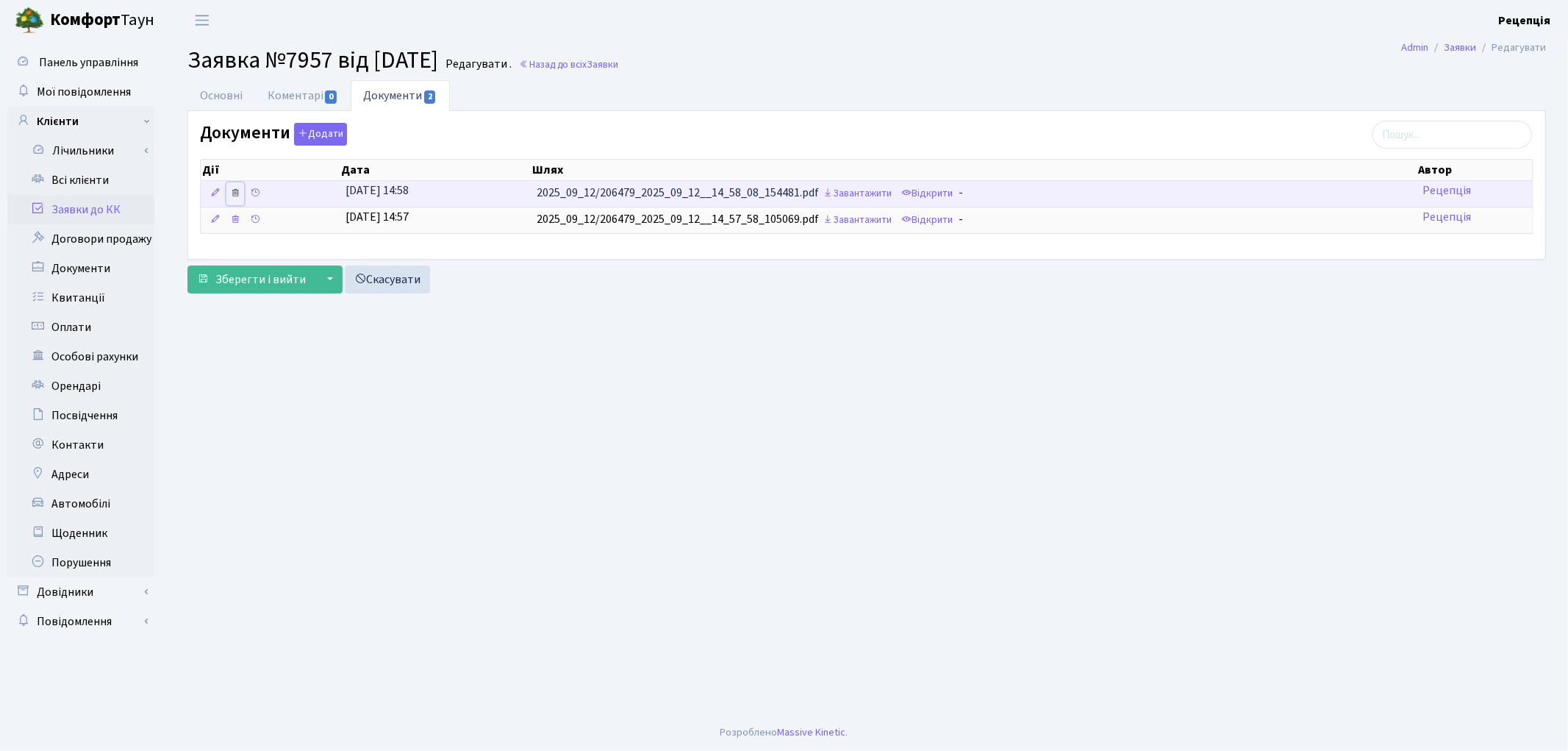
click at [237, 189] on icon at bounding box center [235, 192] width 10 height 10
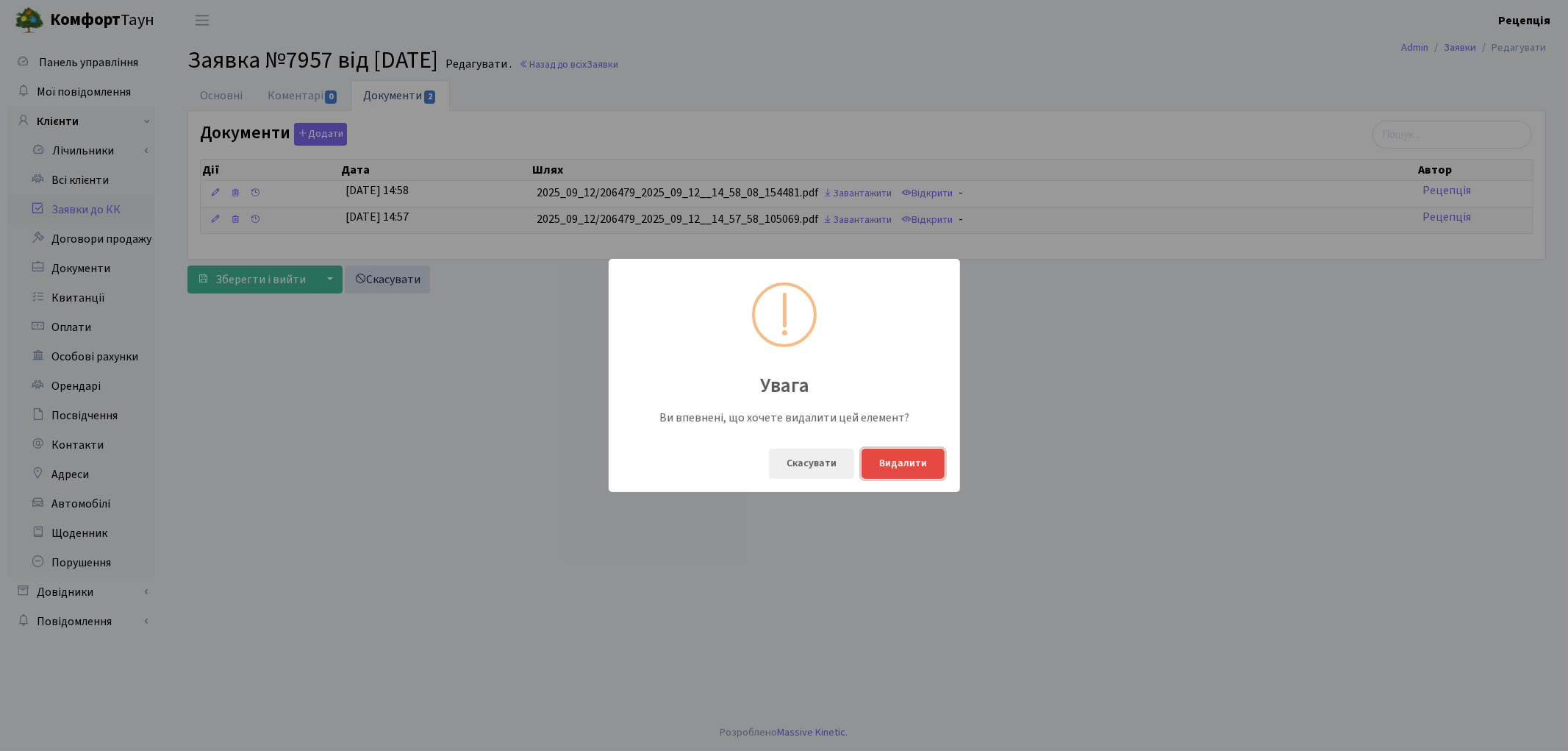
click at [924, 474] on button "Видалити" at bounding box center [903, 463] width 84 height 30
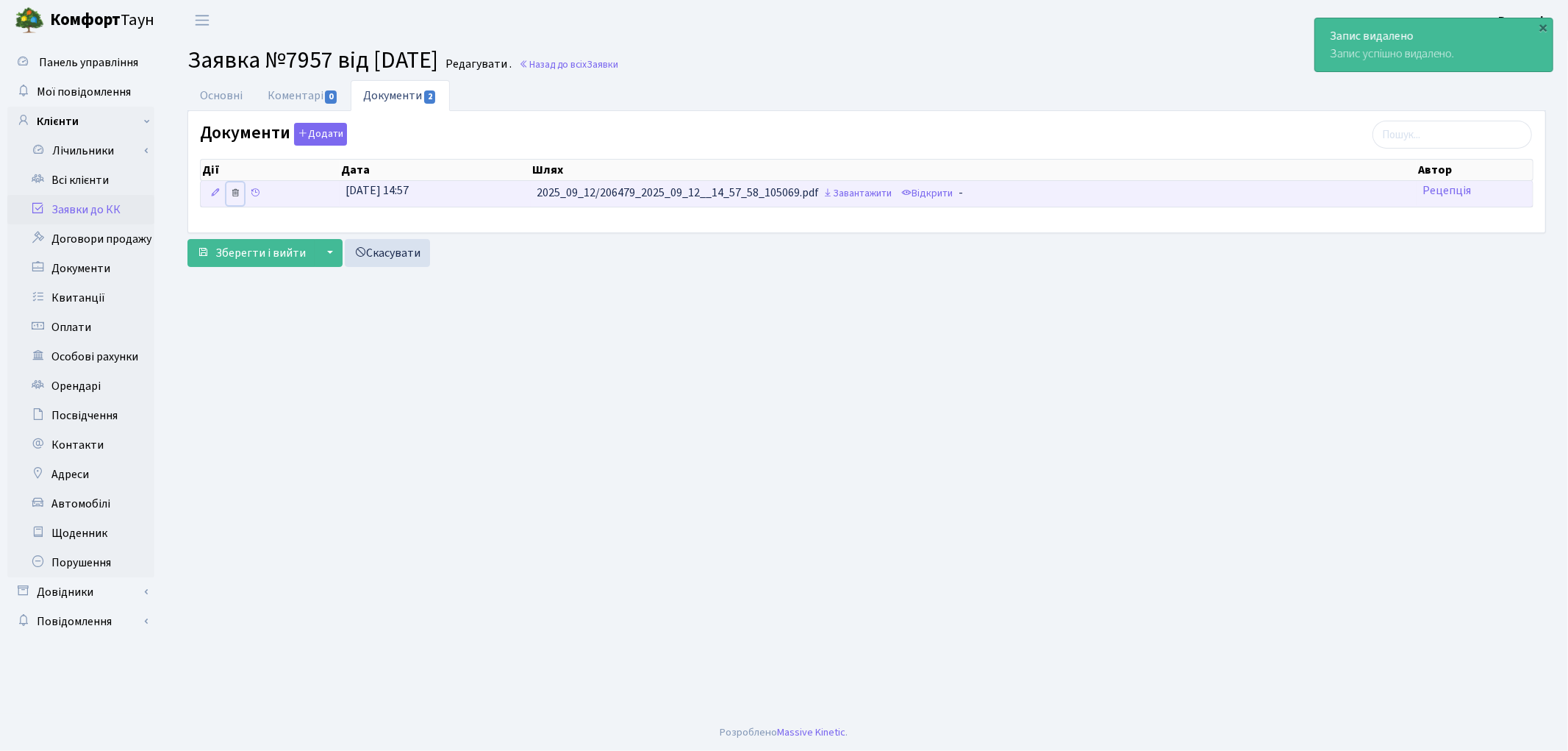
click at [238, 194] on icon at bounding box center [235, 192] width 10 height 10
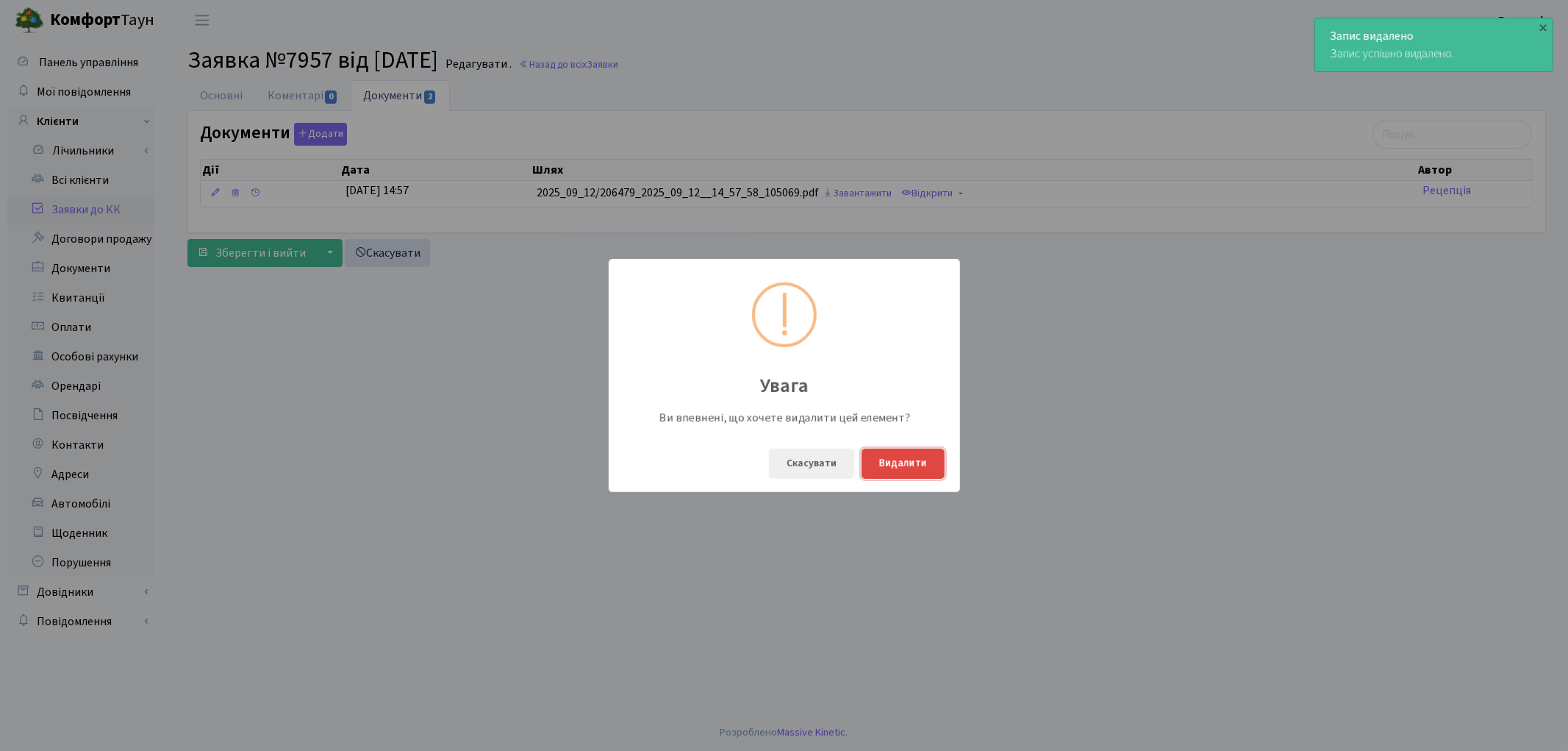
click at [914, 461] on button "Видалити" at bounding box center [903, 463] width 84 height 30
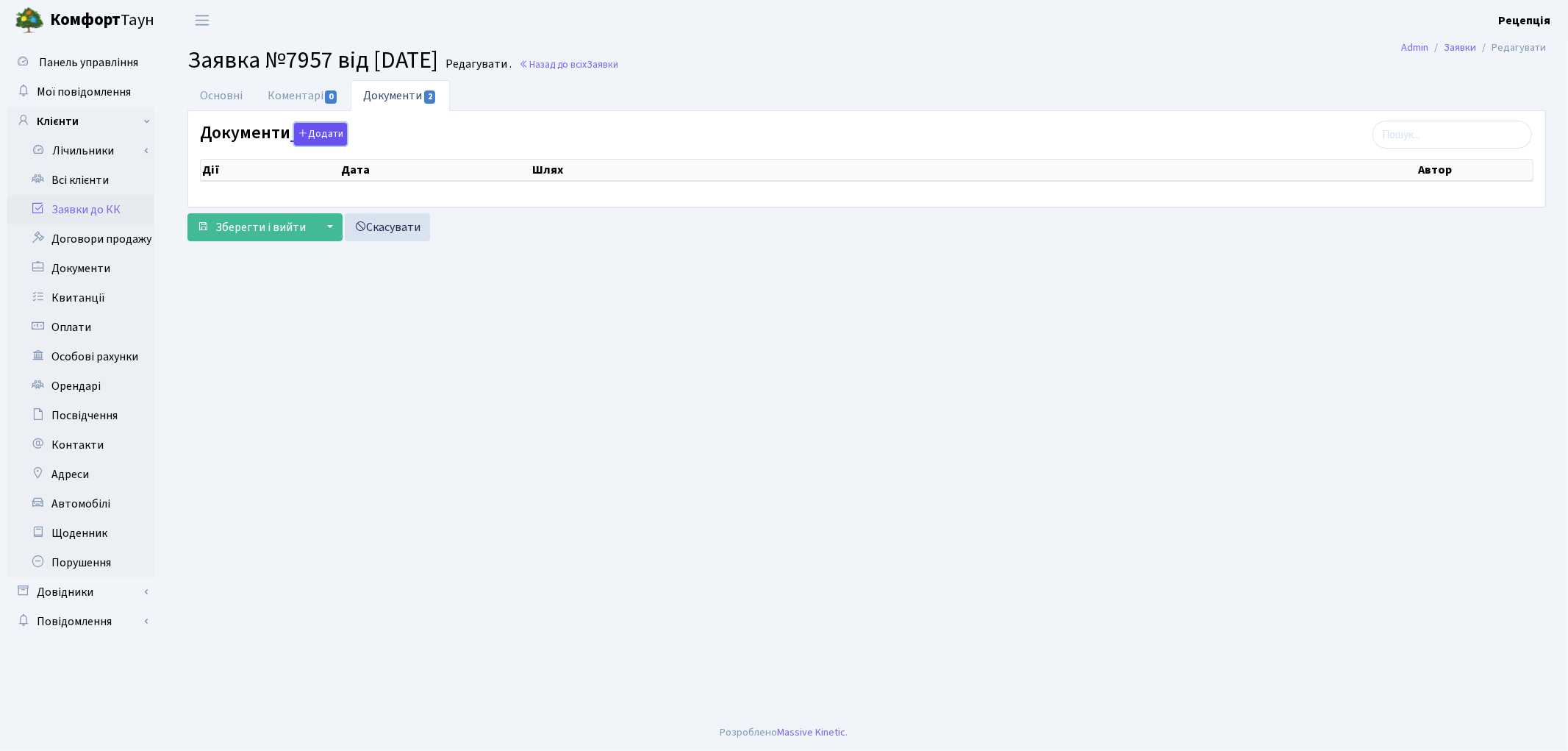
click at [317, 133] on button "Додати" at bounding box center [320, 134] width 53 height 23
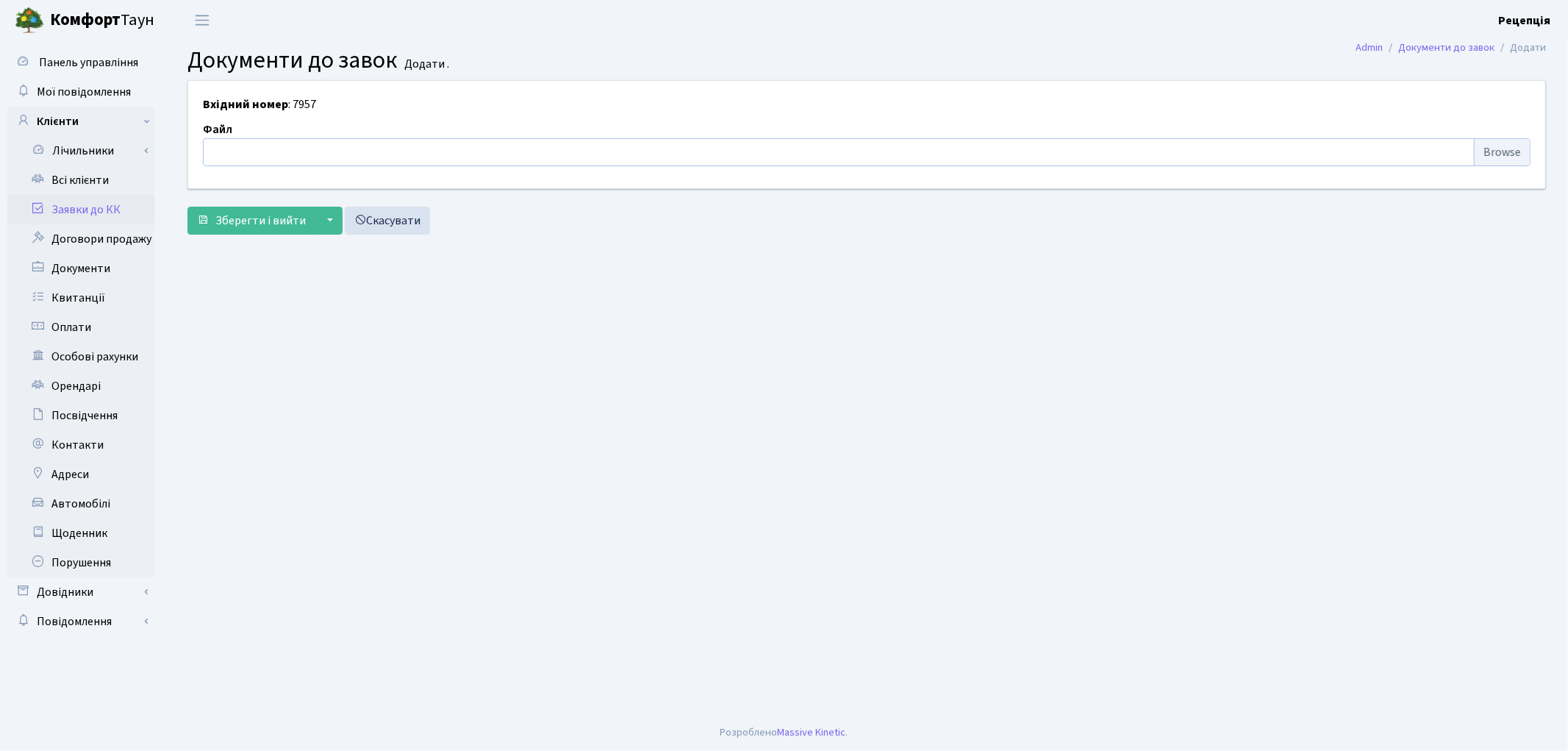
click at [1519, 149] on input "file" at bounding box center [867, 152] width 1328 height 28
type input "C:\fakepath\сканирование0653.pdf"
click at [261, 223] on span "Зберегти і вийти" at bounding box center [260, 220] width 90 height 16
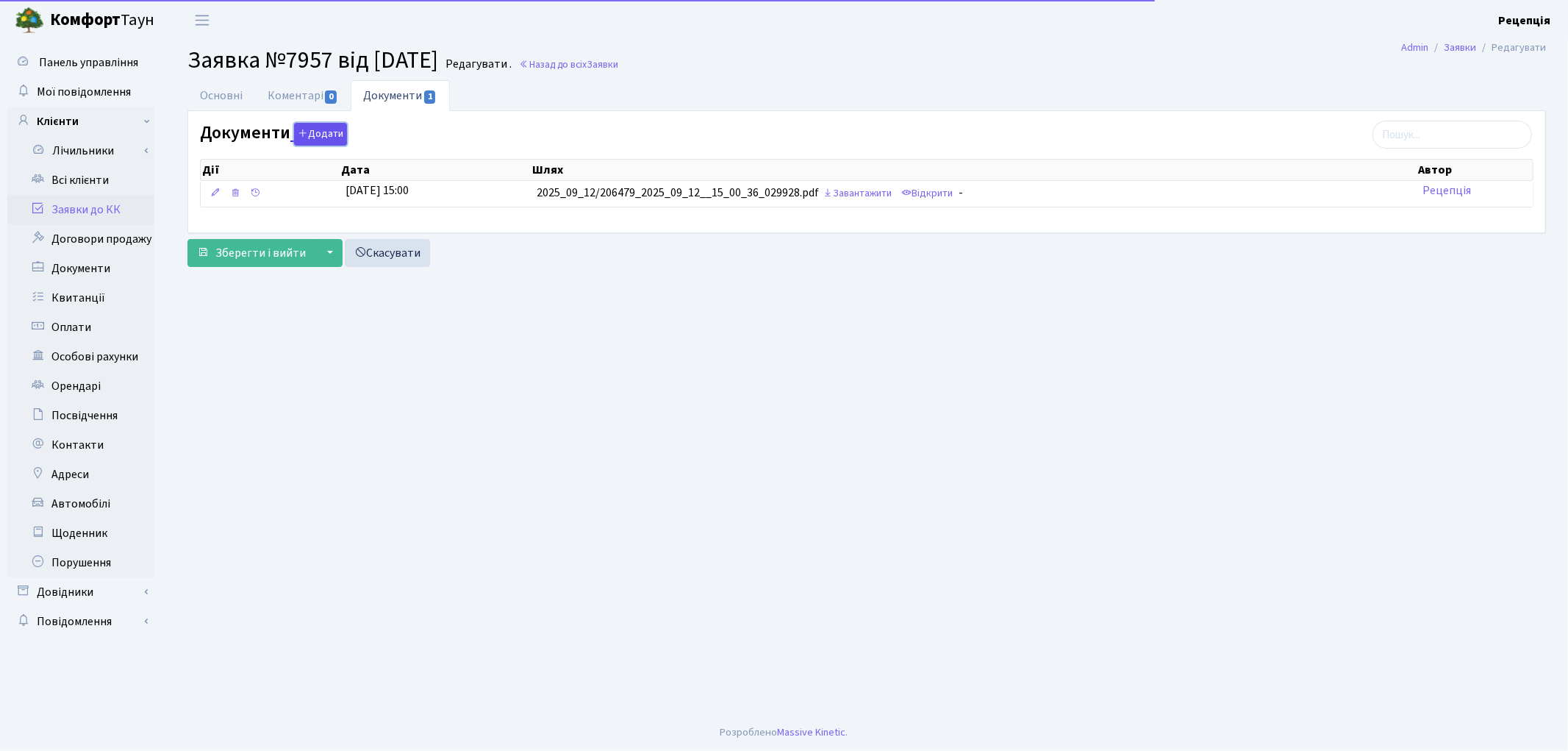
click at [303, 136] on icon "button" at bounding box center [302, 133] width 10 height 10
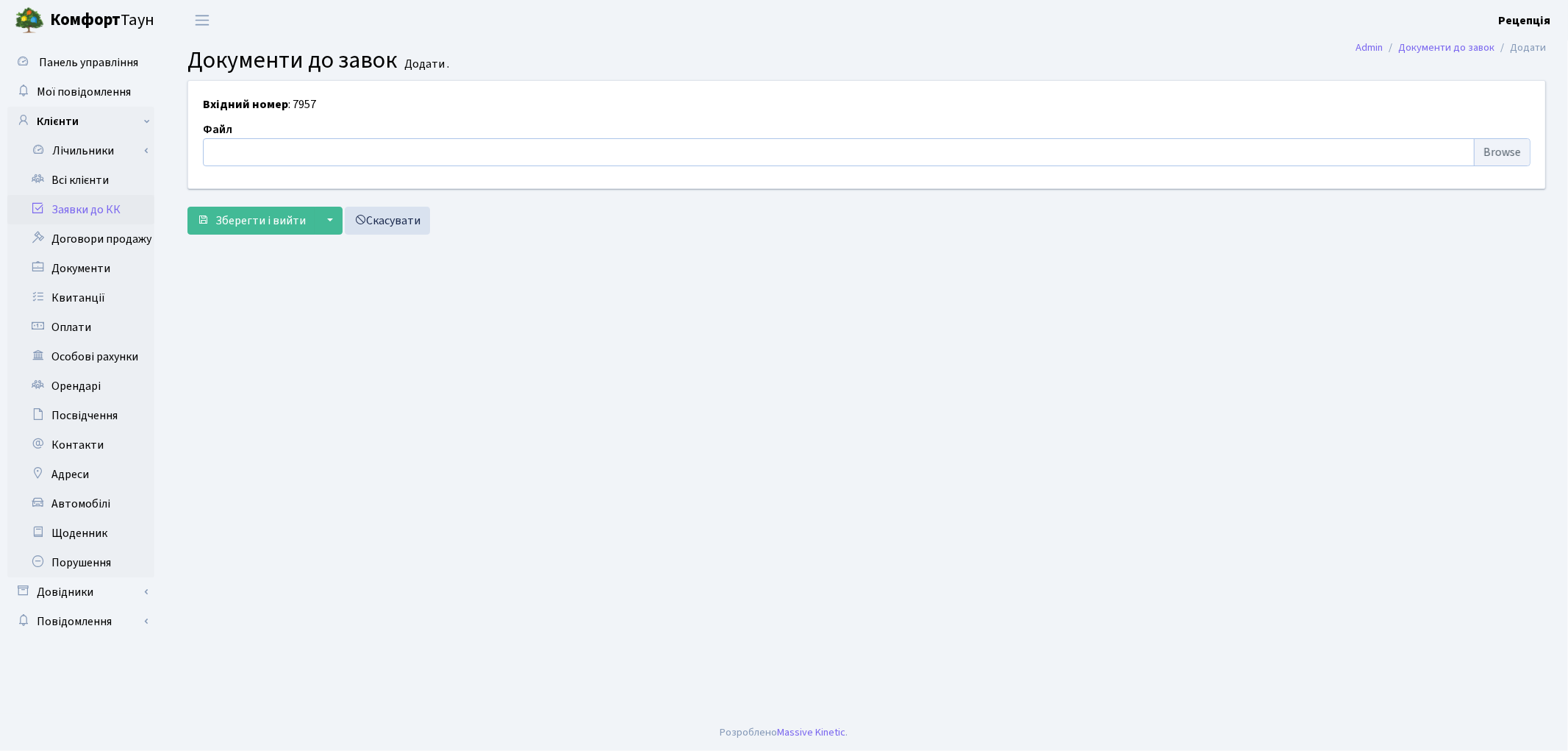
click at [1478, 148] on input "file" at bounding box center [867, 152] width 1328 height 28
type input "C:\fakepath\сканирование0651.pdf"
click at [263, 230] on button "Зберегти і вийти" at bounding box center [251, 221] width 128 height 28
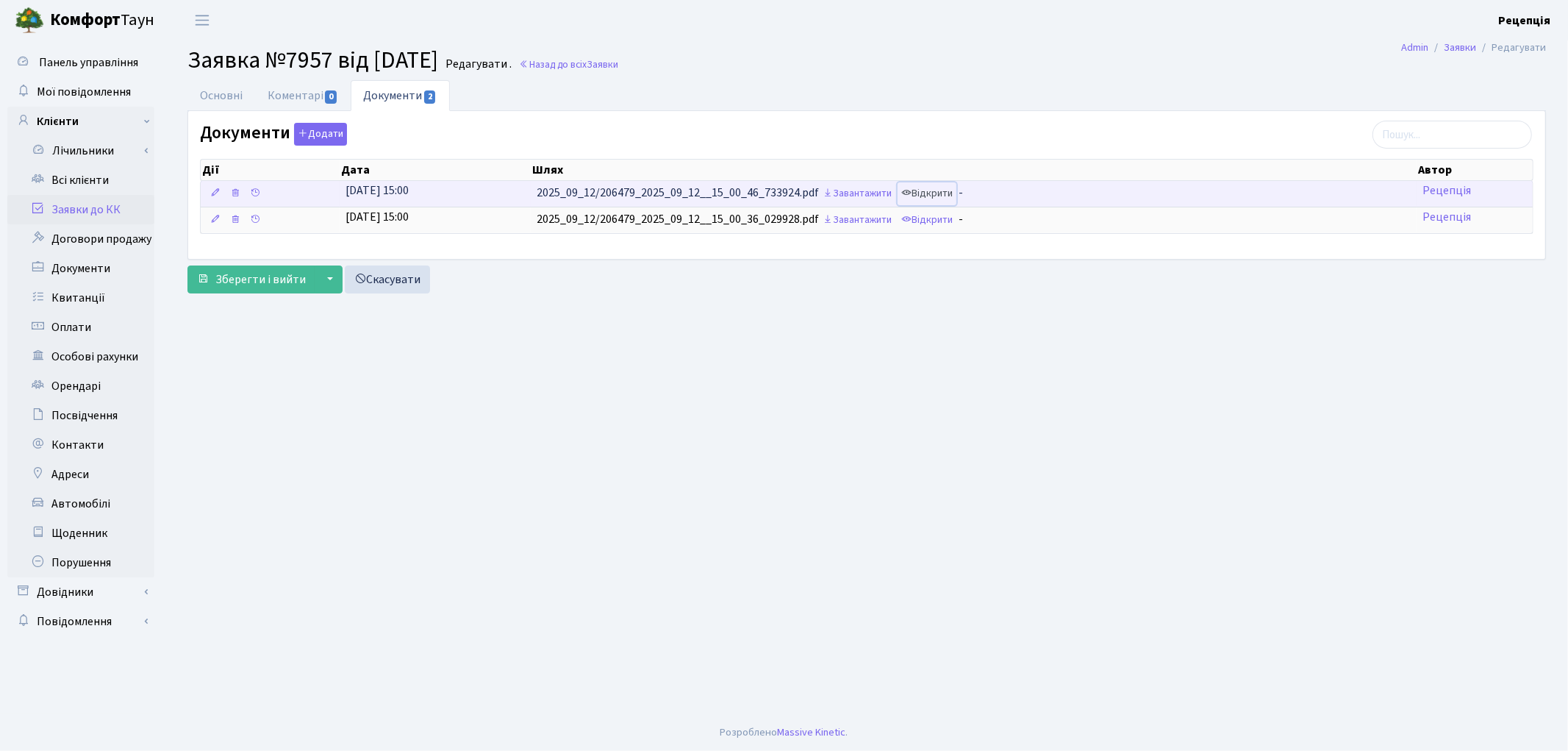
click at [943, 200] on link "Відкрити" at bounding box center [926, 193] width 58 height 23
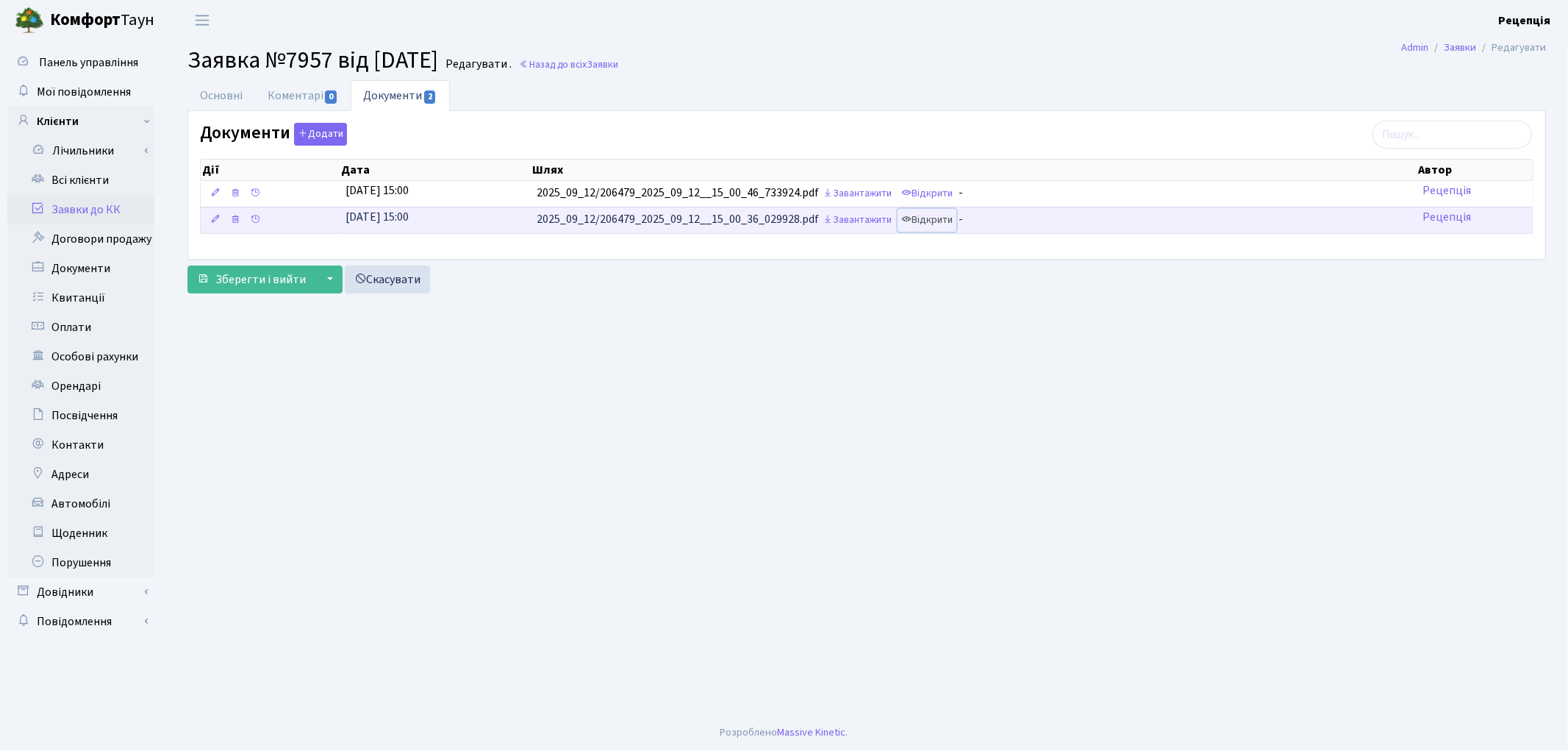
click at [941, 211] on link "Відкрити" at bounding box center [926, 220] width 58 height 23
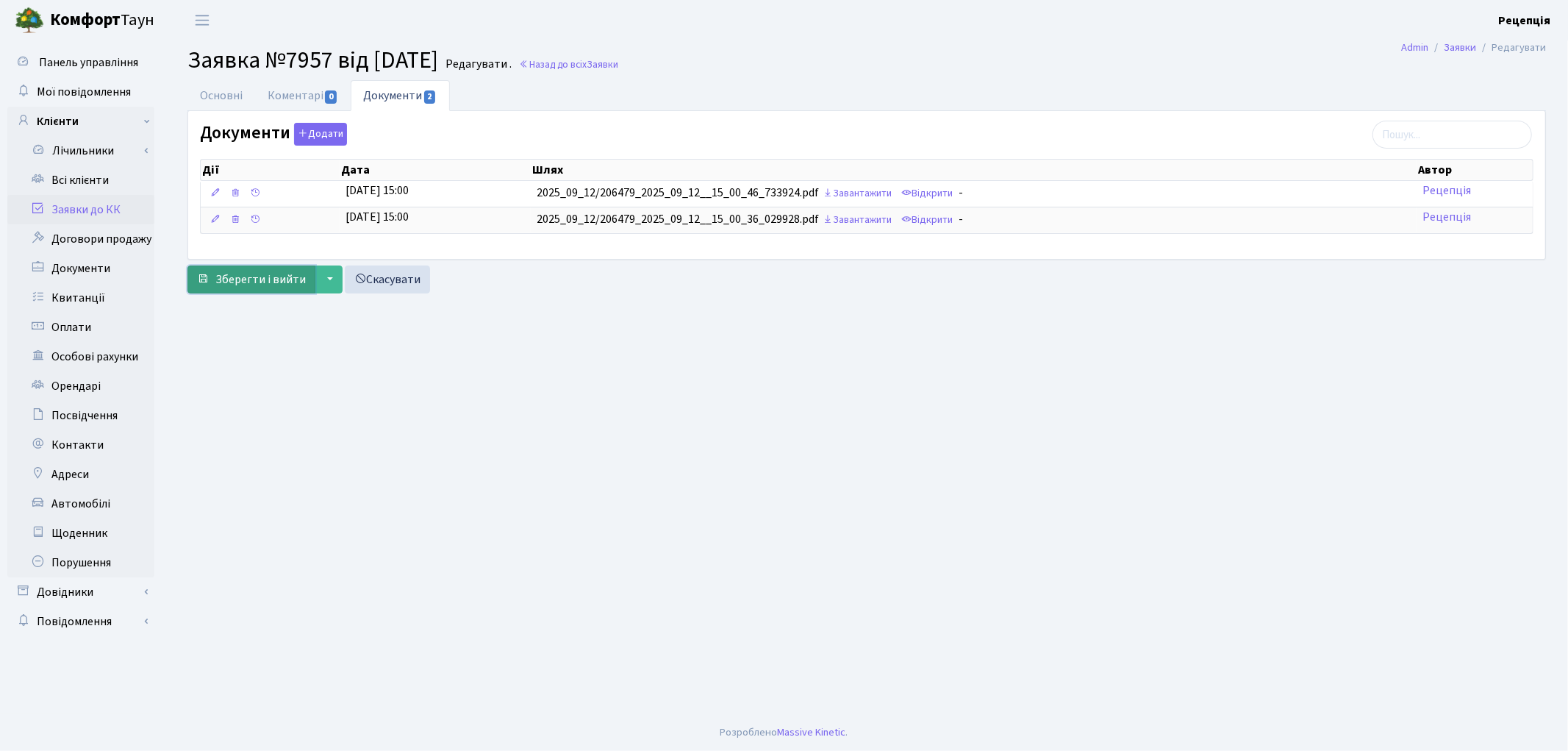
click at [283, 278] on span "Зберегти і вийти" at bounding box center [260, 278] width 90 height 16
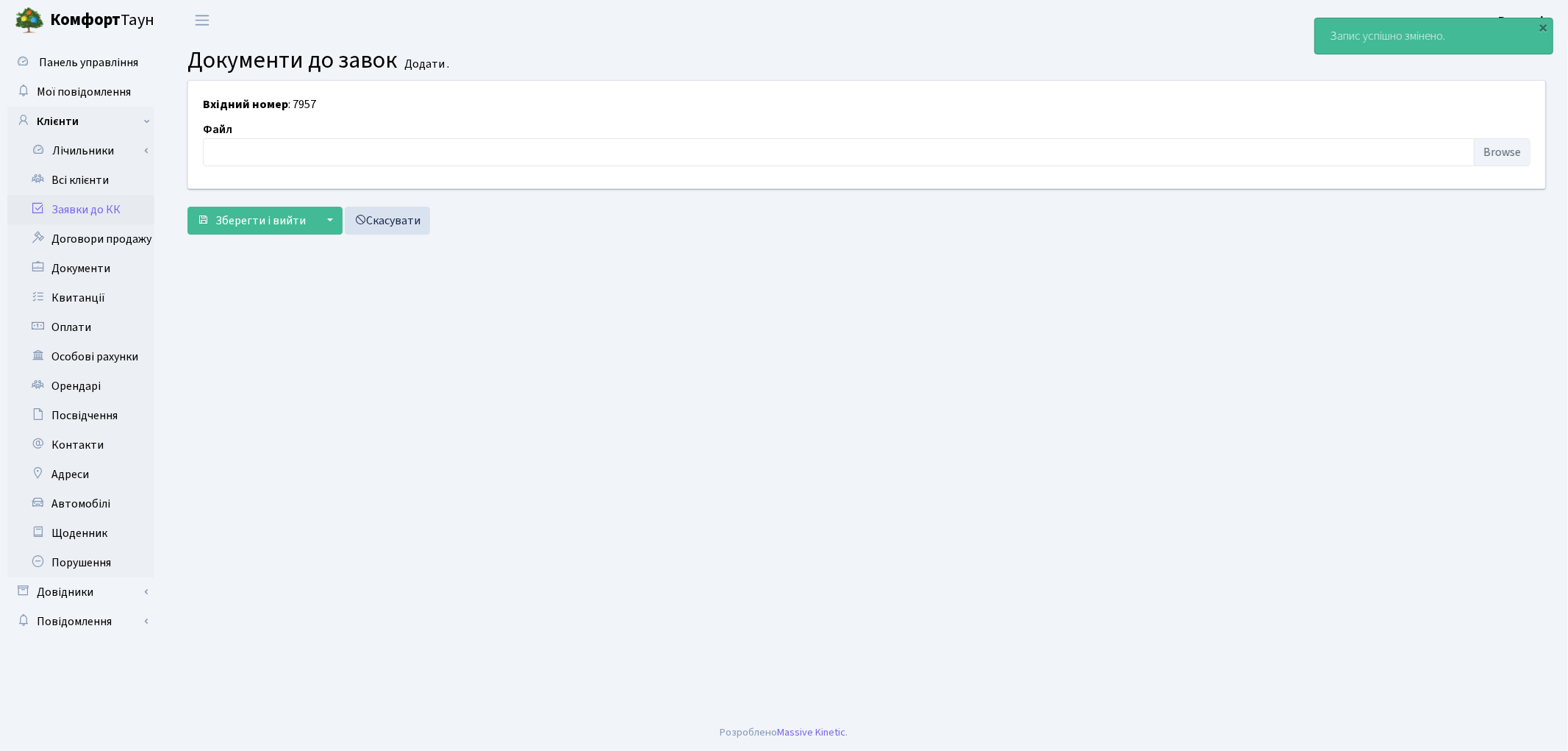
click at [116, 208] on link "Заявки до КК" at bounding box center [81, 210] width 147 height 30
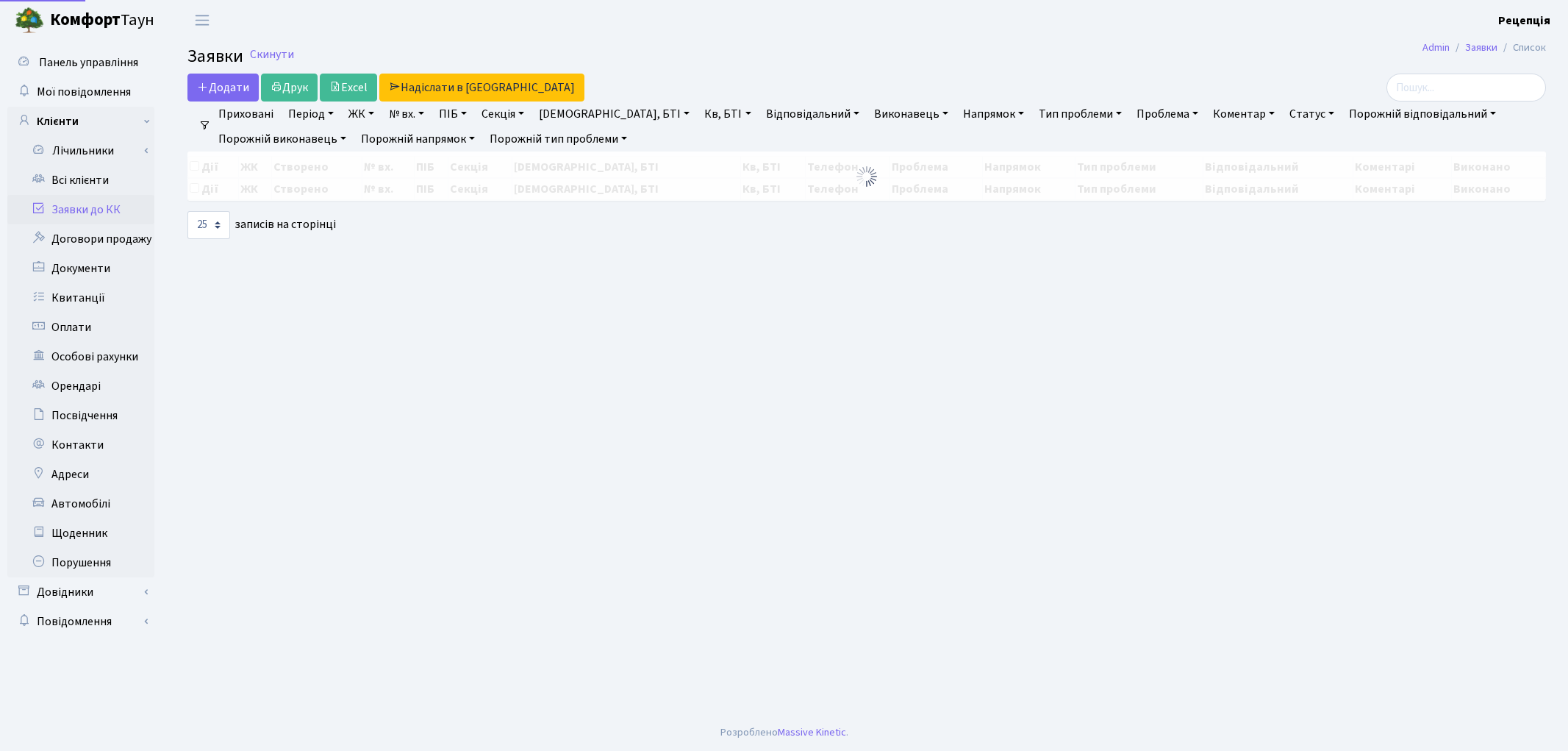
select select "25"
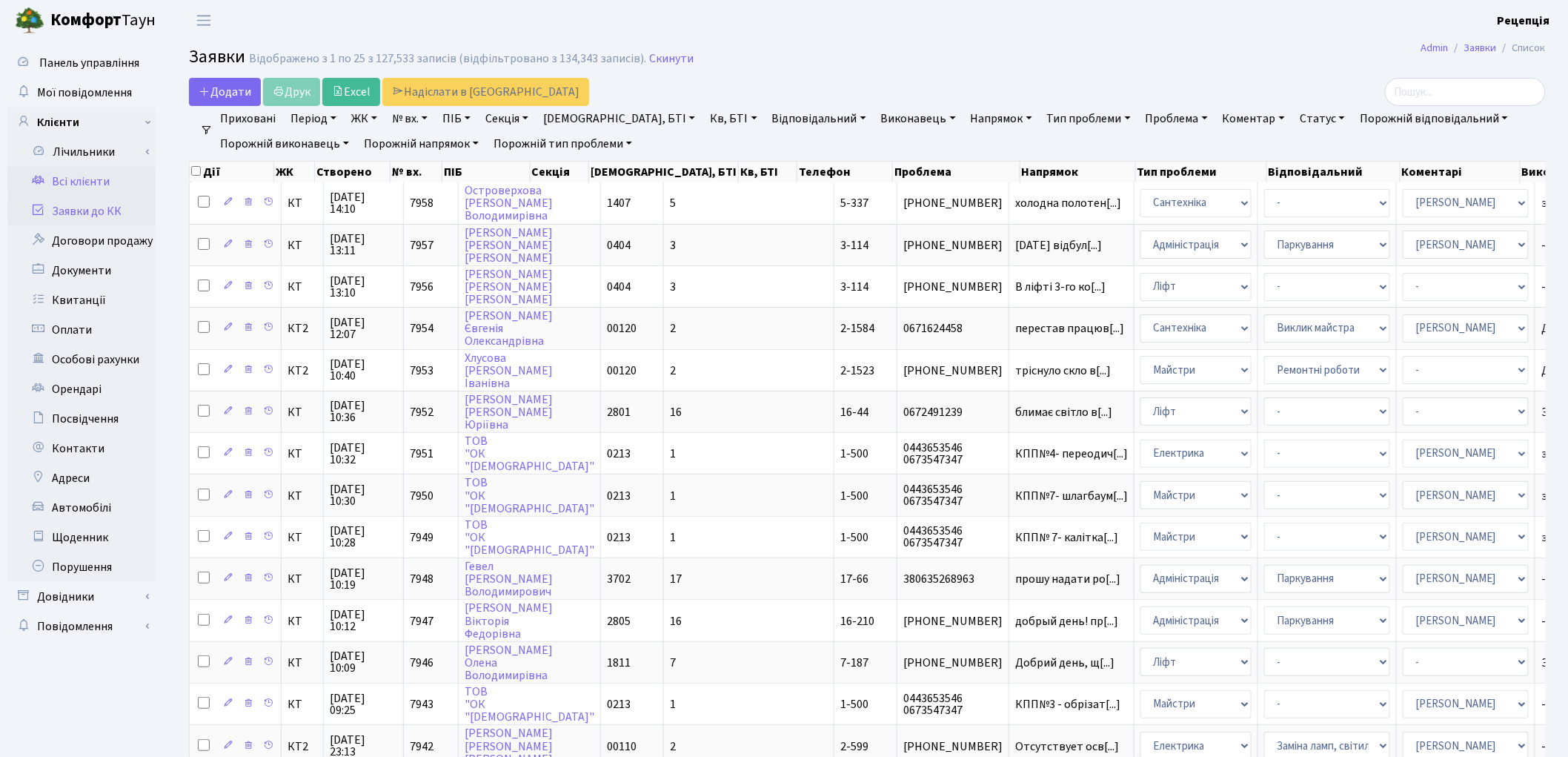
click at [111, 170] on link "Всі клієнти" at bounding box center [81, 182] width 148 height 30
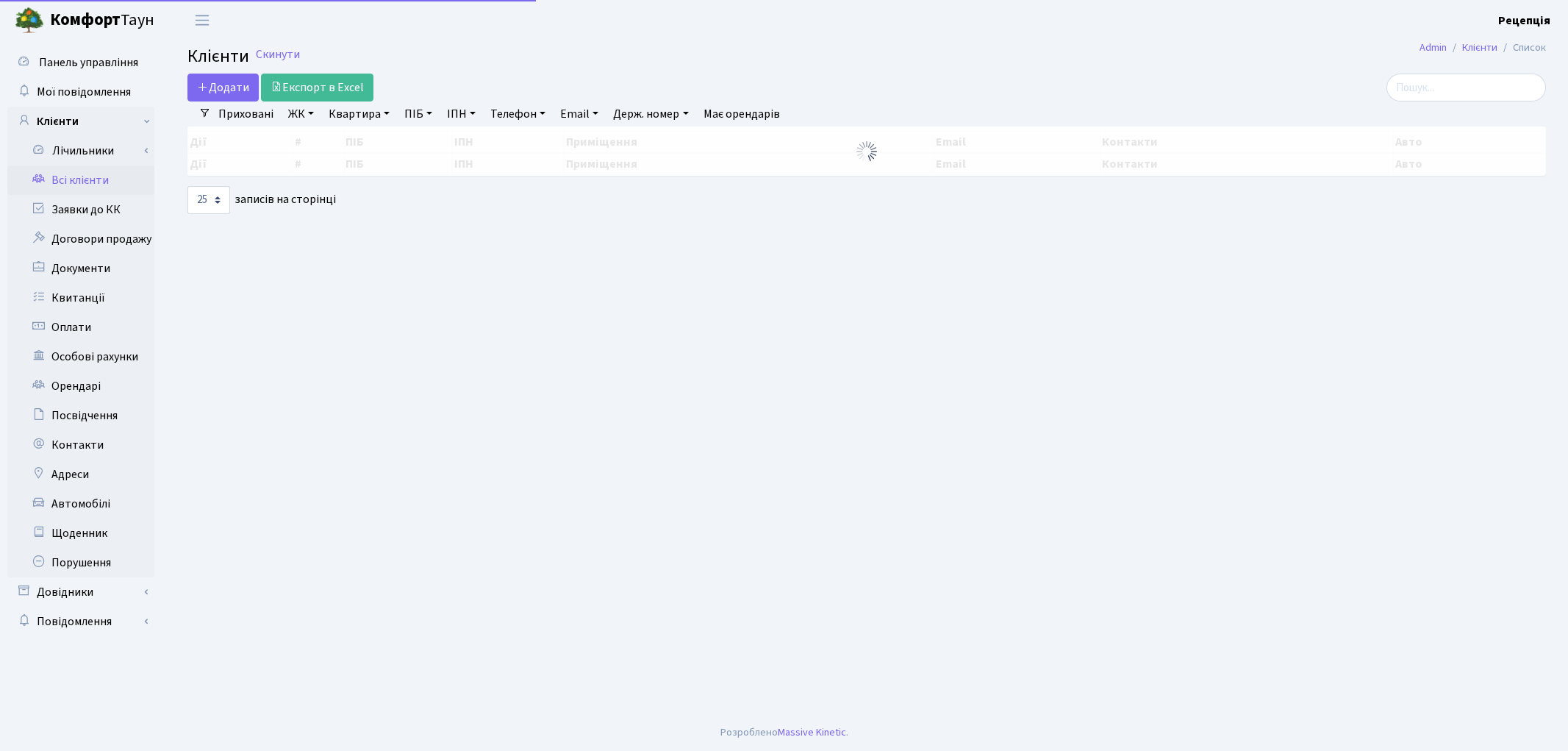
select select "25"
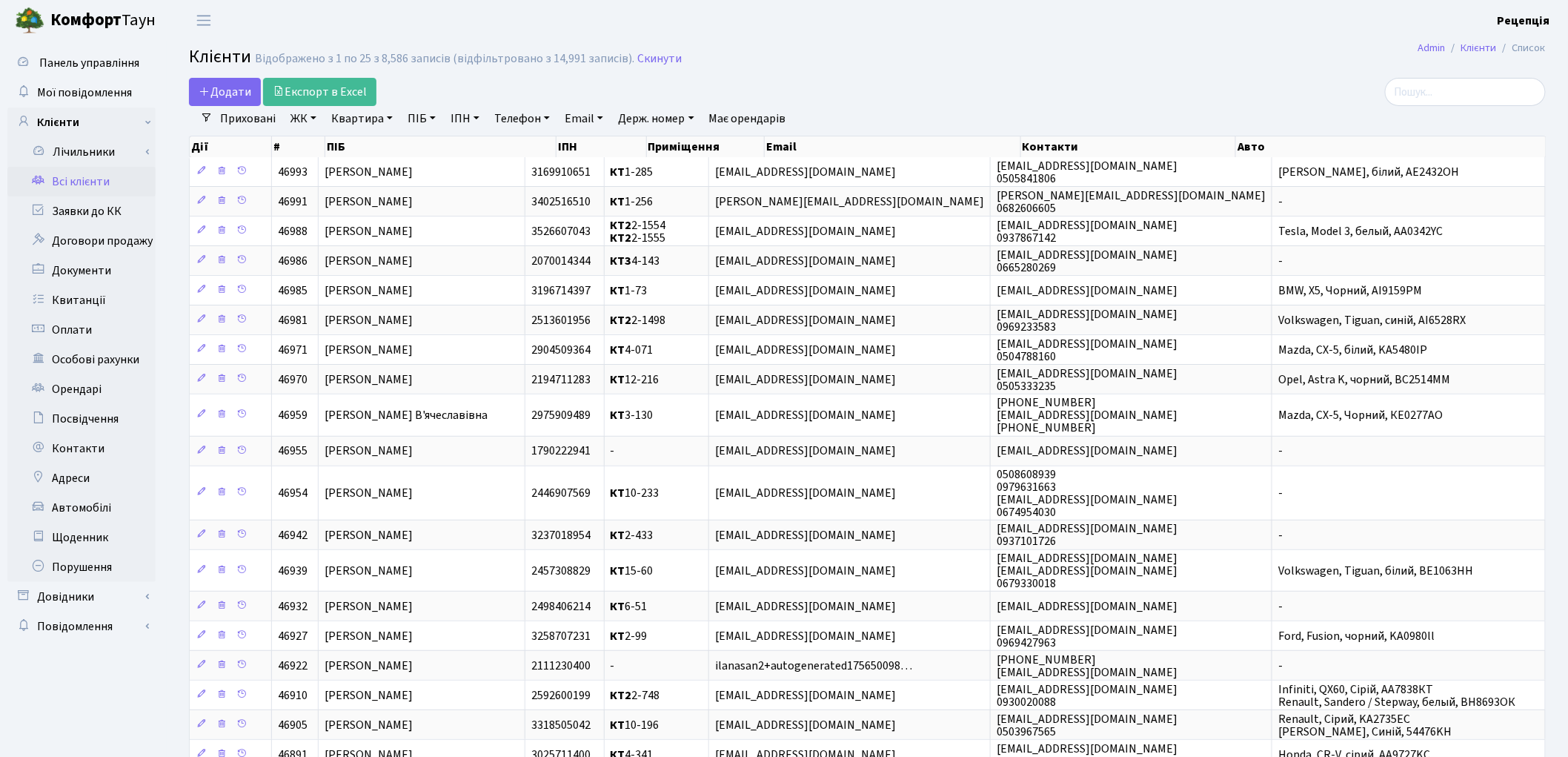
click at [299, 119] on link "ЖК" at bounding box center [303, 118] width 37 height 25
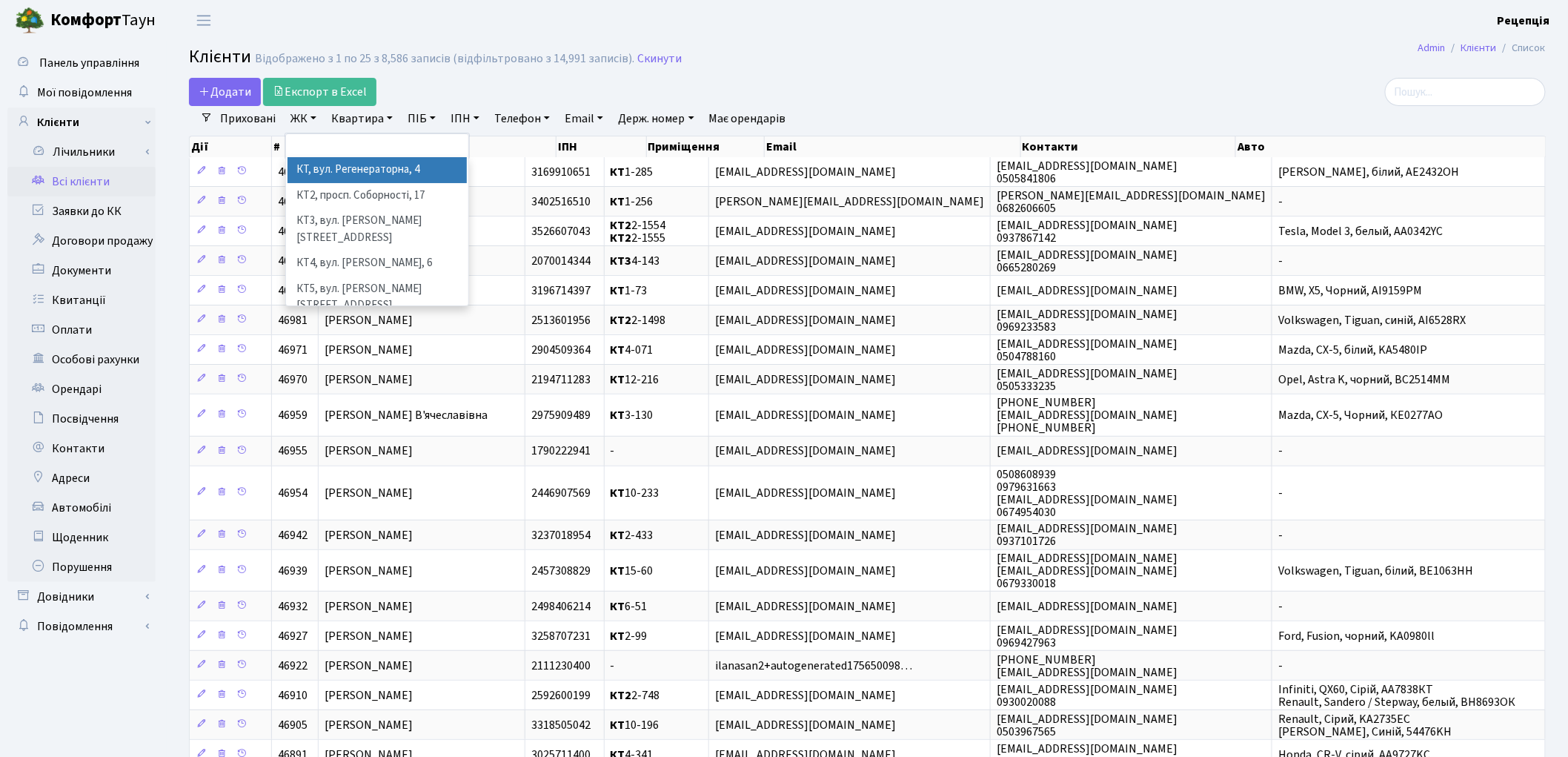
click at [331, 168] on li "КТ, вул. Регенераторна, 4" at bounding box center [377, 170] width 180 height 26
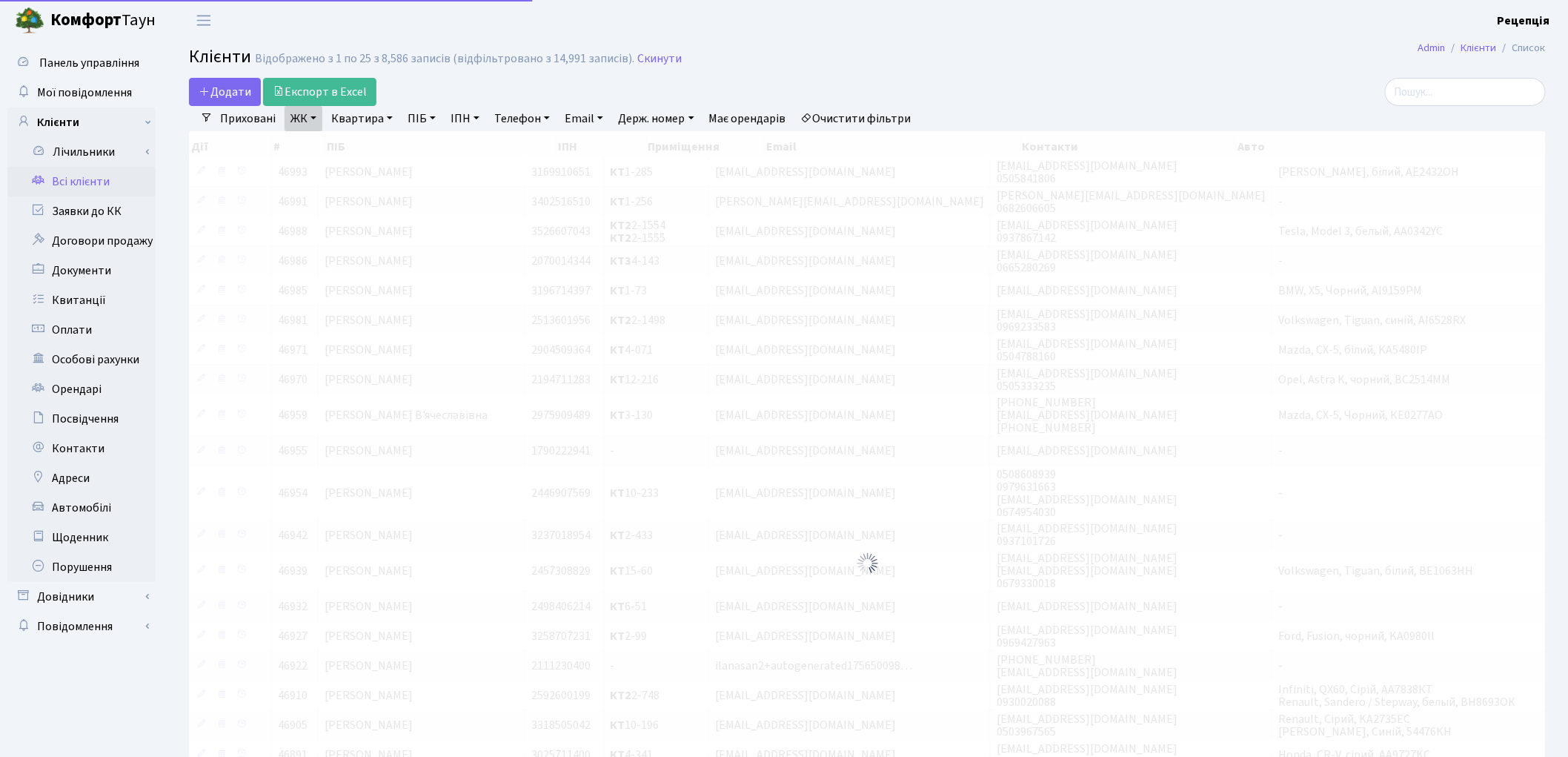
click at [372, 113] on link "Квартира" at bounding box center [362, 118] width 73 height 25
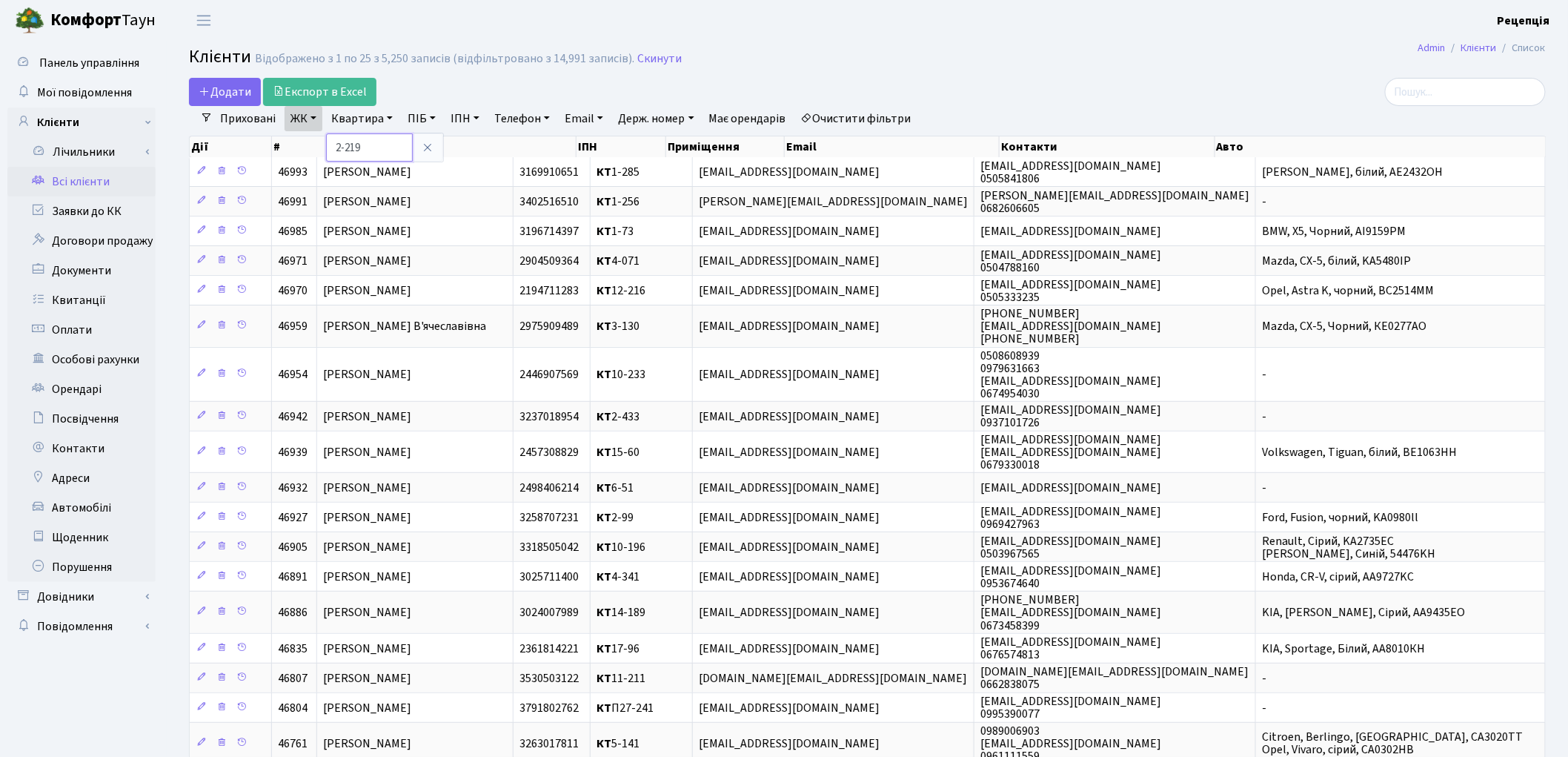
type input "2-219"
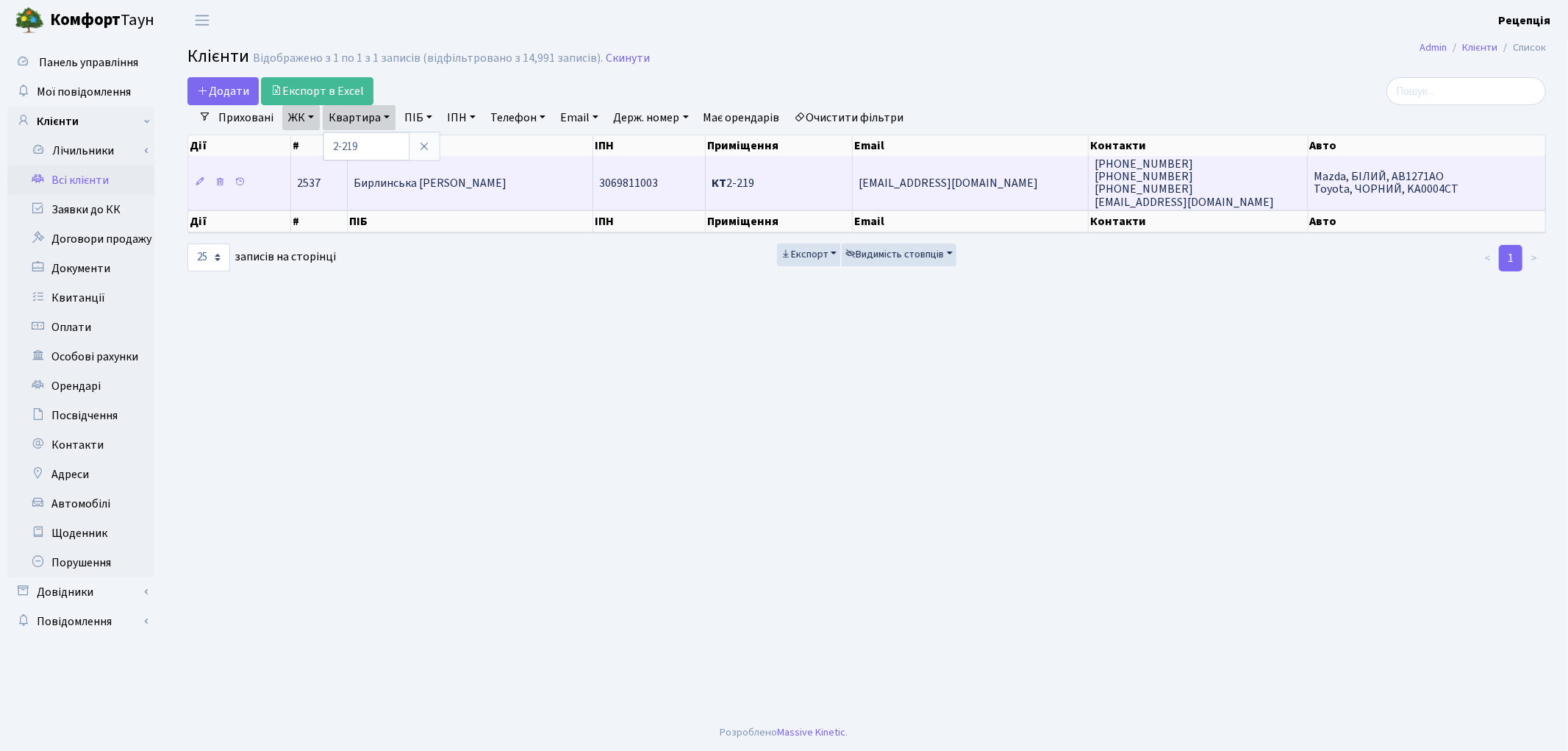
click at [402, 182] on span "Бирлинська [PERSON_NAME]" at bounding box center [430, 183] width 153 height 16
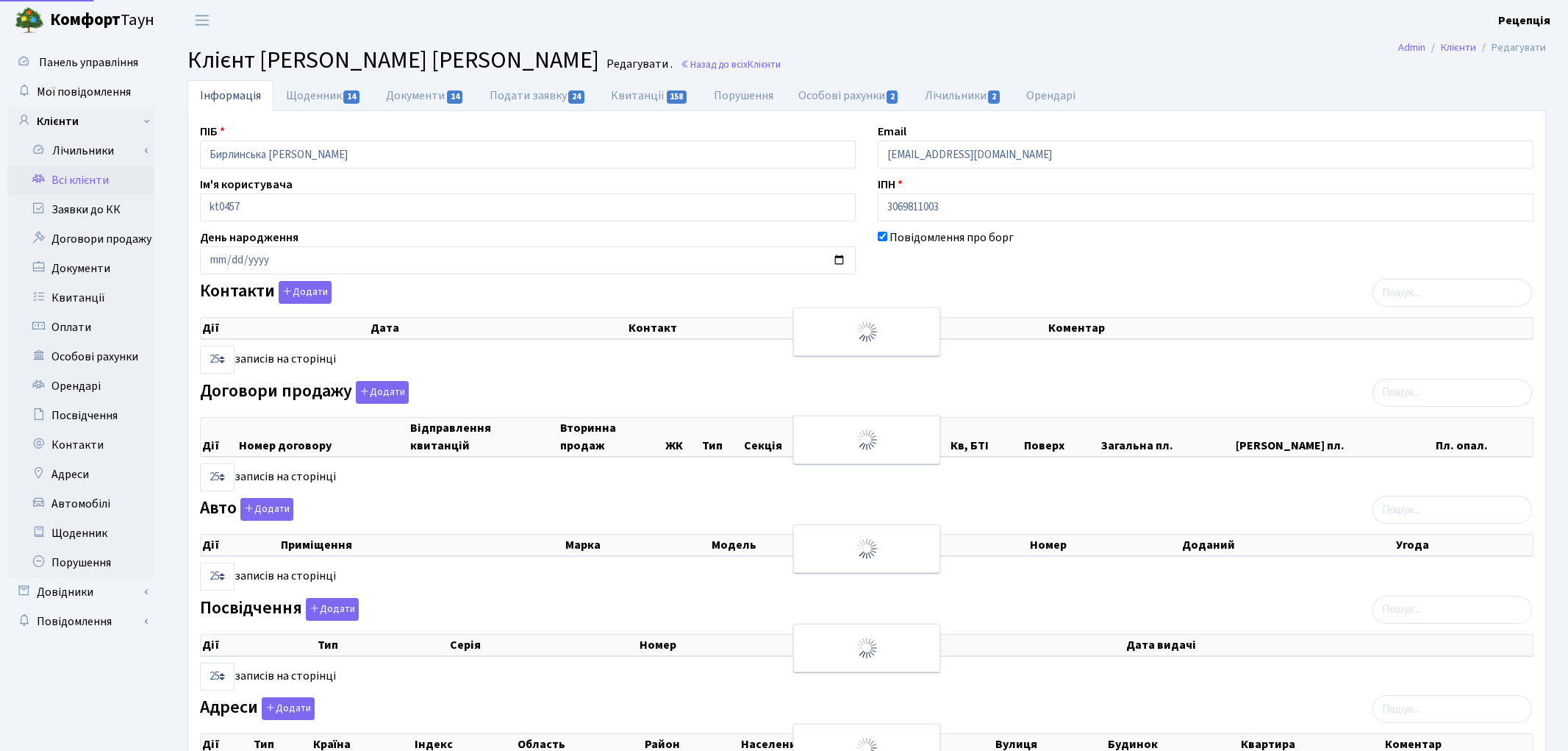
select select "25"
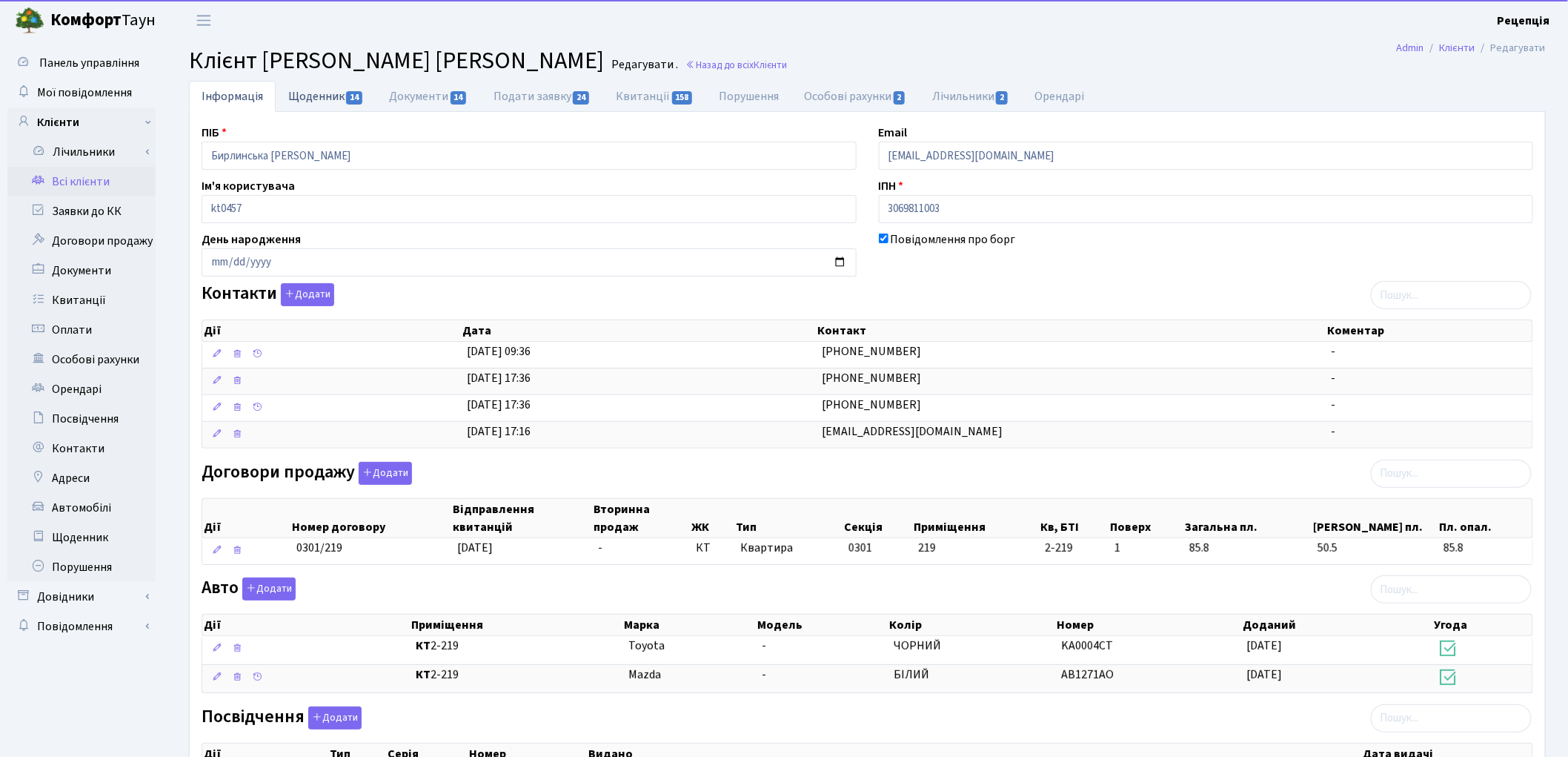
click at [329, 105] on link "Щоденник 14" at bounding box center [327, 95] width 101 height 30
select select "25"
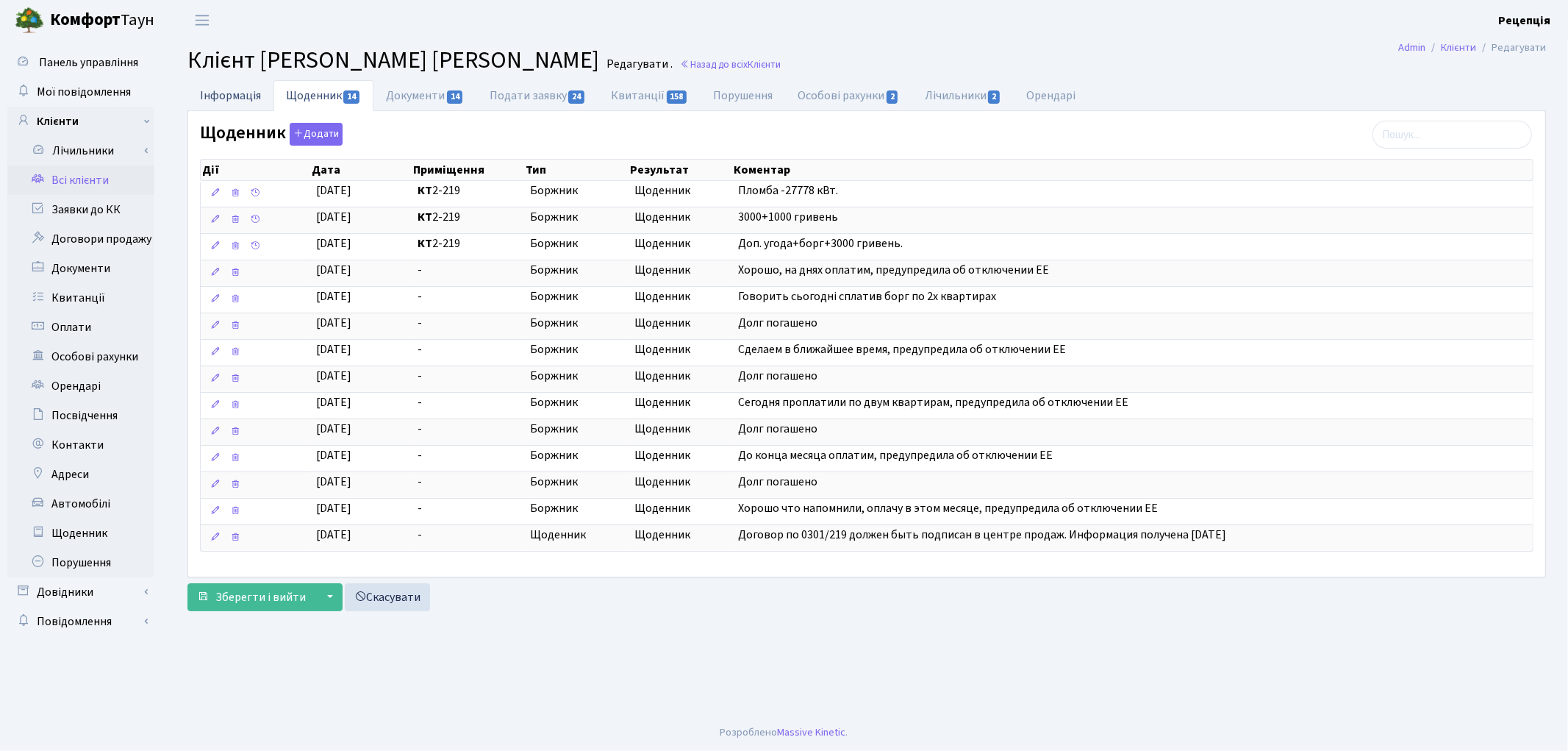
click at [266, 97] on link "Інформація" at bounding box center [230, 95] width 86 height 30
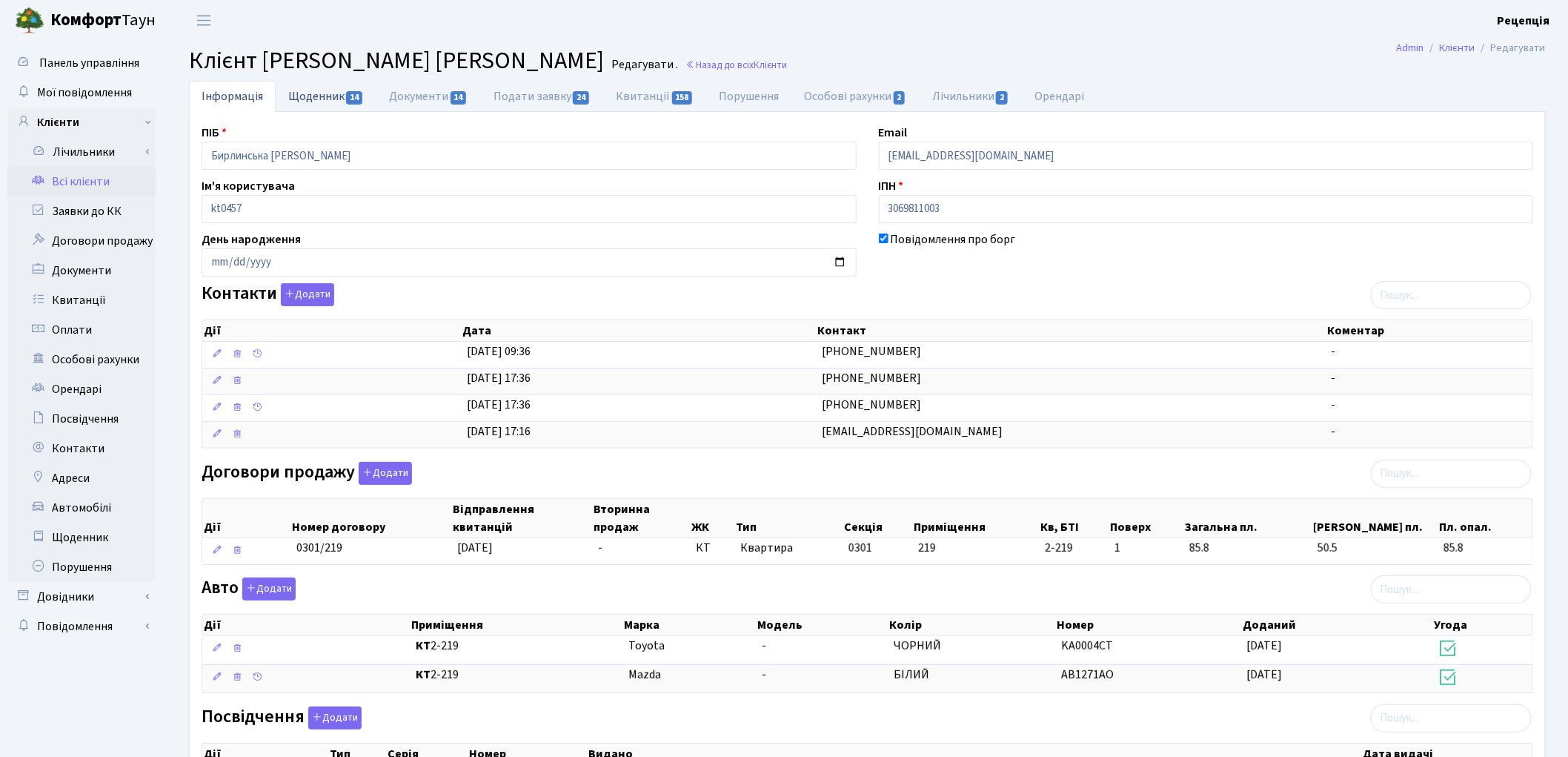
click at [322, 102] on link "Щоденник 14" at bounding box center [327, 95] width 101 height 30
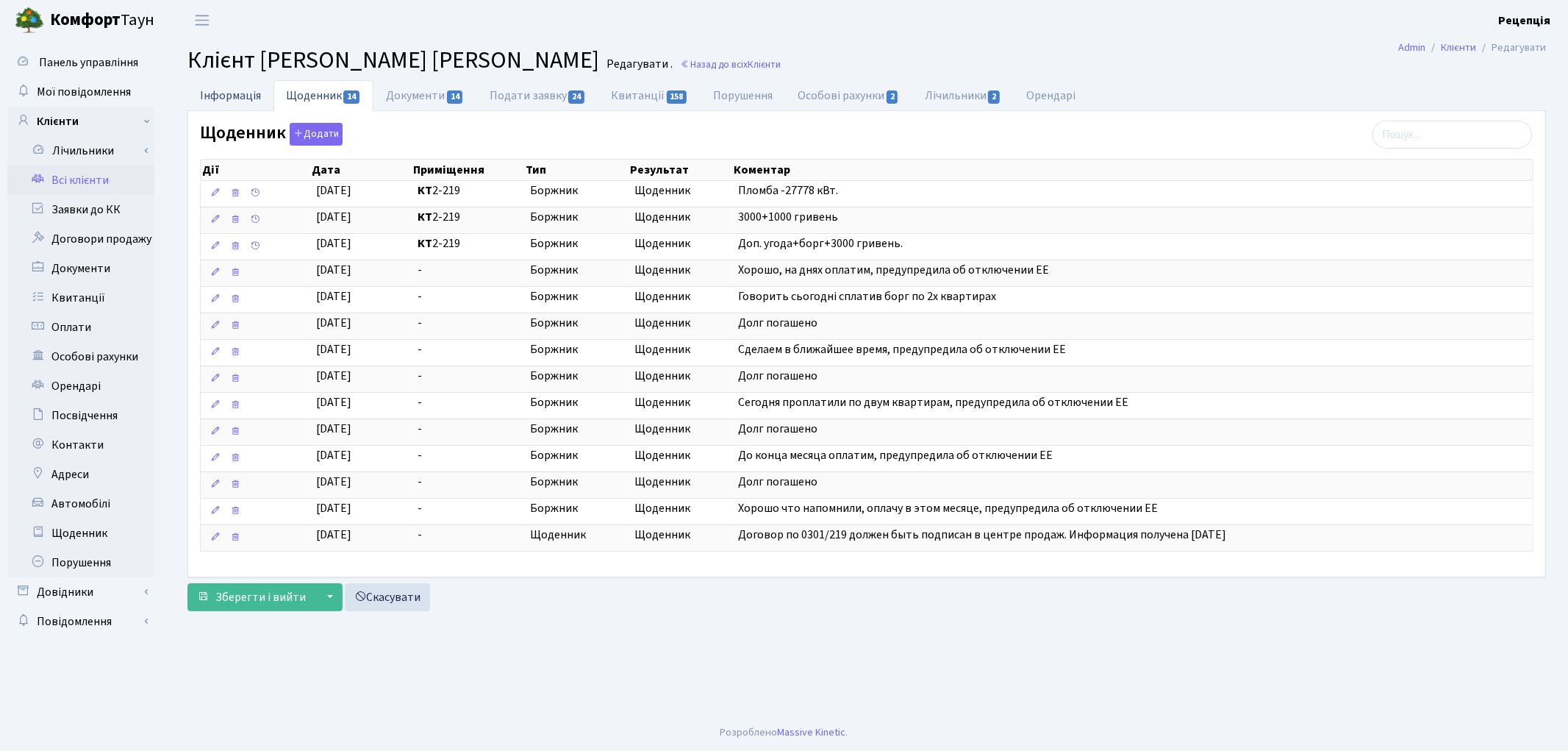
click at [249, 97] on link "Інформація" at bounding box center [230, 95] width 86 height 30
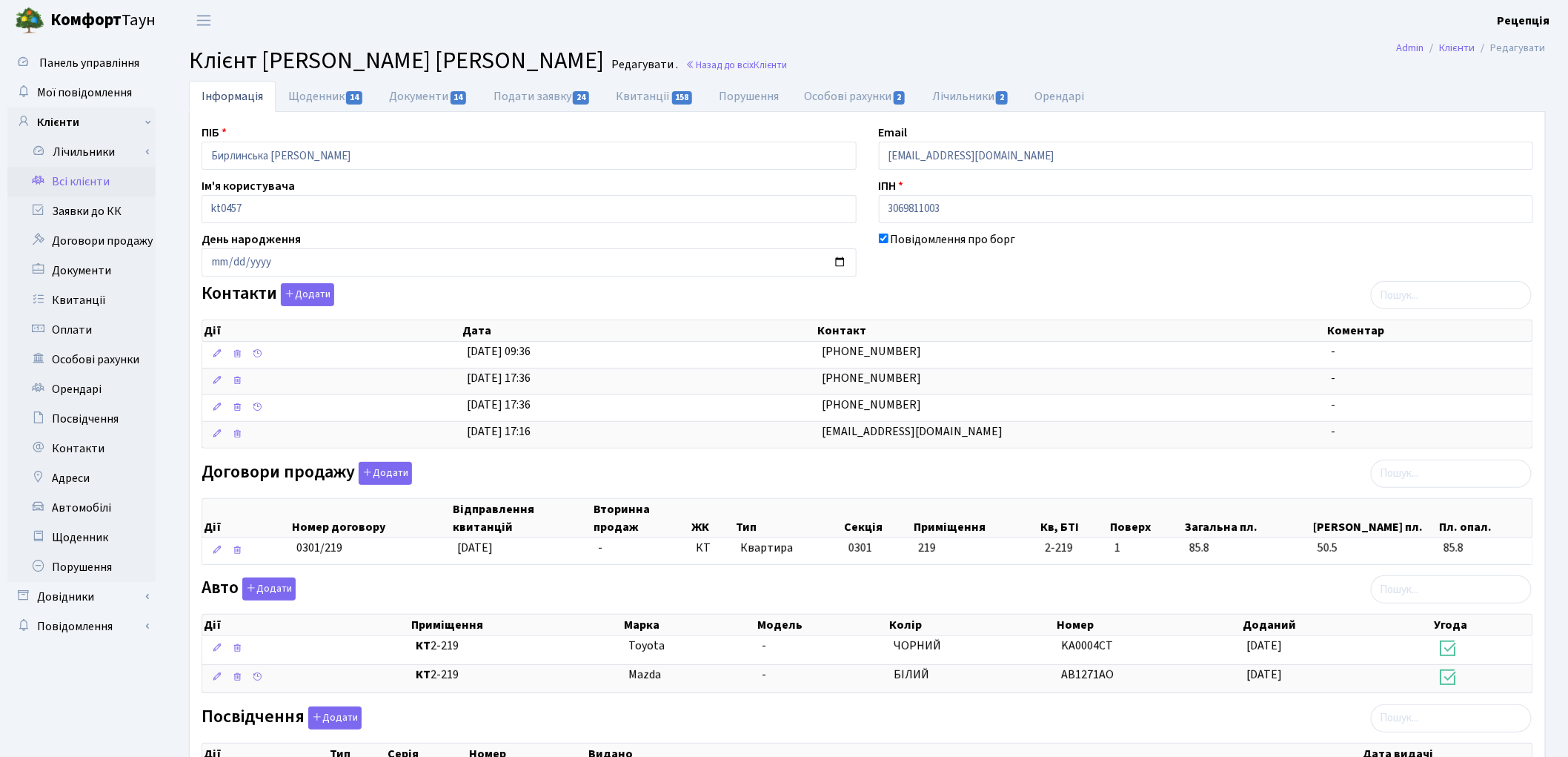
click at [102, 181] on link "Всі клієнти" at bounding box center [81, 182] width 148 height 30
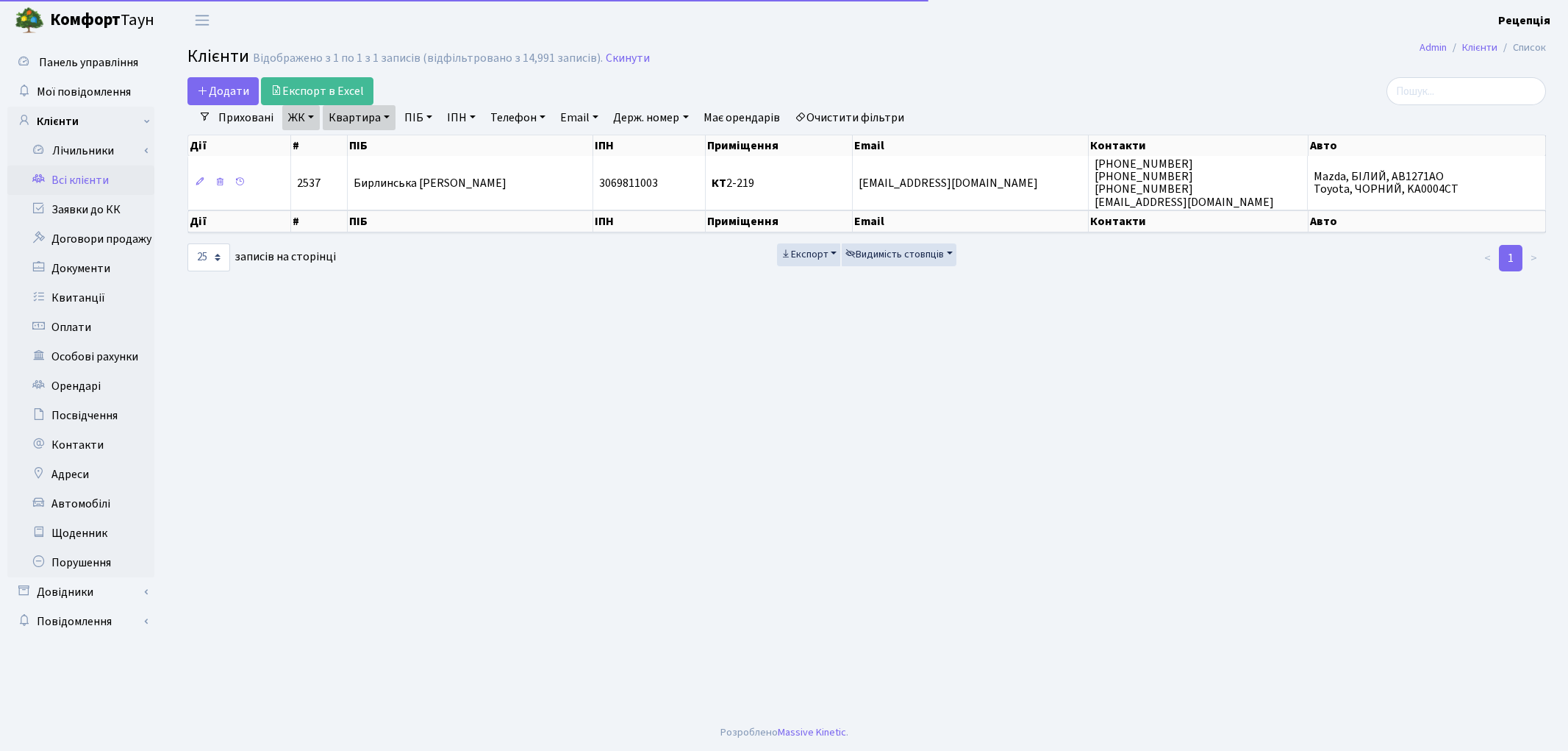
select select "25"
click at [871, 122] on link "Очистити фільтри" at bounding box center [849, 117] width 122 height 25
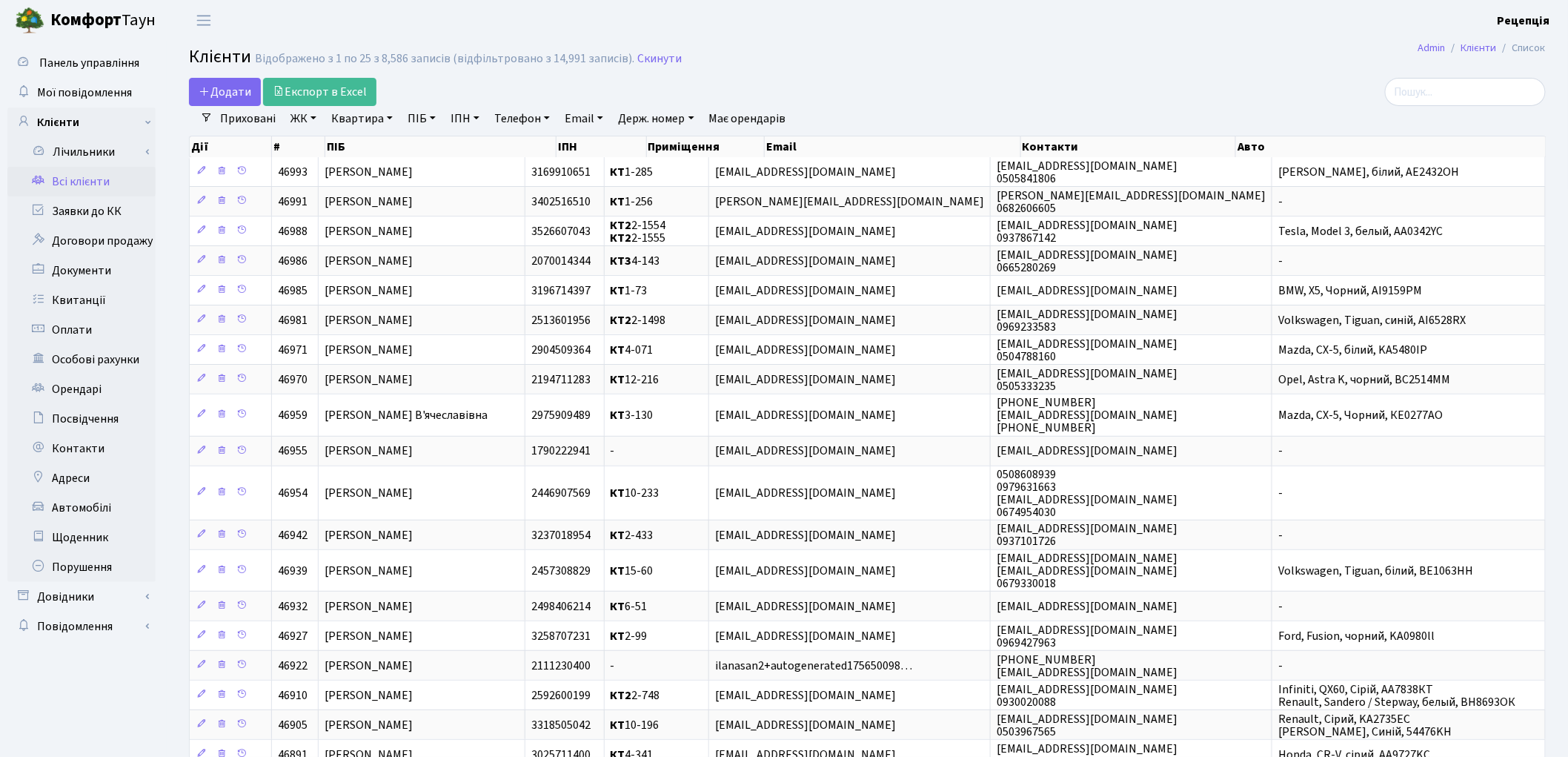
click at [302, 115] on link "ЖК" at bounding box center [303, 118] width 37 height 25
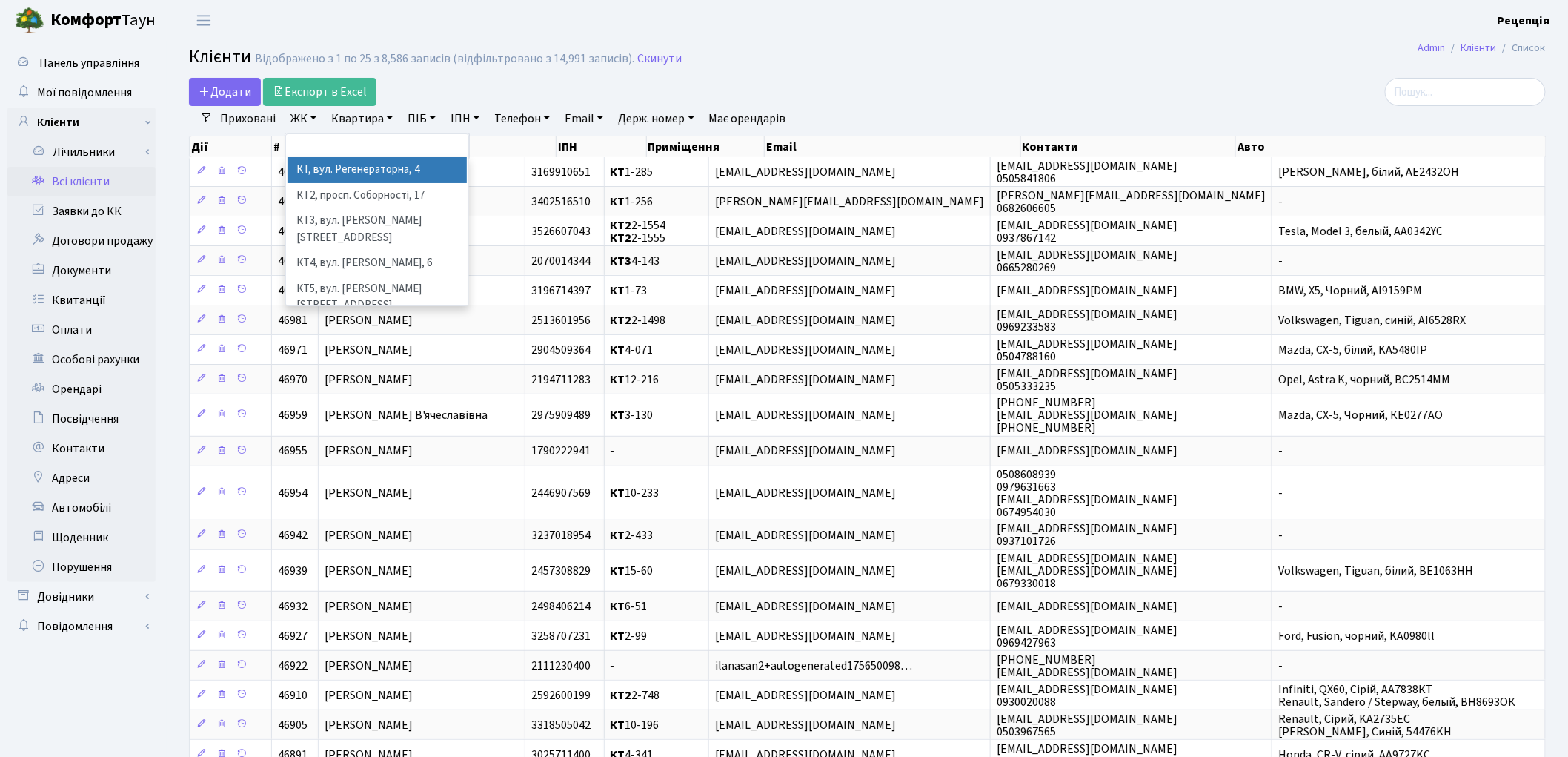
click at [327, 166] on li "КТ, вул. Регенераторна, 4" at bounding box center [377, 170] width 180 height 26
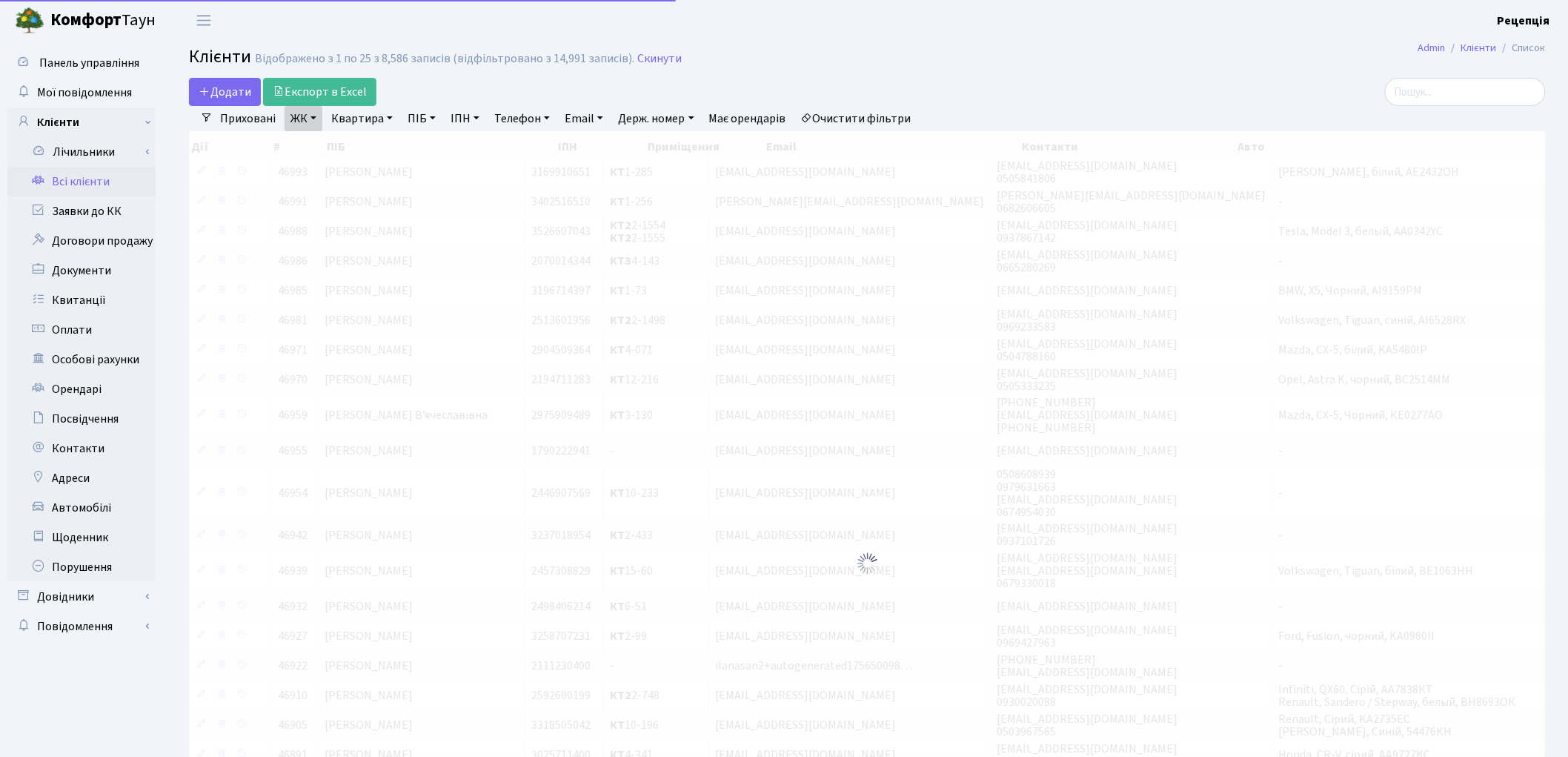
click at [367, 109] on link "Квартира" at bounding box center [362, 118] width 73 height 25
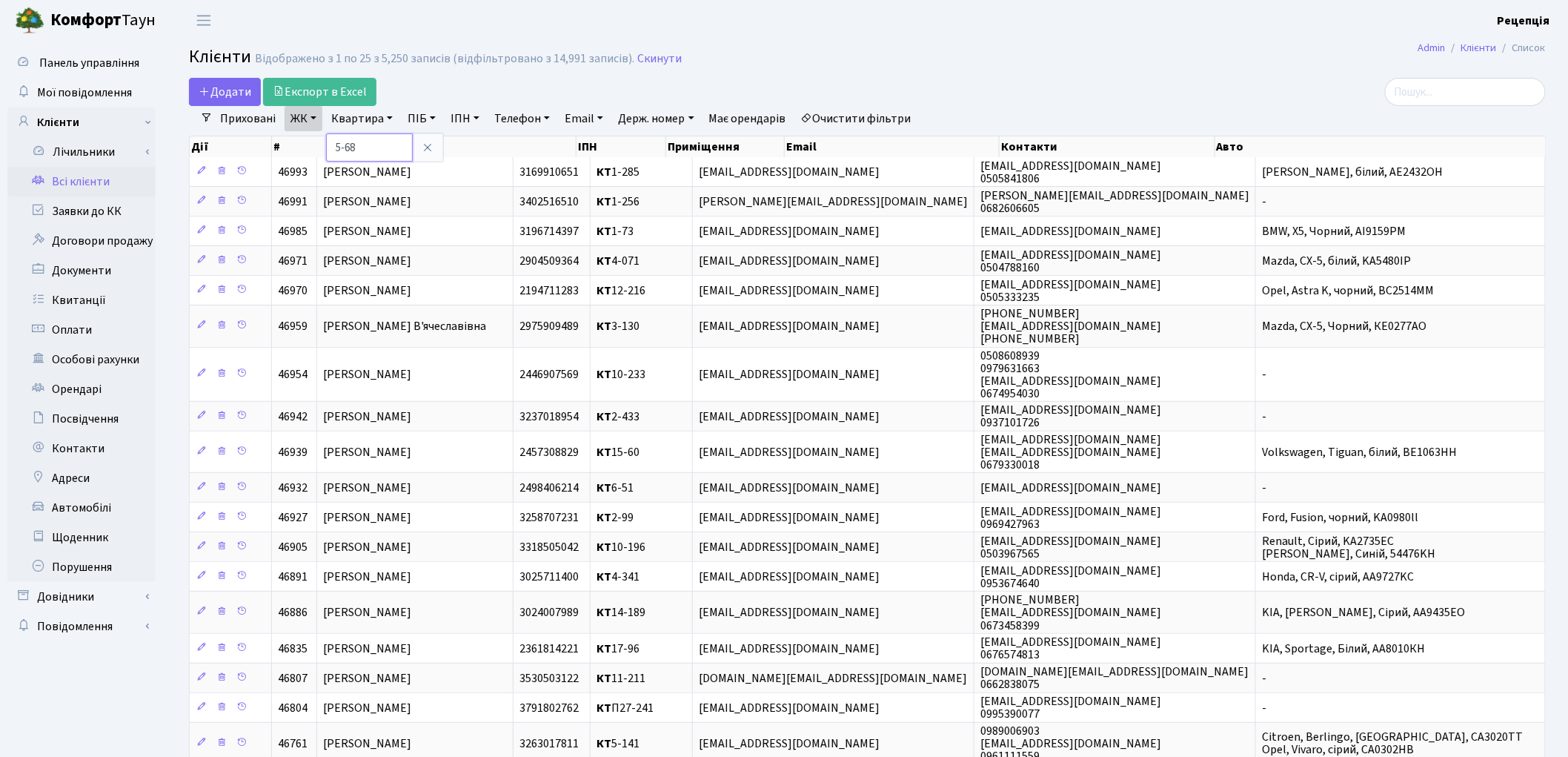
type input "5-68"
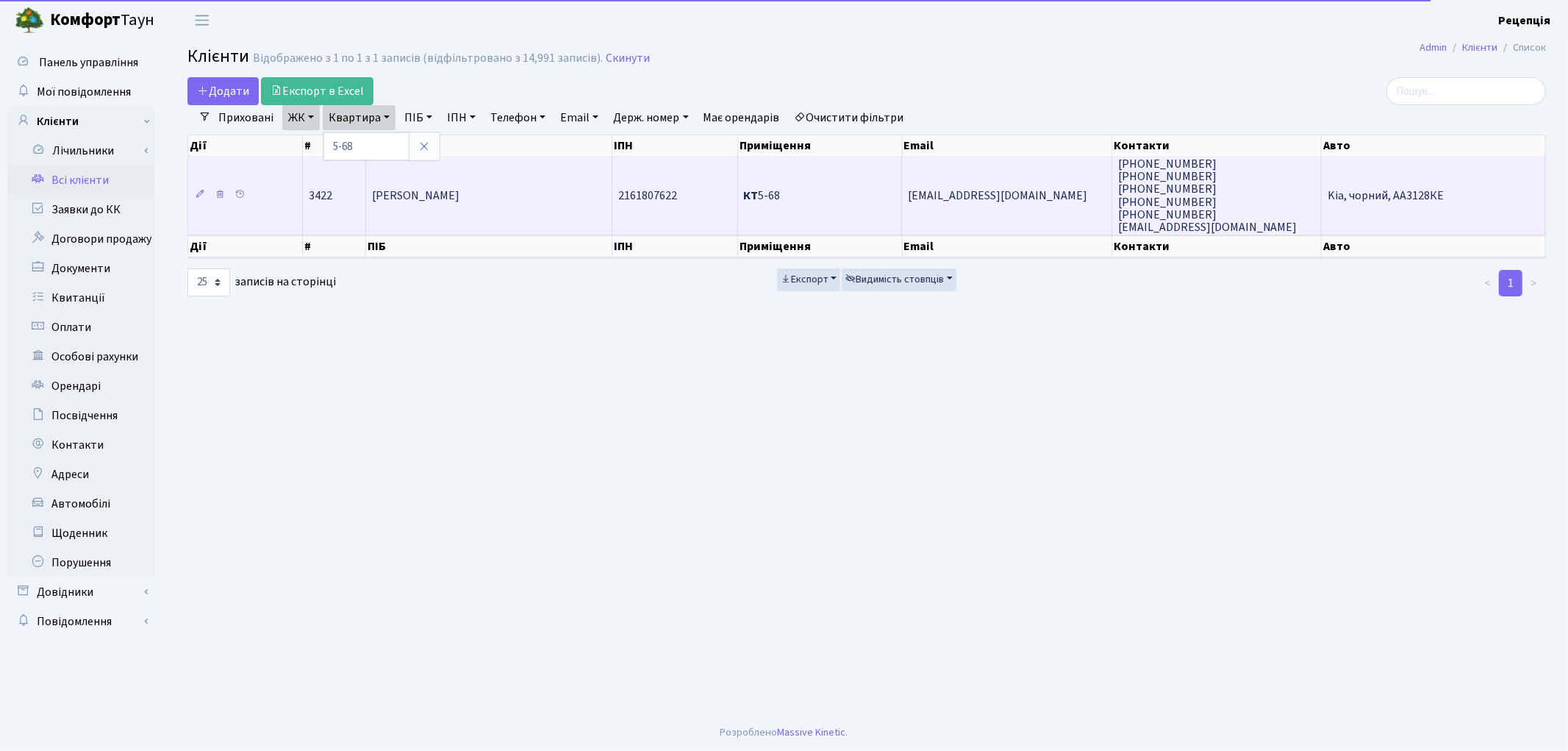
click at [440, 193] on span "[PERSON_NAME]" at bounding box center [416, 195] width 87 height 16
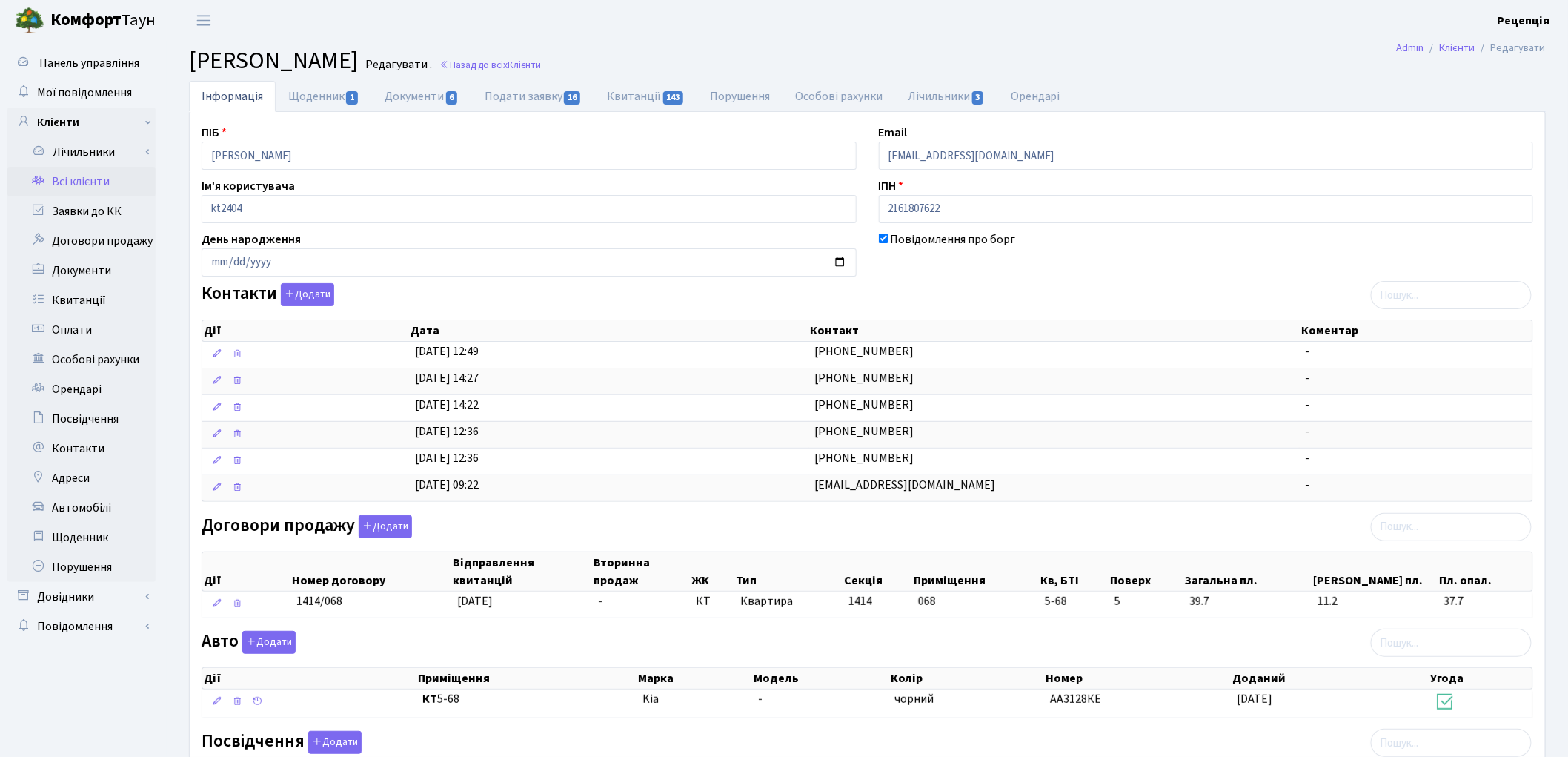
click at [69, 182] on link "Всі клієнти" at bounding box center [81, 182] width 148 height 30
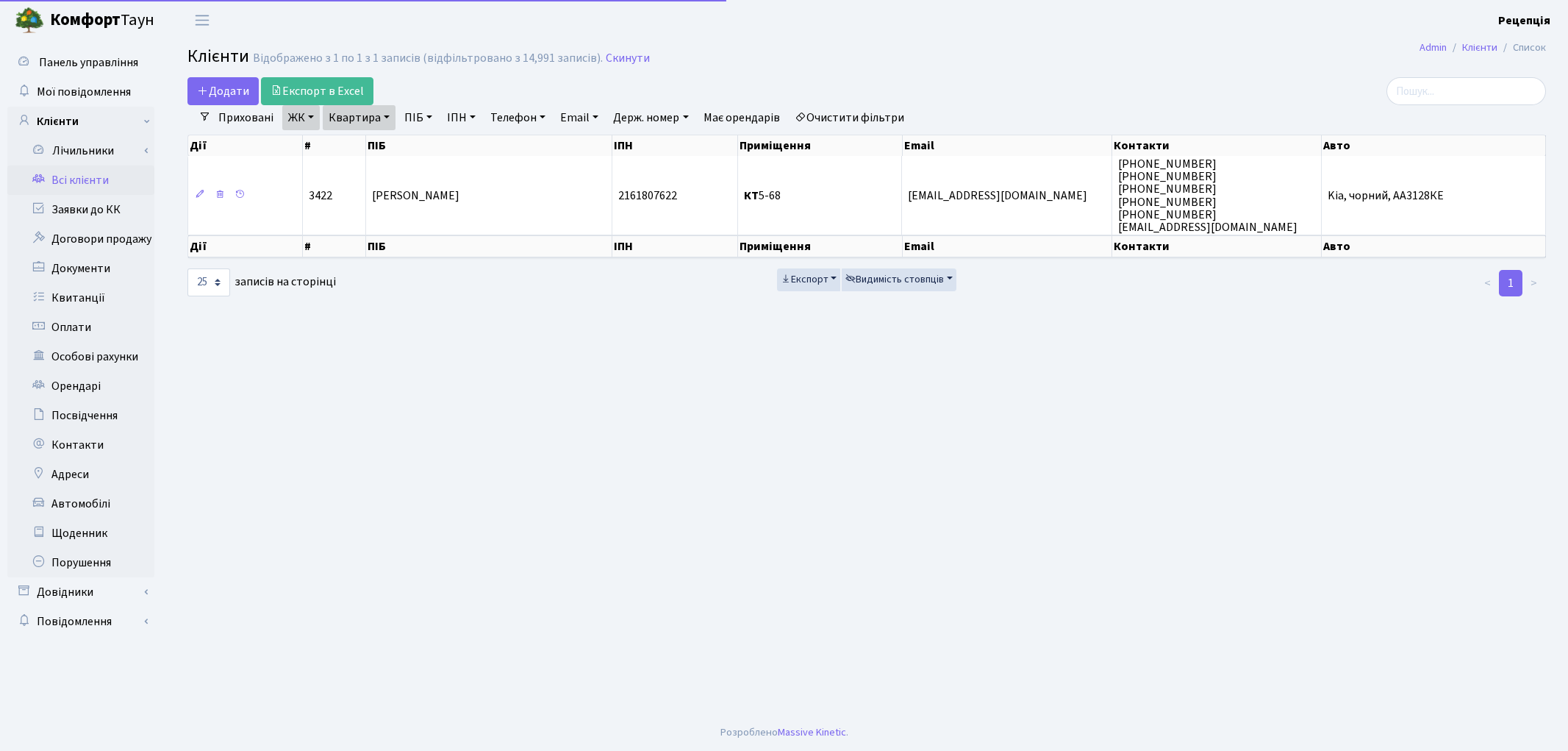
select select "25"
click at [872, 110] on link "Очистити фільтри" at bounding box center [849, 117] width 122 height 25
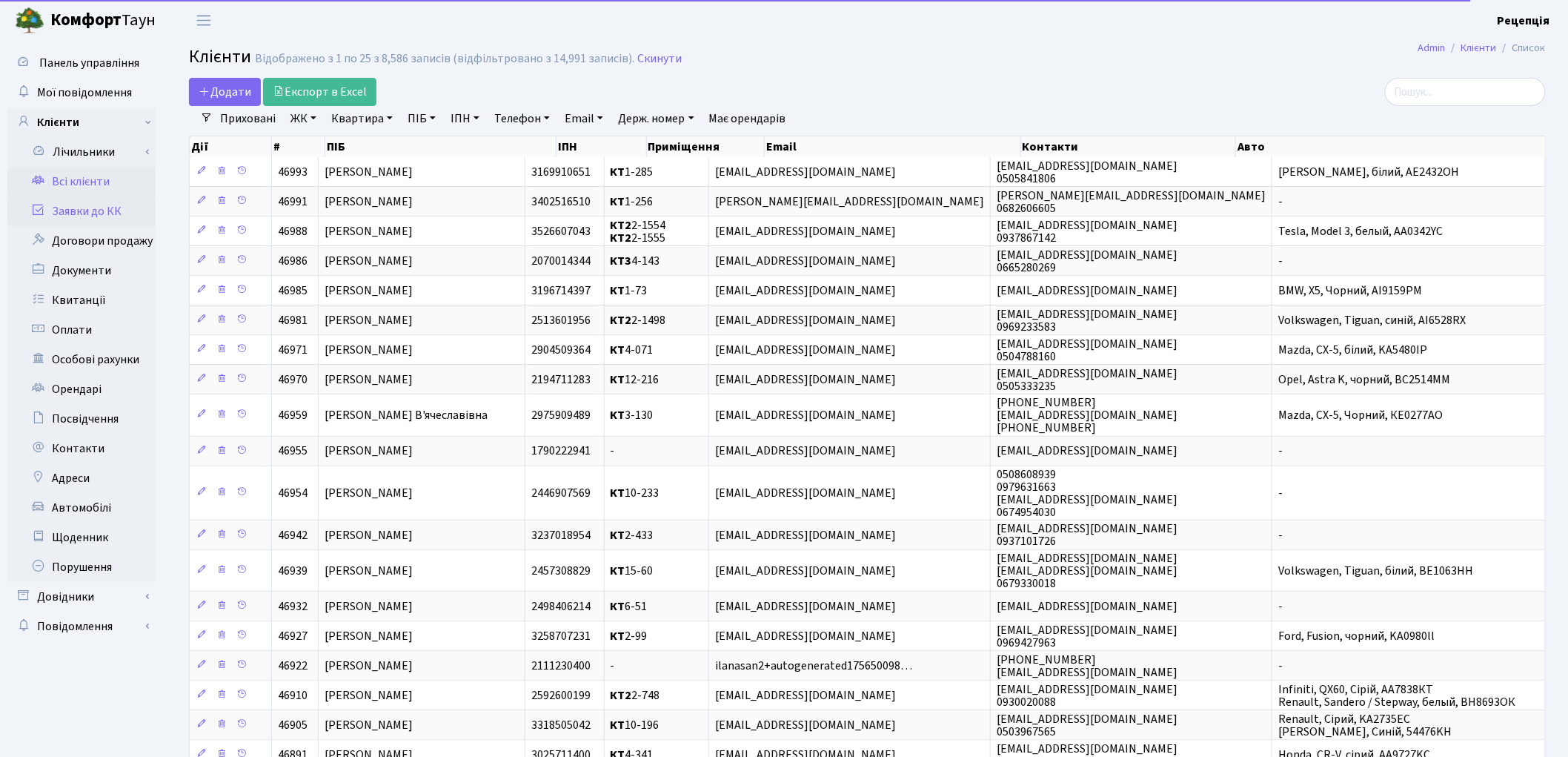
click at [130, 211] on link "Заявки до КК" at bounding box center [81, 211] width 148 height 30
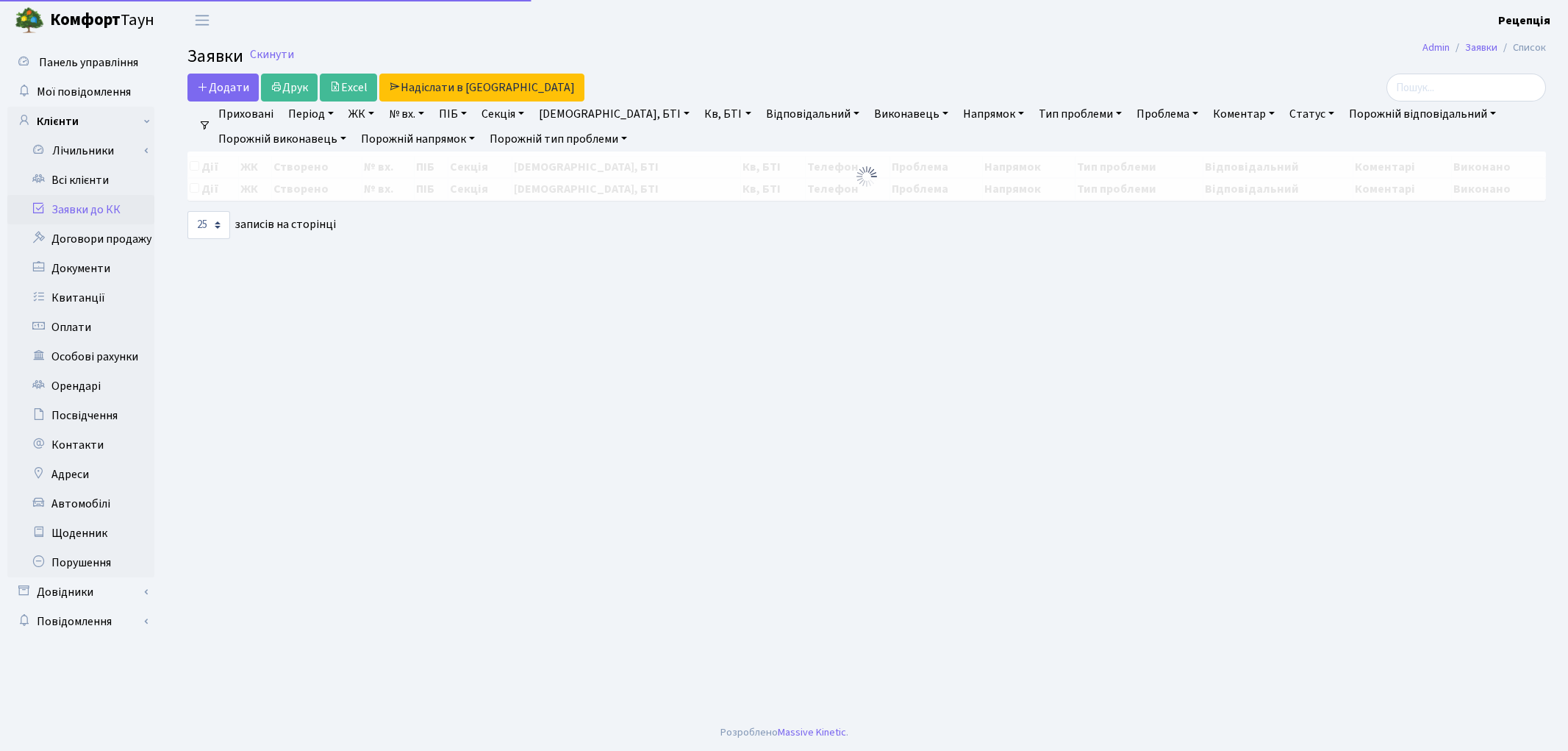
select select "25"
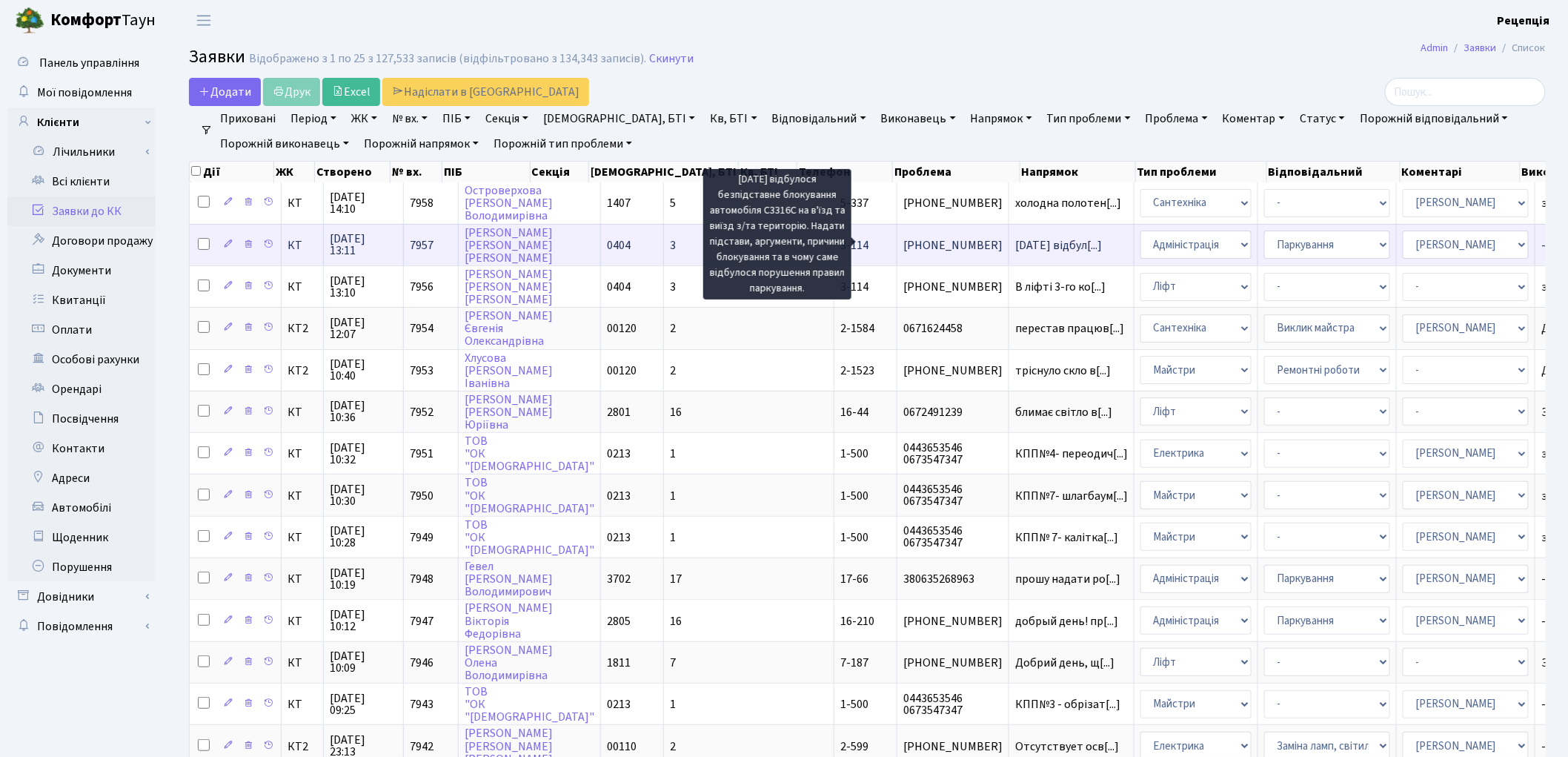
click at [1015, 240] on span "12.09.25 відбул[...]" at bounding box center [1058, 244] width 87 height 16
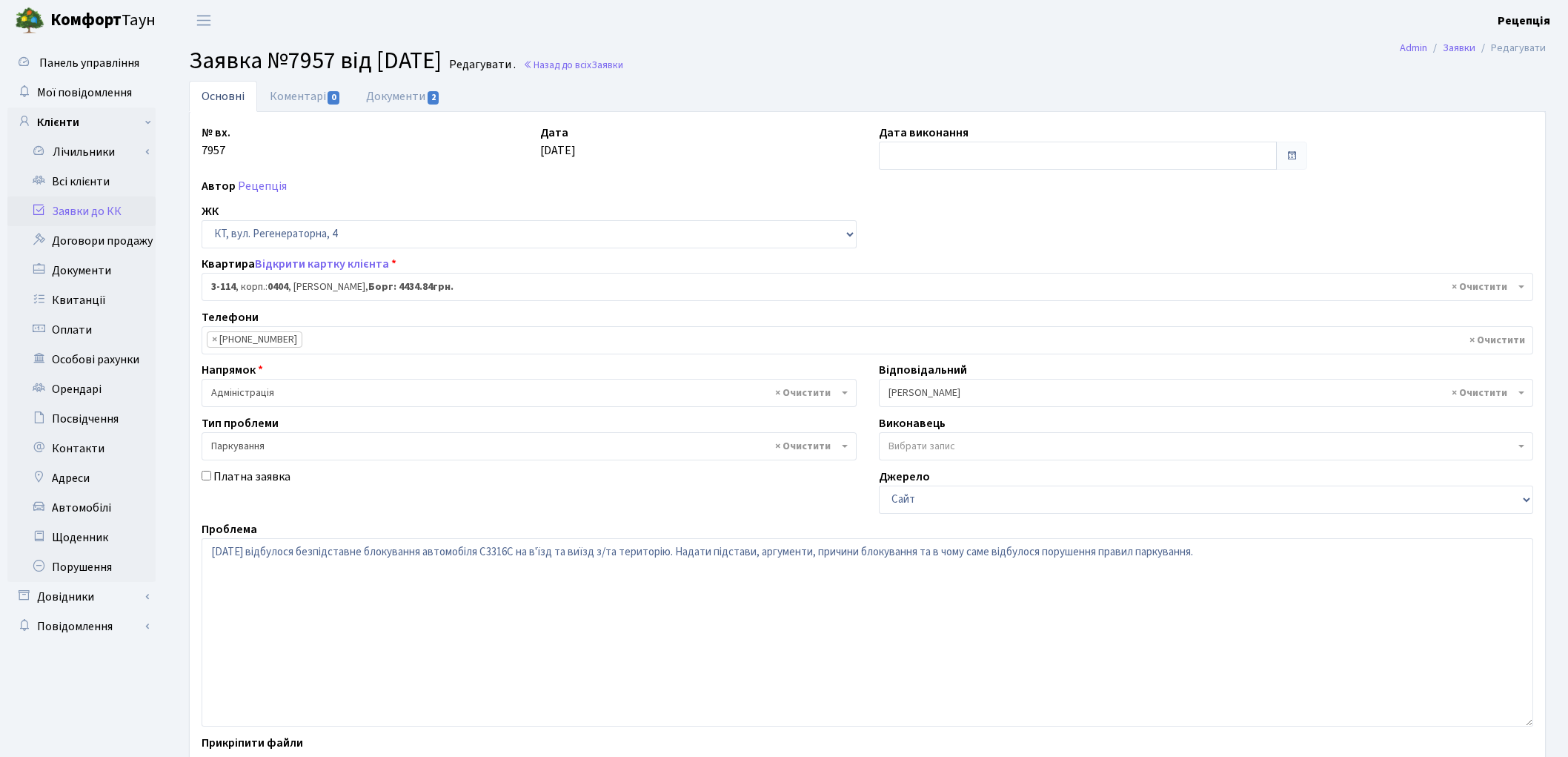
select select "923"
select select "66"
click at [618, 550] on textarea "12.09.25 відбулося безпідставне блокування автомобіля С3316С на в'їзд та виїзд …" at bounding box center [866, 632] width 1331 height 188
click at [601, 551] on textarea "12.09.25 відбулося безпідставне блокування автомобіля С3316С на в'їзд та виїзд …" at bounding box center [866, 632] width 1331 height 188
click at [573, 554] on textarea "12.09.25 відбулося безпідставне блокування автомобіля С3316С на в'їзд та виїзд …" at bounding box center [866, 632] width 1331 height 188
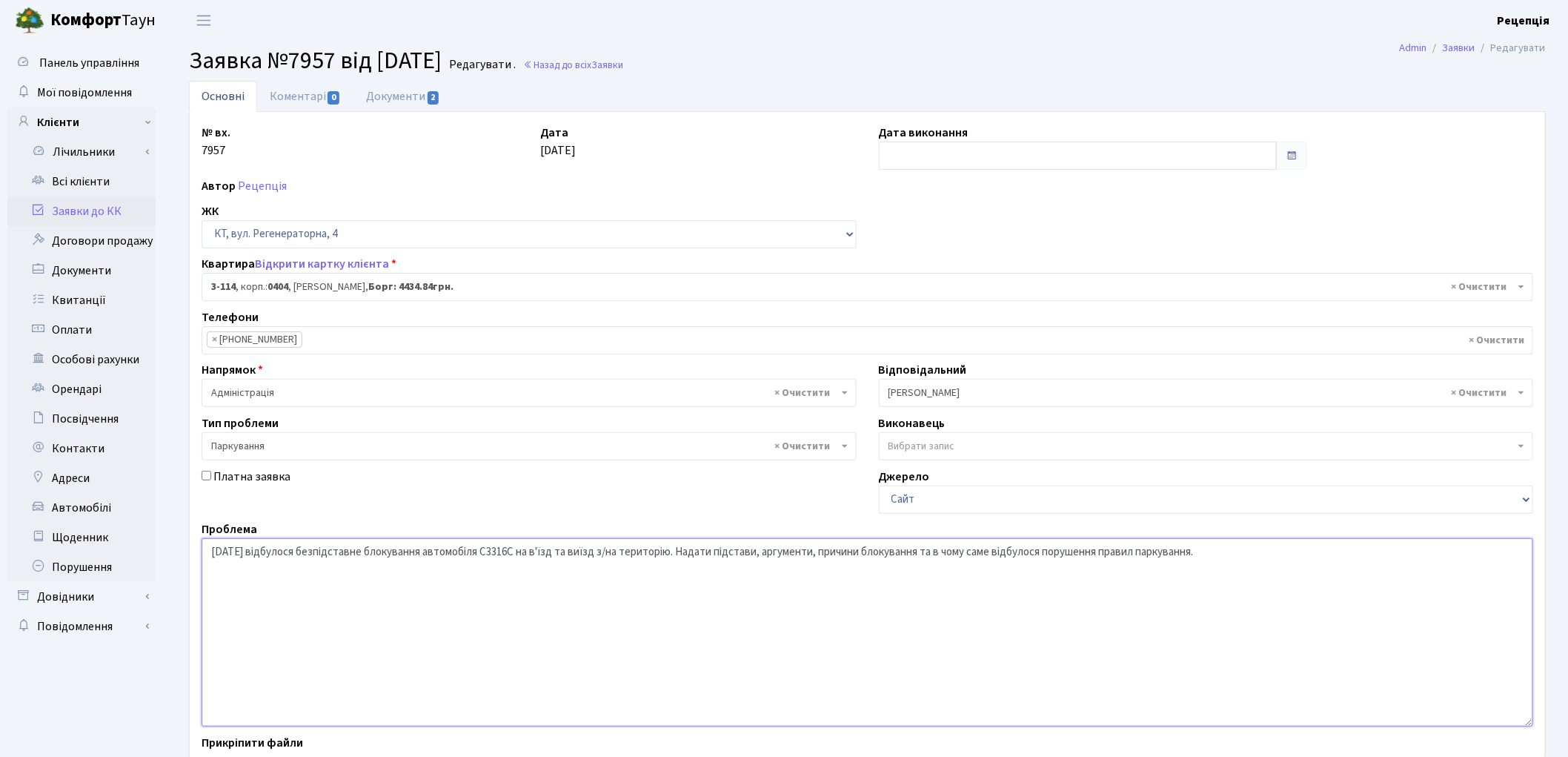
click at [575, 554] on textarea "12.09.25 відбулося безпідставне блокування автомобіля С3316С на в'їзд та виїзд …" at bounding box center [866, 632] width 1331 height 188
click at [602, 551] on textarea "12.09.25 відбулося безпідставне блокування автомобіля С3316С на в'їзд та виїзд …" at bounding box center [866, 632] width 1331 height 188
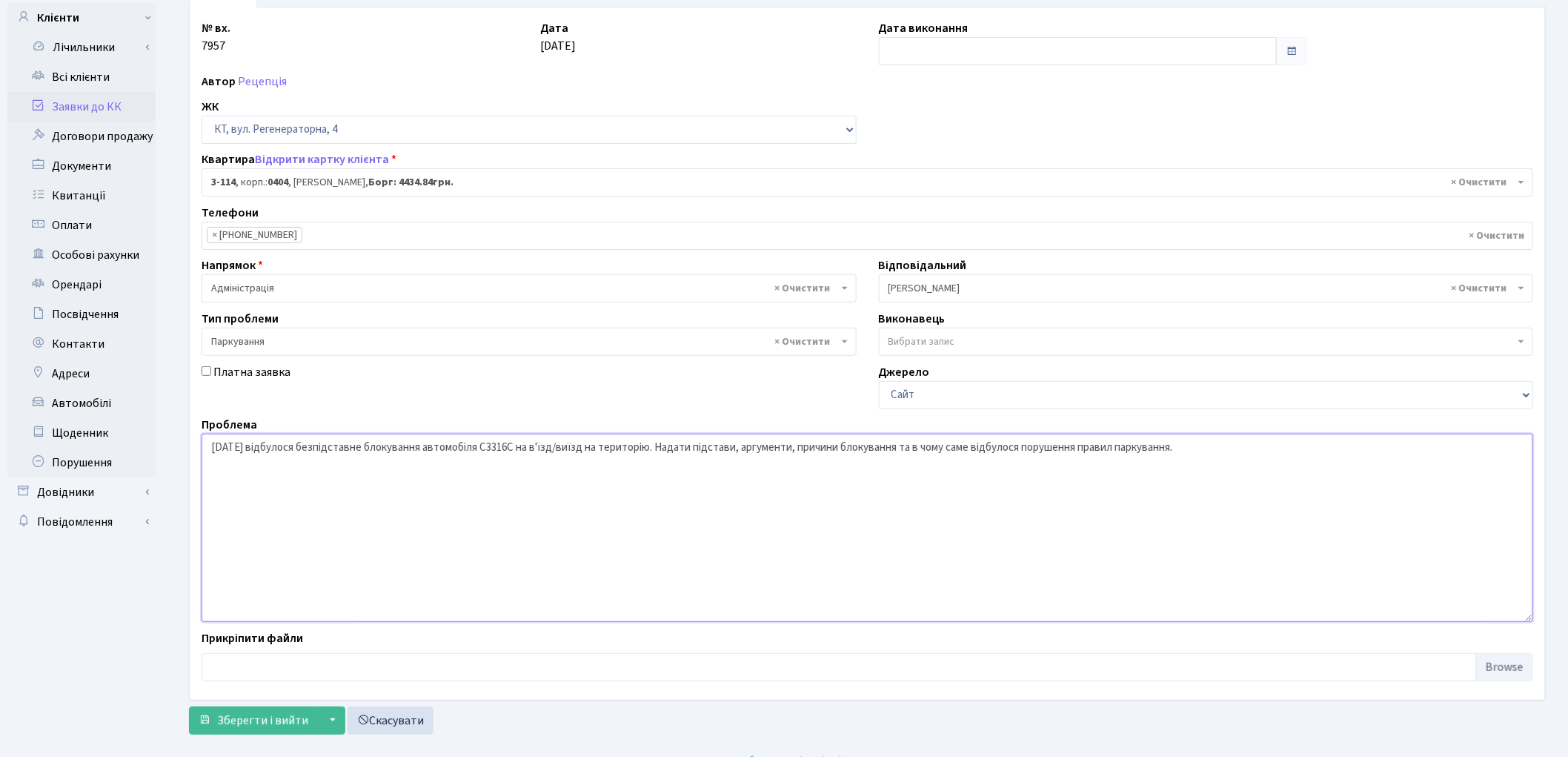
scroll to position [127, 0]
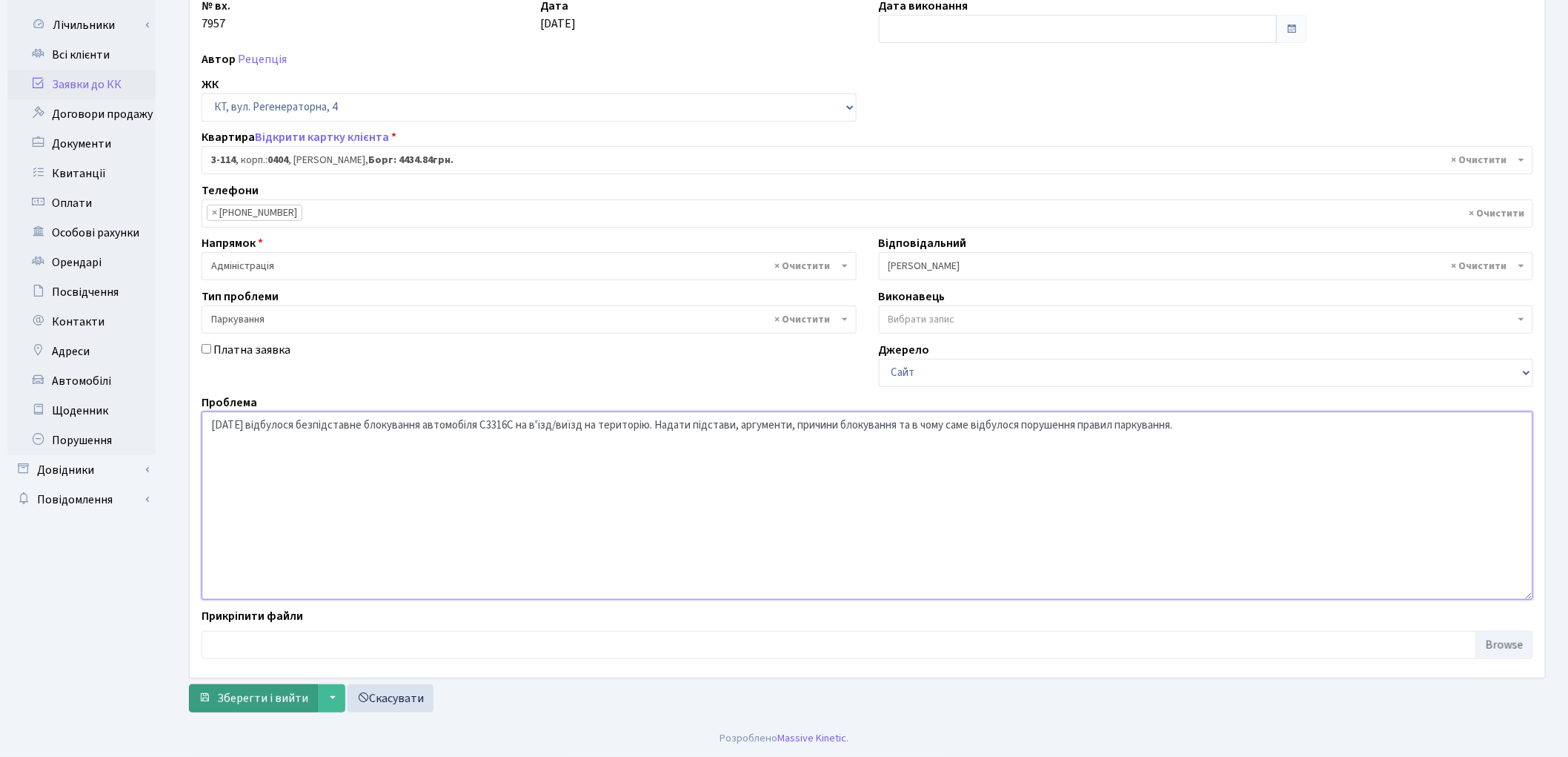
type textarea "12.09.25 відбулося безпідставне блокування автомобіля С3316С на в'їзд/виїзд на …"
click at [254, 693] on span "Зберегти і вийти" at bounding box center [262, 697] width 91 height 16
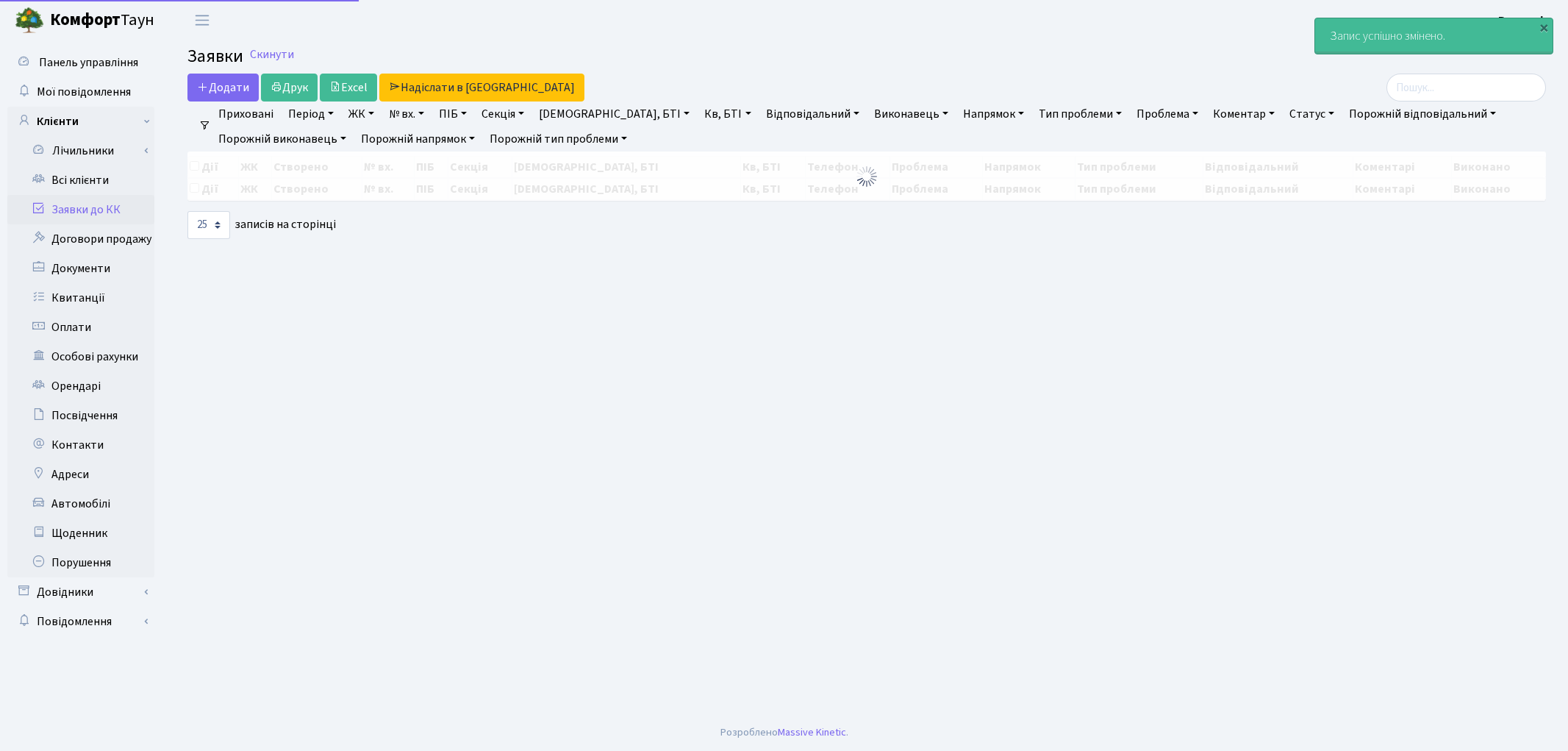
select select "25"
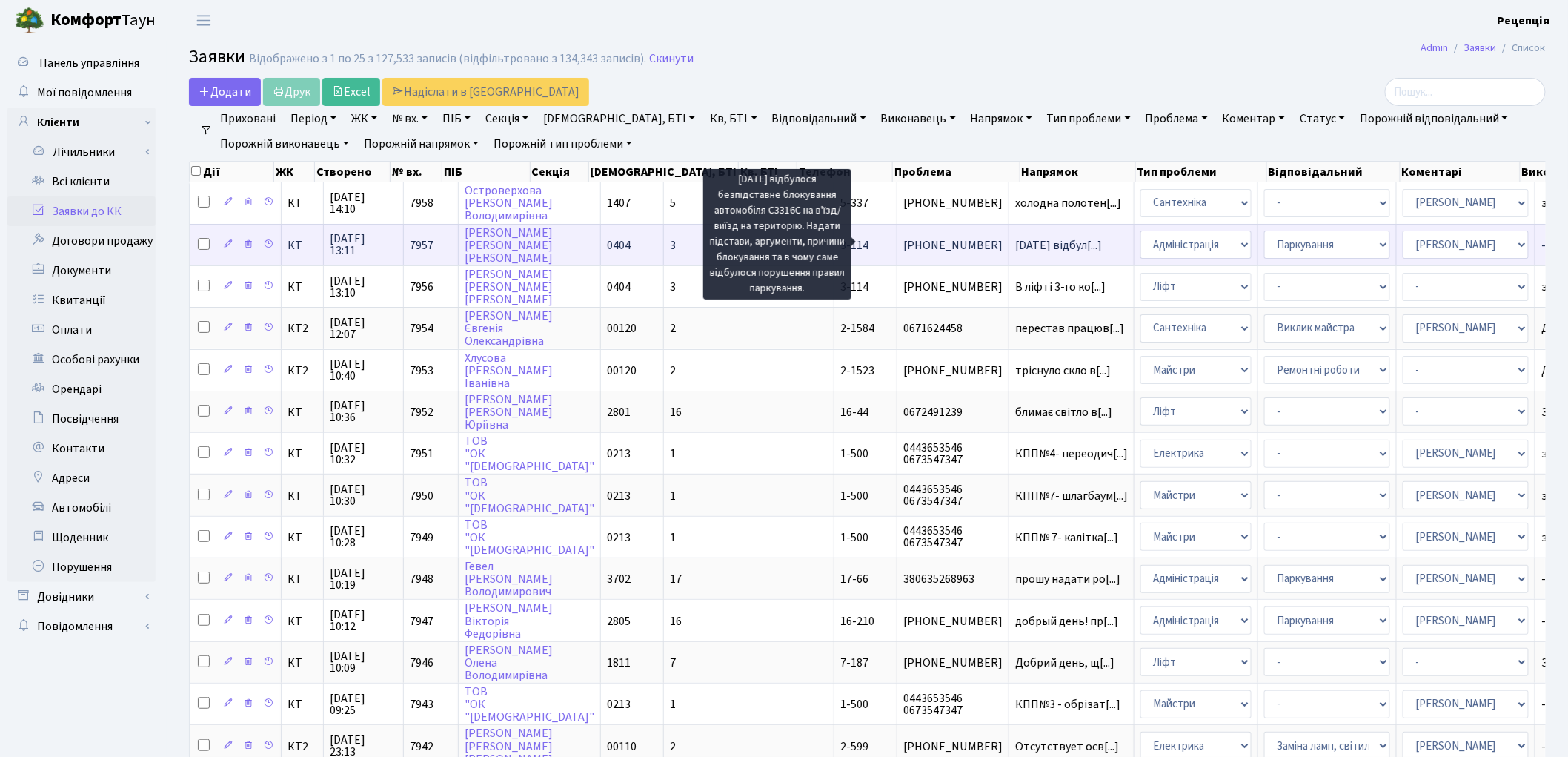
click at [1015, 242] on span "[DATE] відбул[...]" at bounding box center [1058, 244] width 87 height 16
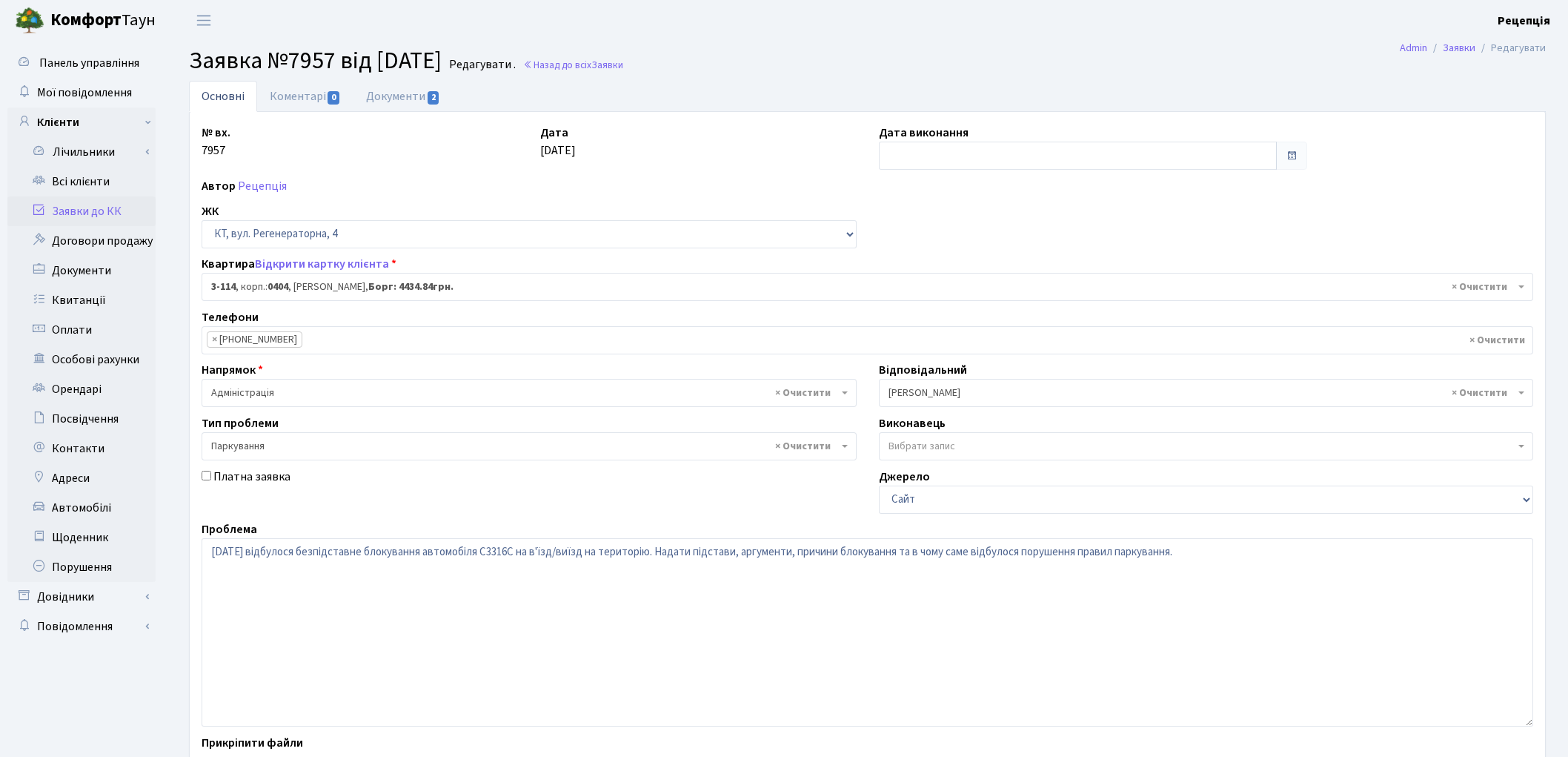
select select "923"
select select "66"
click at [608, 551] on textarea "[DATE] відбулося безпідставне блокування автомобіля С3316С на в'їзд/виїзд на те…" at bounding box center [866, 632] width 1331 height 188
click at [645, 557] on textarea "[DATE] відбулося безпідставне блокування автомобіля С3316С на в'їзд/виїзд на те…" at bounding box center [866, 632] width 1331 height 188
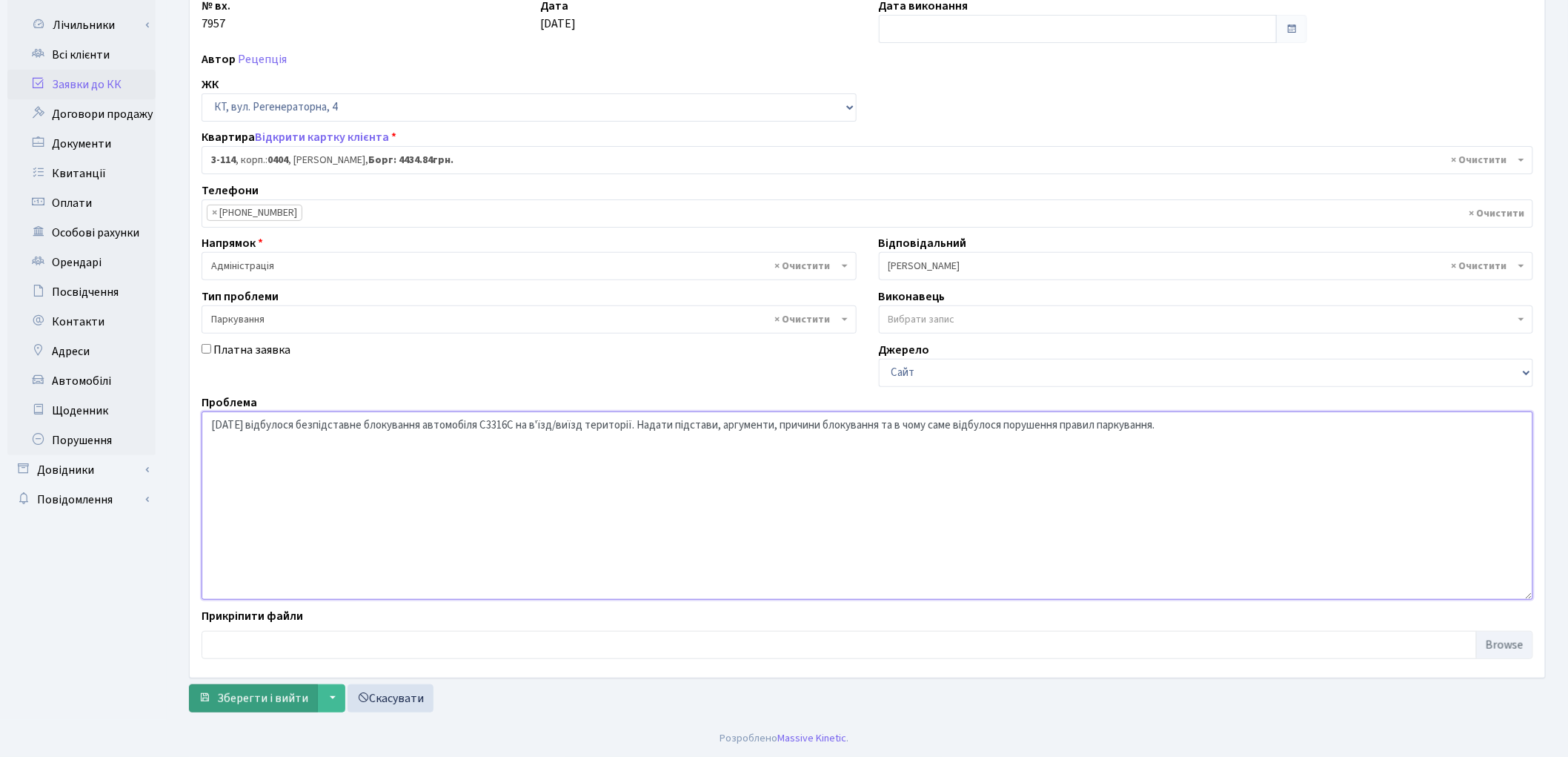
type textarea "[DATE] відбулося безпідставне блокування автомобіля С3316С на в'їзд/виїзд терит…"
click at [247, 700] on span "Зберегти і вийти" at bounding box center [262, 697] width 91 height 16
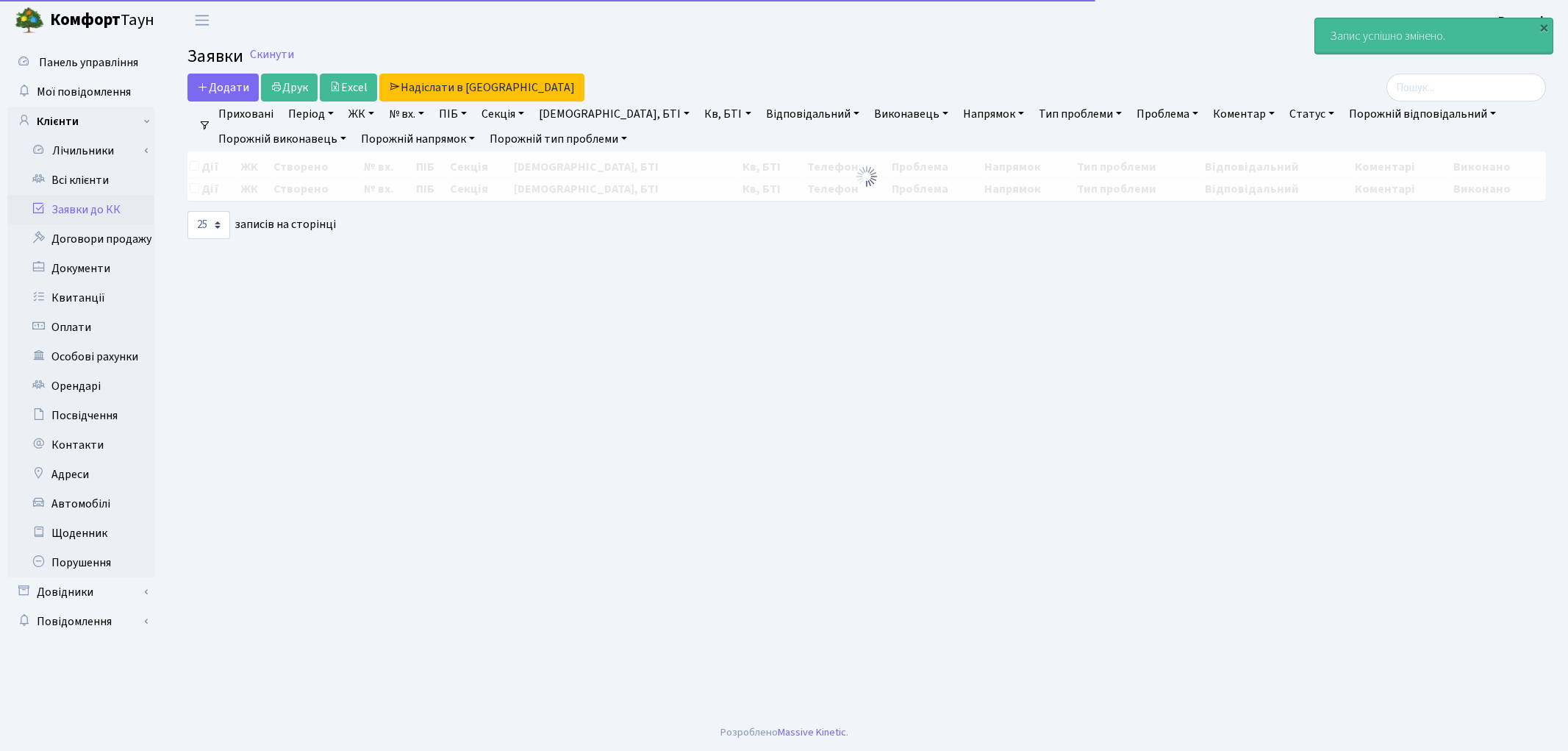
select select "25"
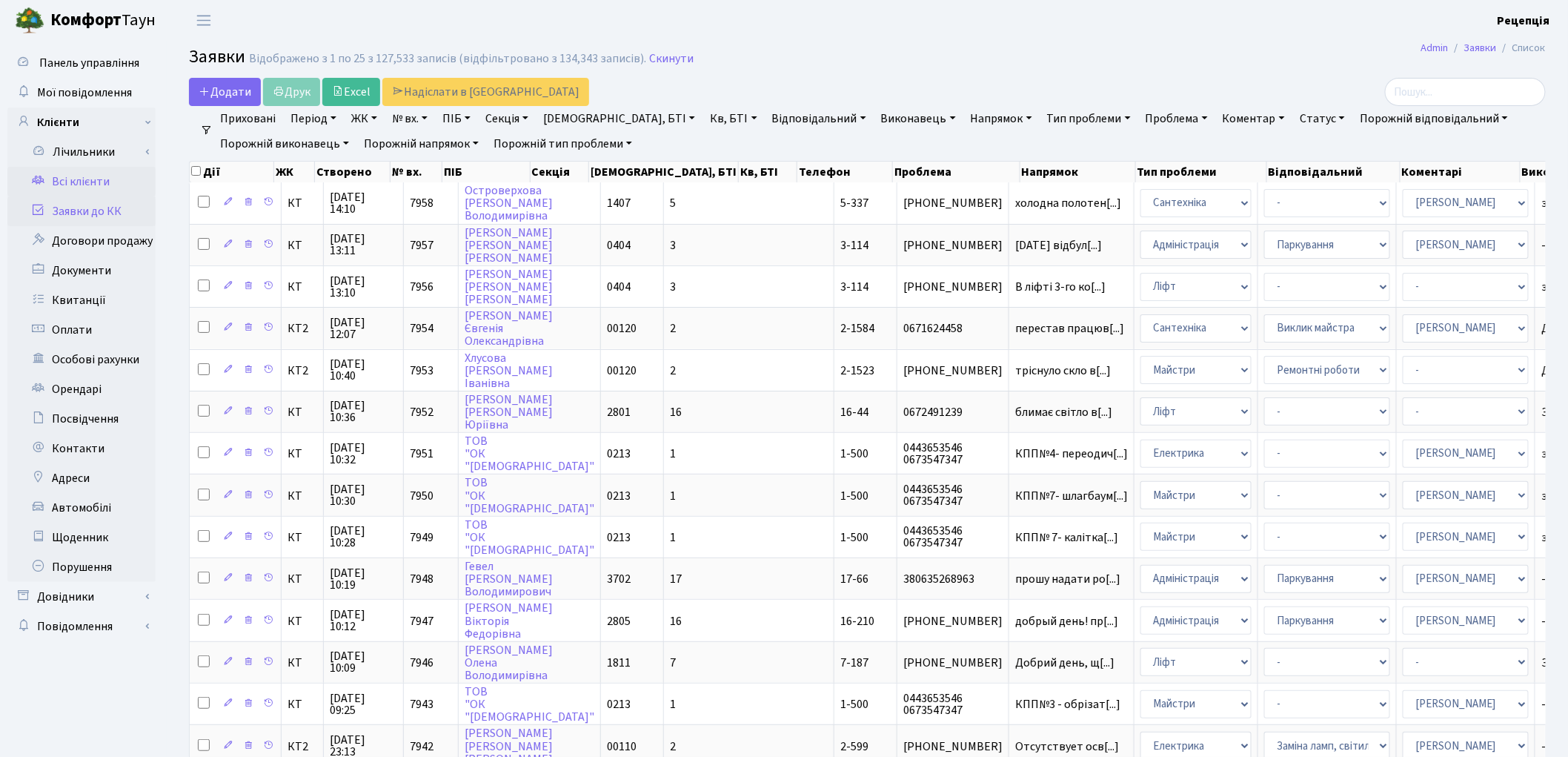
click at [69, 187] on link "Всі клієнти" at bounding box center [81, 182] width 148 height 30
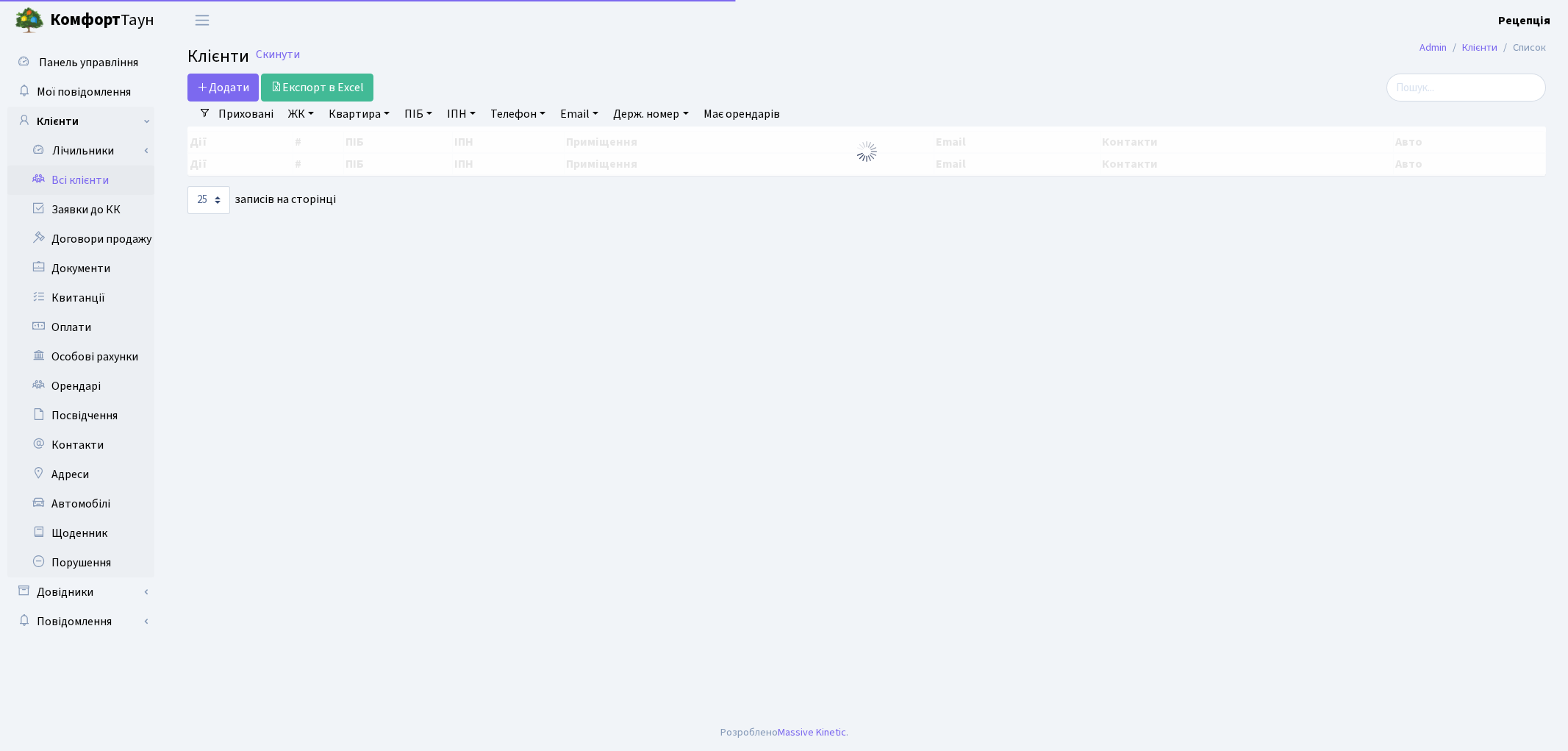
select select "25"
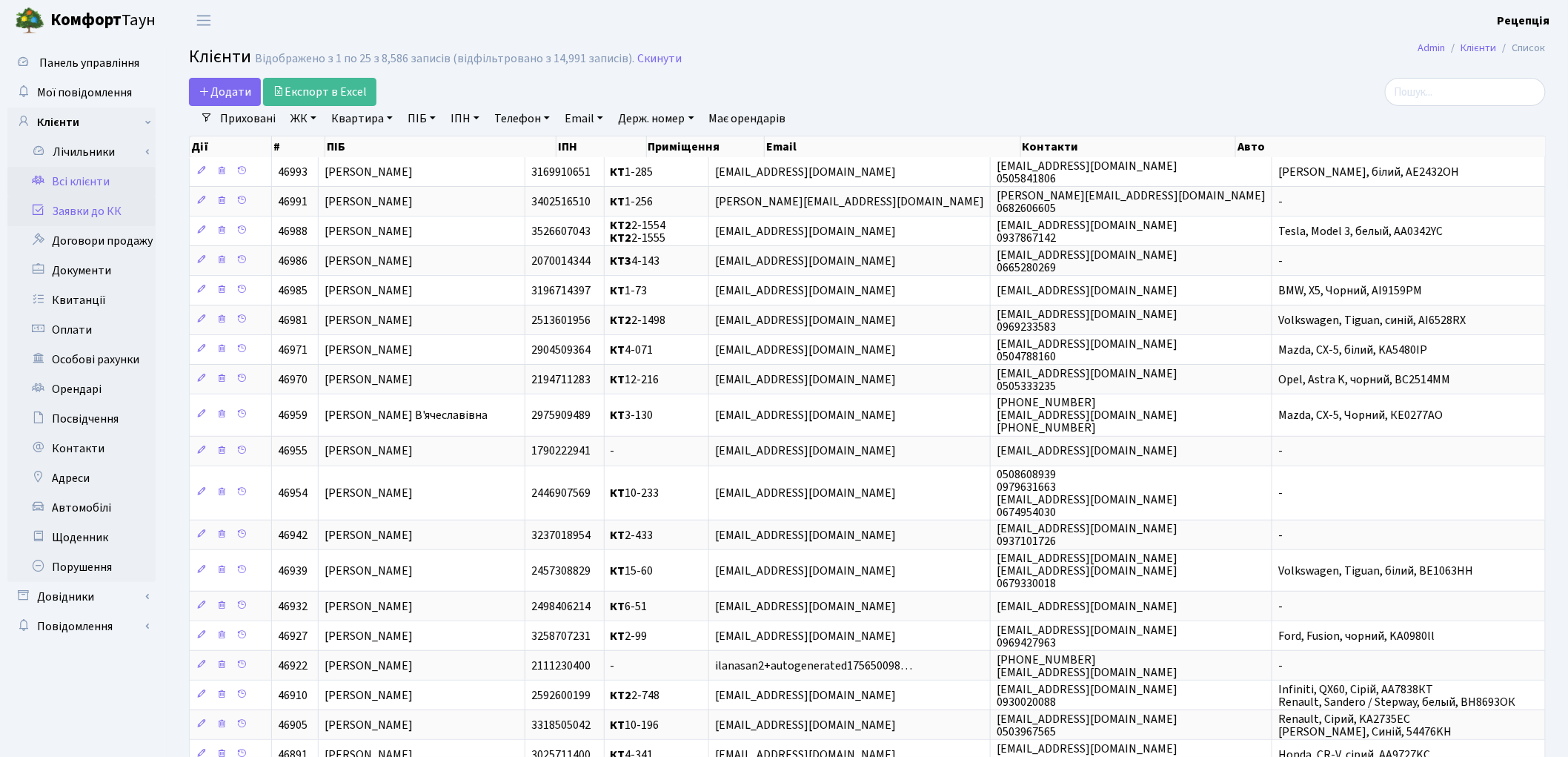
click at [115, 210] on link "Заявки до КК" at bounding box center [81, 211] width 148 height 30
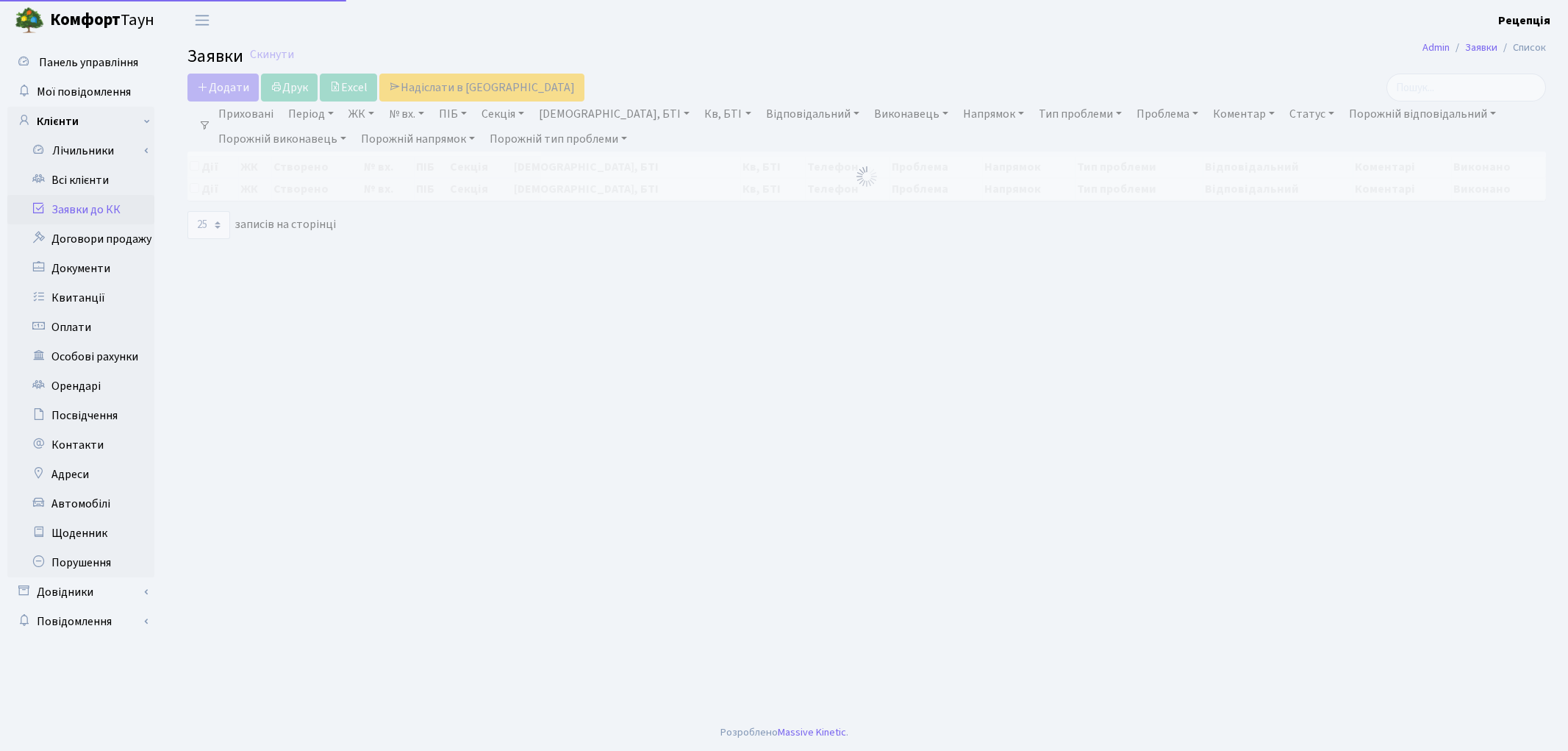
select select "25"
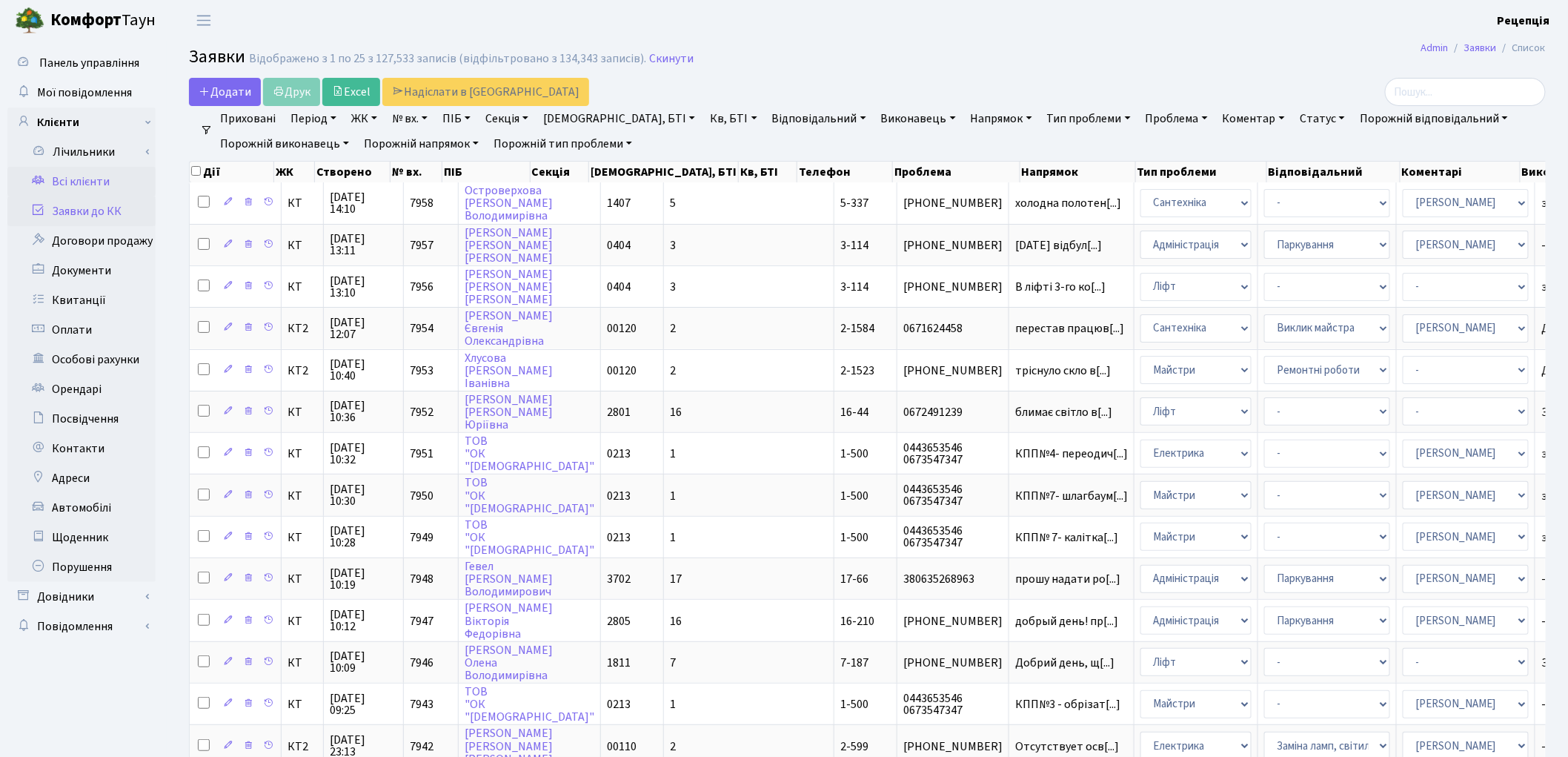
click at [70, 188] on link "Всі клієнти" at bounding box center [81, 182] width 148 height 30
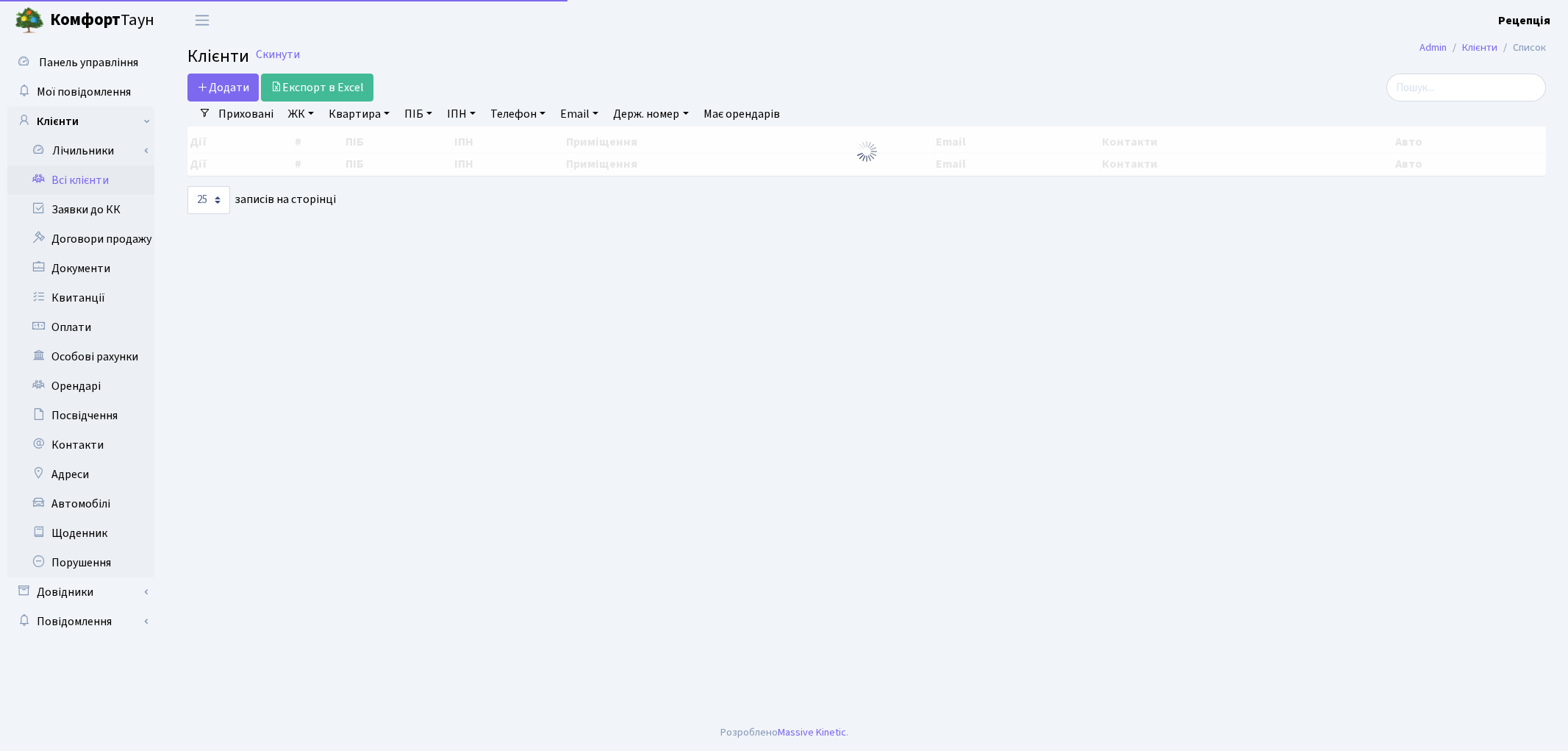
select select "25"
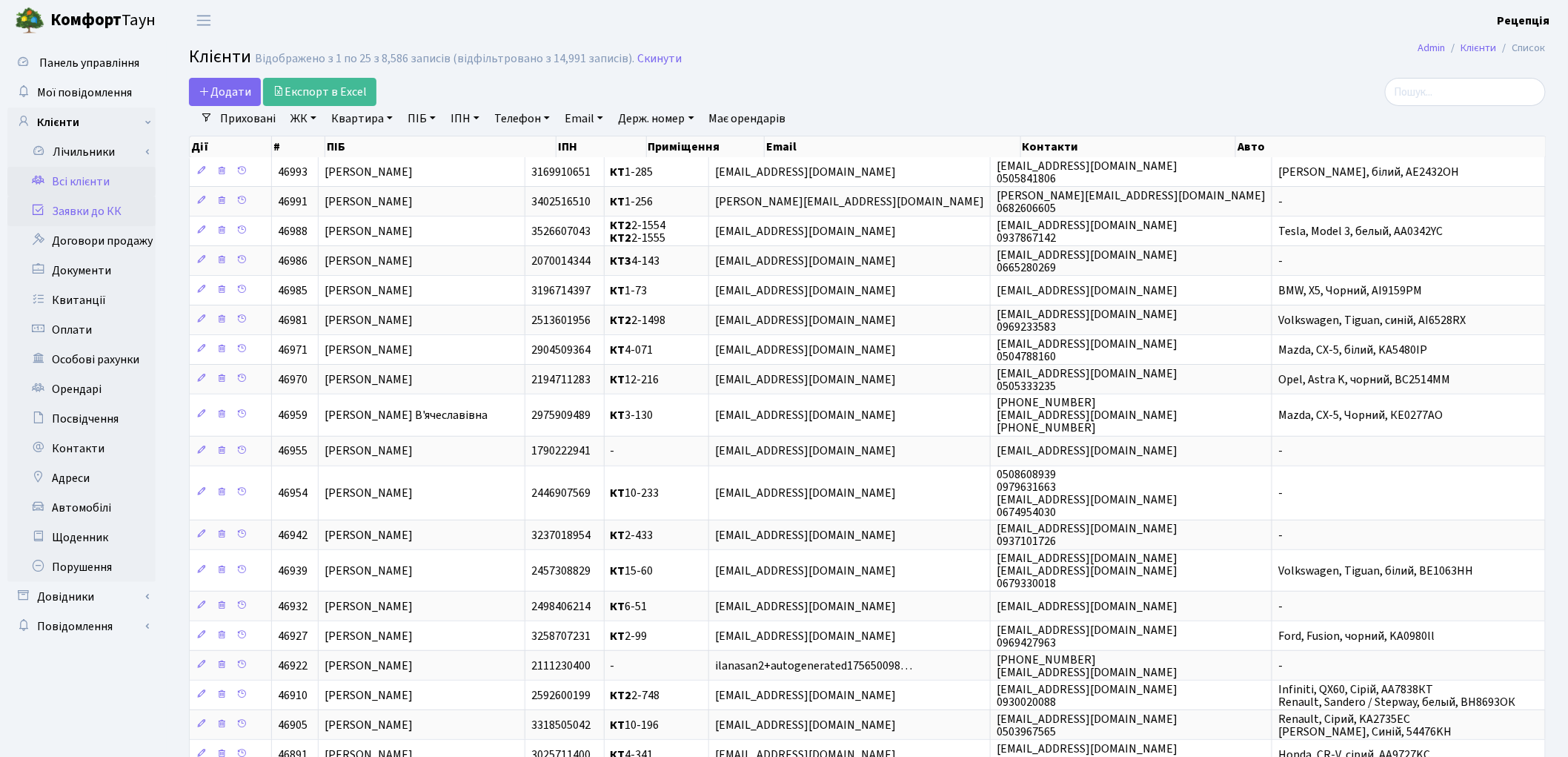
click at [89, 216] on link "Заявки до КК" at bounding box center [81, 211] width 148 height 30
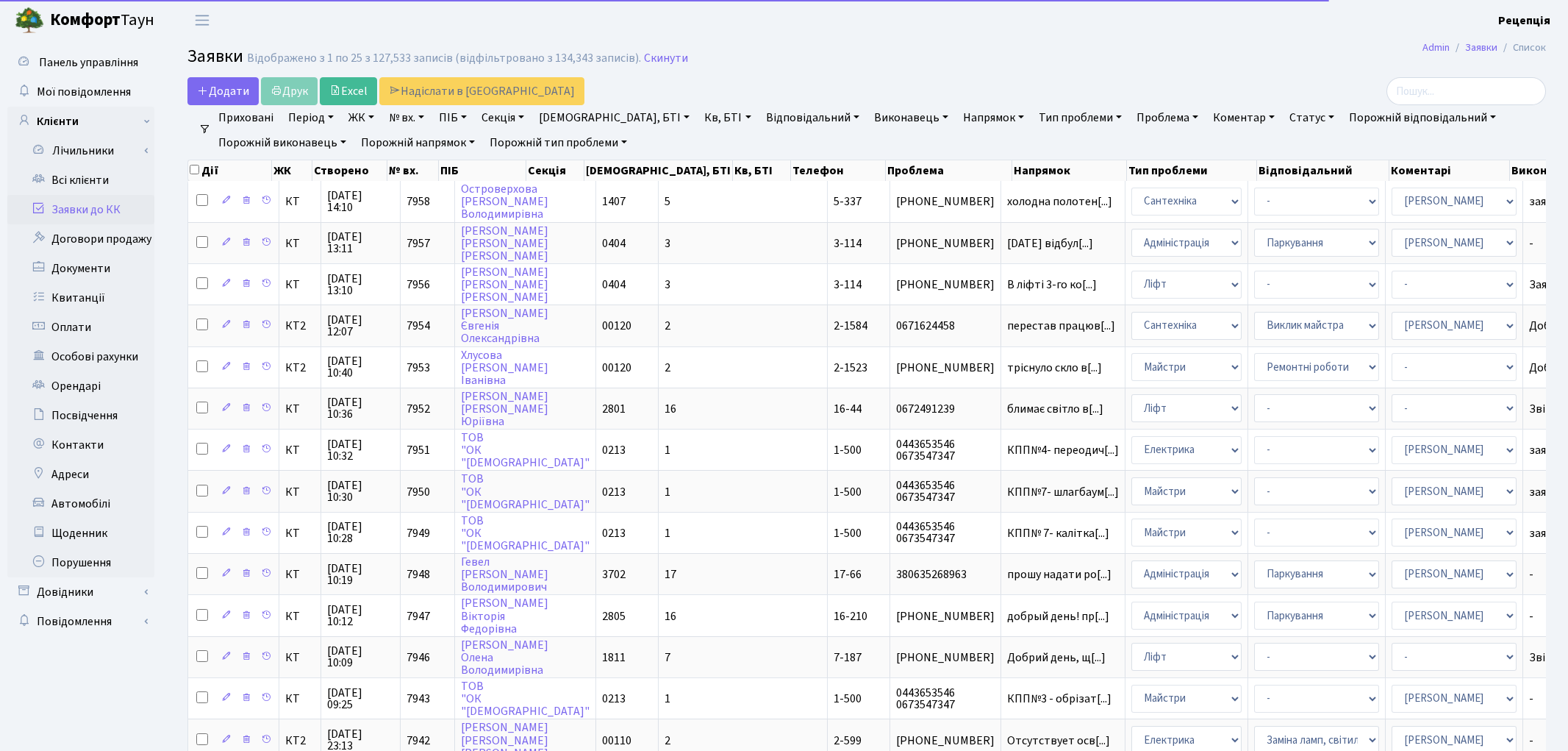
select select "25"
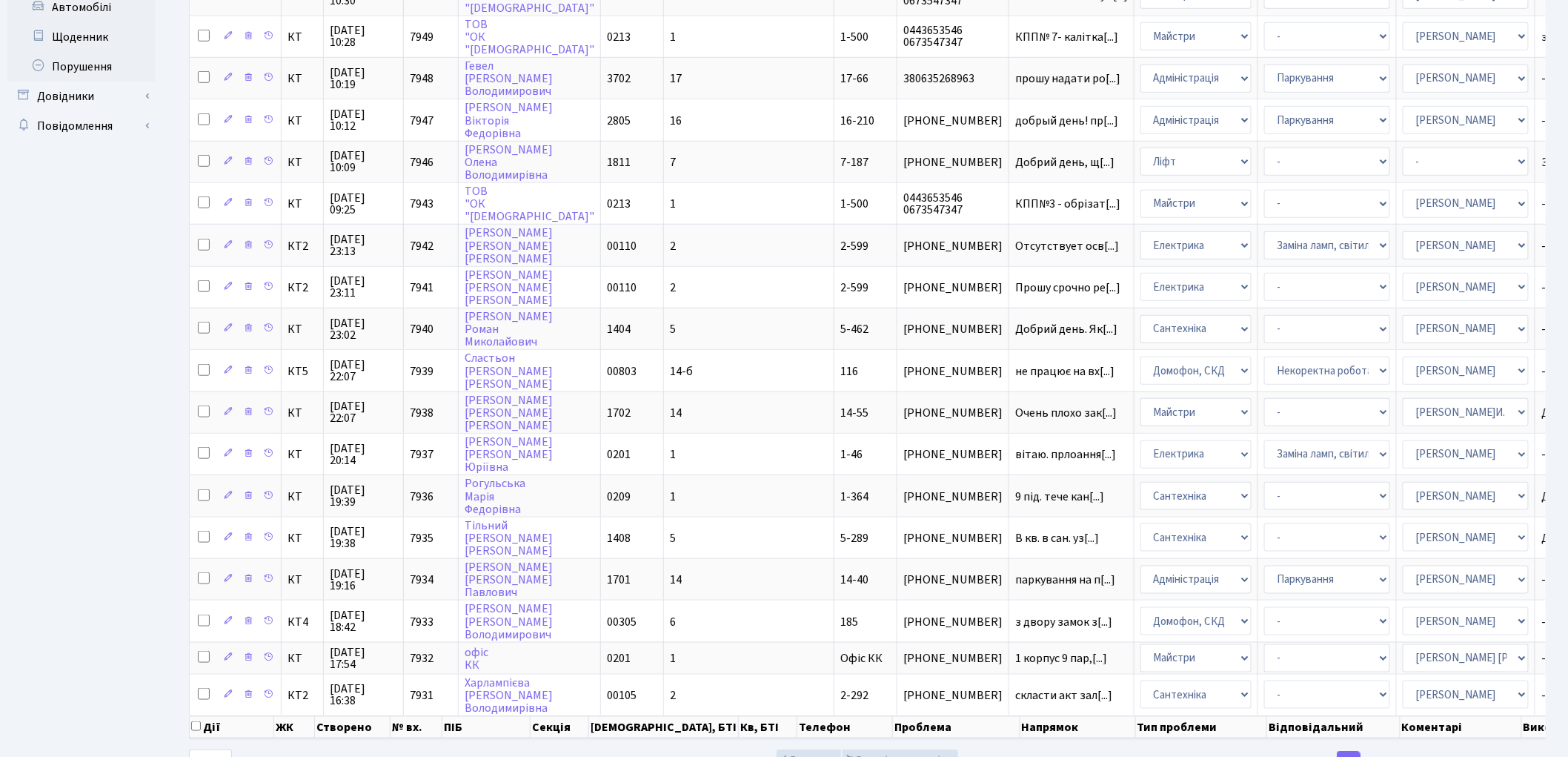
scroll to position [509, 0]
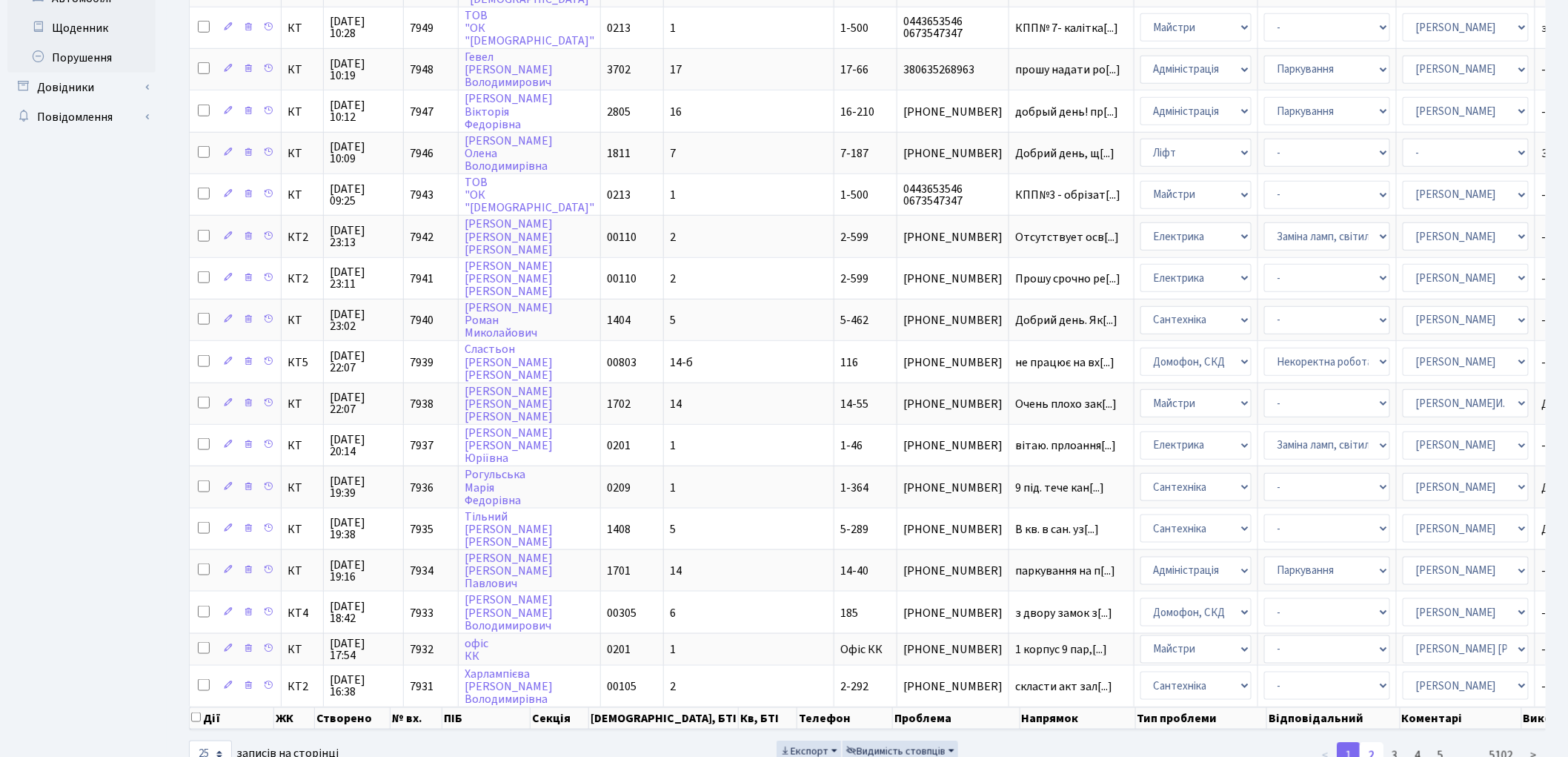
click at [1371, 742] on link "2" at bounding box center [1372, 755] width 23 height 27
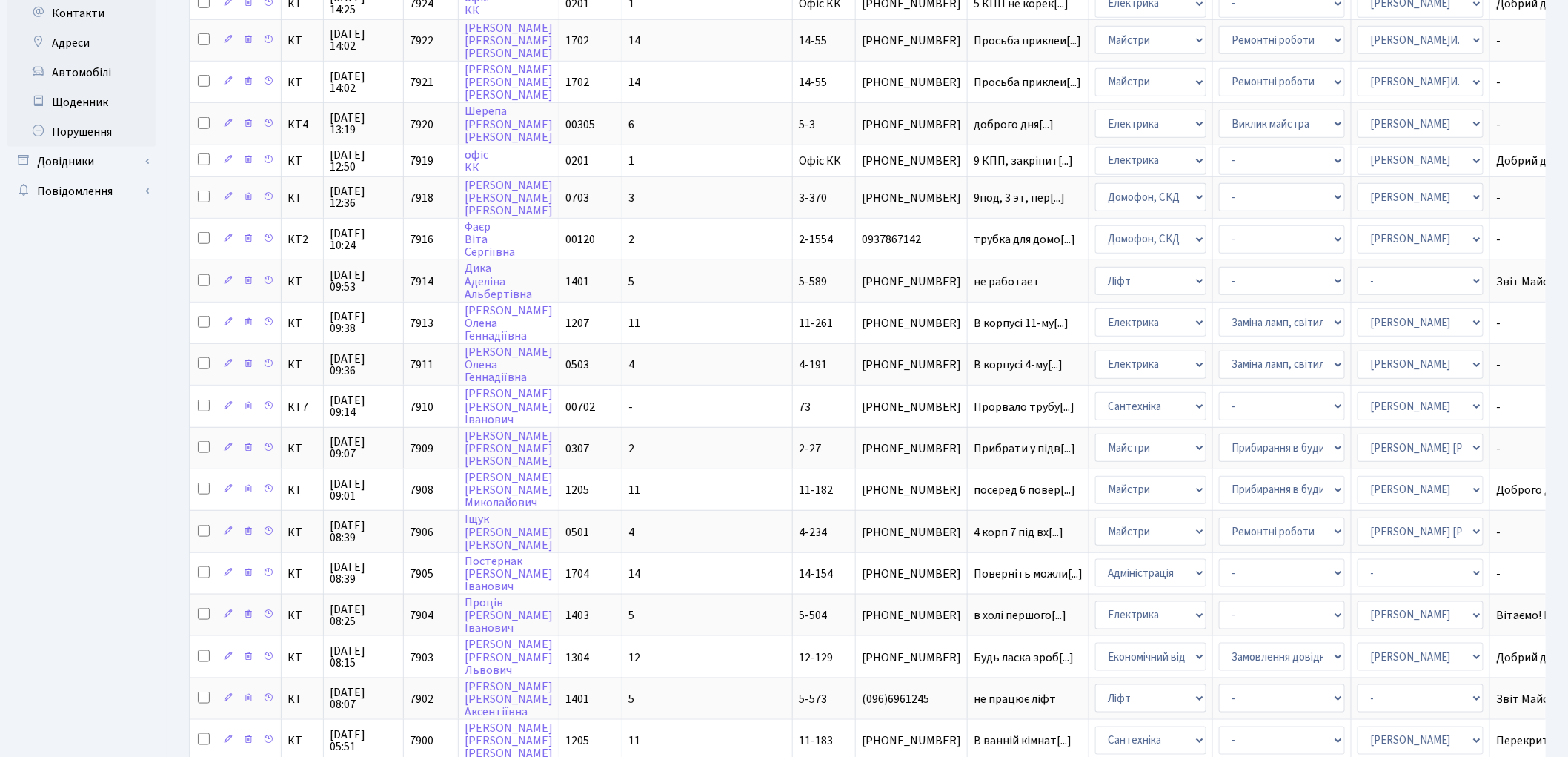
scroll to position [516, 0]
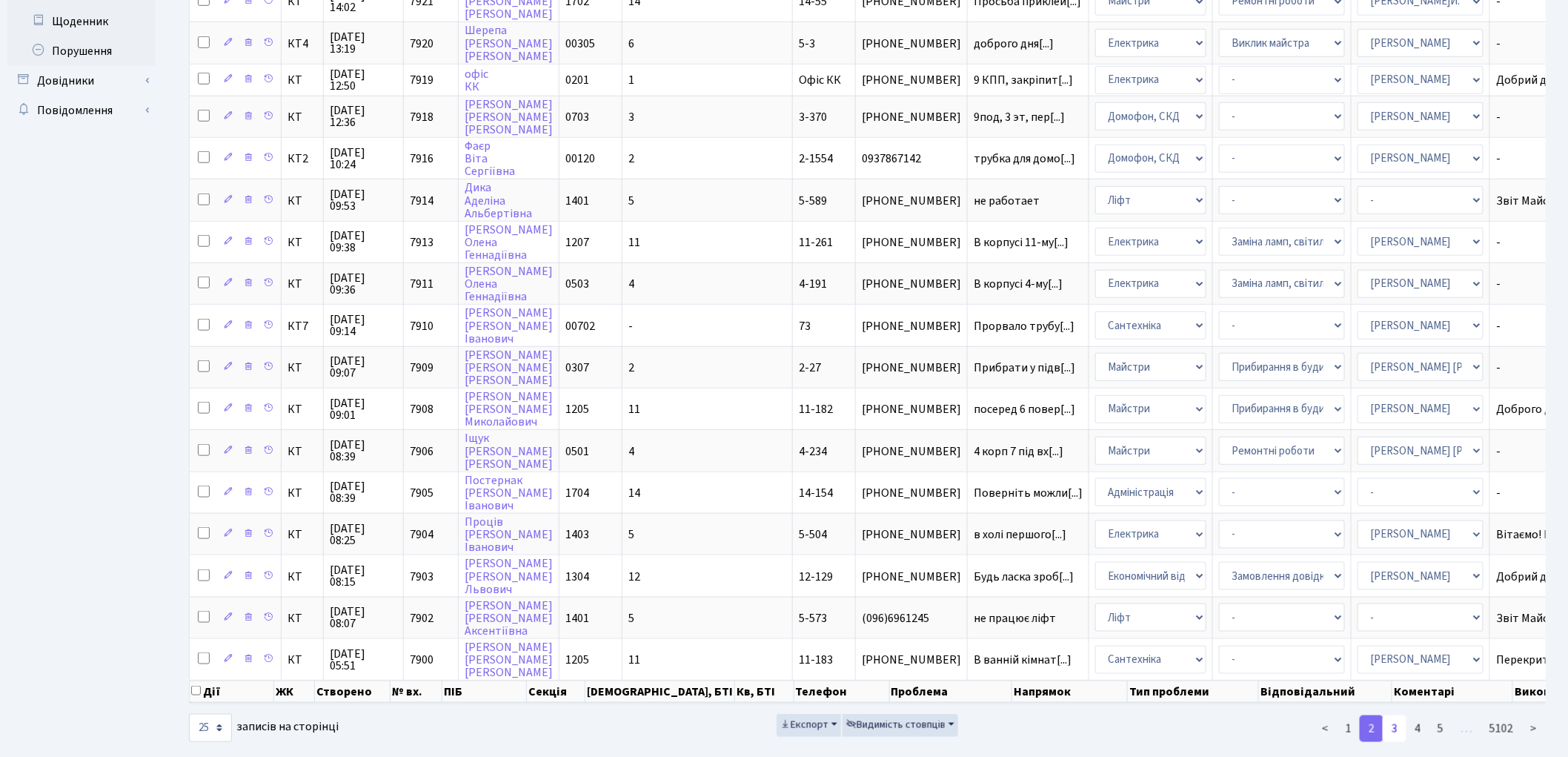
click at [1404, 715] on link "3" at bounding box center [1394, 728] width 23 height 27
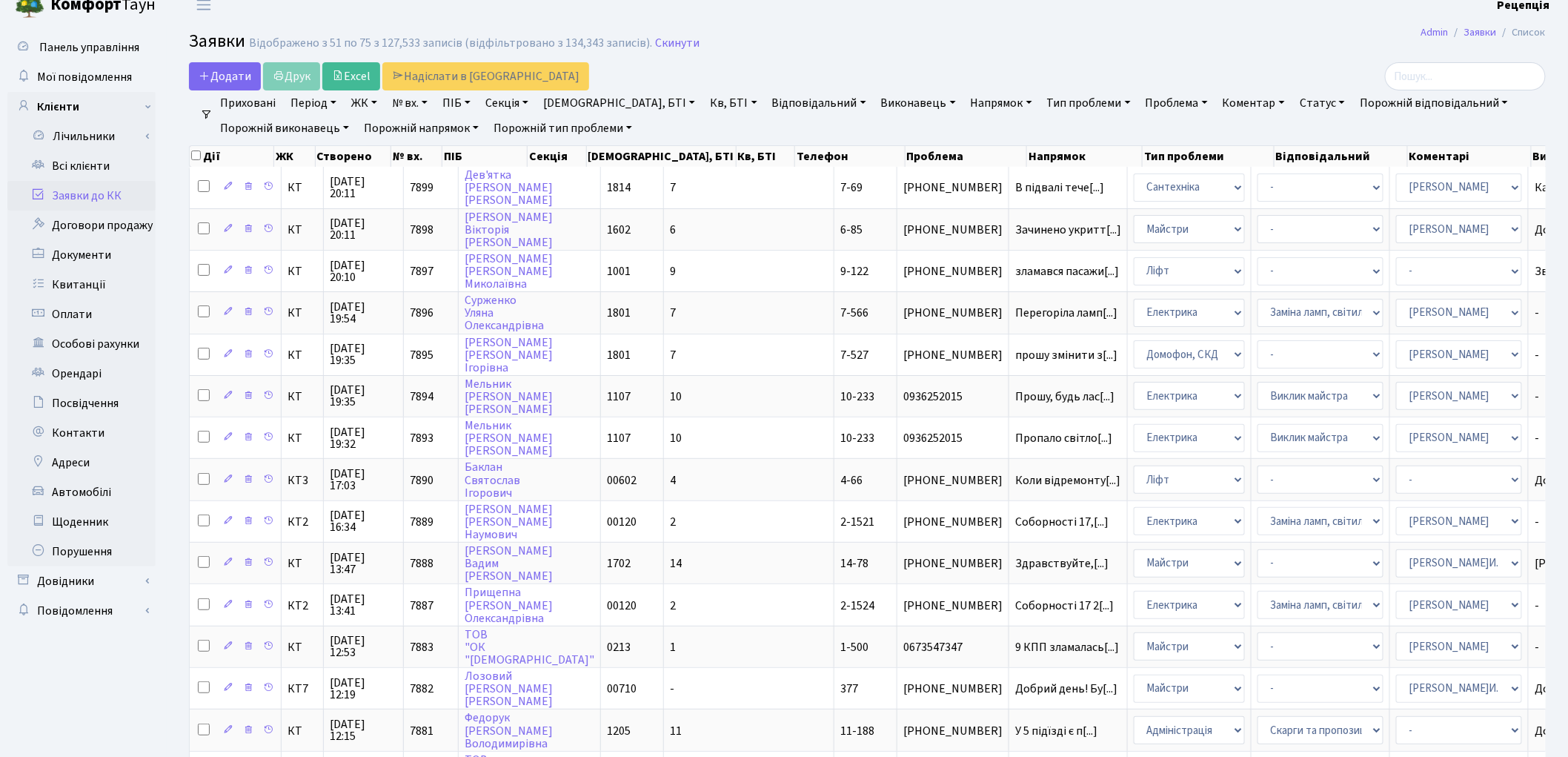
scroll to position [0, 0]
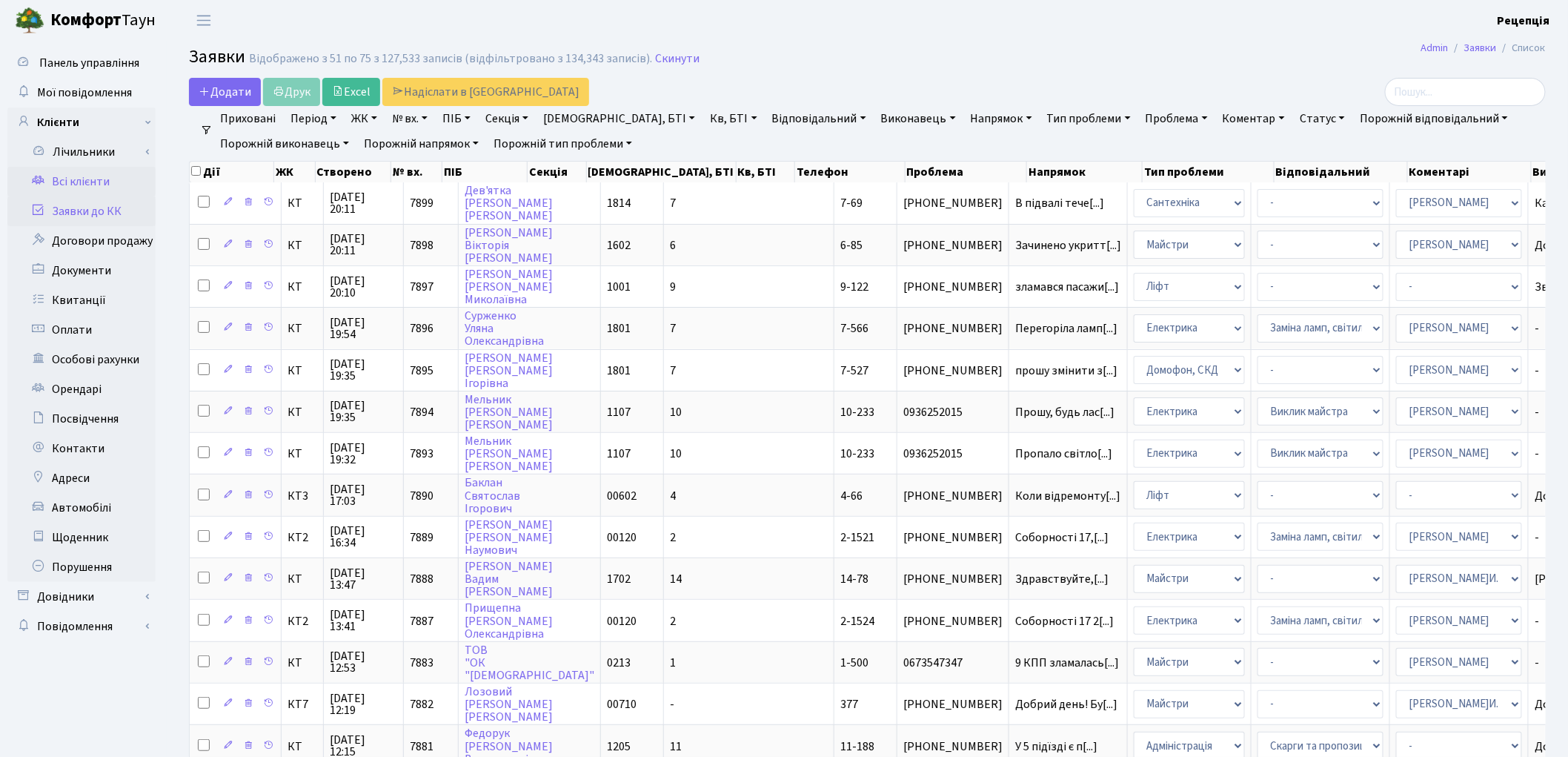
click at [87, 178] on link "Всі клієнти" at bounding box center [81, 182] width 148 height 30
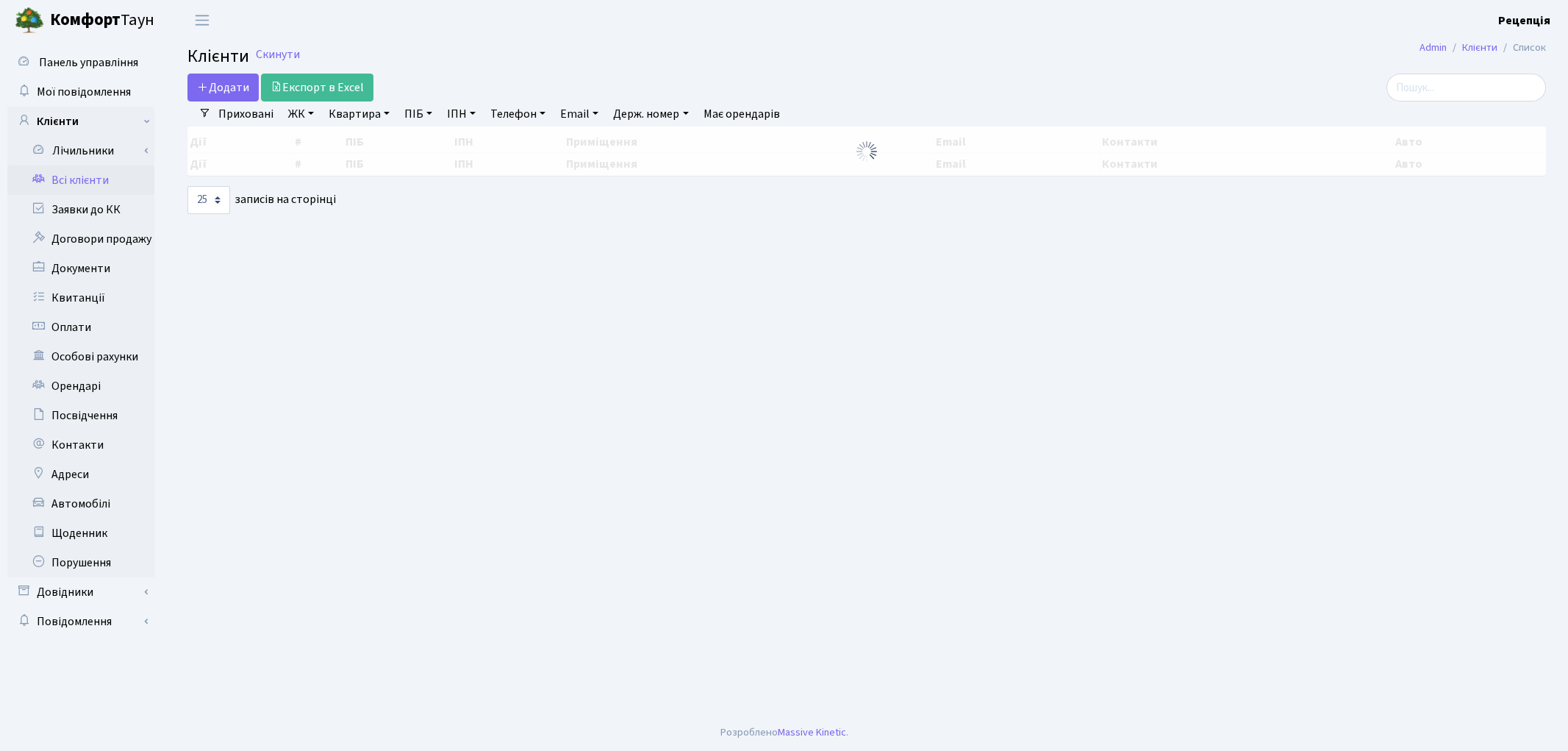
select select "25"
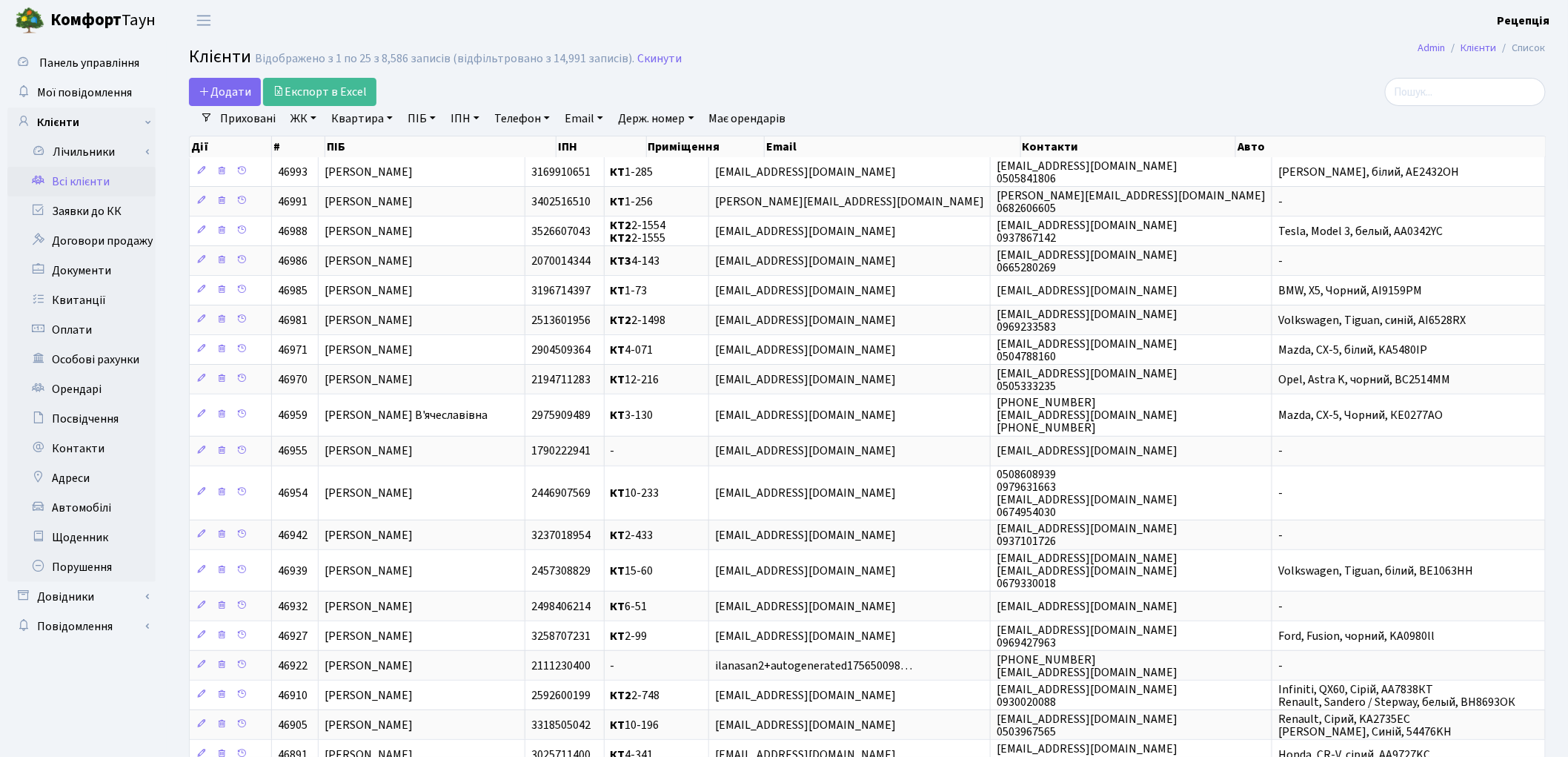
click at [66, 183] on link "Всі клієнти" at bounding box center [81, 182] width 148 height 30
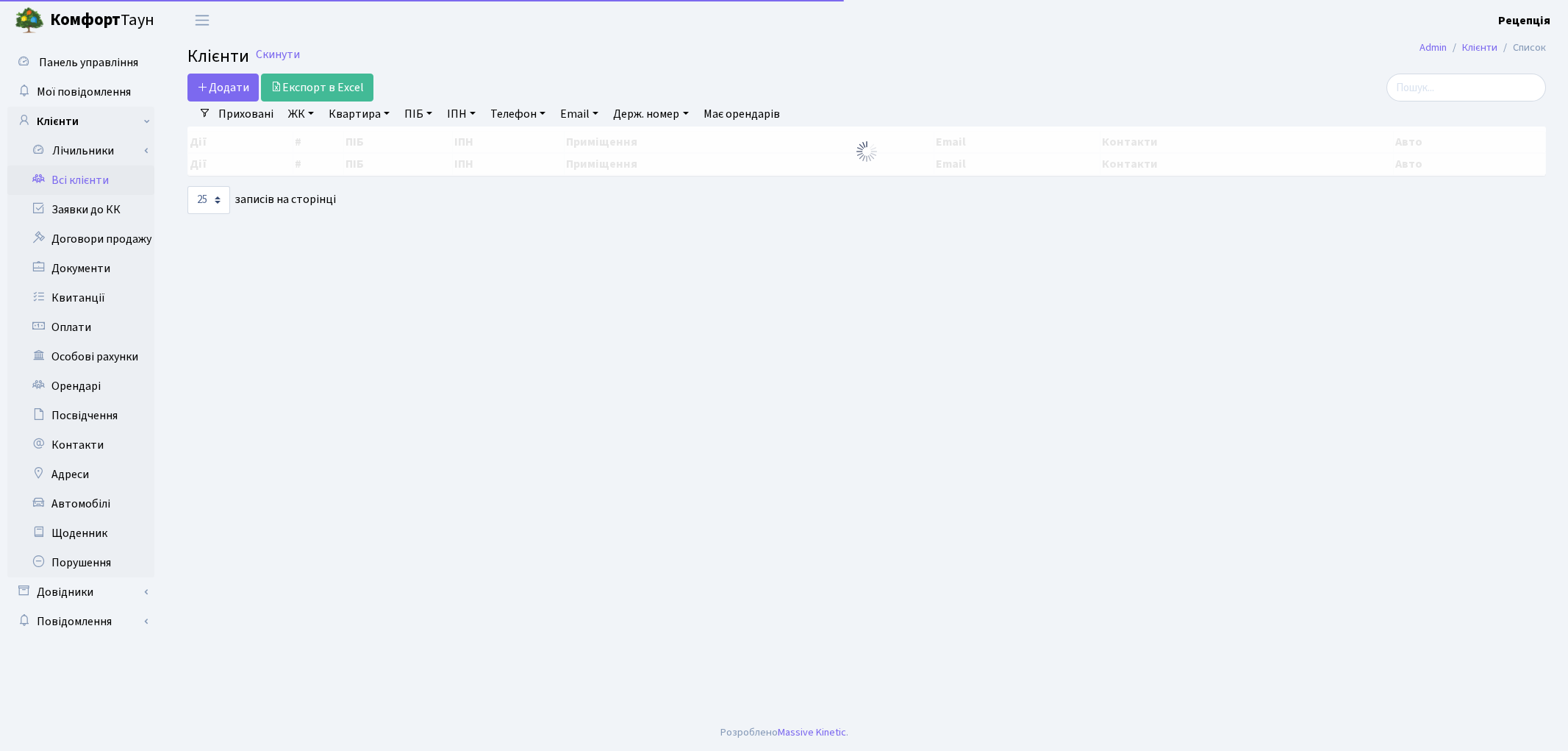
select select "25"
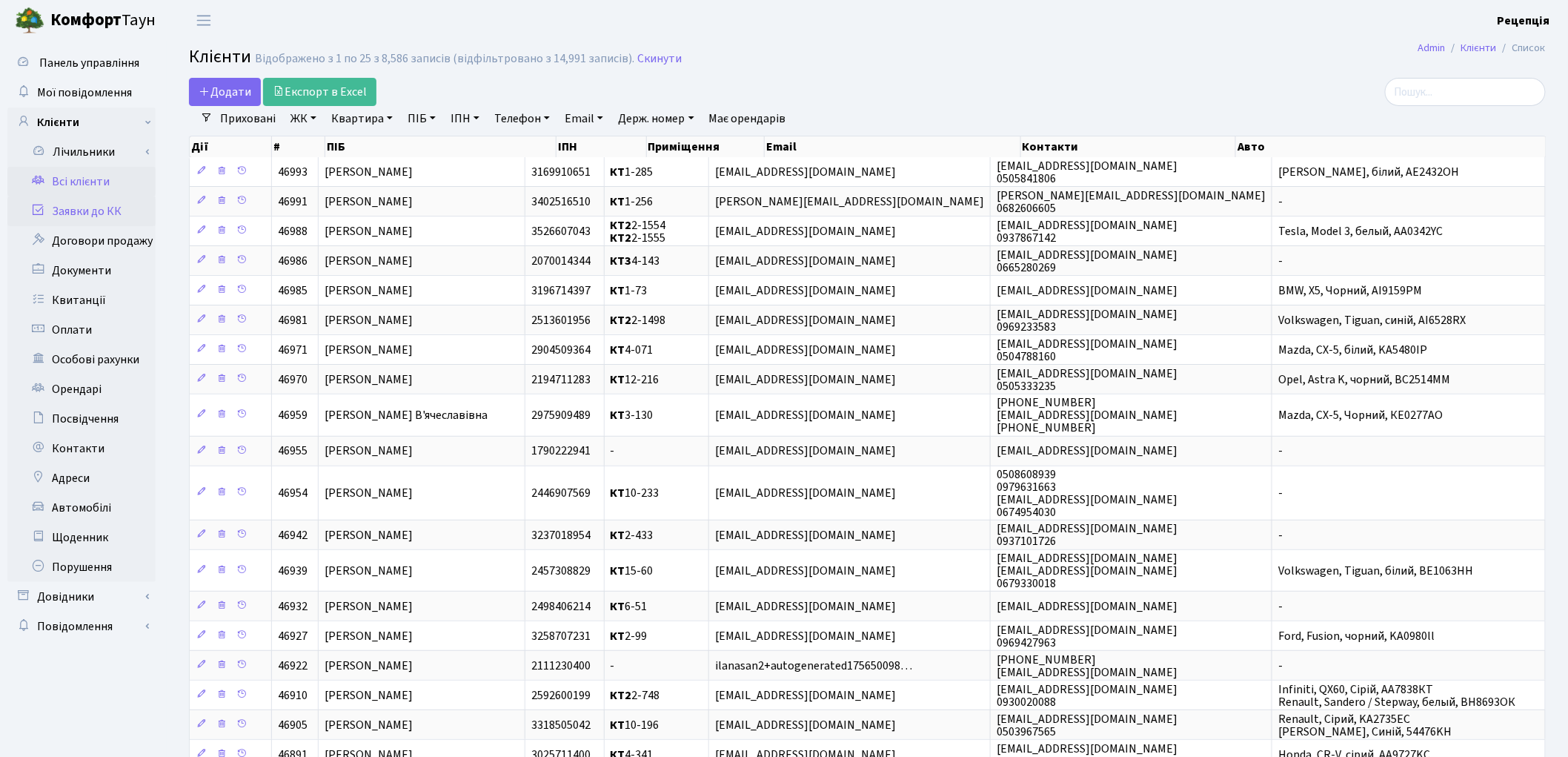
click at [68, 211] on link "Заявки до КК" at bounding box center [81, 211] width 148 height 30
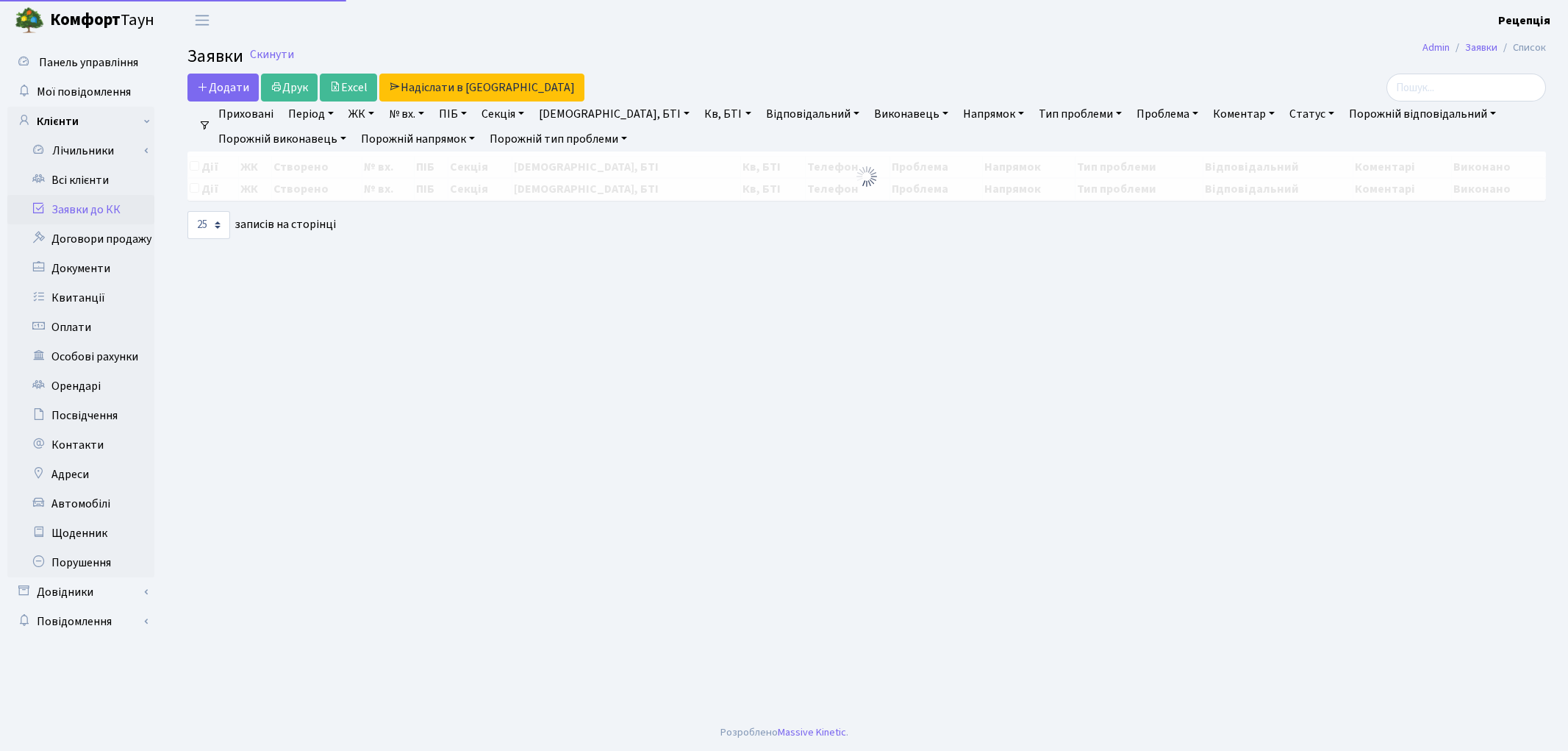
select select "25"
